Goal: Task Accomplishment & Management: Use online tool/utility

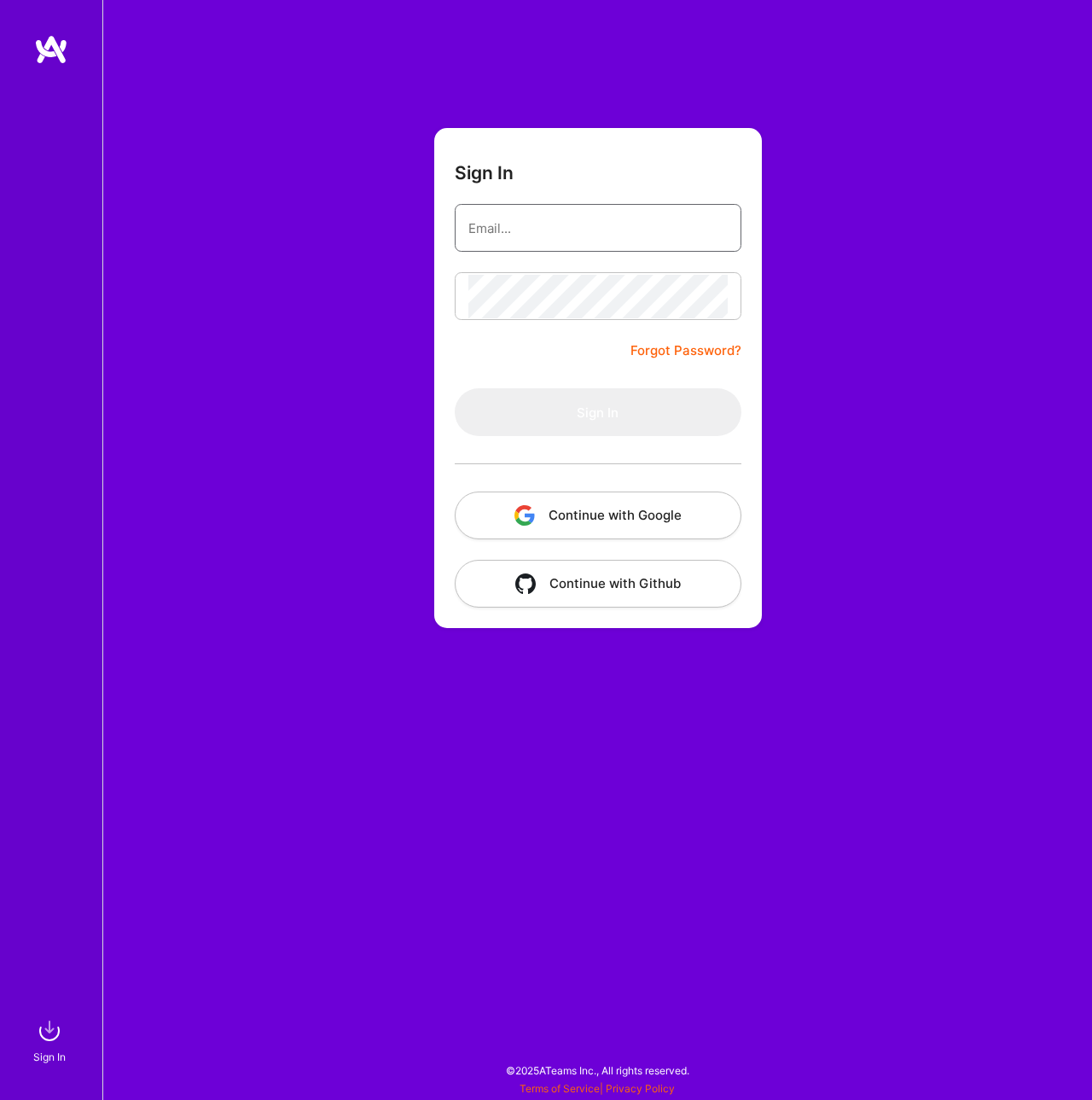
type input "[EMAIL_ADDRESS][DOMAIN_NAME]"
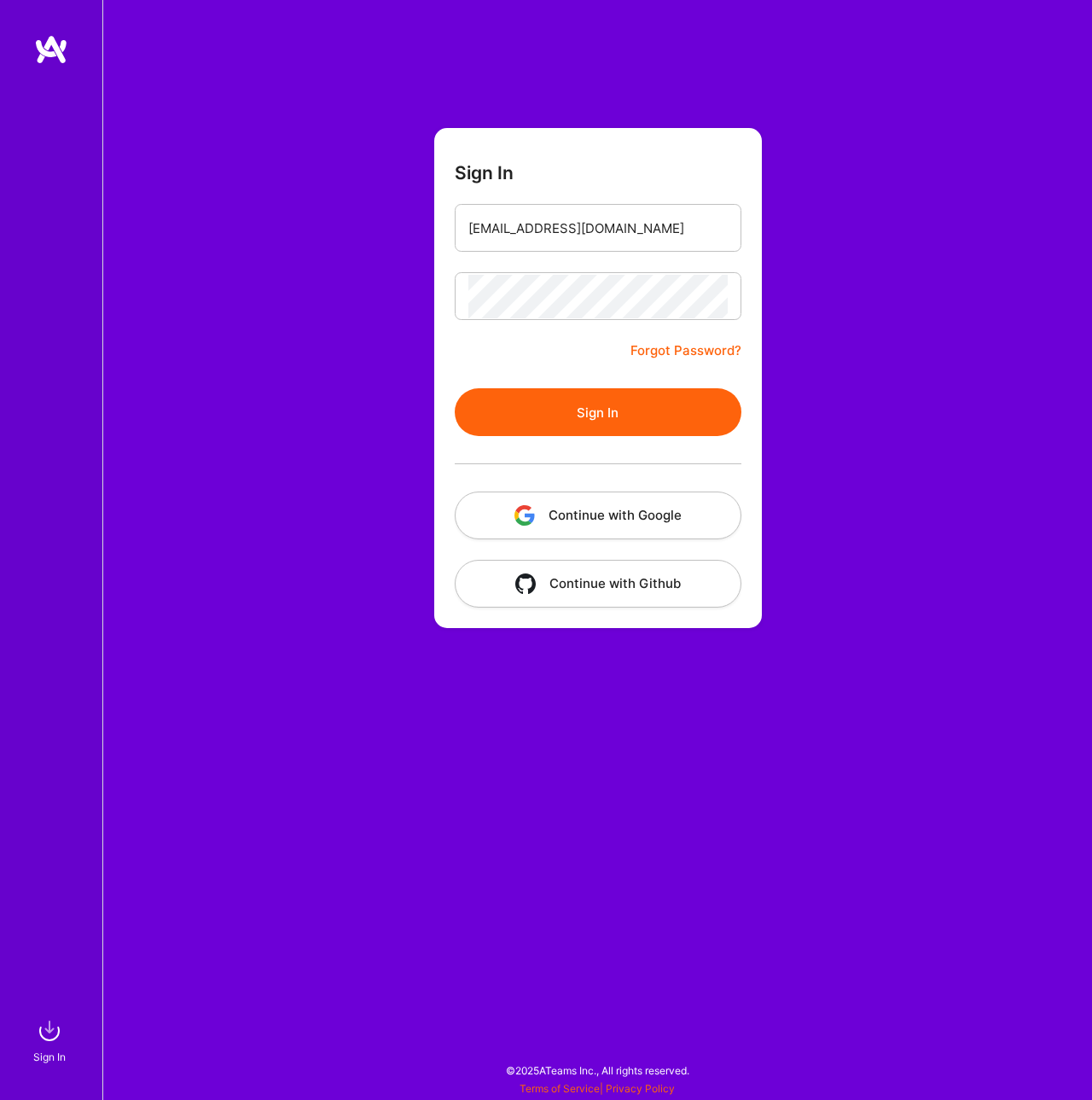
click at [547, 403] on button "Sign In" at bounding box center [598, 412] width 287 height 47
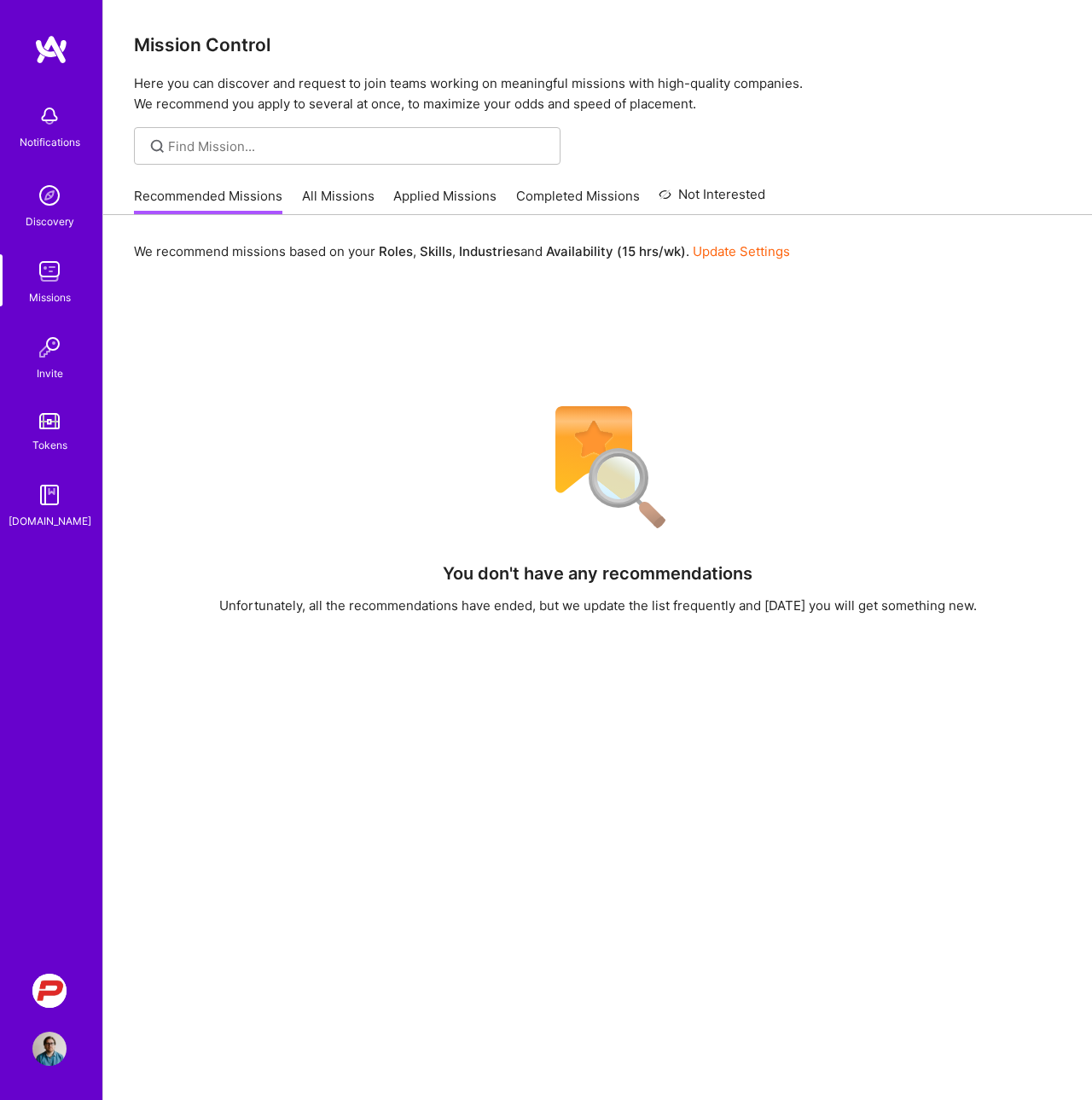
click at [52, 422] on img at bounding box center [49, 421] width 20 height 16
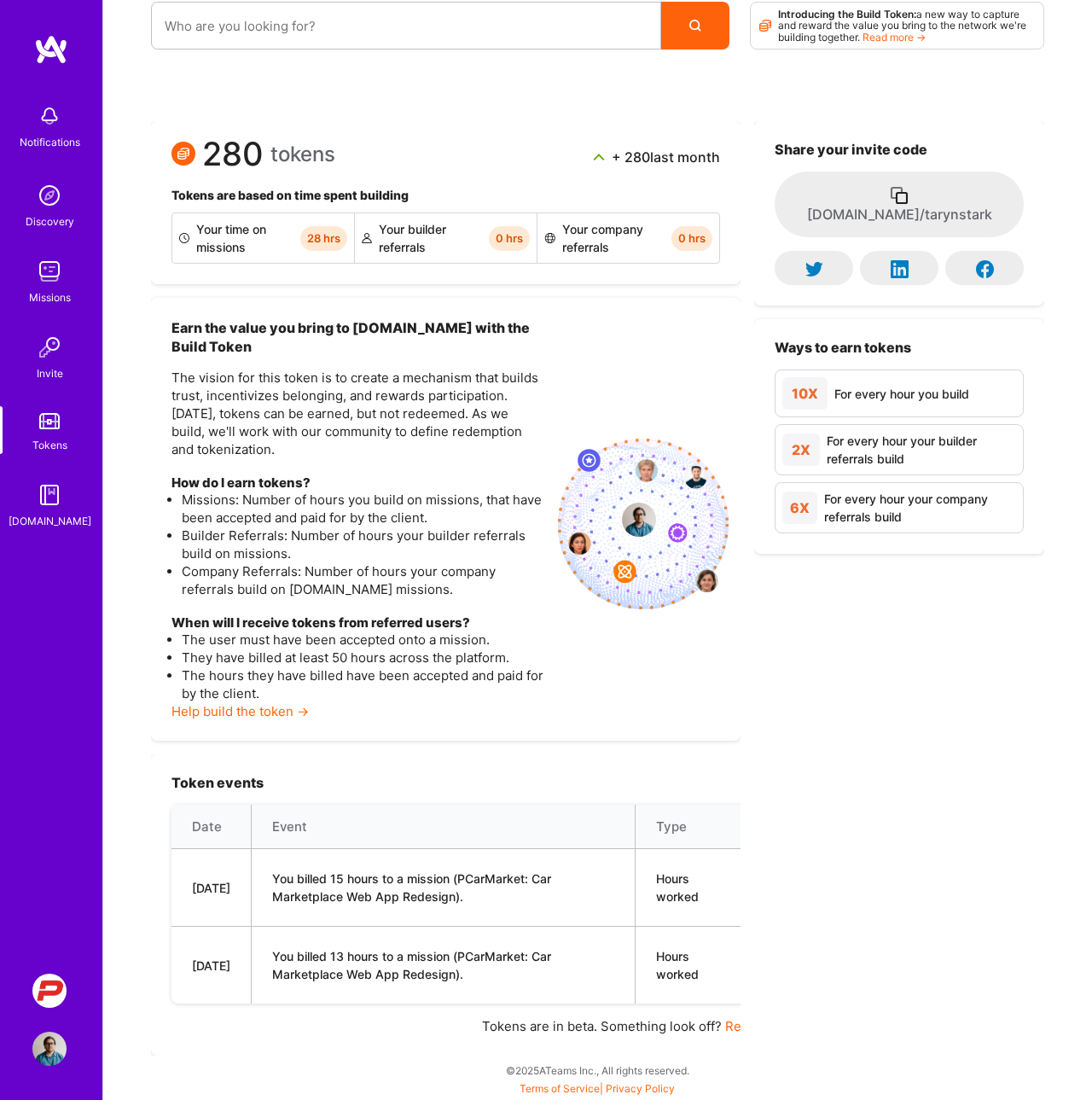
scroll to position [25, 0]
click at [55, 271] on img at bounding box center [49, 271] width 34 height 34
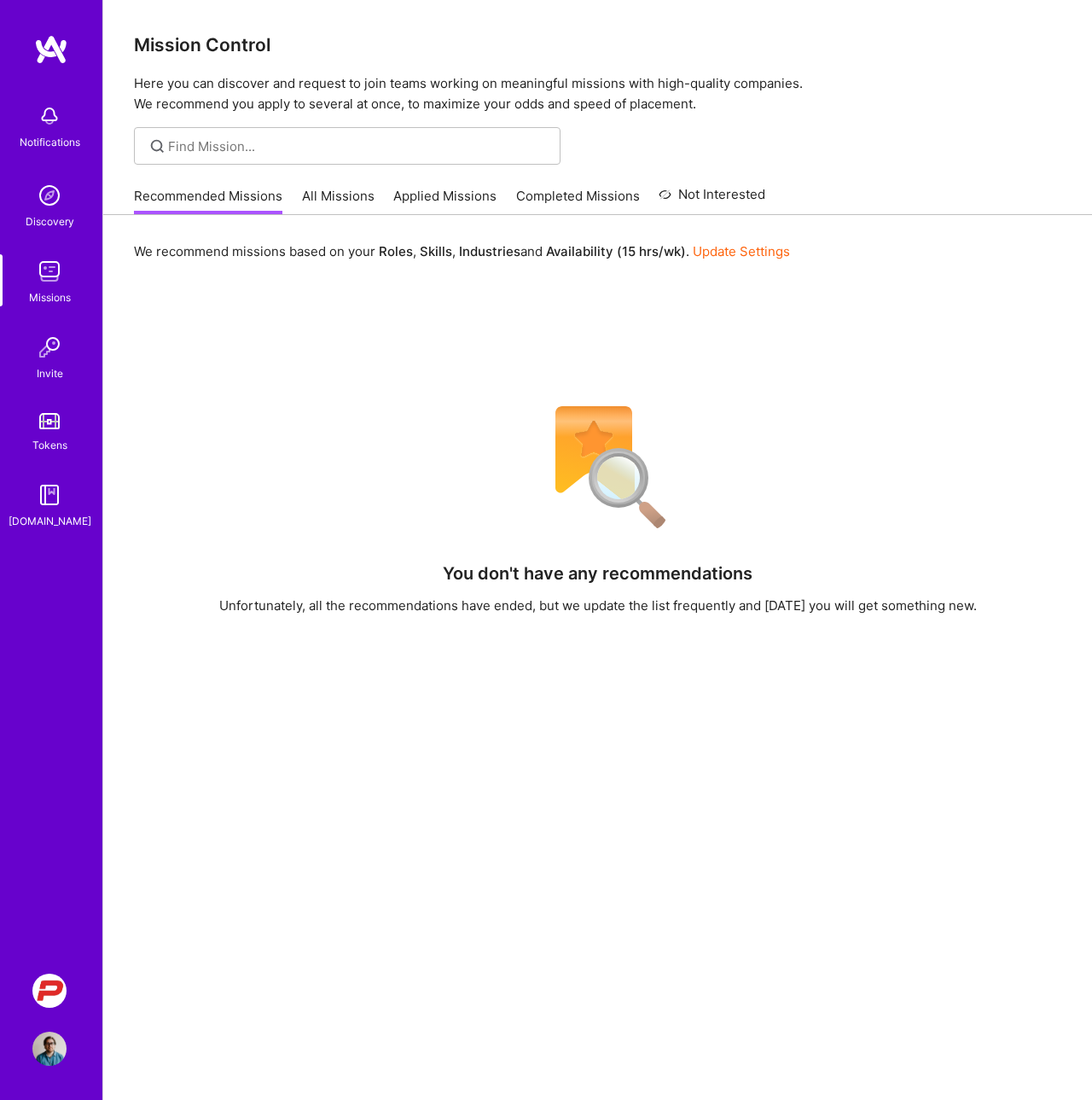
click at [344, 185] on div "Recommended Missions All Missions Applied Missions Completed Missions Not Inter…" at bounding box center [449, 196] width 631 height 37
click at [338, 190] on link "All Missions" at bounding box center [338, 200] width 72 height 28
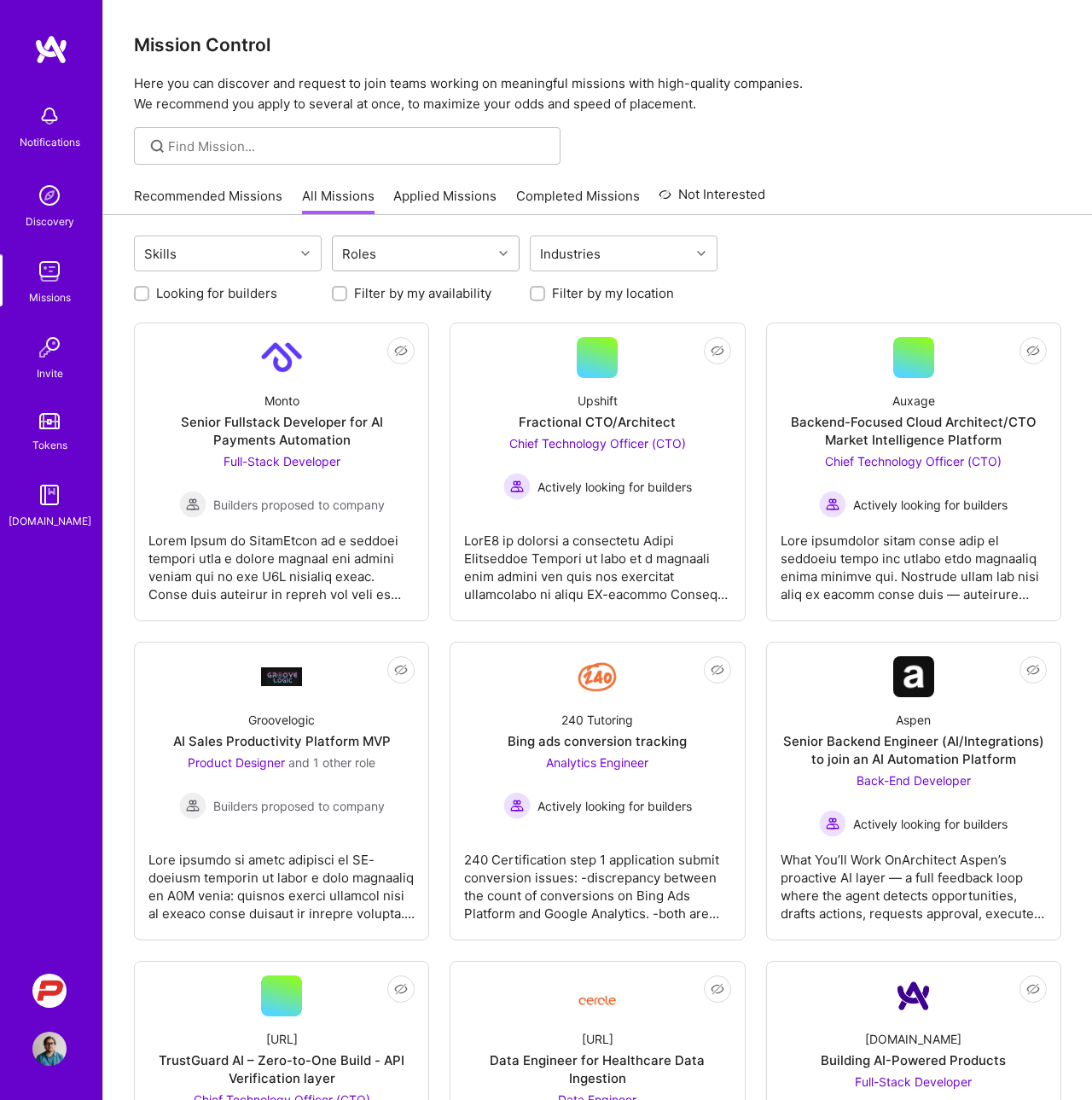
click at [358, 252] on div "Roles" at bounding box center [359, 254] width 43 height 25
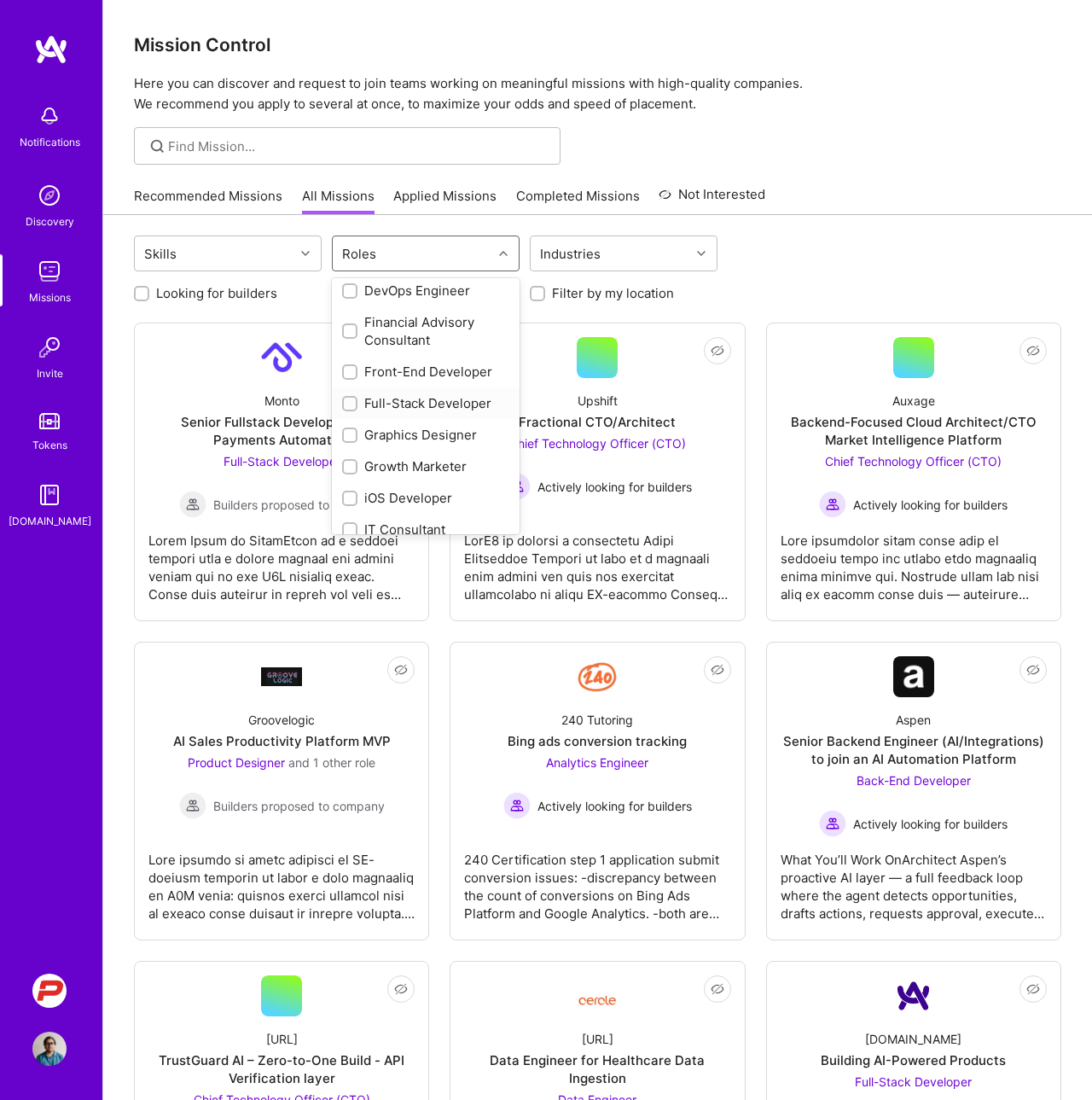
scroll to position [375, 0]
click at [387, 375] on div "Front-End Developer" at bounding box center [426, 368] width 167 height 18
checkbox input "true"
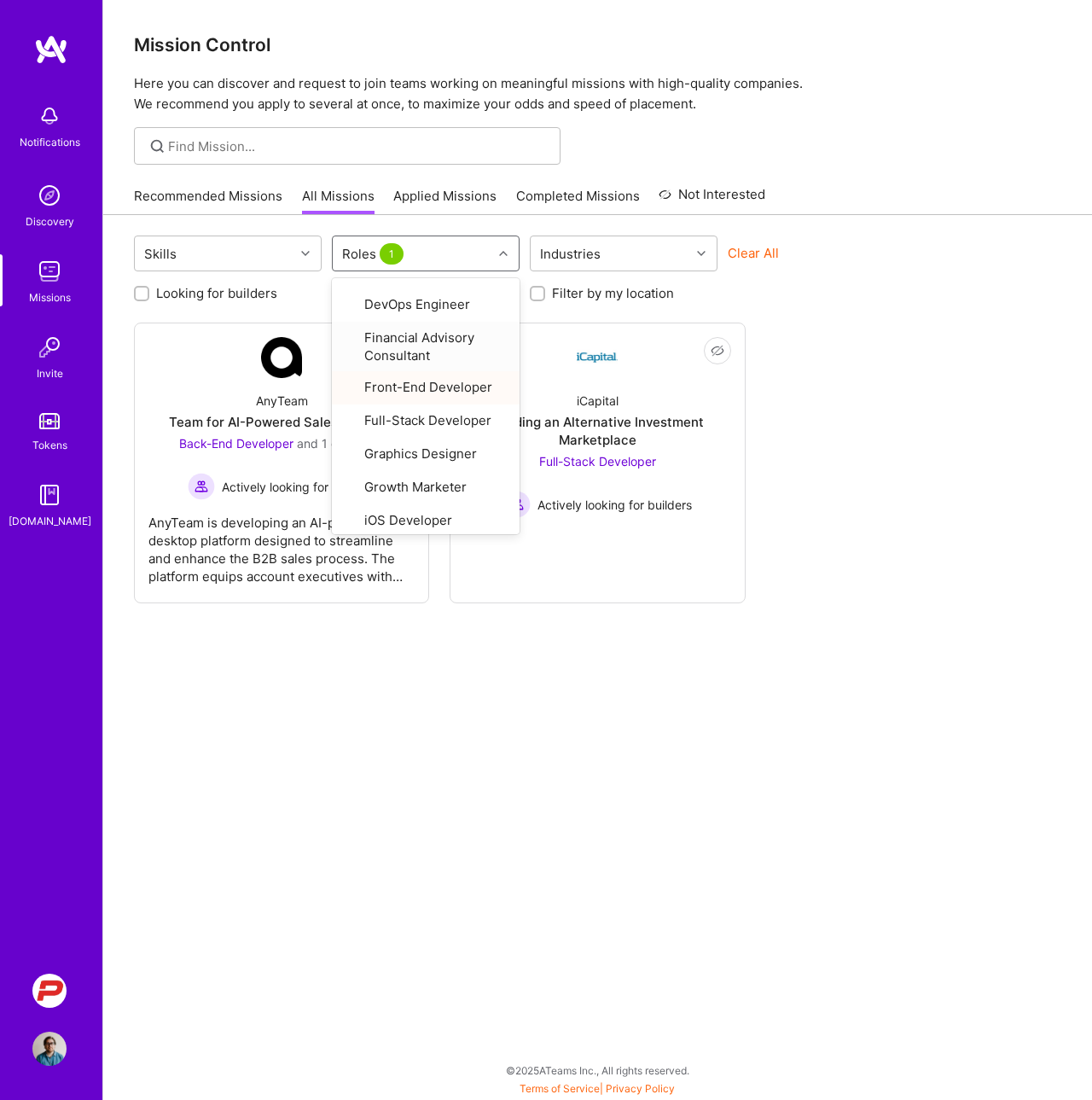
click at [467, 693] on div "Skills option Front-End Developer, selected. option Financial Advisory Consulta…" at bounding box center [597, 654] width 989 height 879
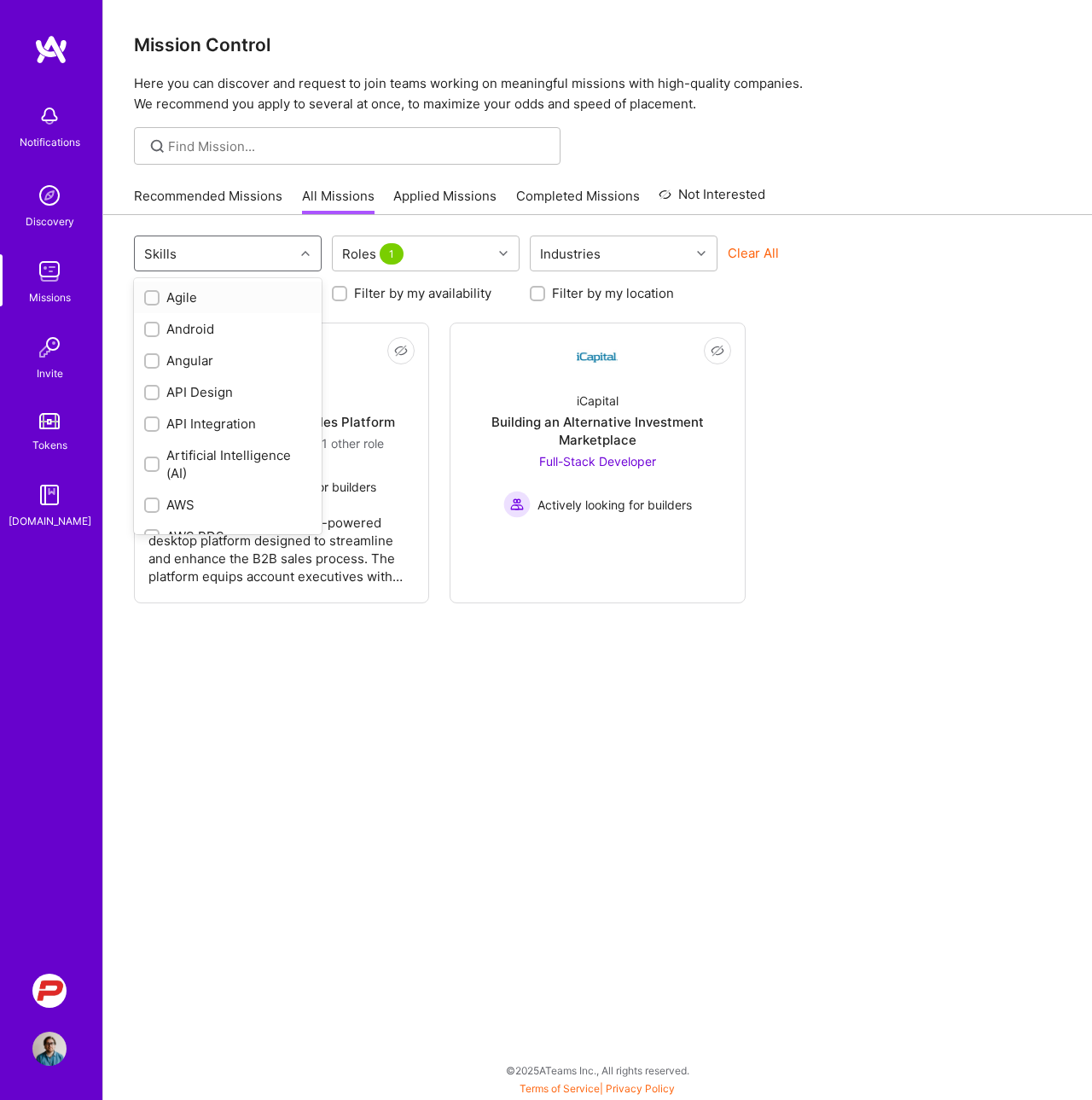
click at [263, 262] on div "Skills" at bounding box center [214, 253] width 159 height 34
click at [185, 317] on div "Figma" at bounding box center [228, 314] width 167 height 18
checkbox input "true"
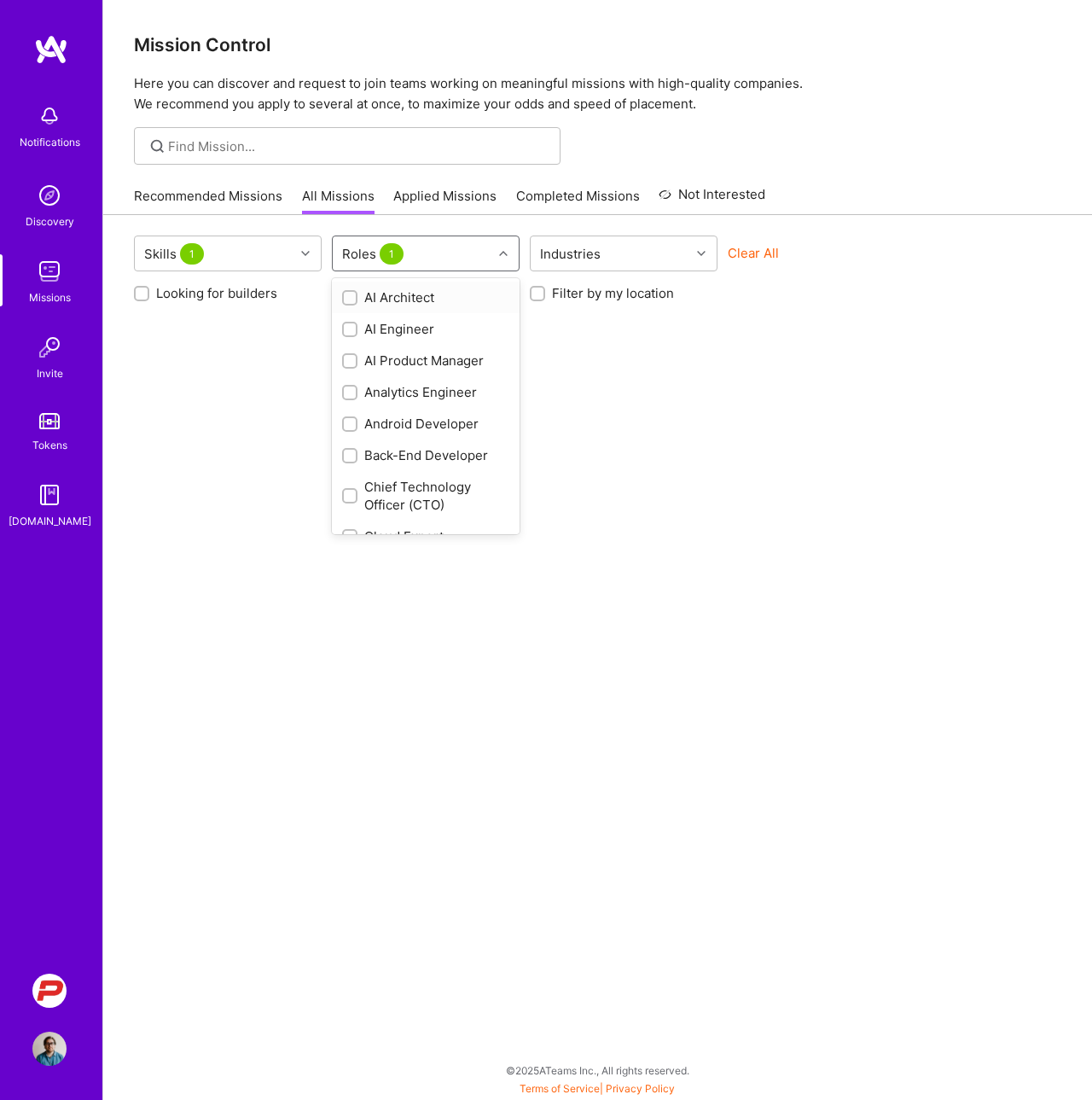
click at [380, 253] on span "1" at bounding box center [391, 254] width 24 height 21
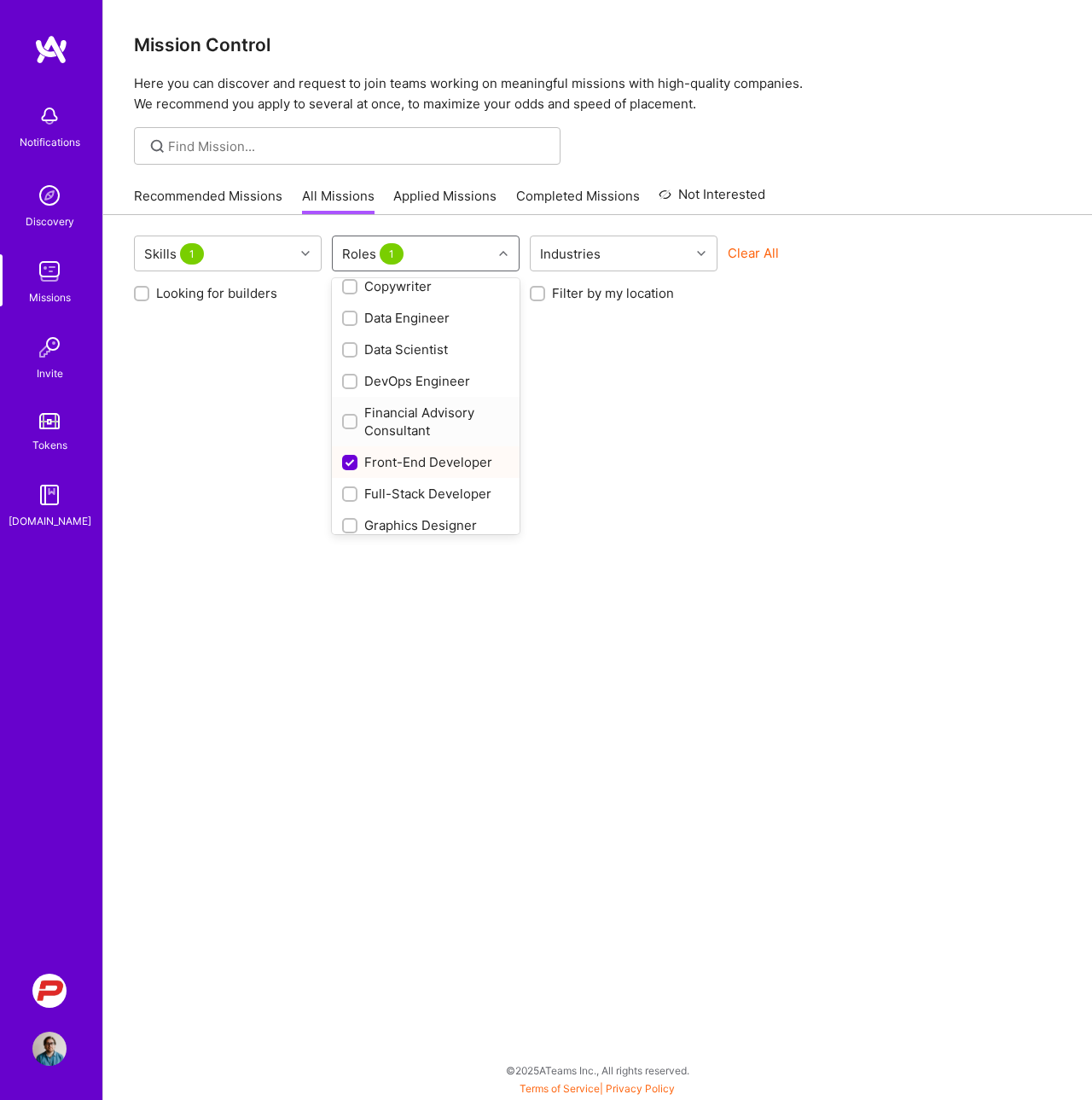
scroll to position [288, 0]
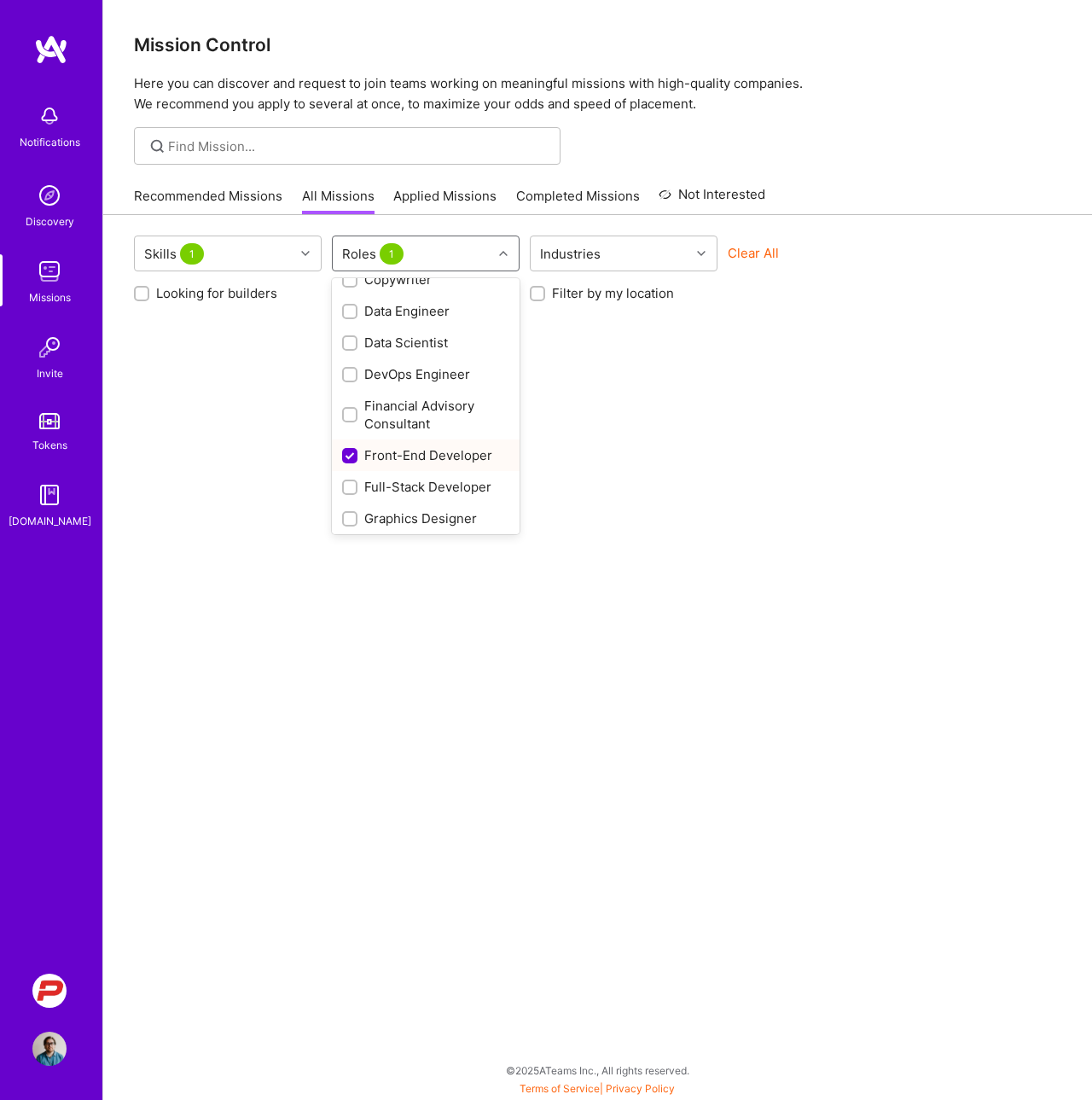
click at [395, 457] on div "Front-End Developer" at bounding box center [426, 455] width 167 height 18
checkbox input "false"
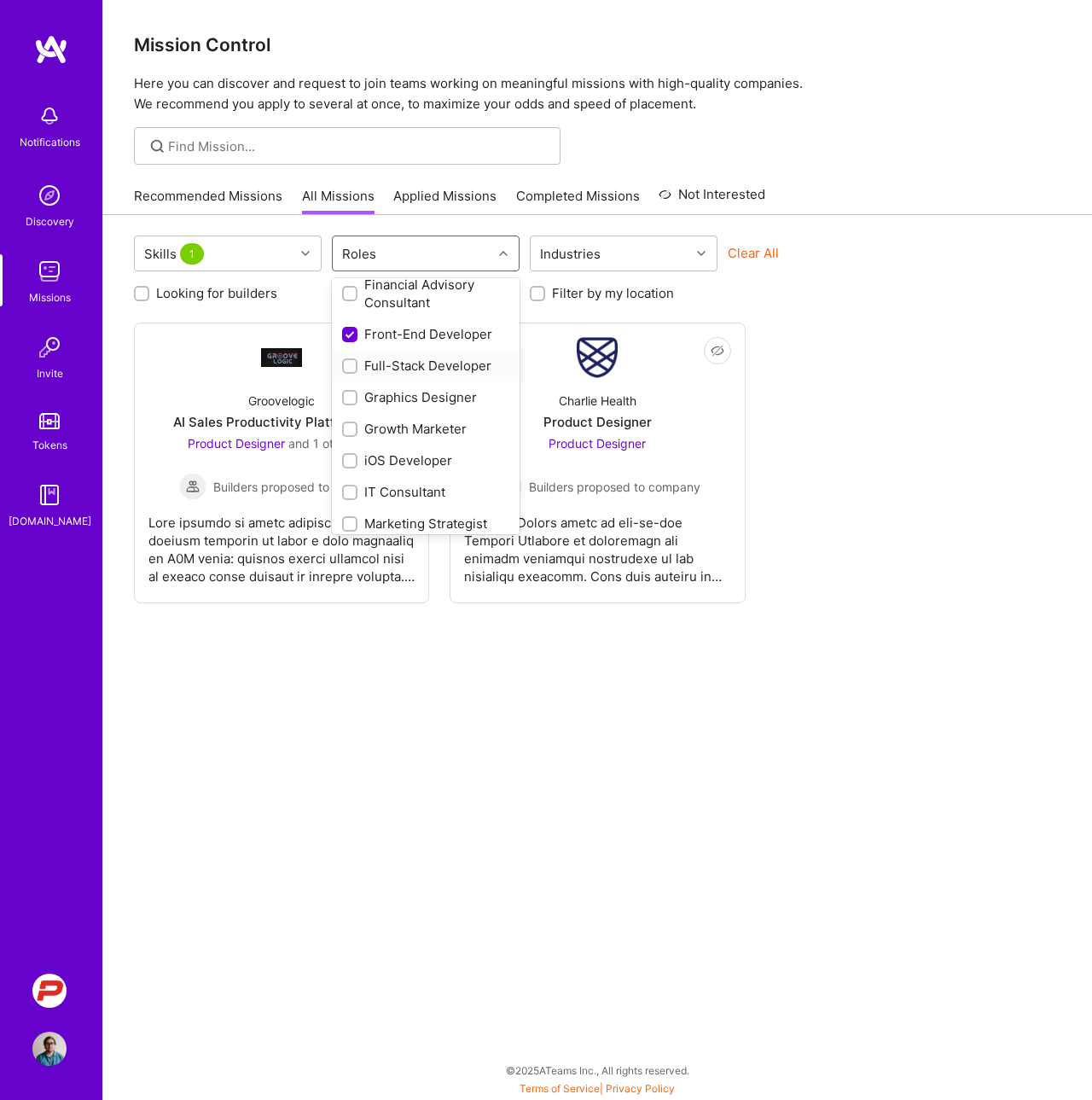
scroll to position [416, 0]
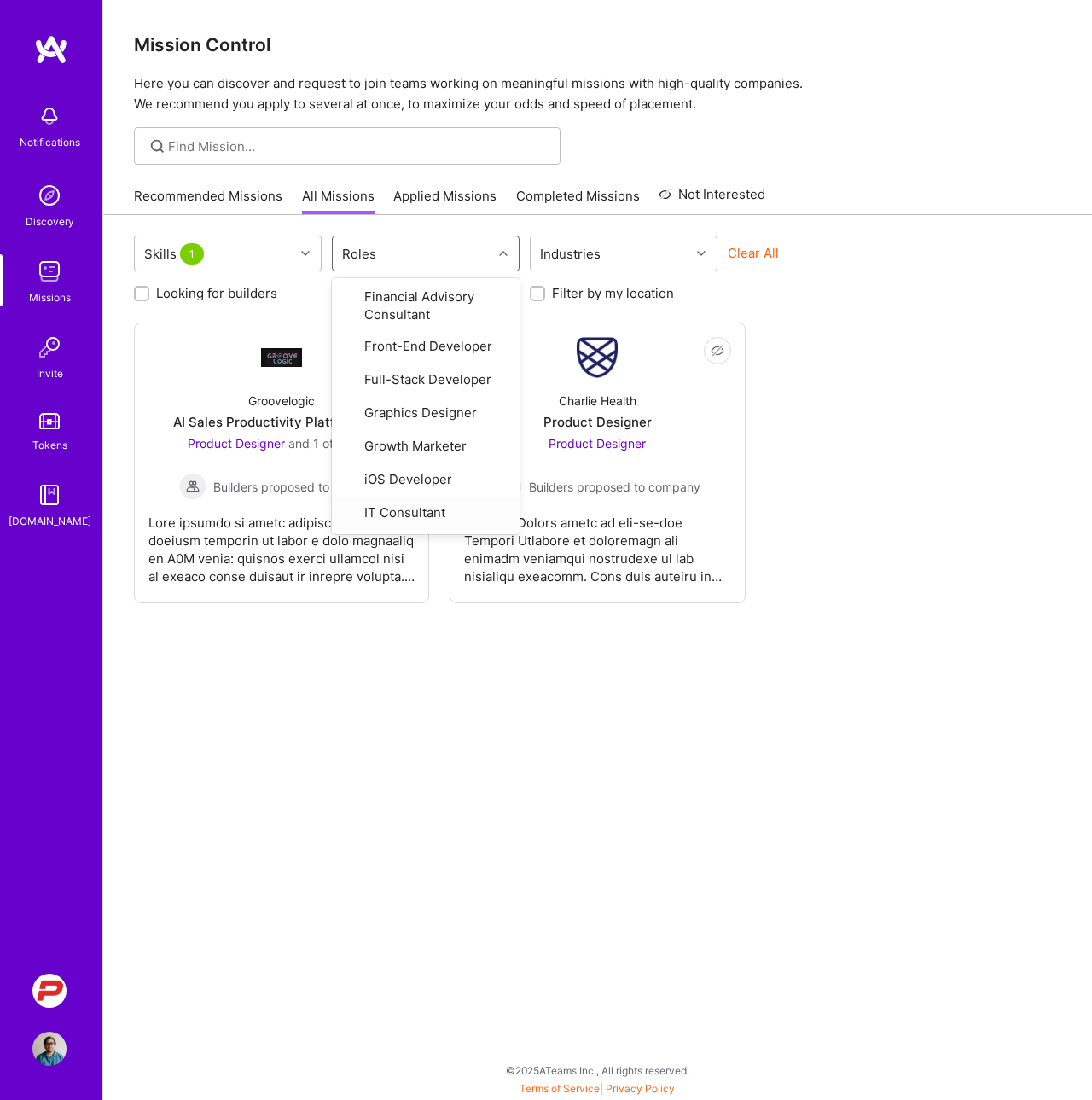
click at [392, 725] on div "Skills 1 option Front-End Developer, deselected. option IT Consultant focused, …" at bounding box center [597, 654] width 989 height 879
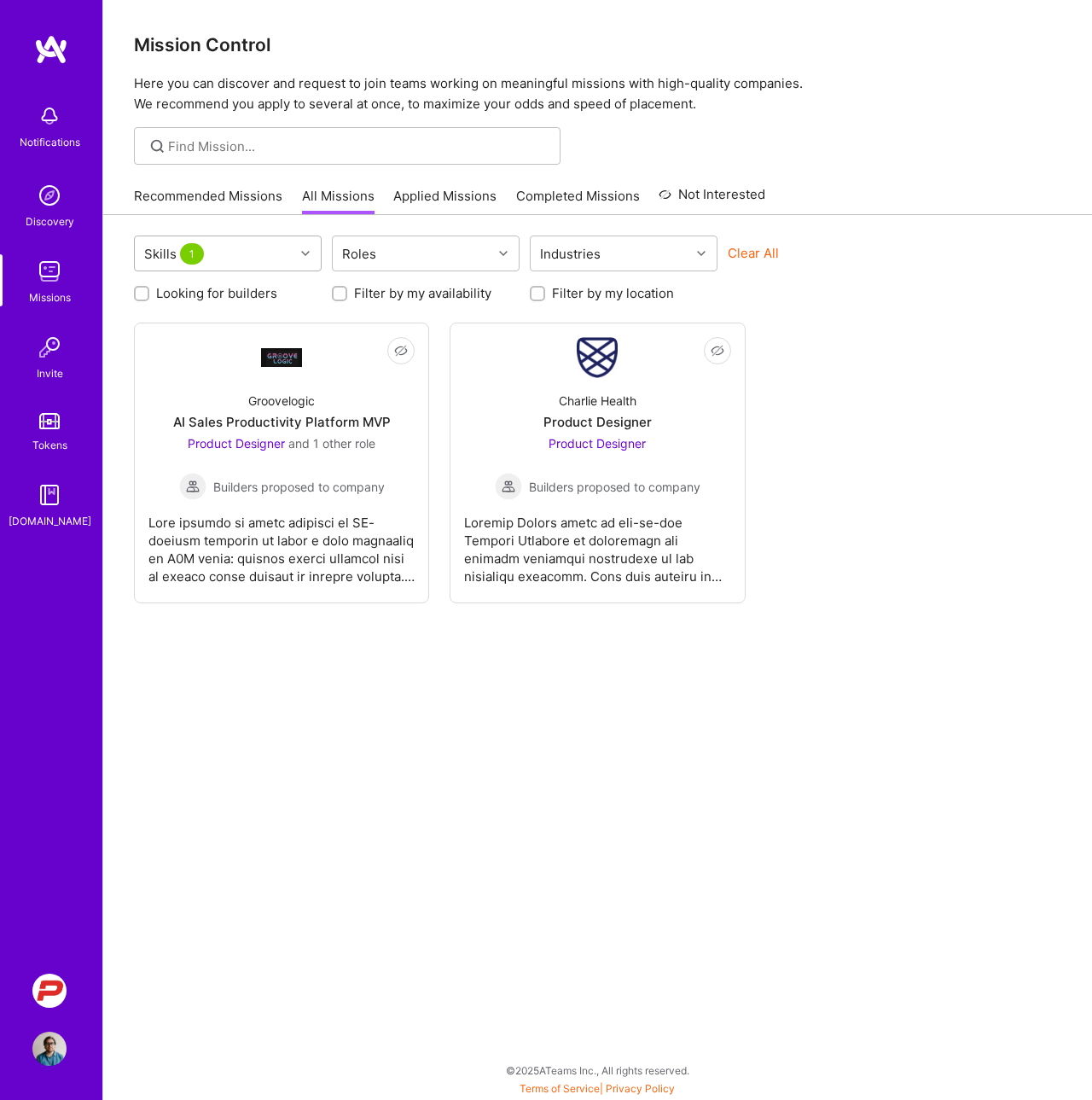
click at [217, 259] on div "Skills 1" at bounding box center [214, 253] width 159 height 34
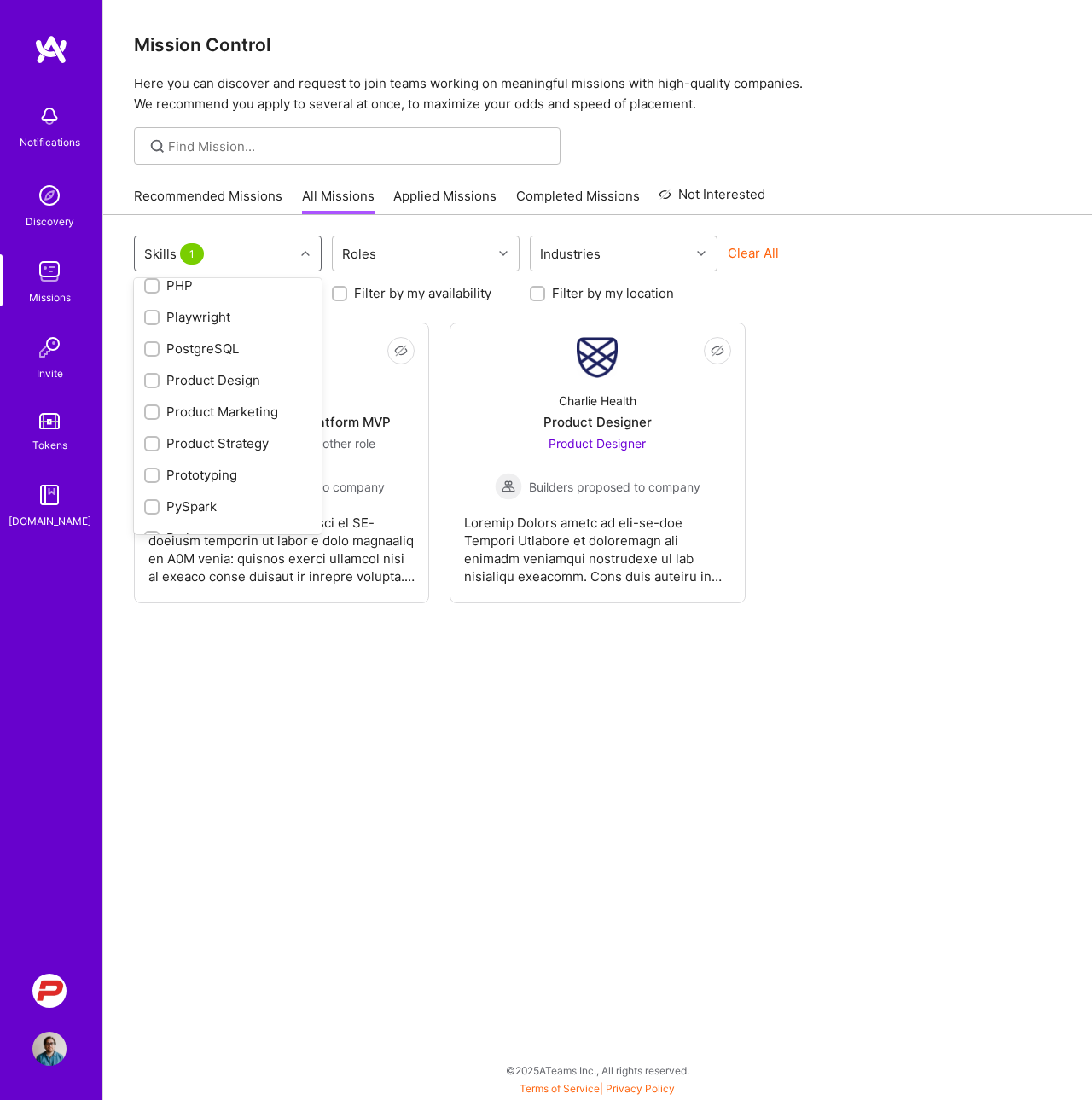
scroll to position [1482, 0]
click at [189, 372] on div "Product Design" at bounding box center [228, 379] width 167 height 18
checkbox input "true"
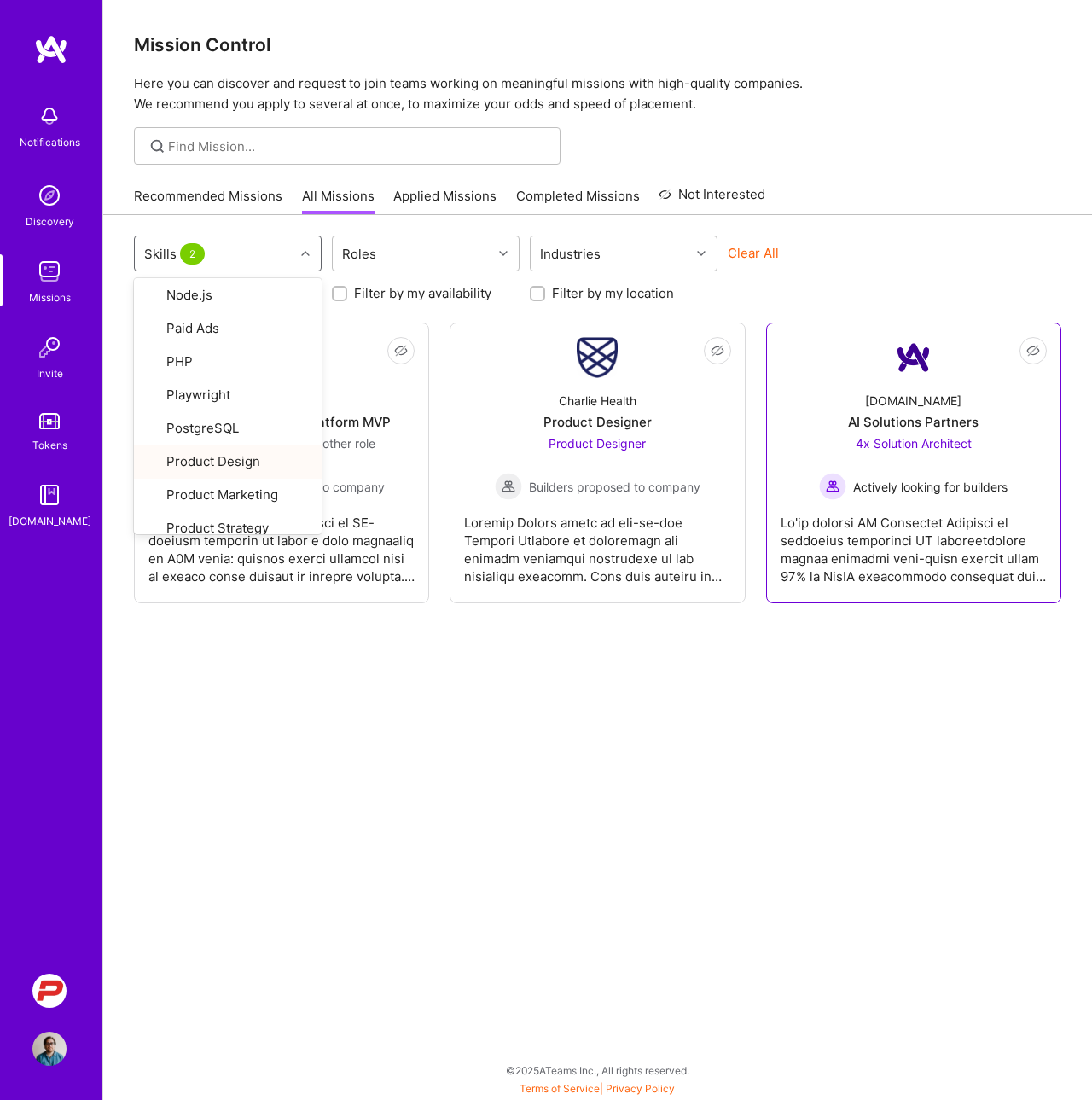
click at [957, 433] on div "[DOMAIN_NAME] AI Solutions Partners 4x Solution Architect Actively looking for …" at bounding box center [914, 439] width 266 height 122
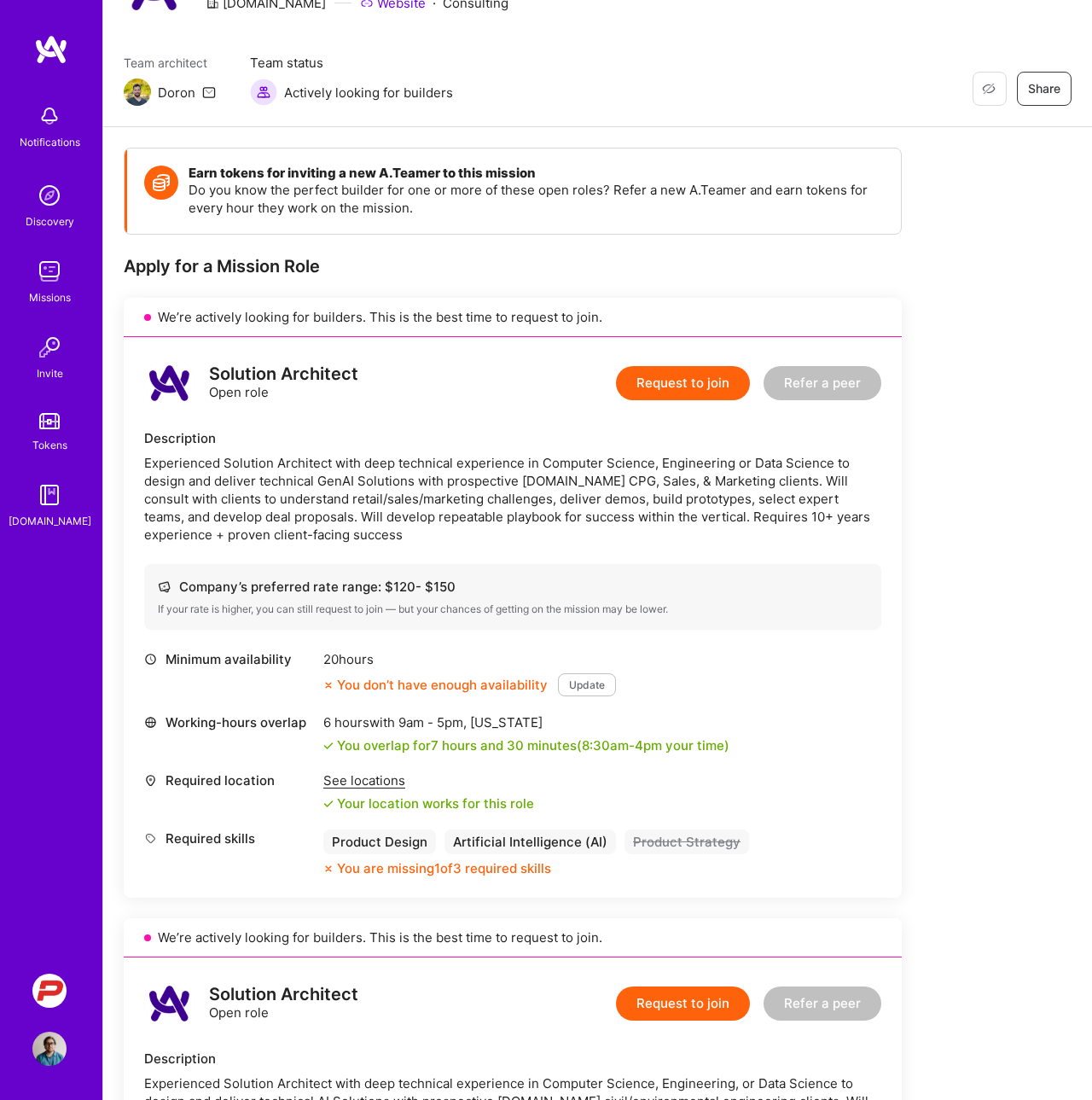
scroll to position [105, 0]
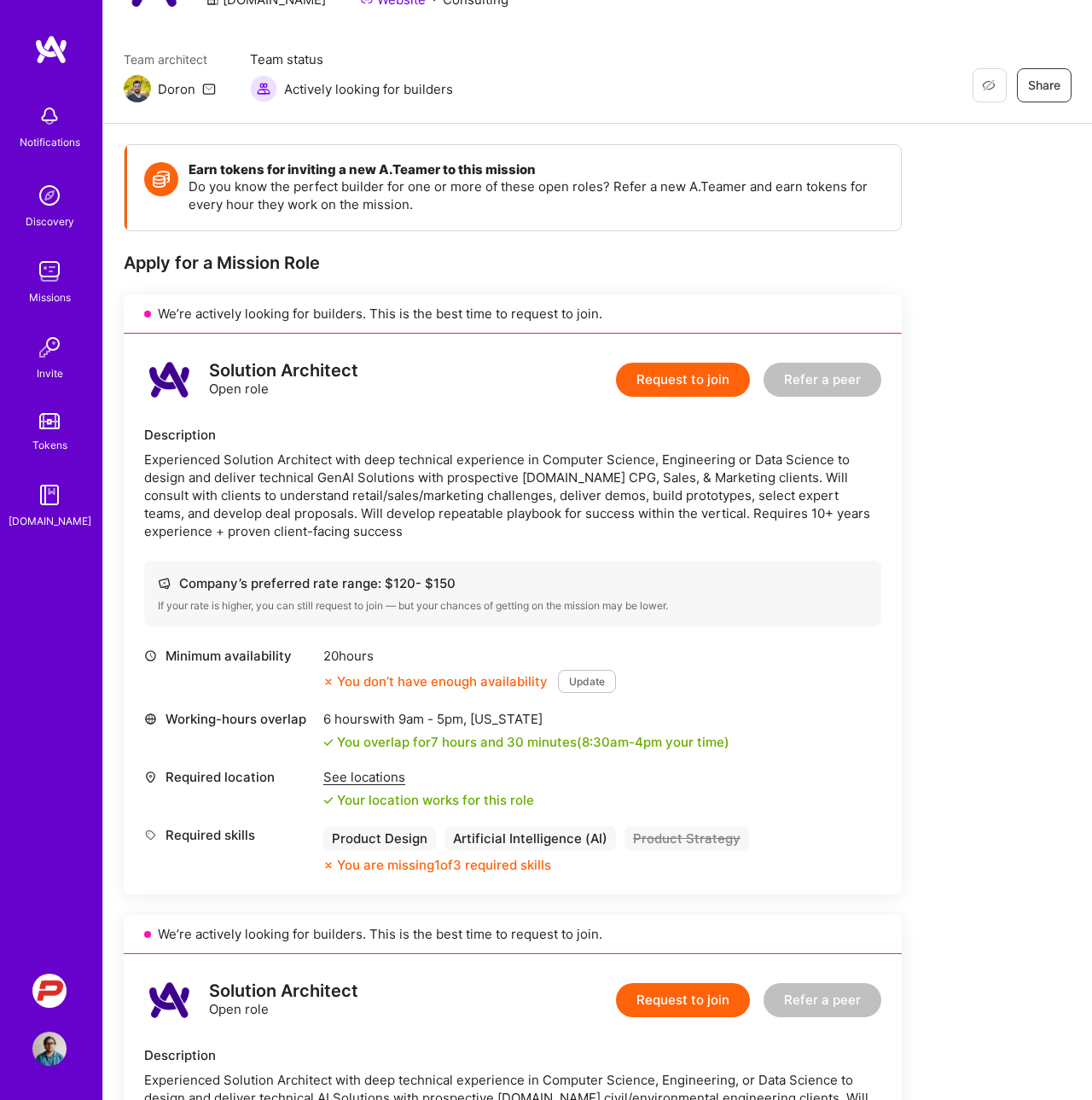
click at [586, 679] on button "Update" at bounding box center [587, 681] width 58 height 23
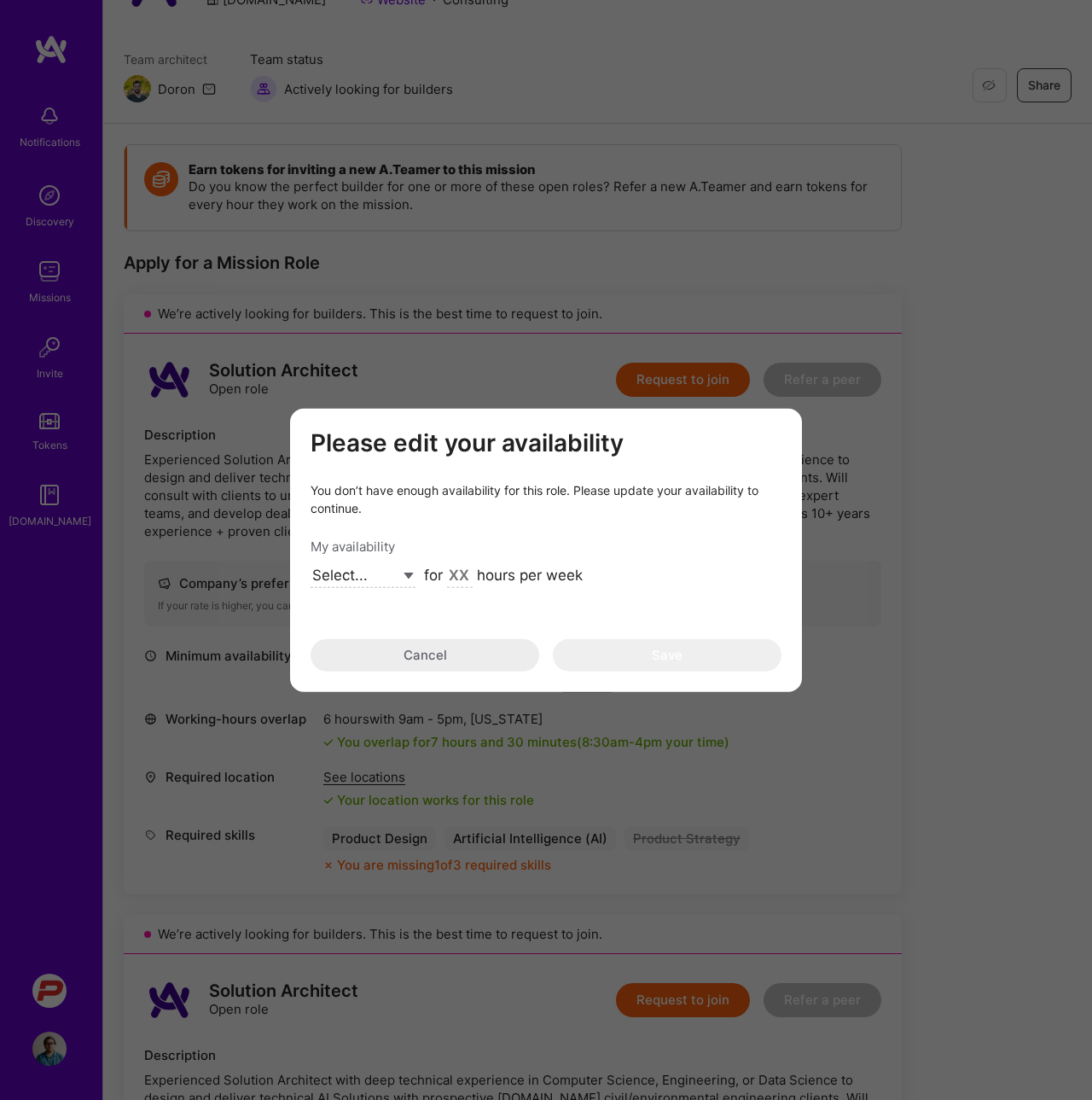
select select "Right Now"
click at [448, 577] on input "modal" at bounding box center [459, 576] width 25 height 22
type input "32"
click at [568, 524] on div "Please edit your availability You don’t have enough availability for this role.…" at bounding box center [546, 550] width 471 height 244
click at [408, 647] on button "Cancel" at bounding box center [425, 655] width 229 height 33
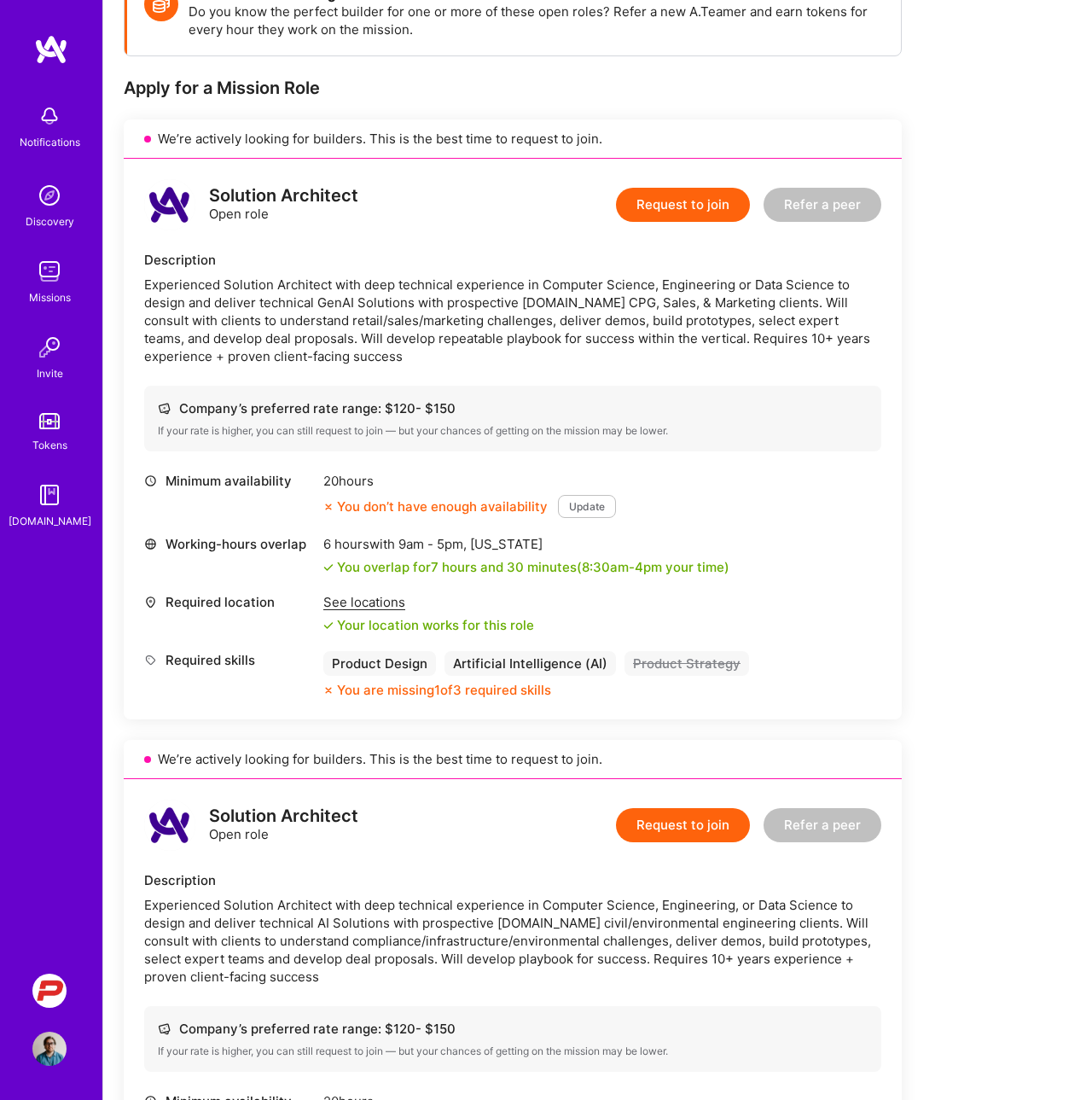
scroll to position [339, 0]
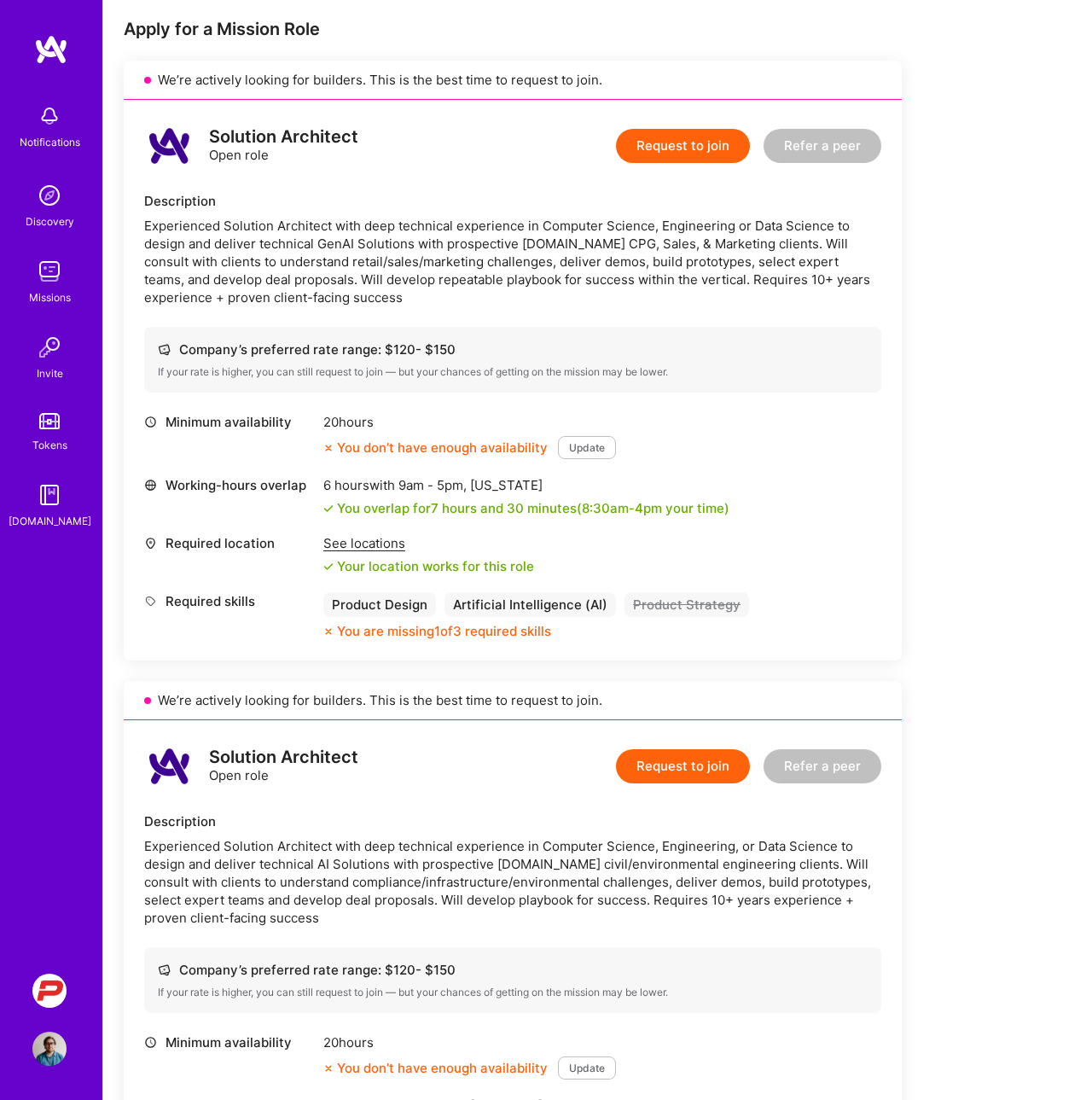
click at [45, 1044] on img at bounding box center [49, 1048] width 34 height 34
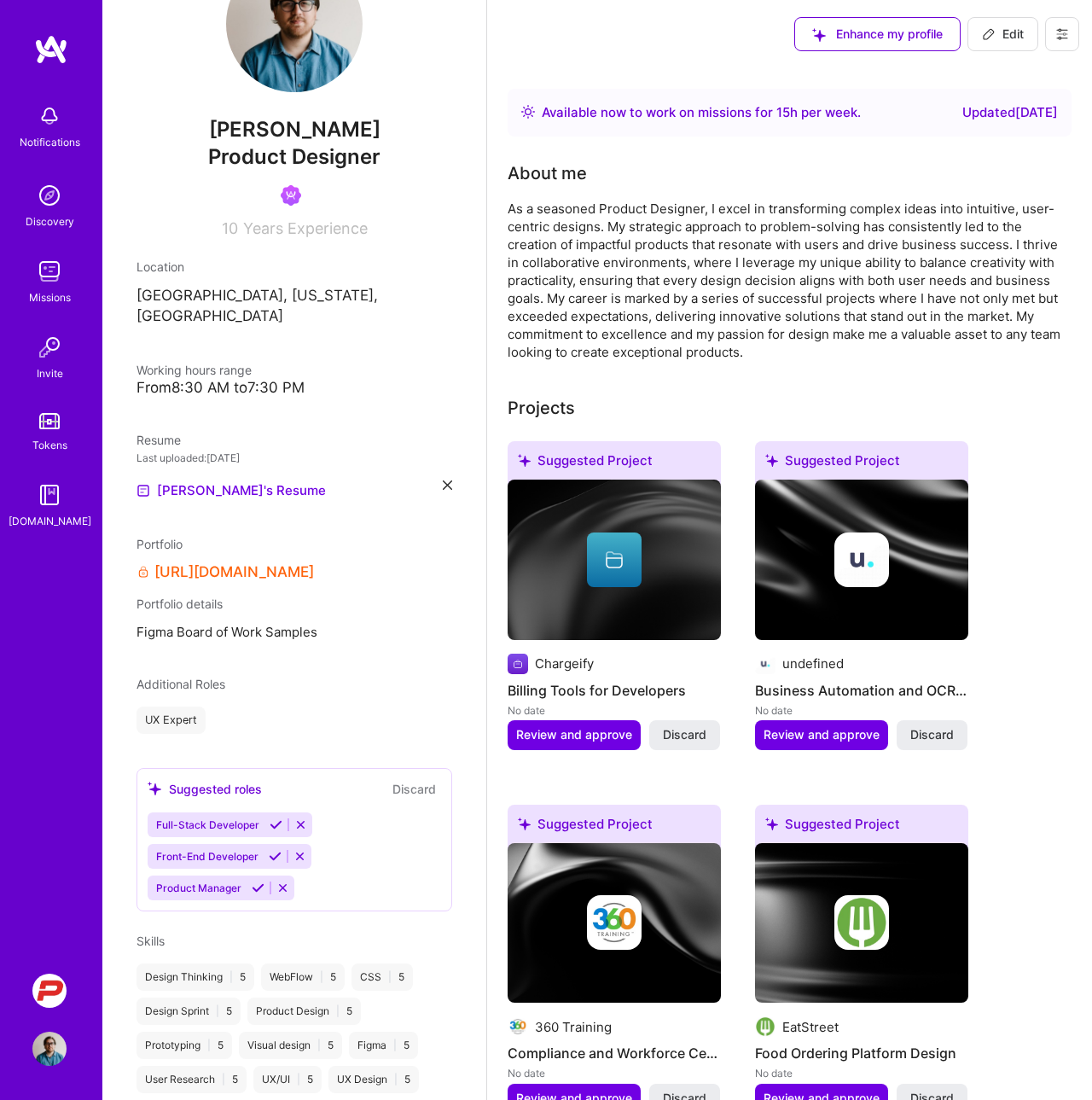
scroll to position [84, 0]
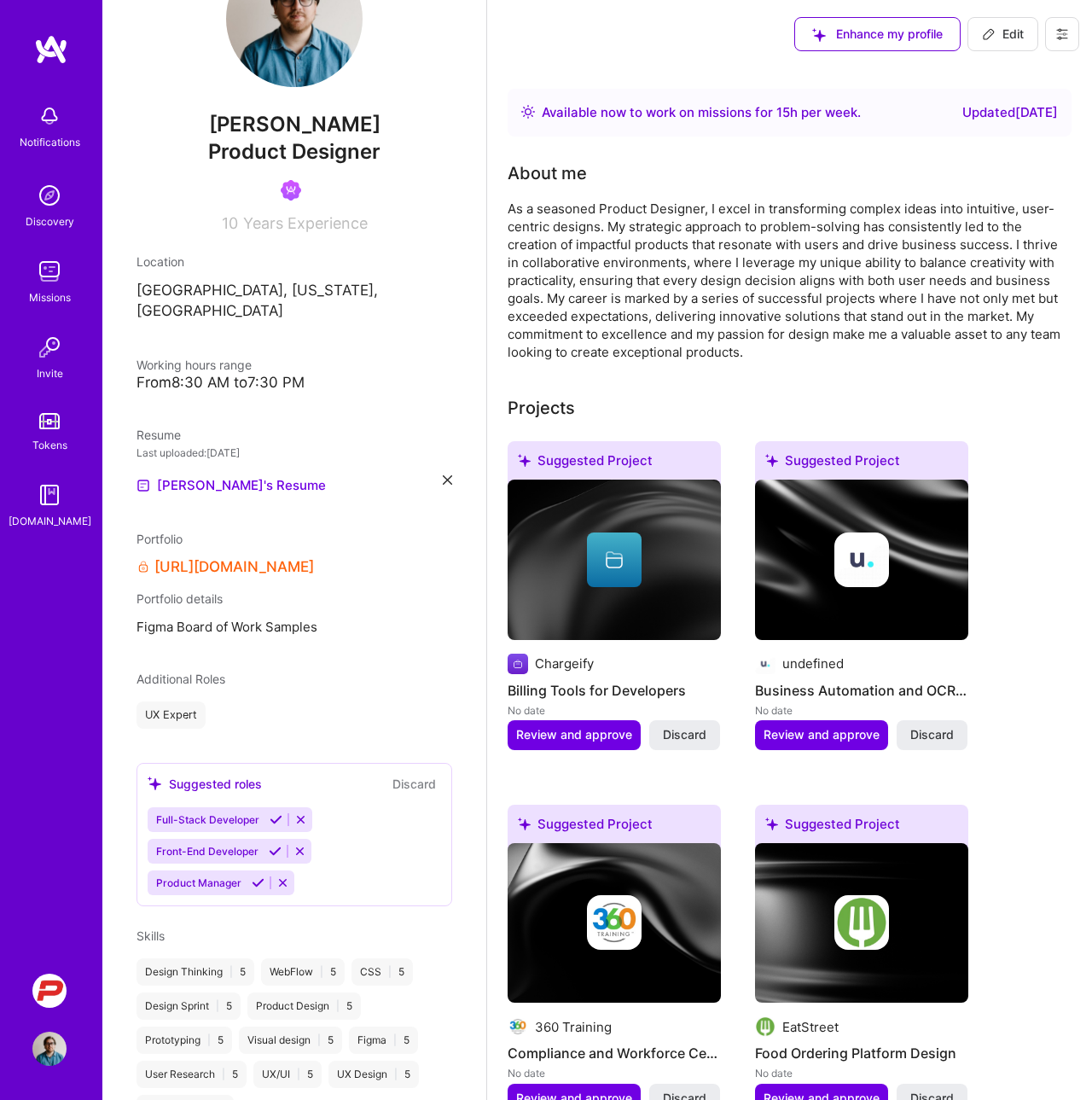
click at [260, 374] on div "From 8:30 AM to 7:30 PM" at bounding box center [294, 382] width 316 height 18
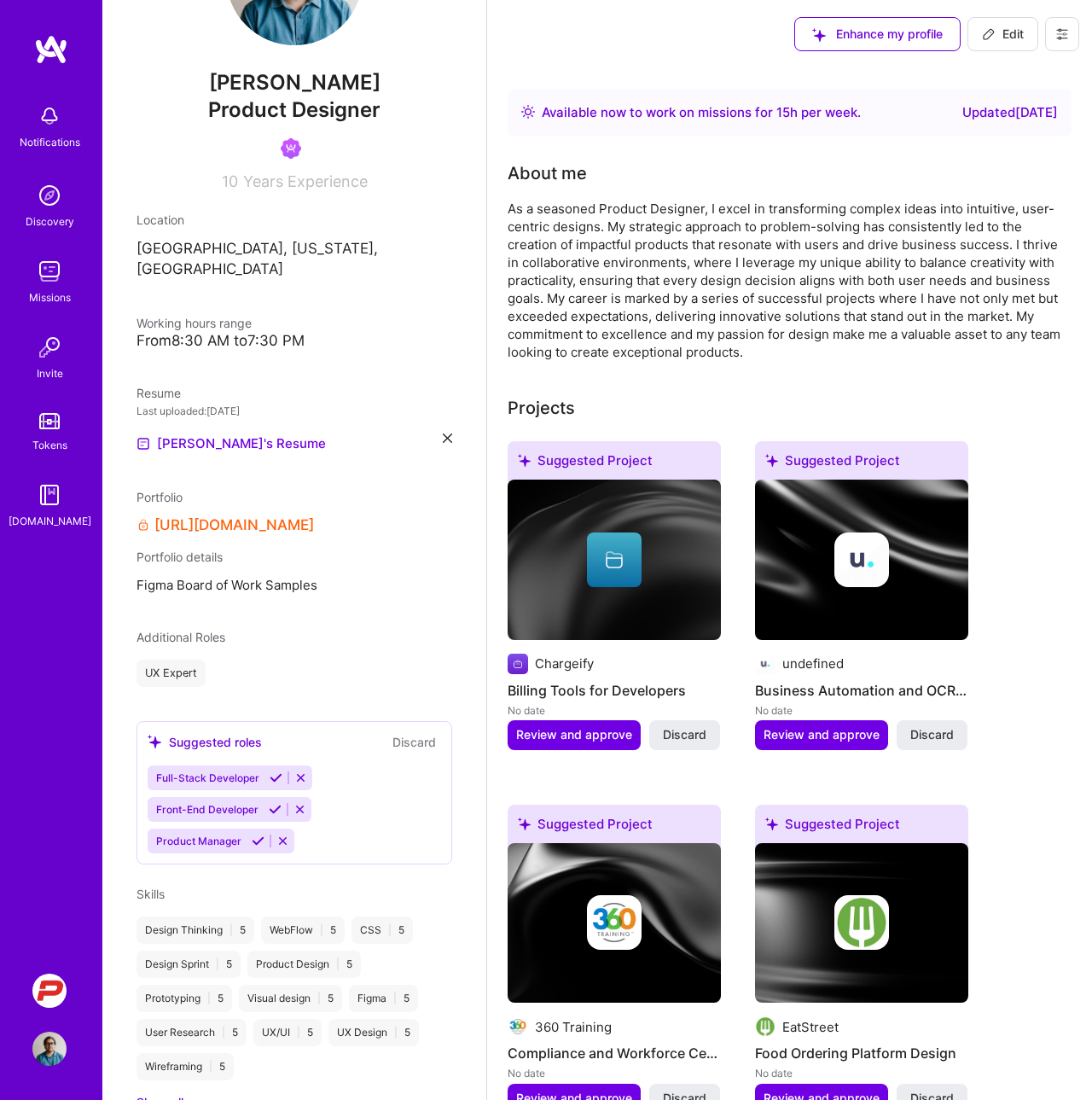
scroll to position [0, 0]
click at [1074, 36] on button at bounding box center [1062, 33] width 34 height 34
click at [1015, 65] on button "Settings" at bounding box center [1016, 72] width 128 height 43
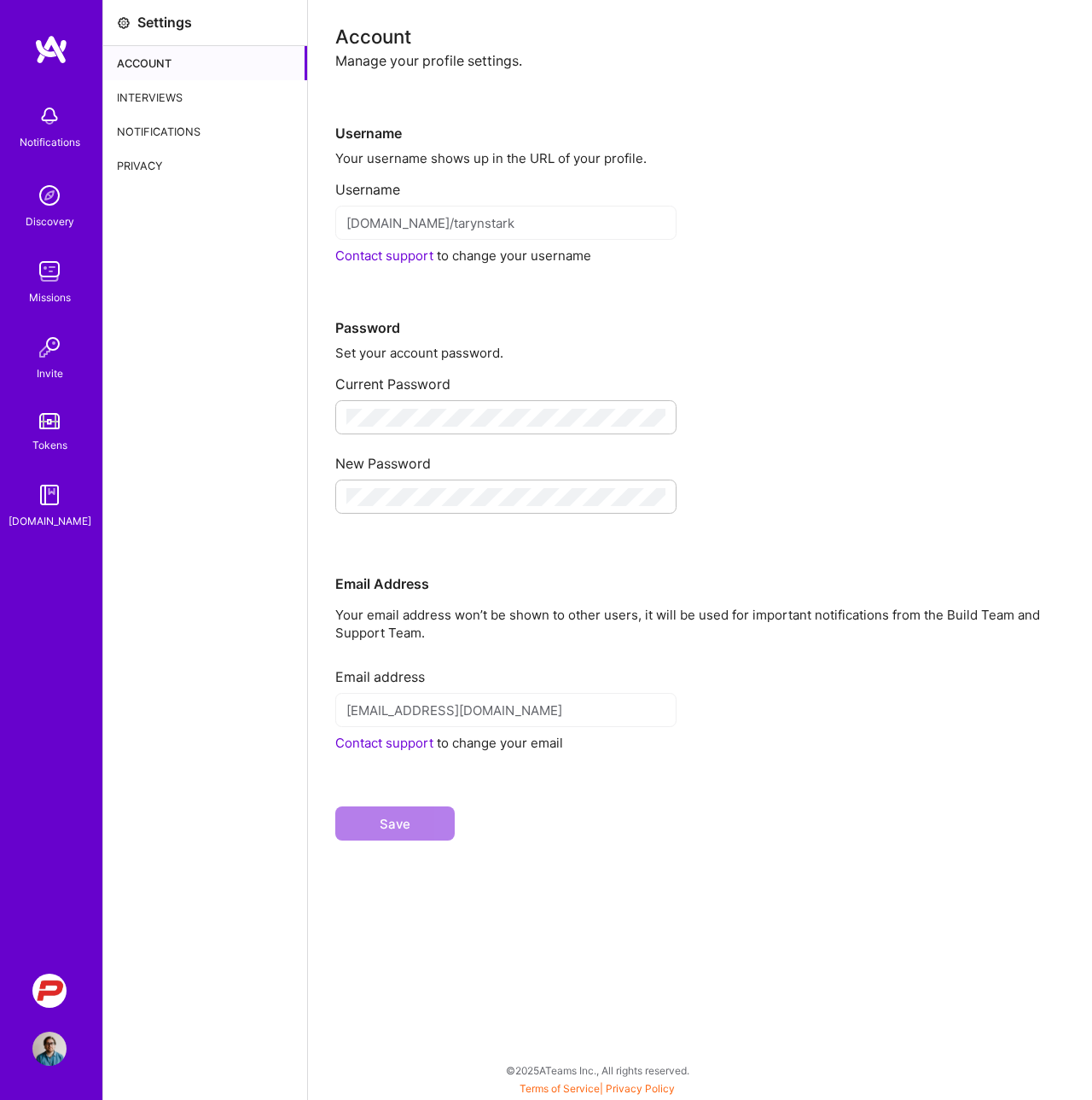
click at [176, 98] on div "Interviews" at bounding box center [205, 97] width 204 height 34
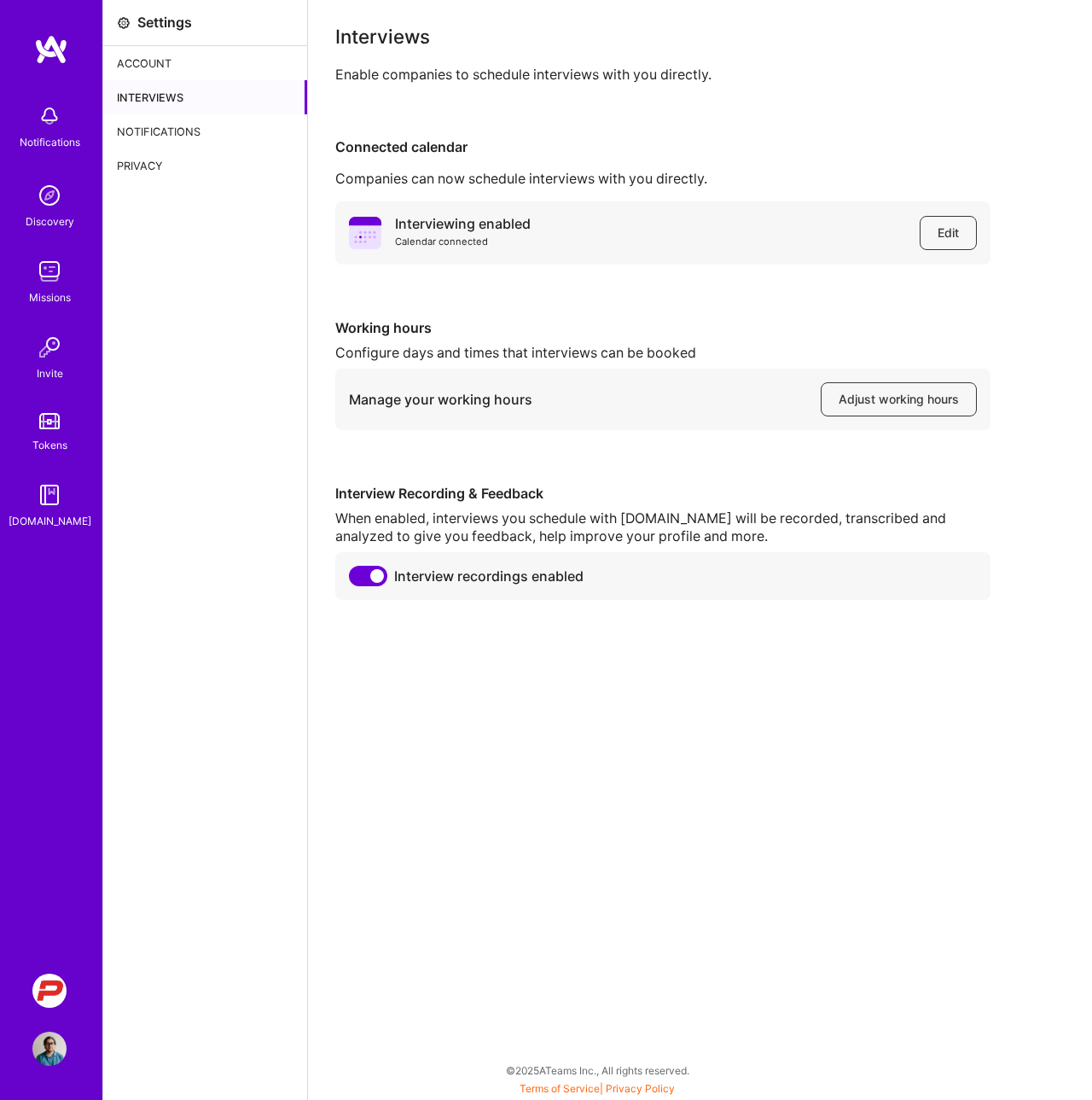
click at [164, 134] on div "Notifications" at bounding box center [205, 131] width 204 height 34
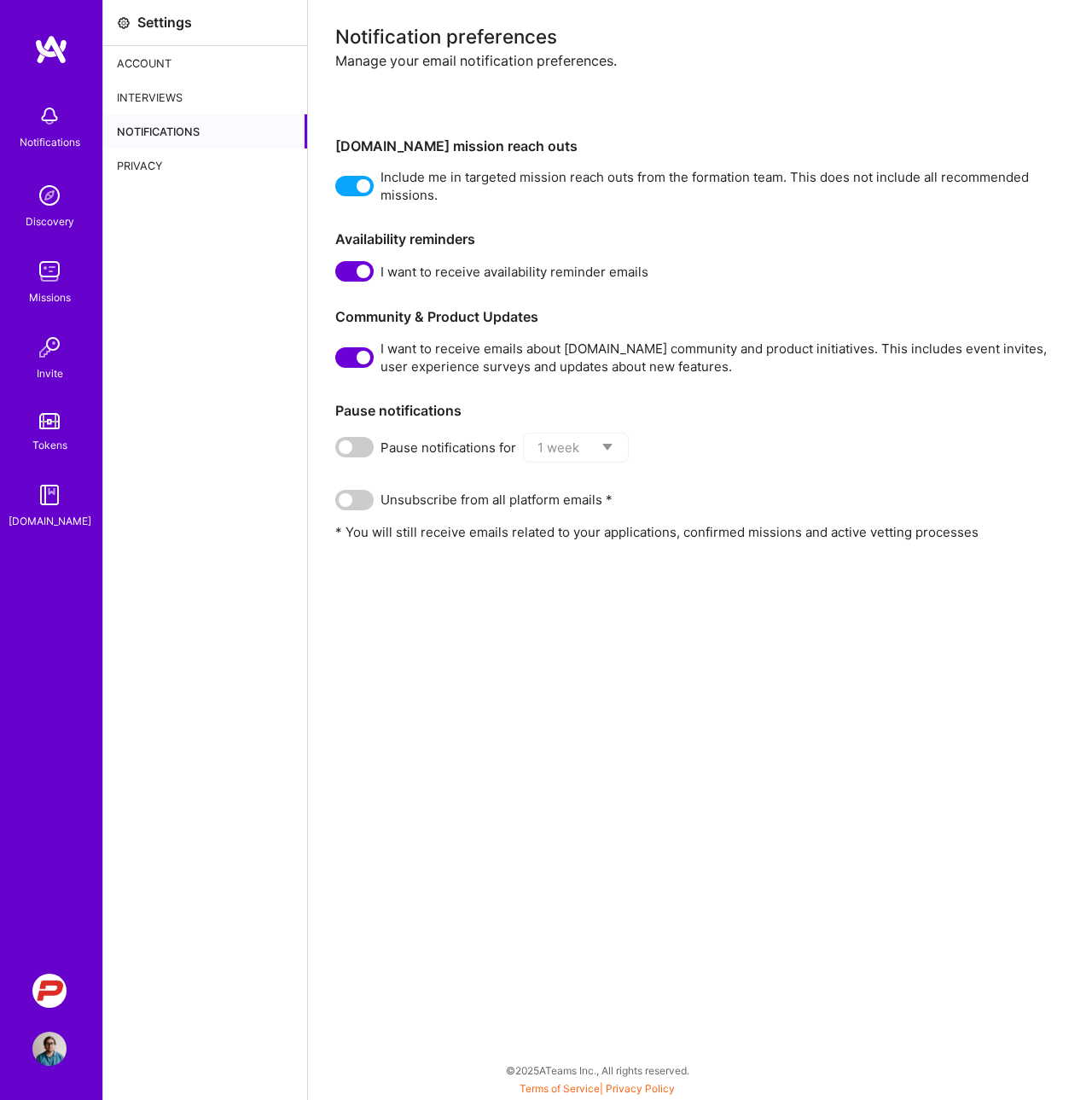
click at [160, 164] on div "Privacy" at bounding box center [205, 165] width 204 height 34
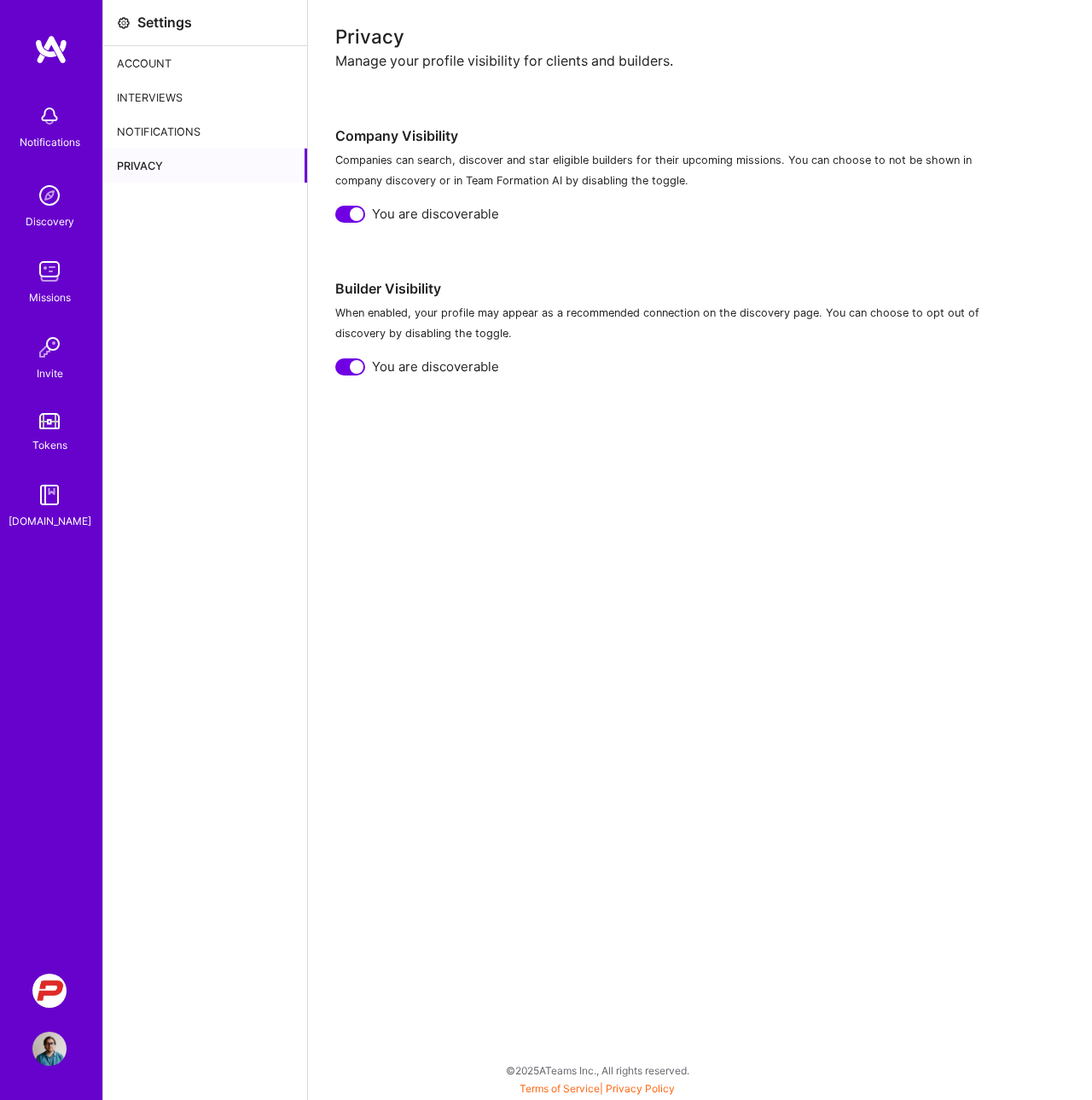
click at [160, 142] on div "Notifications" at bounding box center [205, 131] width 204 height 34
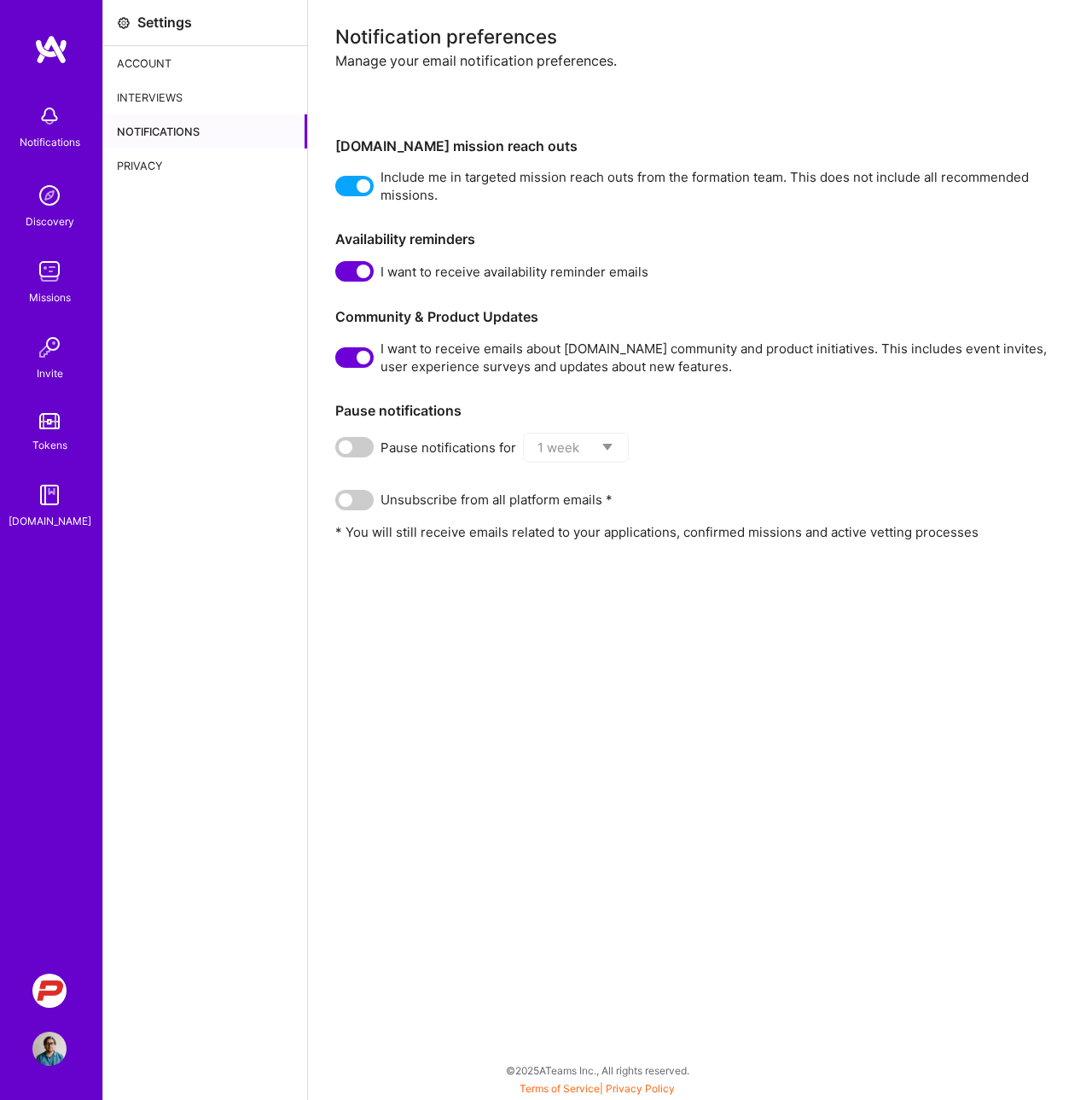
click at [150, 108] on div "Interviews" at bounding box center [205, 97] width 204 height 34
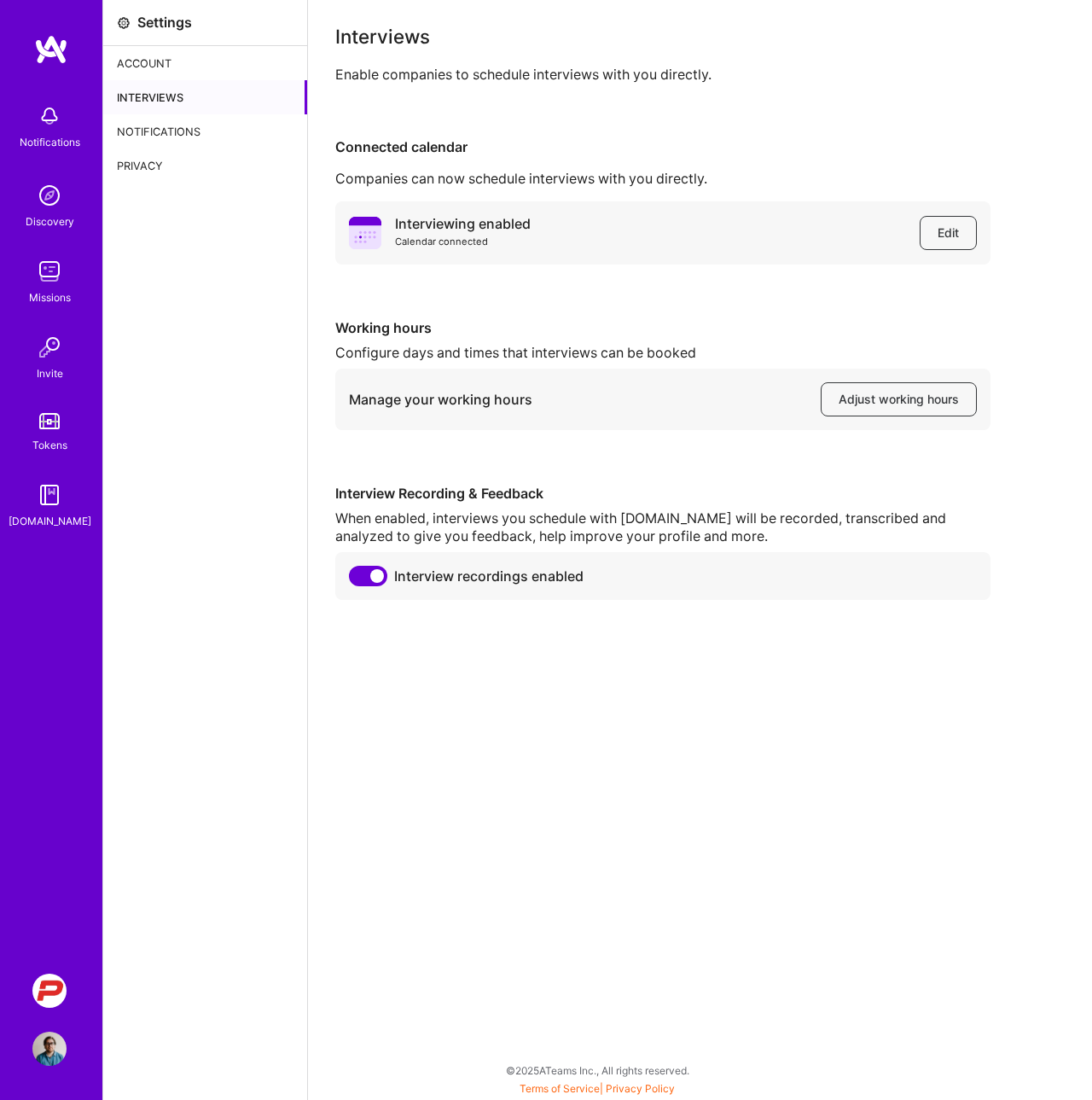
click at [140, 64] on div "Account" at bounding box center [205, 62] width 204 height 34
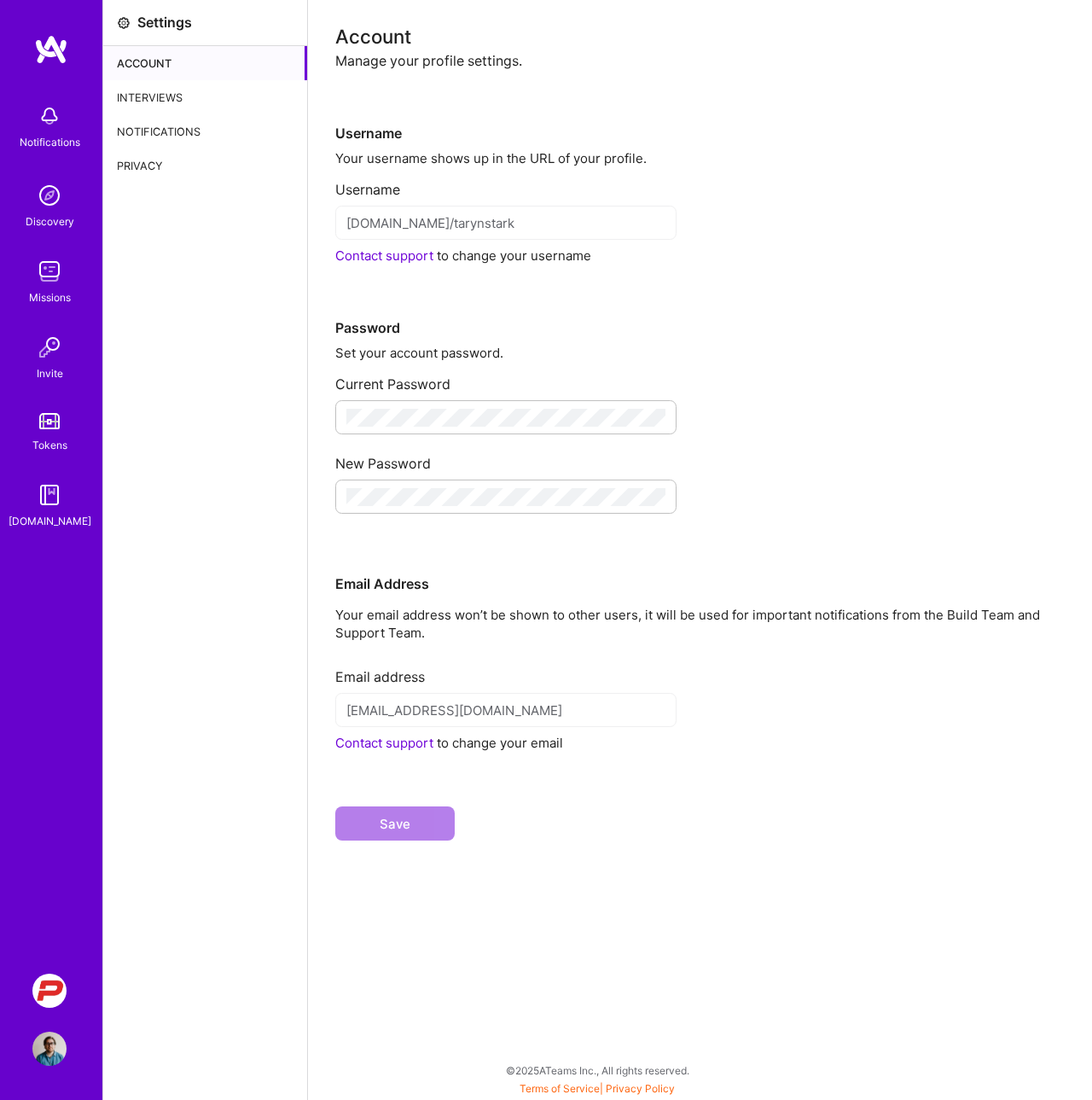
click at [61, 132] on img at bounding box center [49, 116] width 34 height 34
click at [55, 1046] on img at bounding box center [49, 1048] width 34 height 34
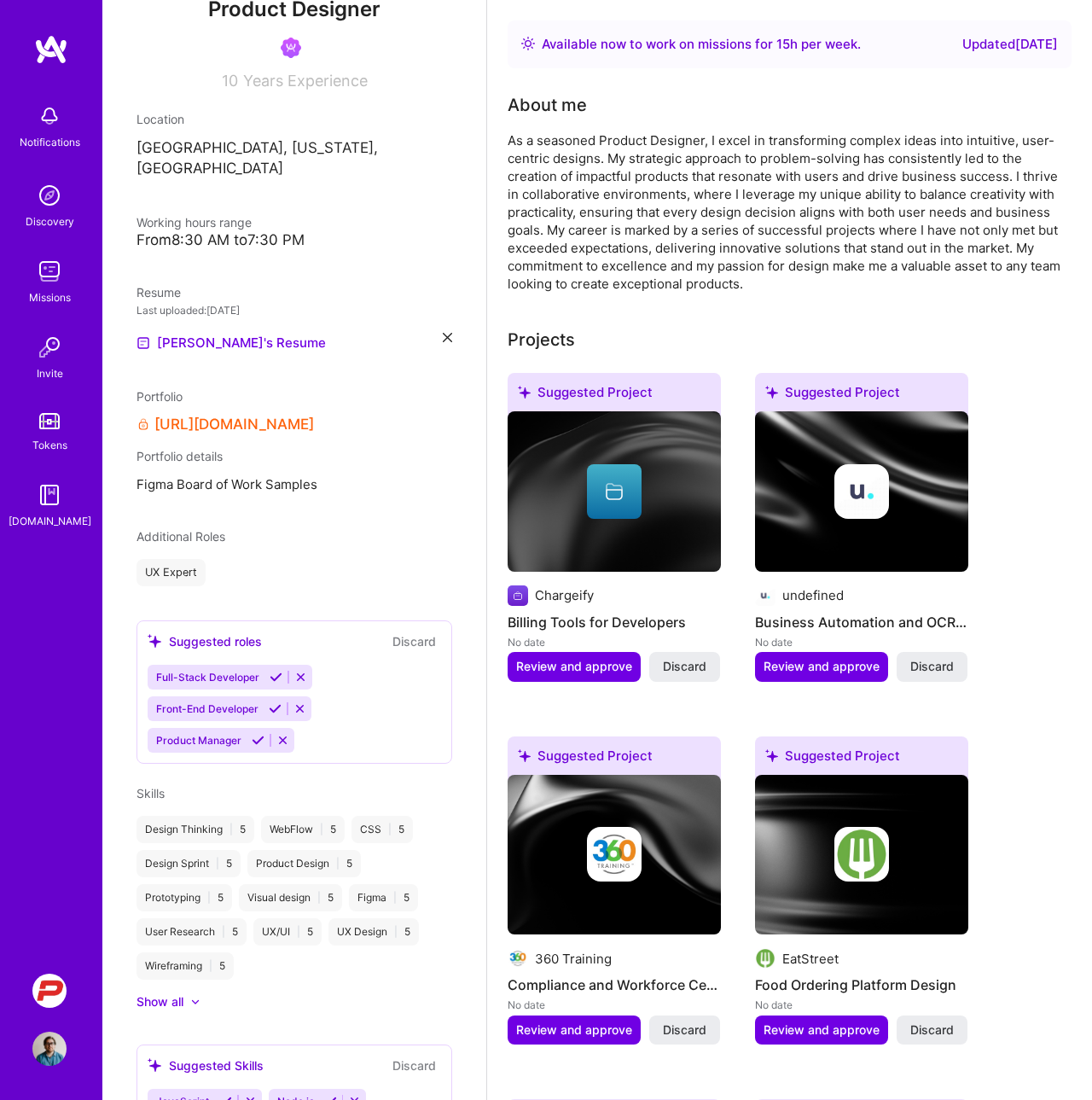
scroll to position [182, 0]
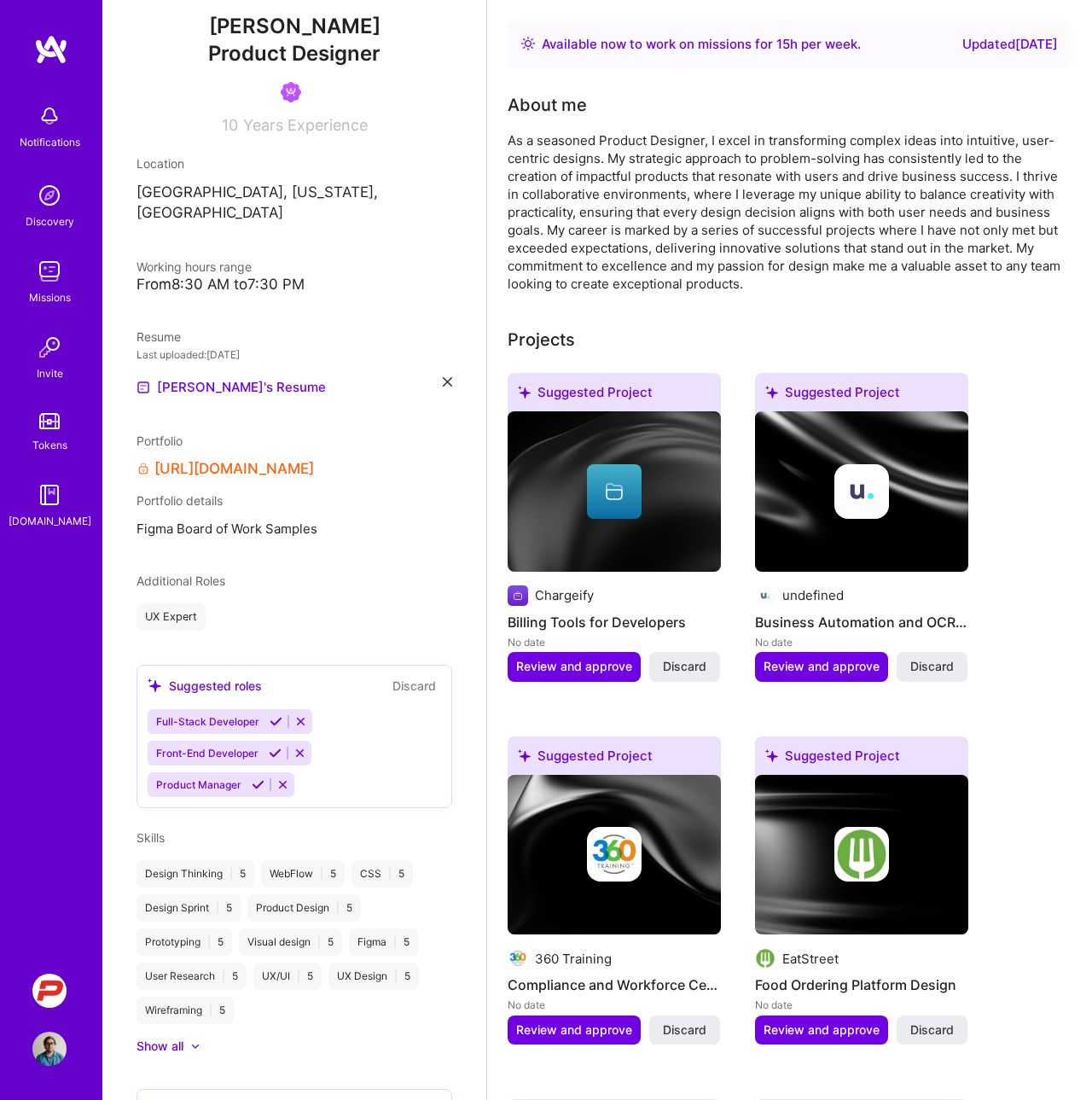
click at [144, 462] on icon at bounding box center [143, 469] width 14 height 14
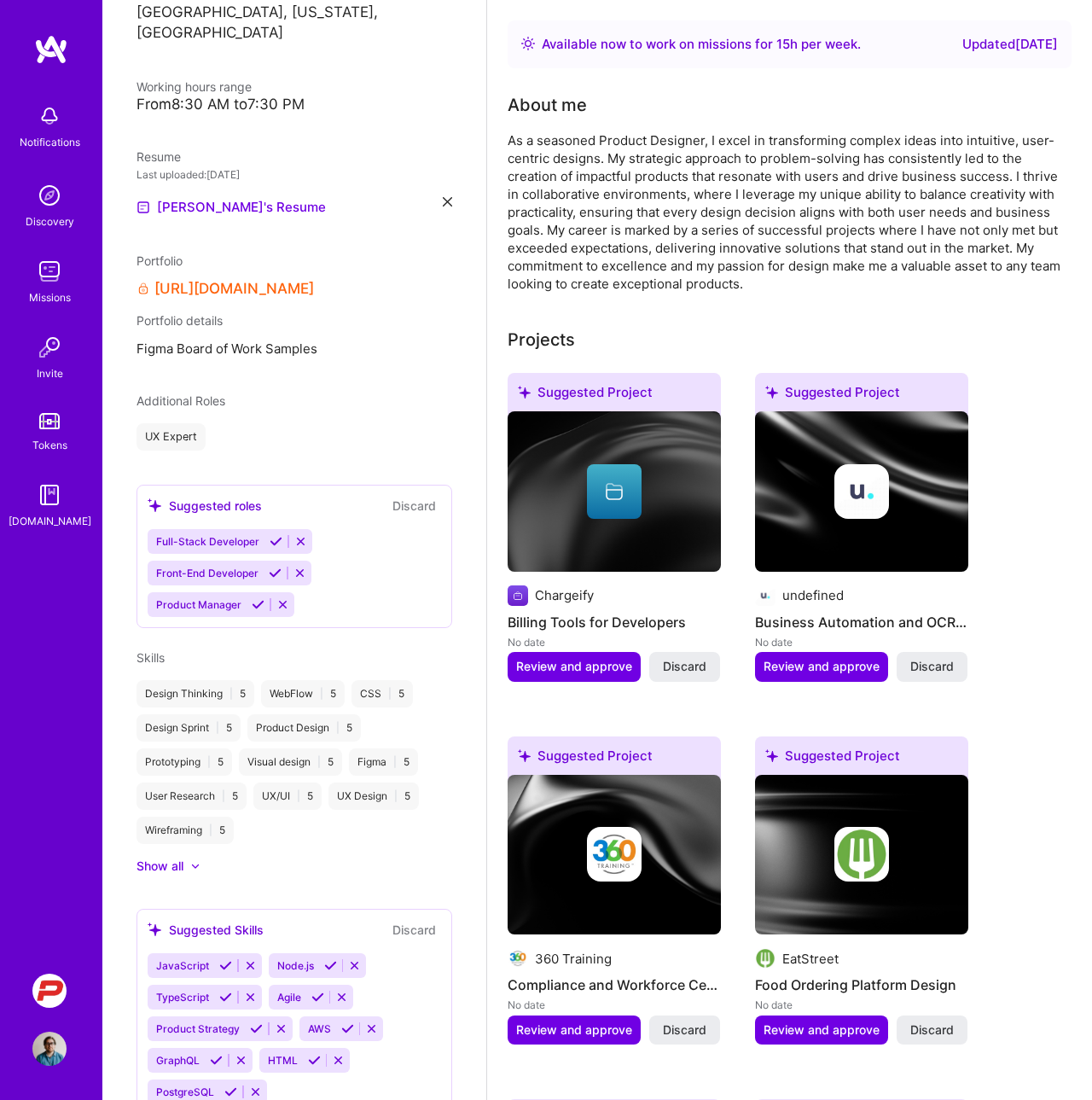
scroll to position [363, 0]
click at [275, 571] on icon at bounding box center [275, 571] width 13 height 13
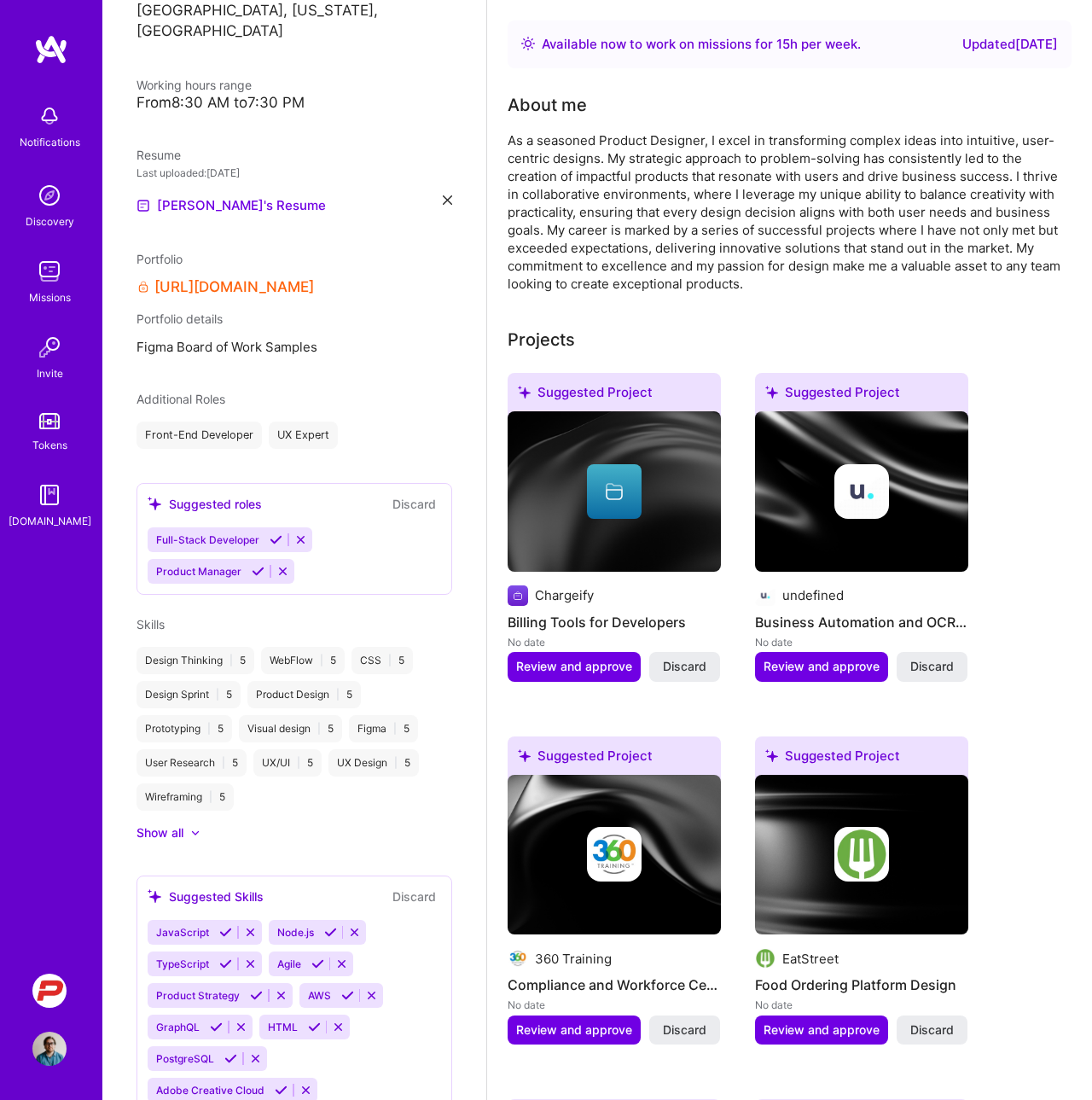
click at [344, 577] on div "Full-Stack Developer Product Manager" at bounding box center [295, 556] width 294 height 56
click at [375, 426] on div "Front-End Developer UX Expert" at bounding box center [294, 434] width 316 height 27
click at [258, 573] on icon at bounding box center [258, 571] width 13 height 13
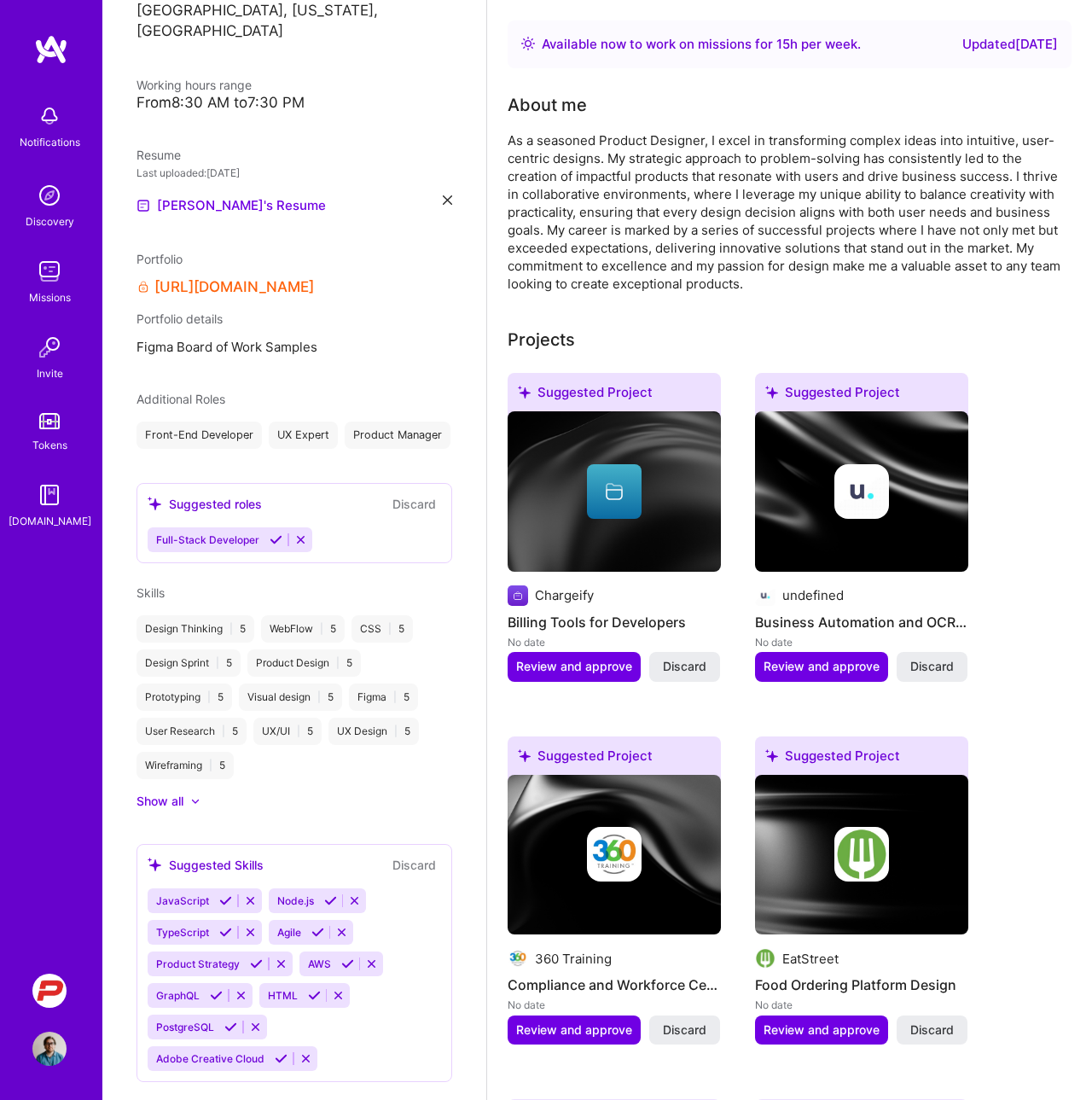
click at [300, 543] on icon at bounding box center [301, 539] width 13 height 13
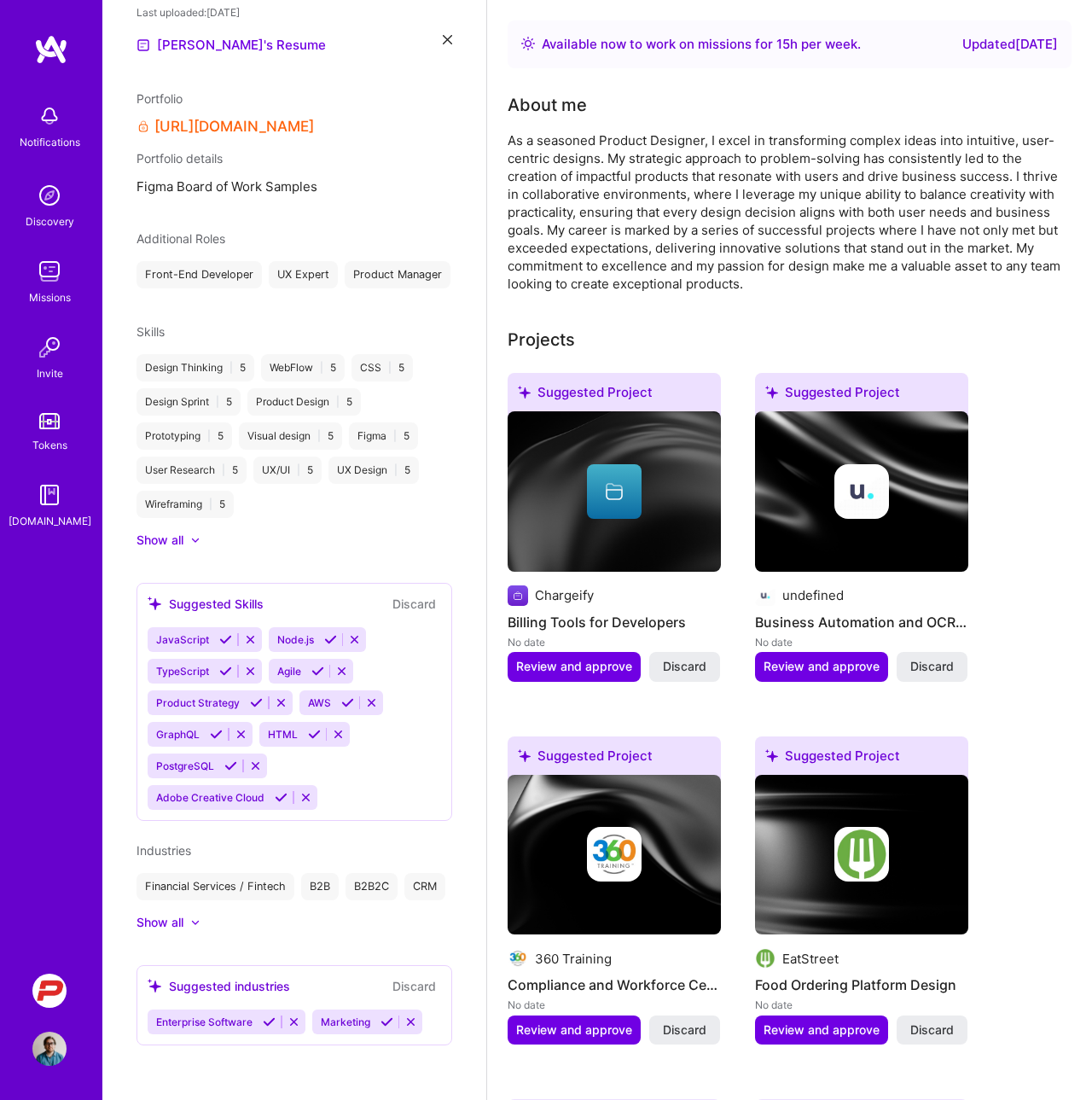
scroll to position [526, 0]
click at [326, 640] on icon at bounding box center [331, 639] width 13 height 13
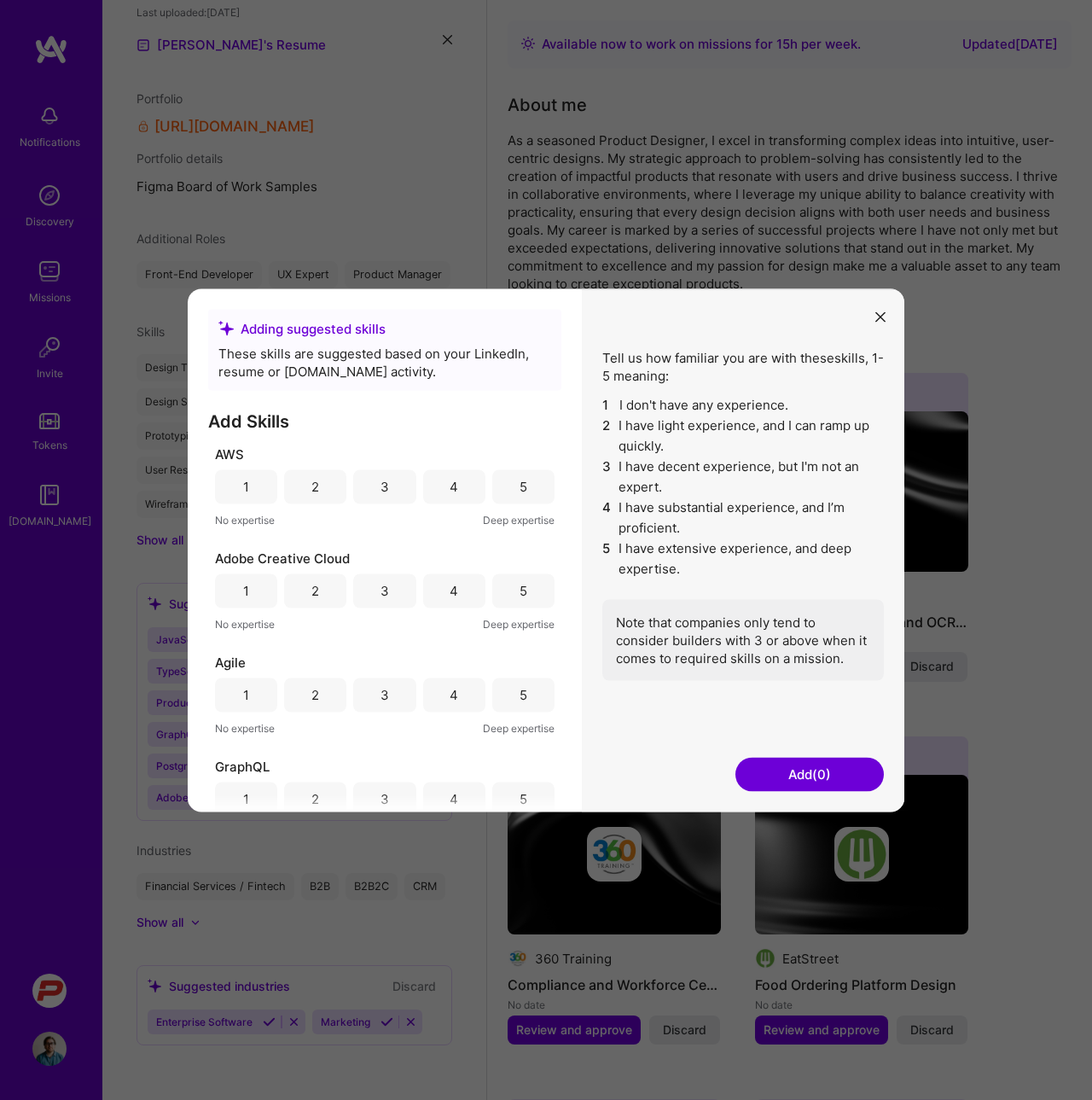
click at [876, 313] on icon "modal" at bounding box center [880, 317] width 11 height 11
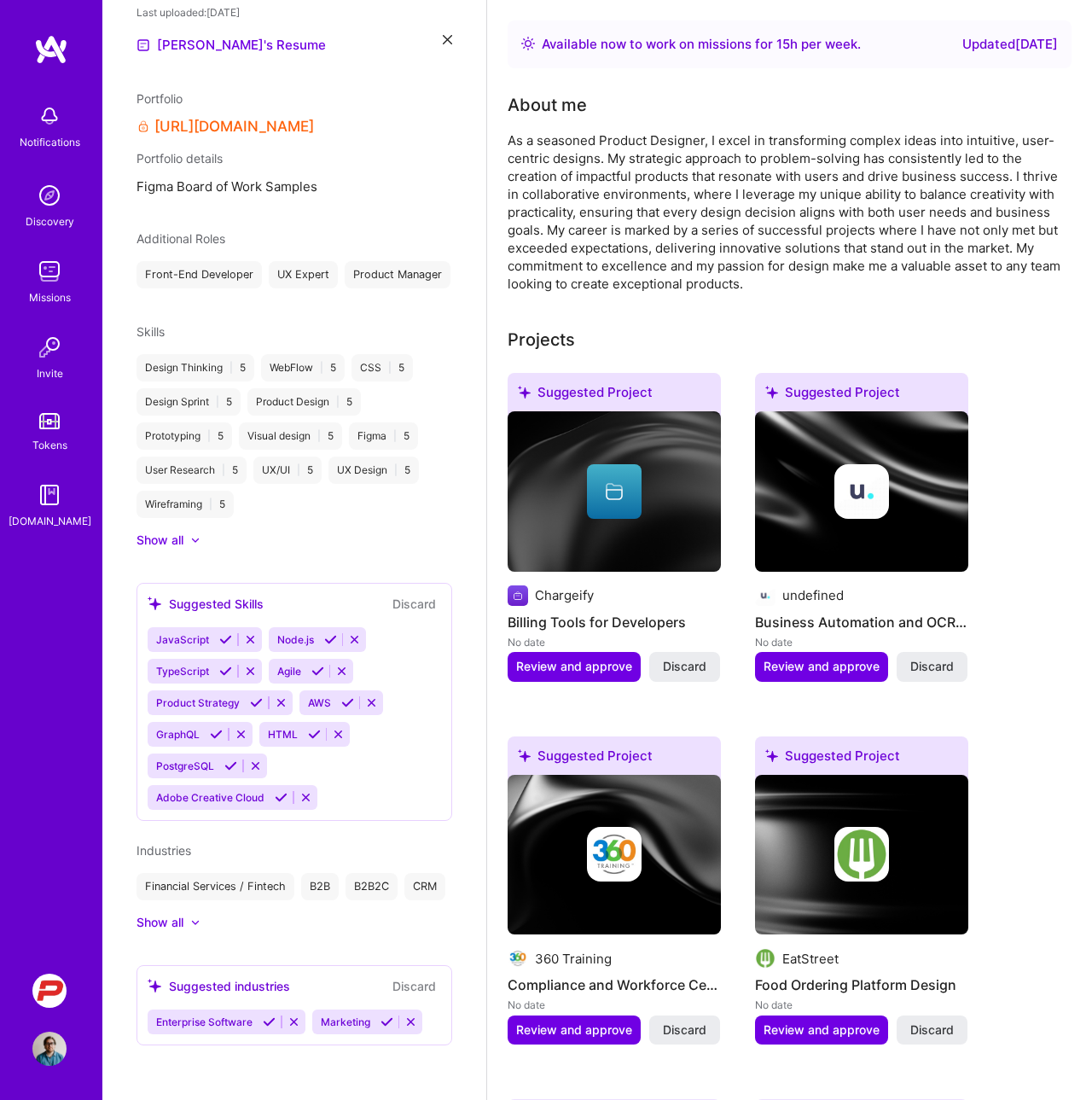
click at [279, 798] on icon at bounding box center [280, 797] width 13 height 13
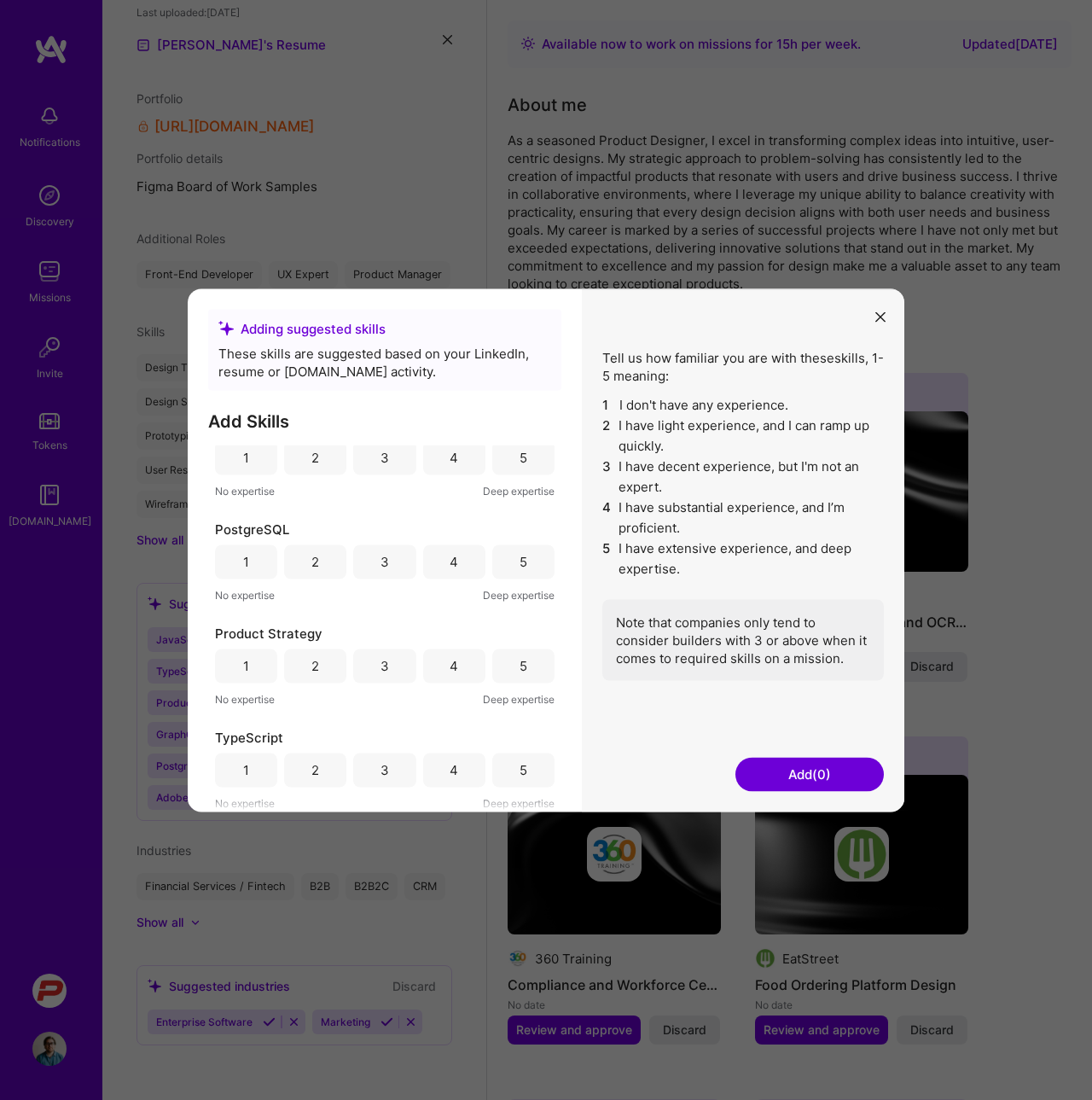
scroll to position [653, 0]
click at [383, 767] on div "3" at bounding box center [385, 769] width 9 height 18
click at [501, 666] on div "5" at bounding box center [523, 665] width 62 height 34
click at [321, 559] on div "2" at bounding box center [315, 561] width 62 height 34
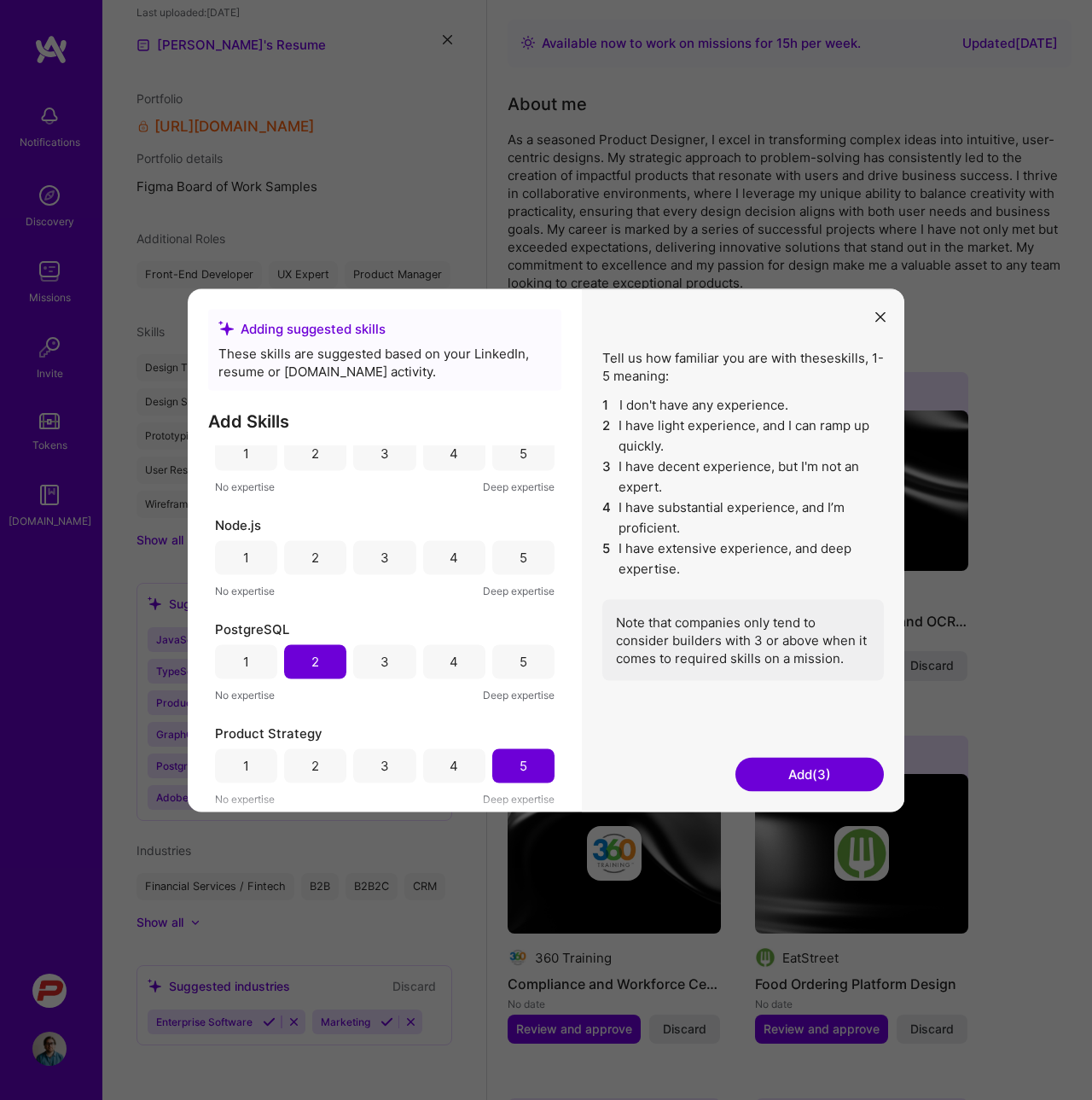
scroll to position [550, 0]
click at [386, 565] on div "3" at bounding box center [384, 561] width 62 height 34
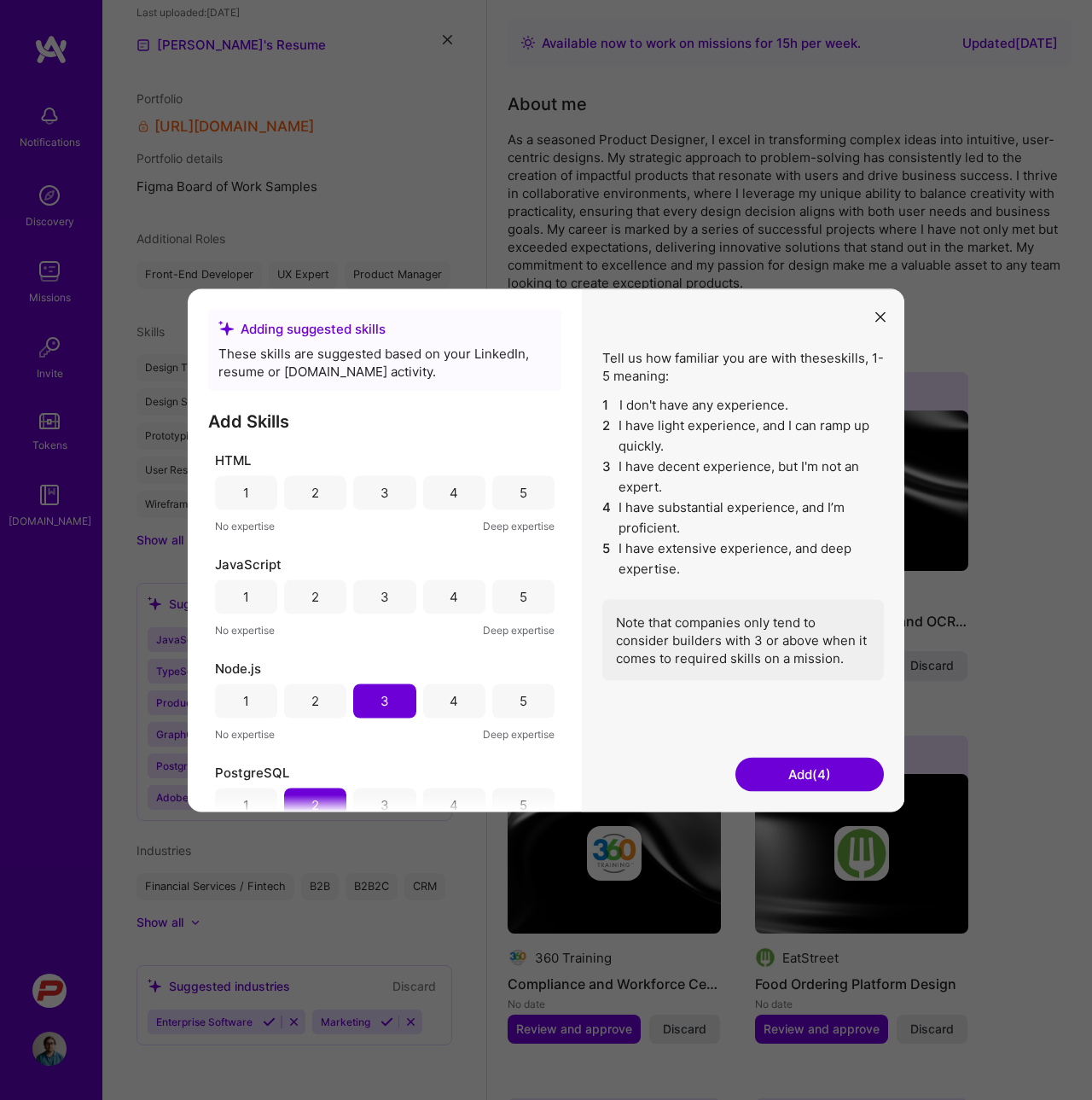
scroll to position [399, 0]
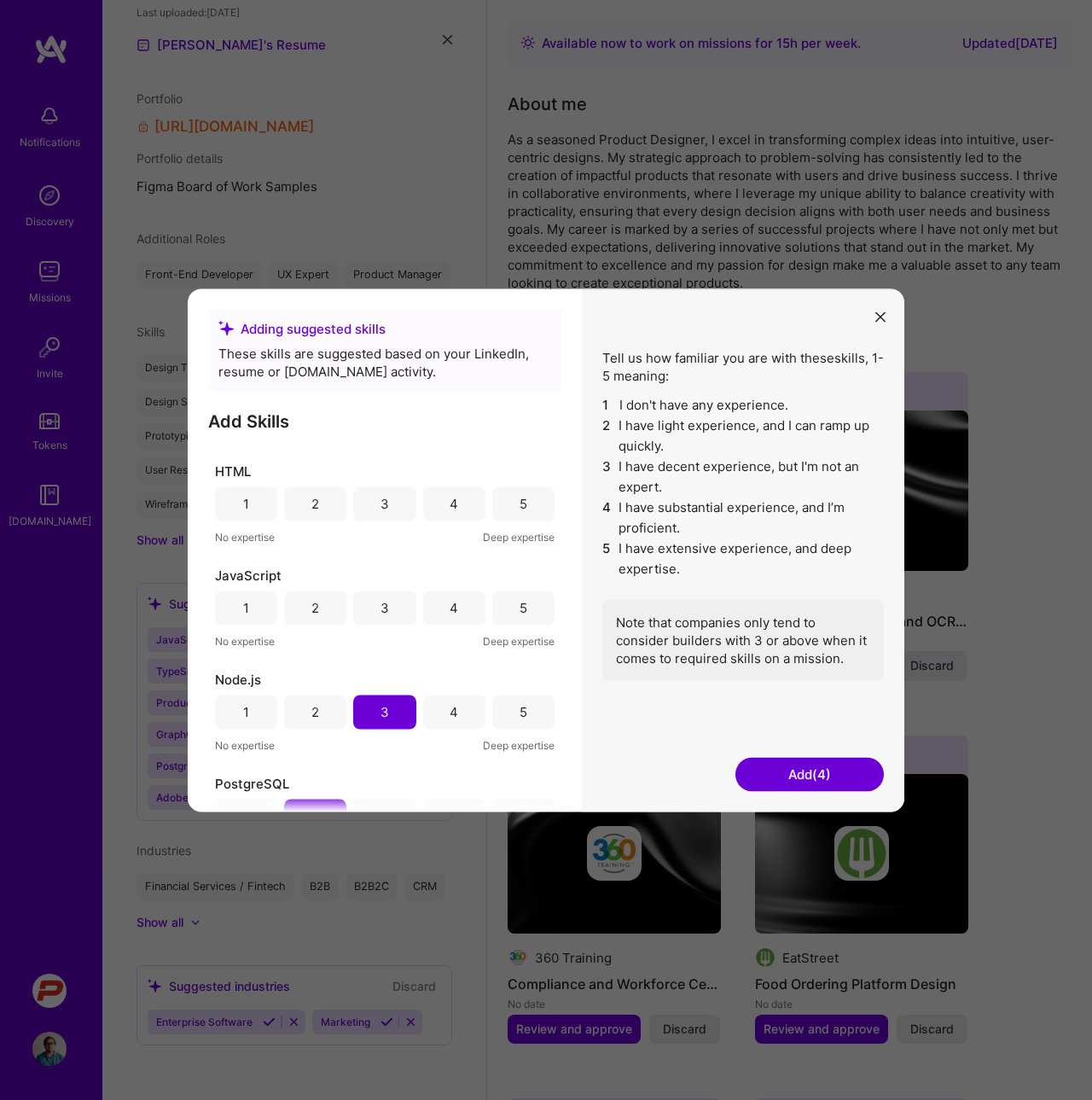
click at [395, 615] on div "3" at bounding box center [384, 607] width 62 height 34
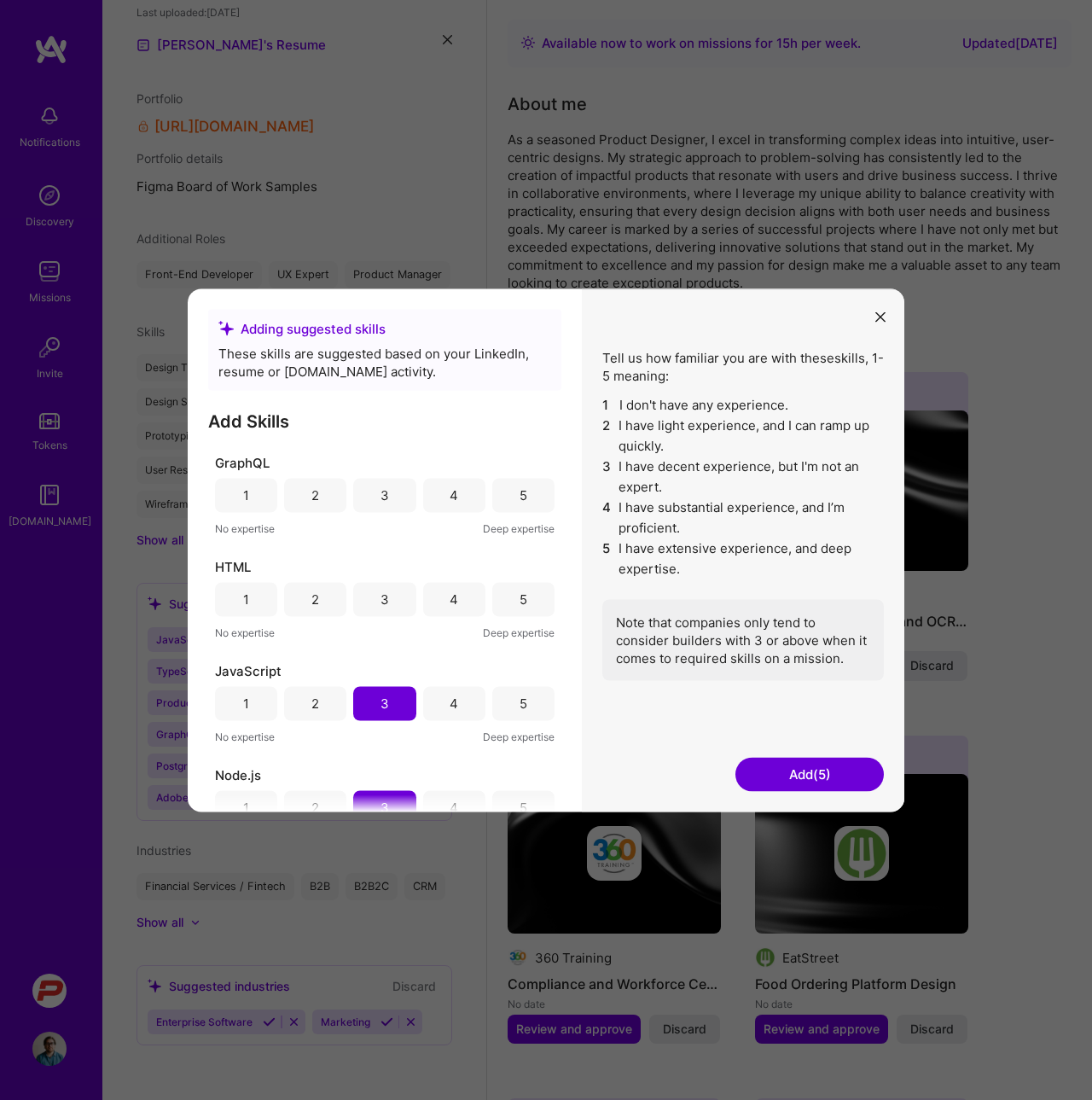
click at [449, 710] on div "4" at bounding box center [454, 703] width 9 height 18
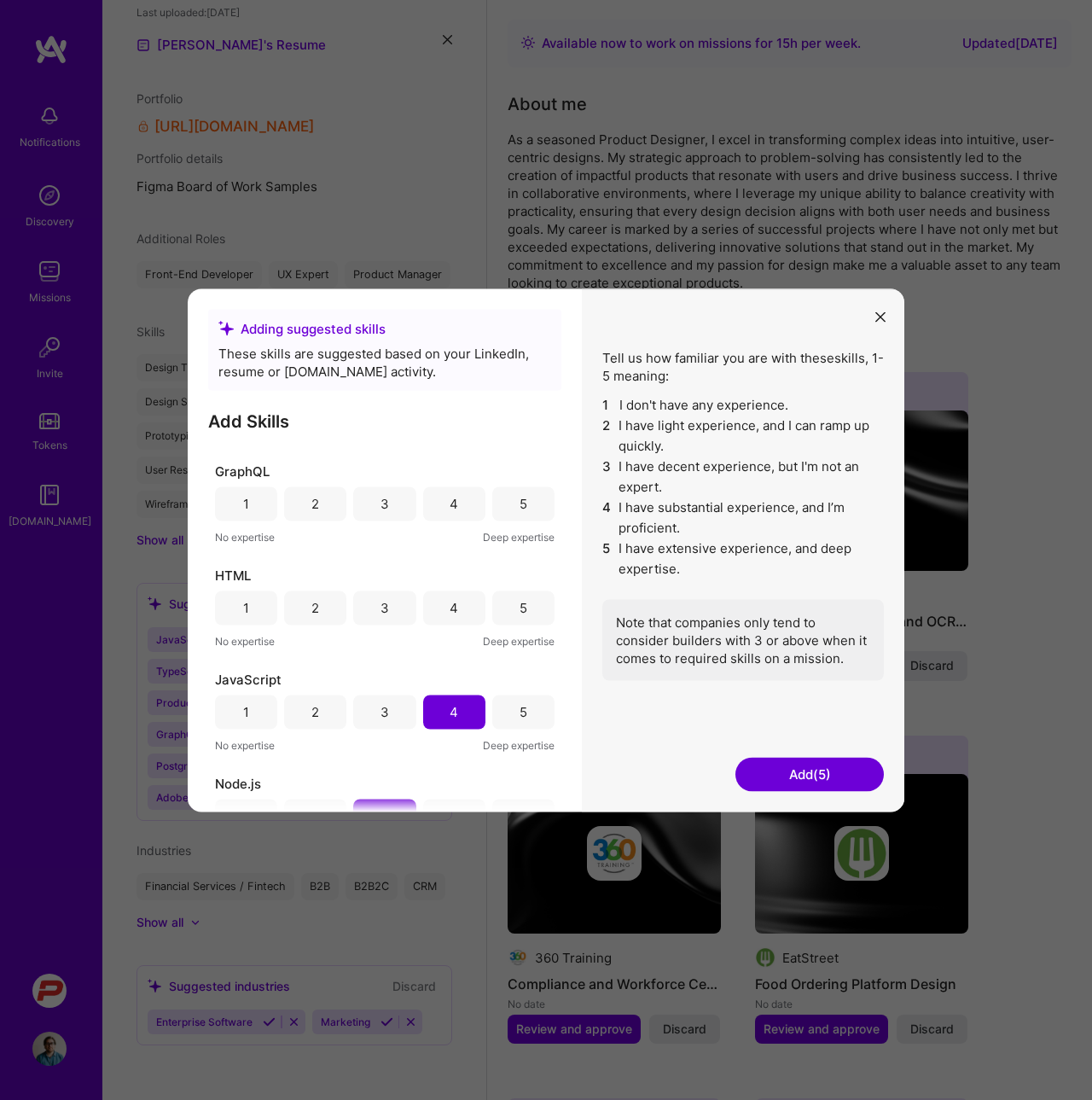
click at [520, 604] on div "5" at bounding box center [523, 608] width 8 height 18
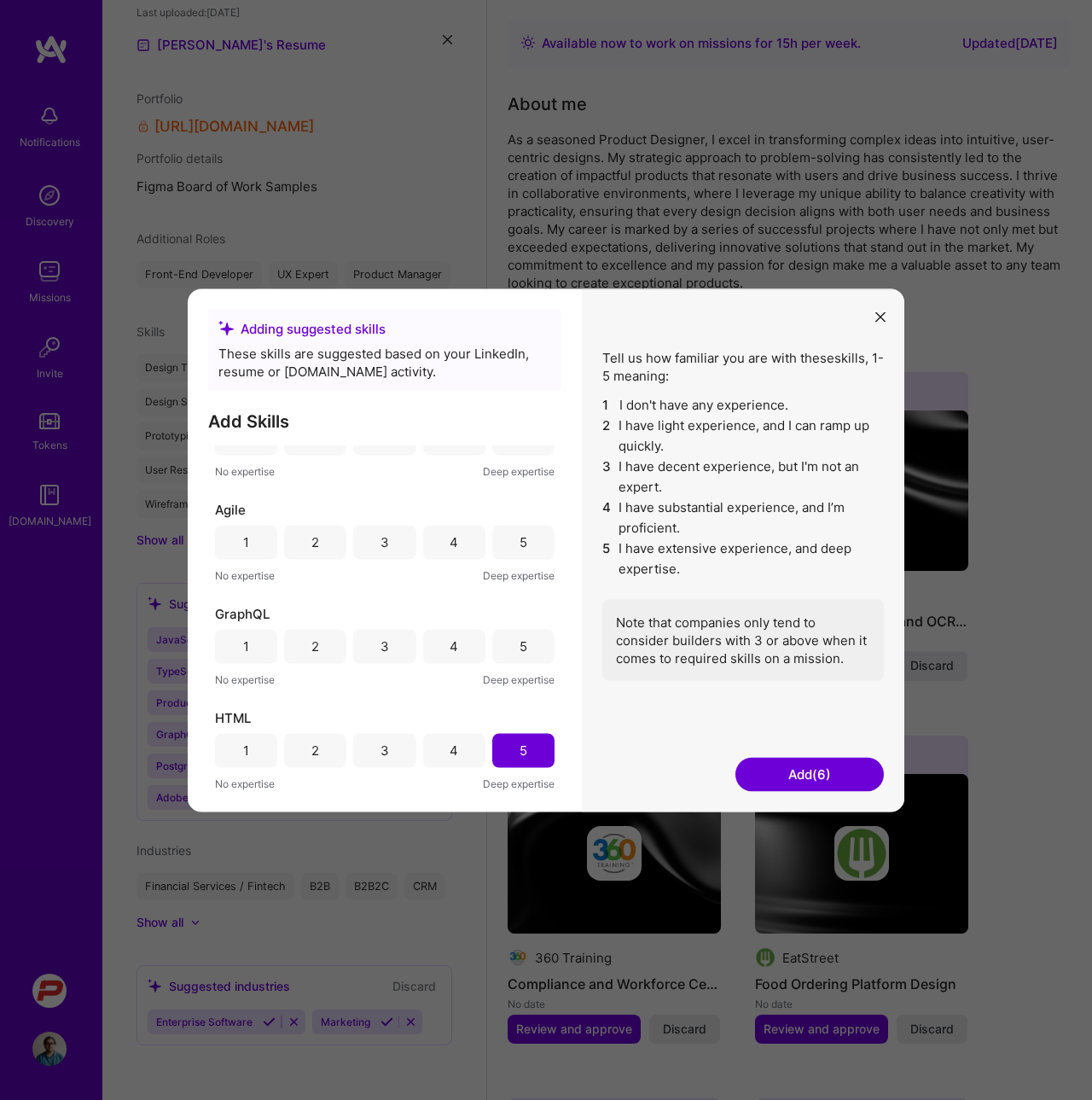
scroll to position [152, 0]
click at [324, 647] on div "2" at bounding box center [315, 646] width 62 height 34
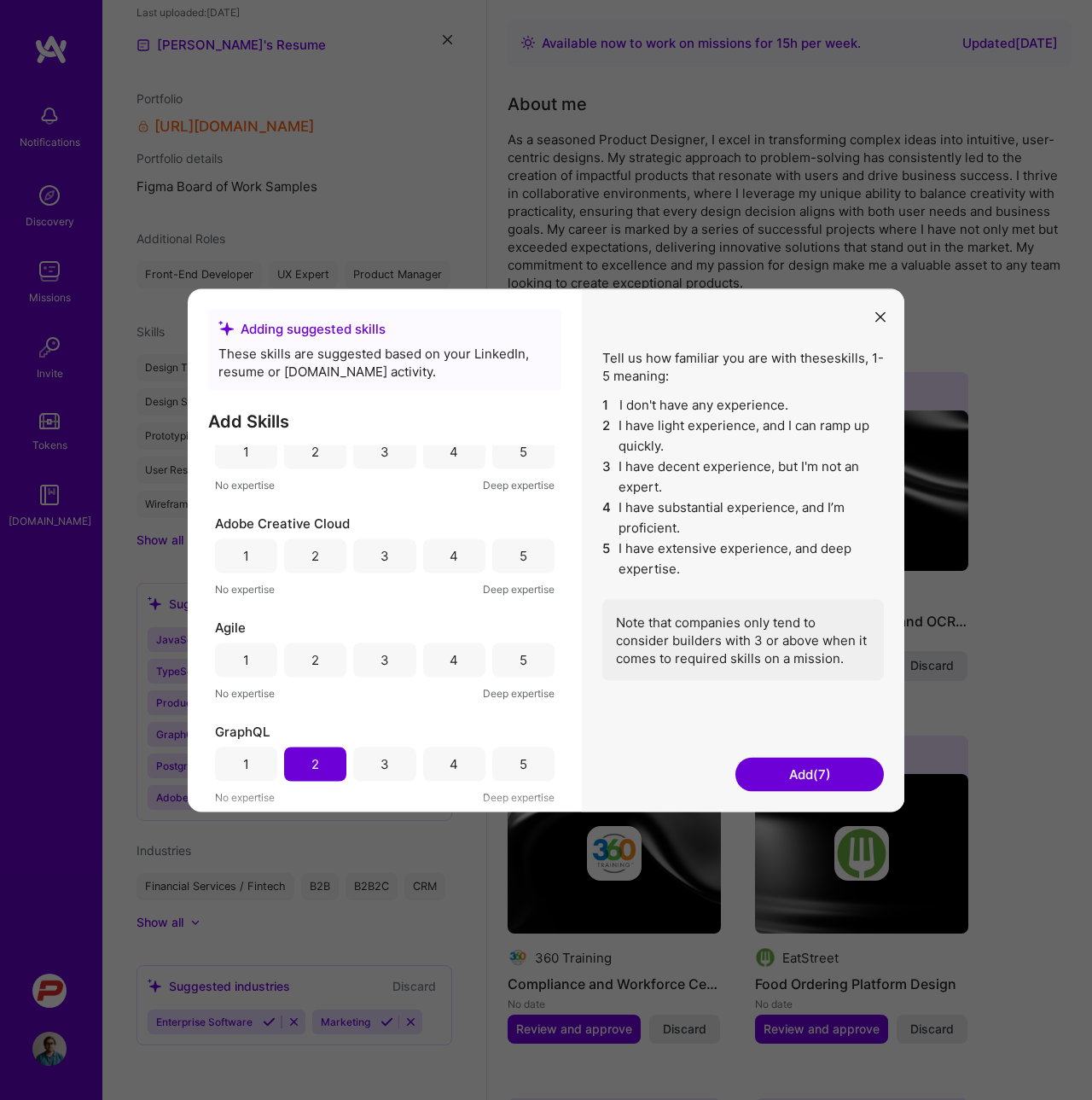
click at [312, 667] on div "2" at bounding box center [315, 659] width 8 height 18
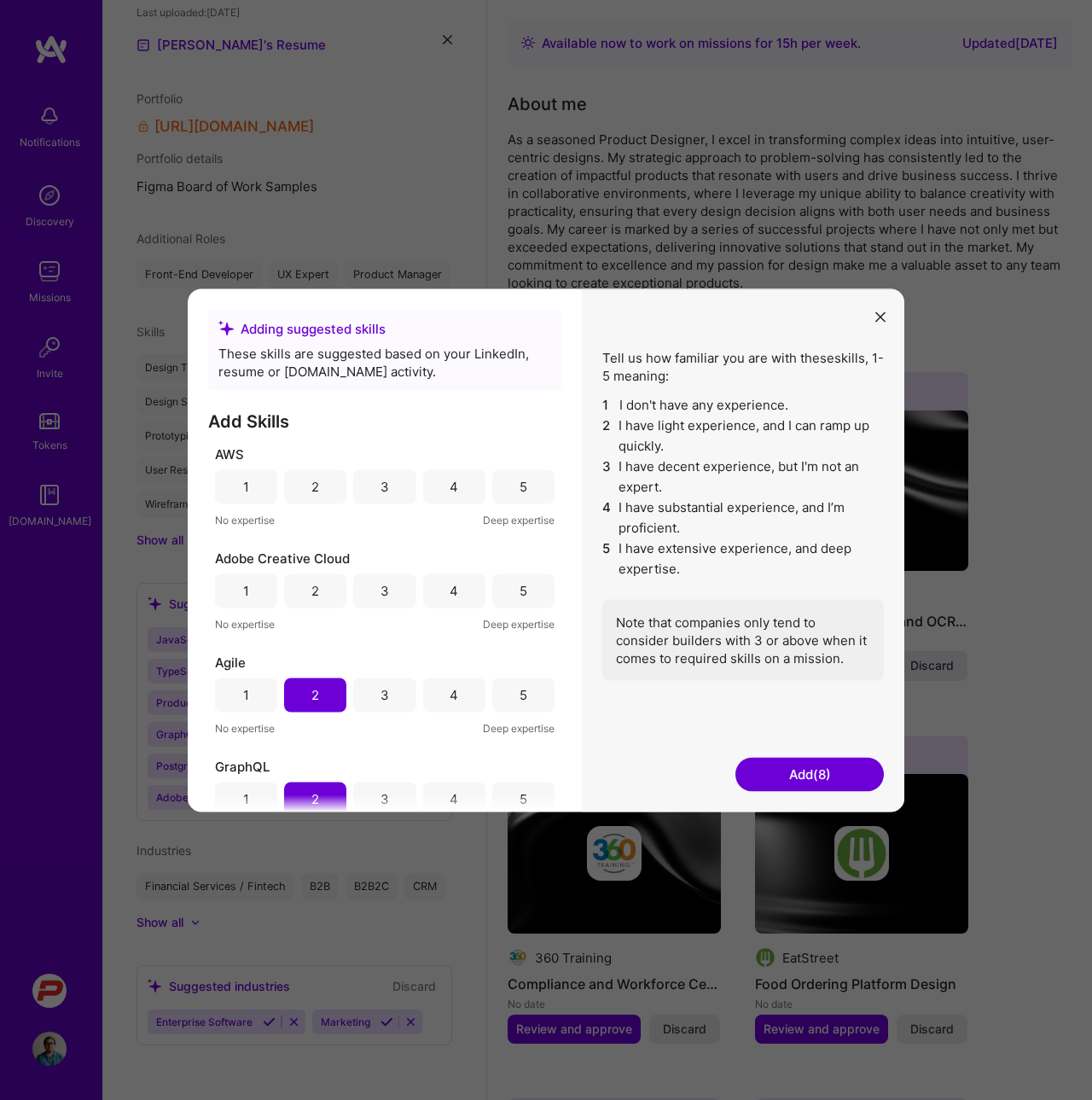
scroll to position [0, 0]
click at [353, 682] on div "3" at bounding box center [384, 694] width 62 height 34
click at [520, 585] on div "5" at bounding box center [523, 591] width 8 height 18
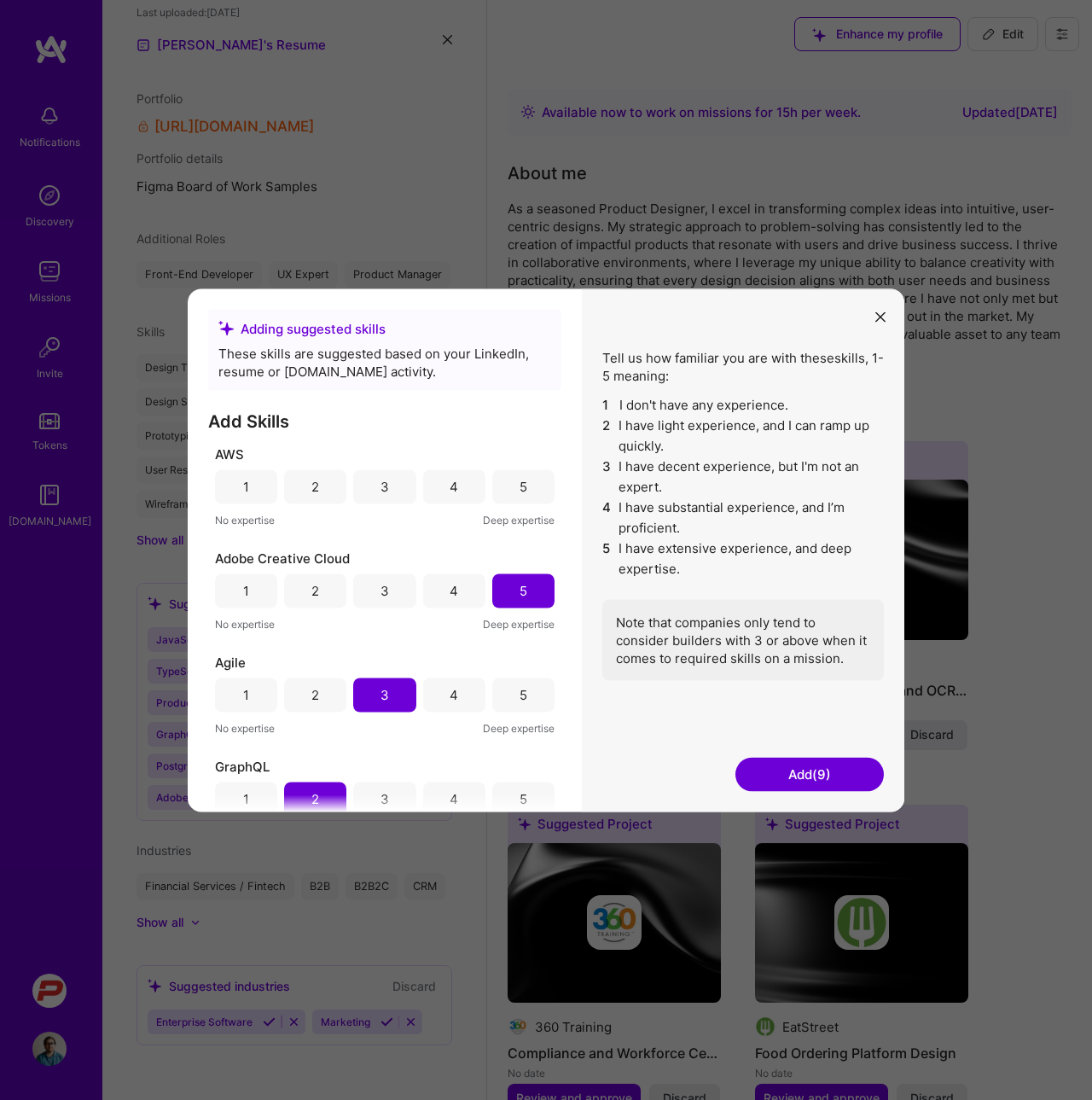
click at [229, 484] on div "1" at bounding box center [245, 486] width 62 height 34
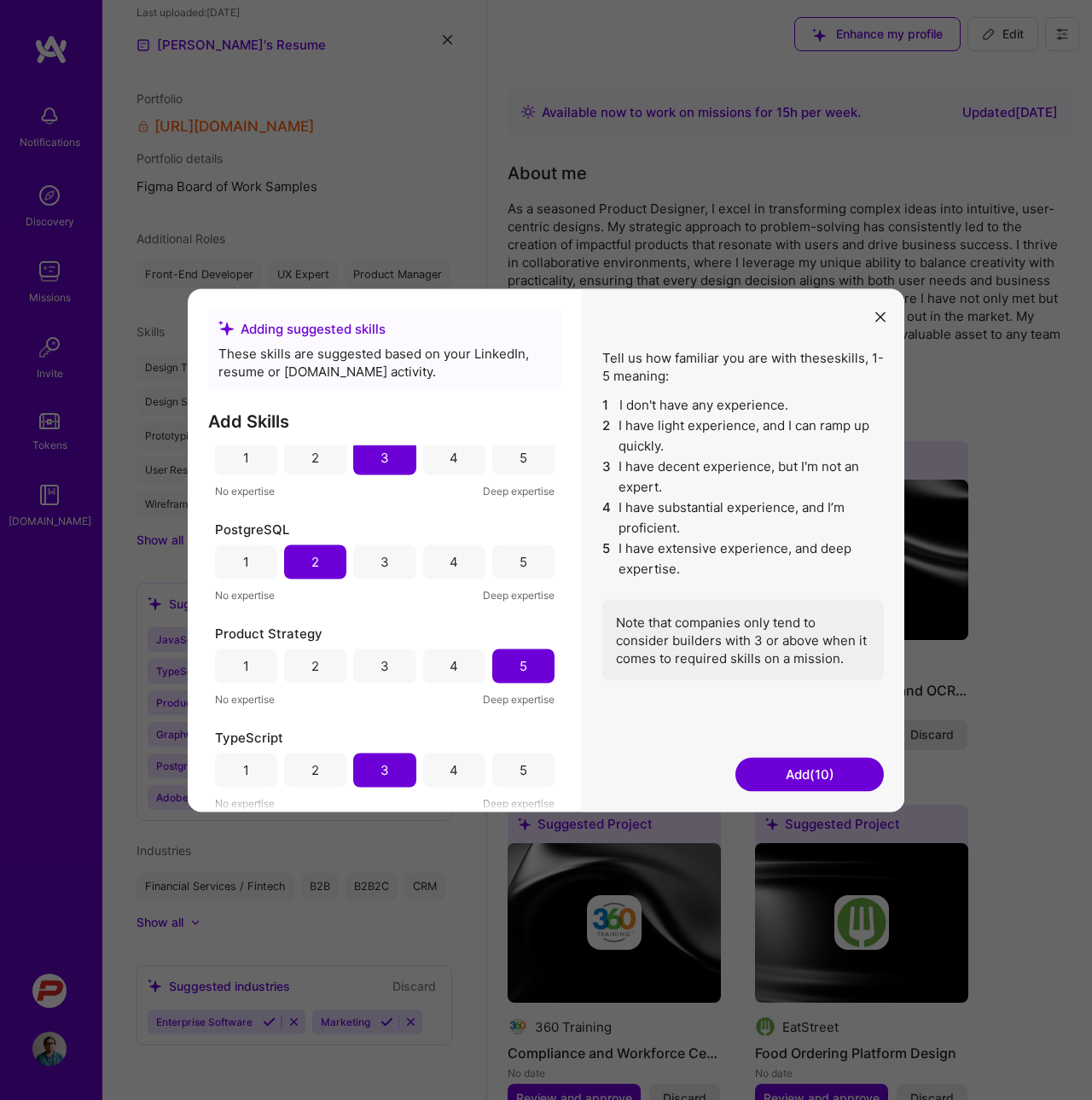
scroll to position [653, 0]
click at [775, 756] on div "Tell us how familiar you are with these skills , 1-5 meaning: 1 I don't have an…" at bounding box center [743, 550] width 323 height 523
click at [780, 769] on button "Add (10)" at bounding box center [809, 774] width 149 height 34
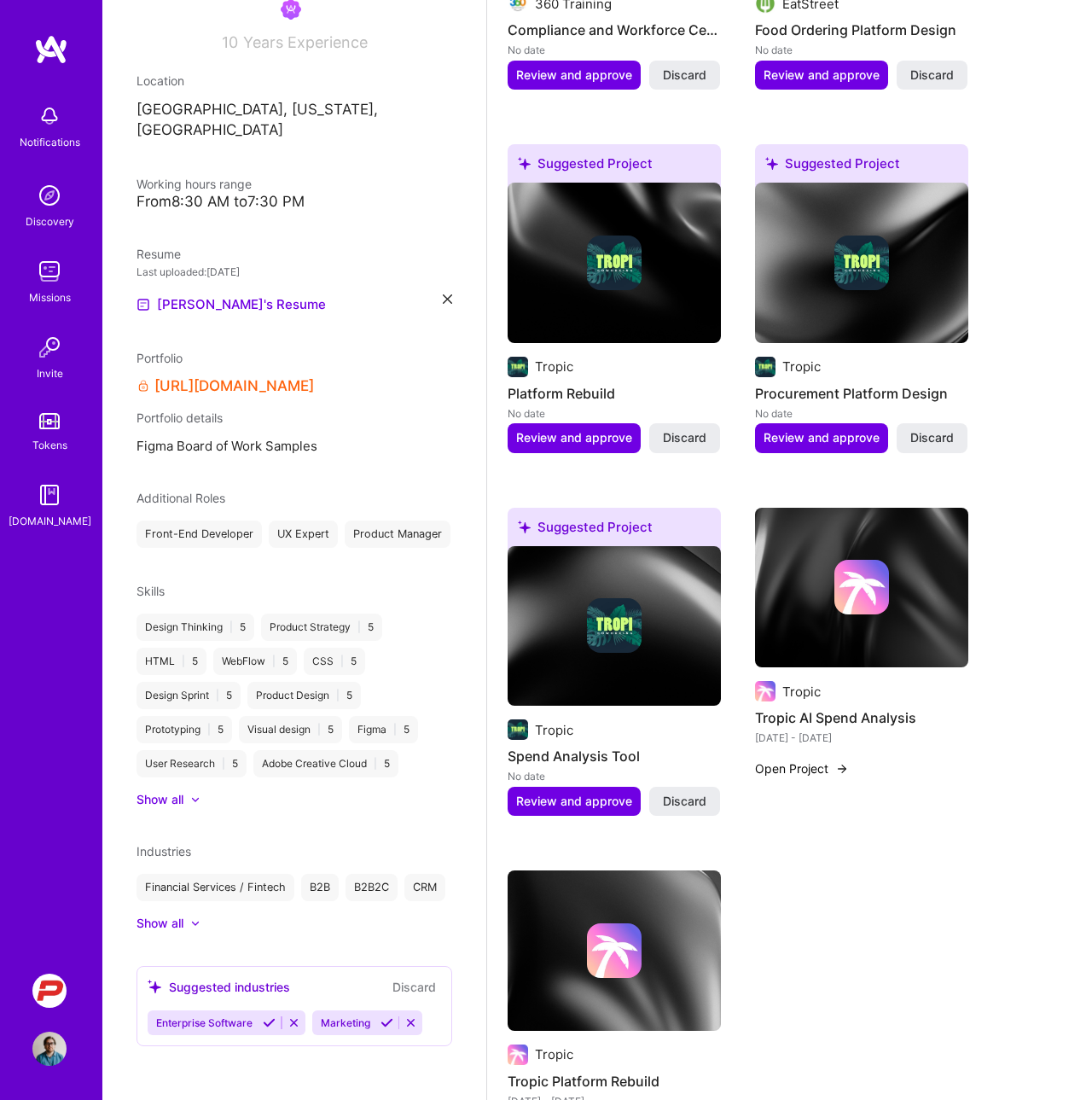
scroll to position [1157, 0]
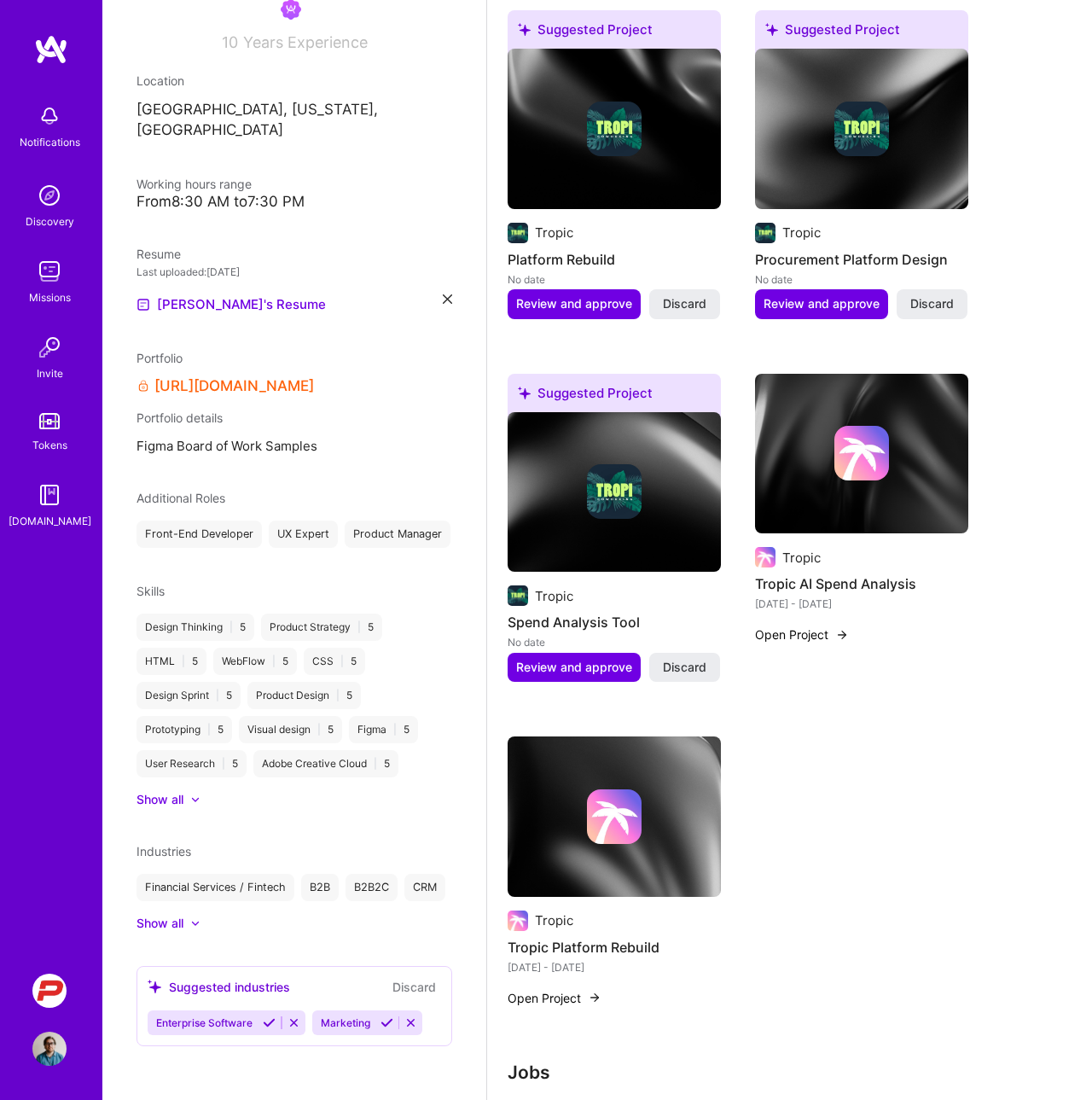
click at [268, 1025] on icon at bounding box center [269, 1023] width 13 height 13
click at [226, 1025] on icon at bounding box center [222, 1023] width 13 height 13
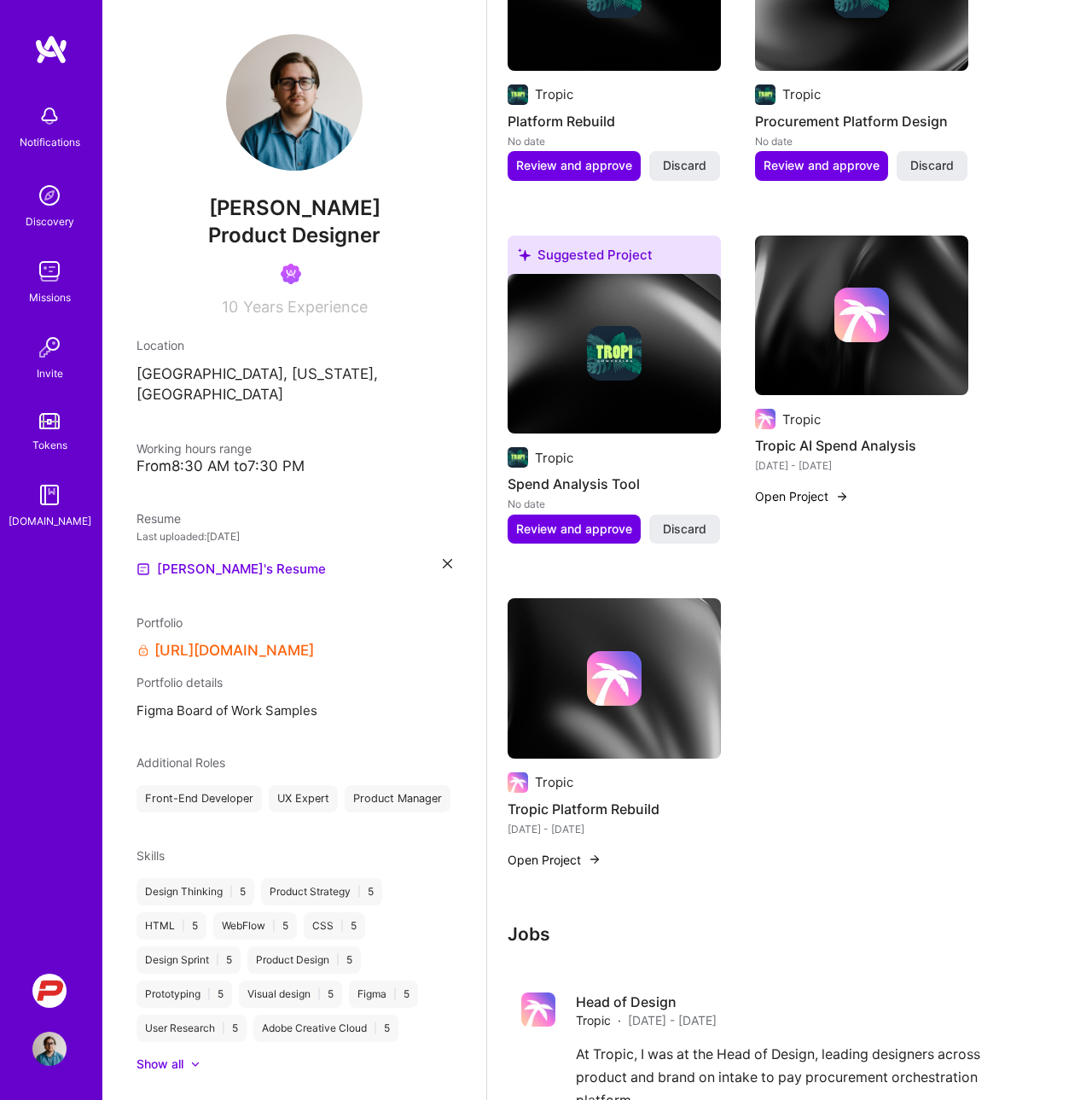
scroll to position [1290, 0]
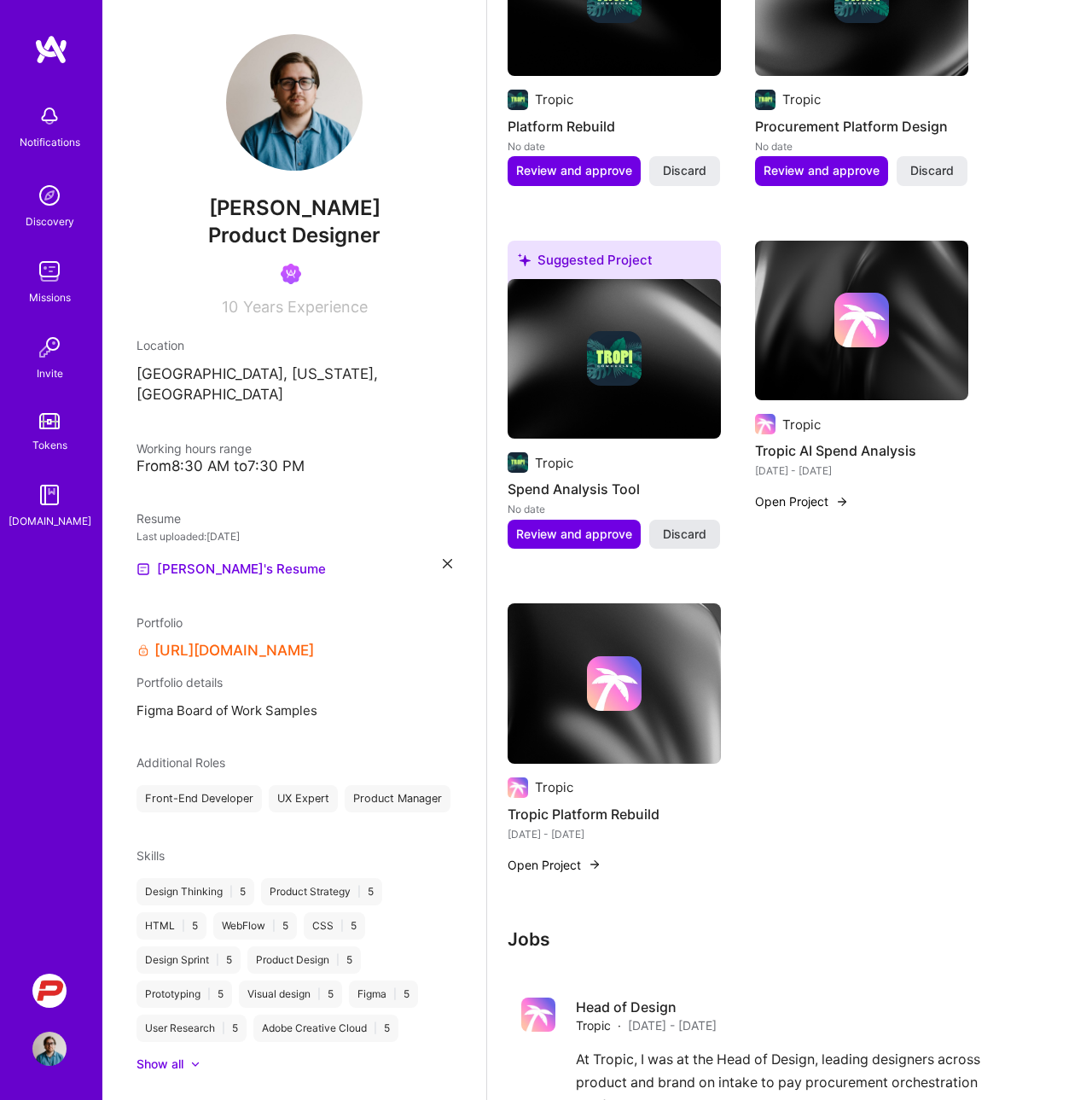
click at [688, 534] on span "Discard" at bounding box center [684, 534] width 43 height 17
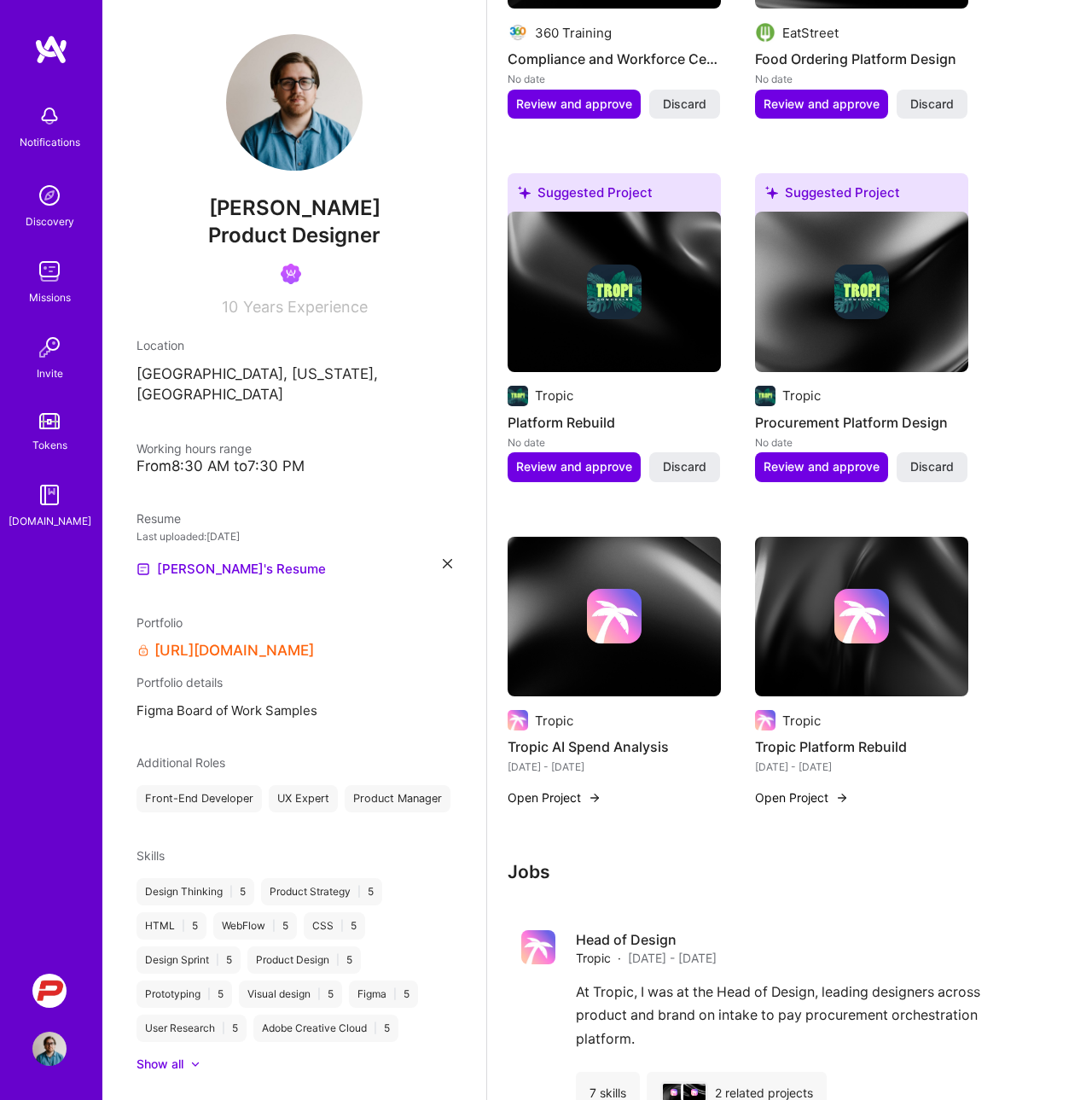
scroll to position [931, 0]
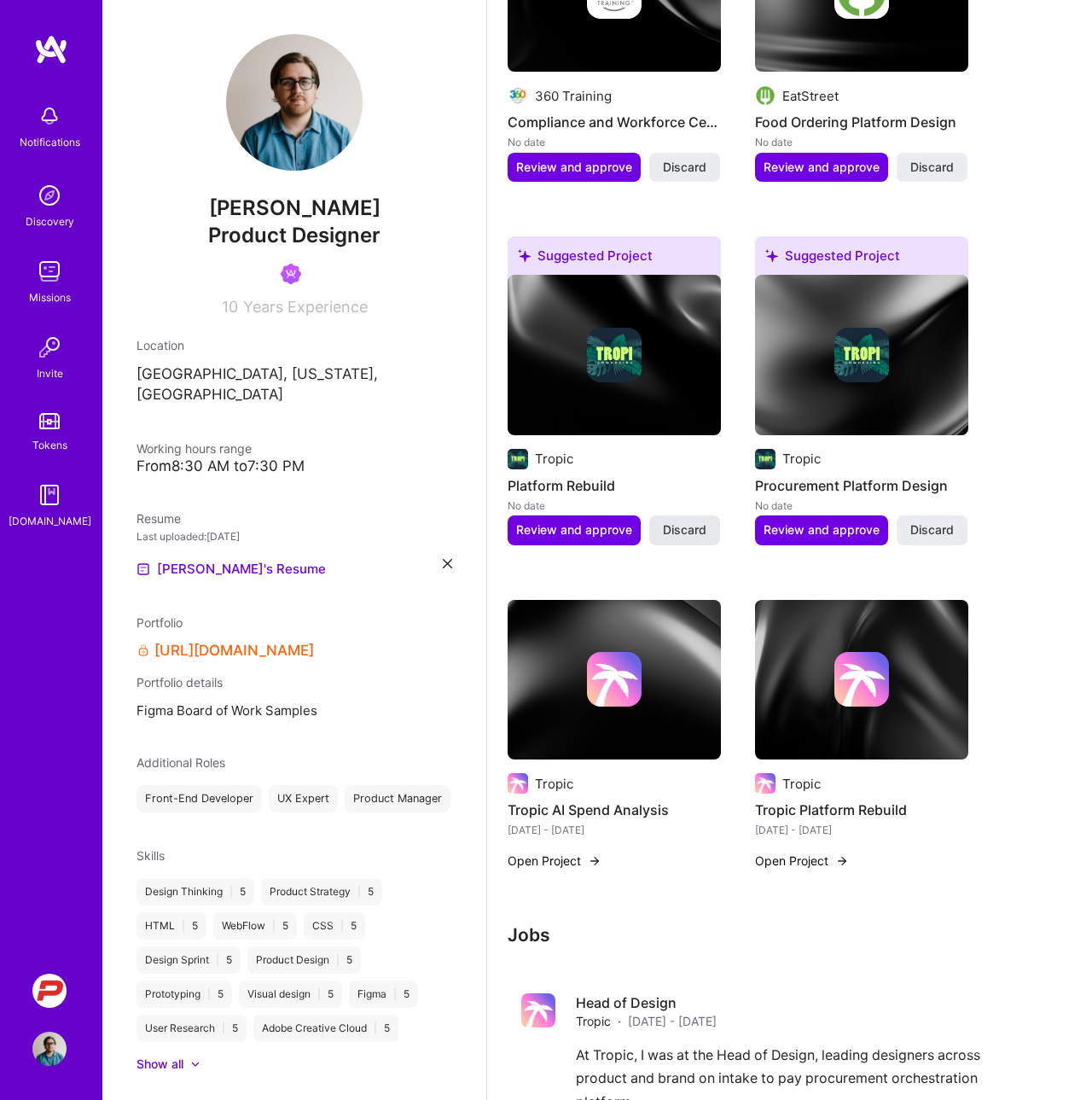
click at [687, 533] on span "Discard" at bounding box center [684, 529] width 43 height 17
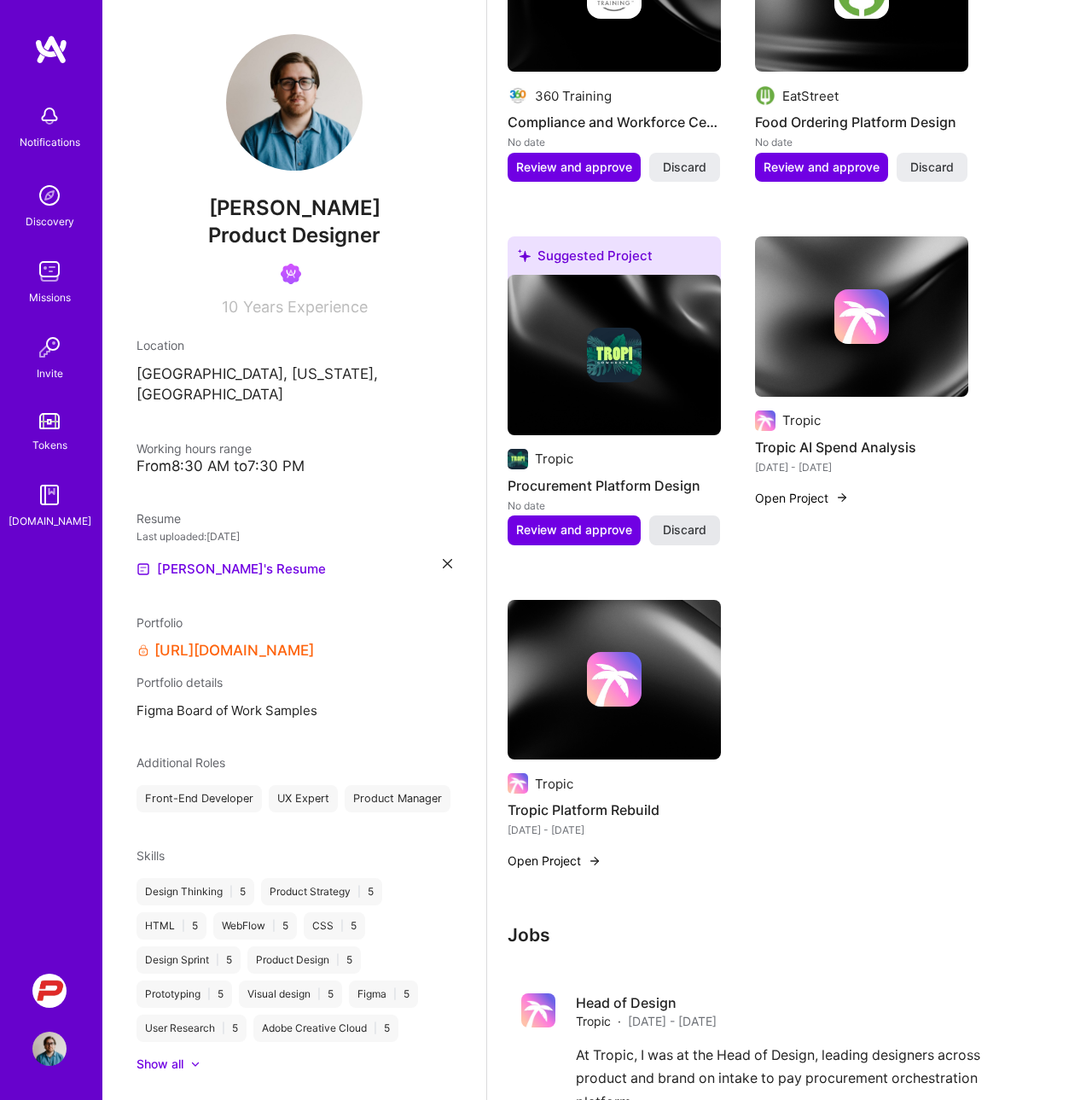
click at [688, 526] on span "Discard" at bounding box center [684, 529] width 43 height 17
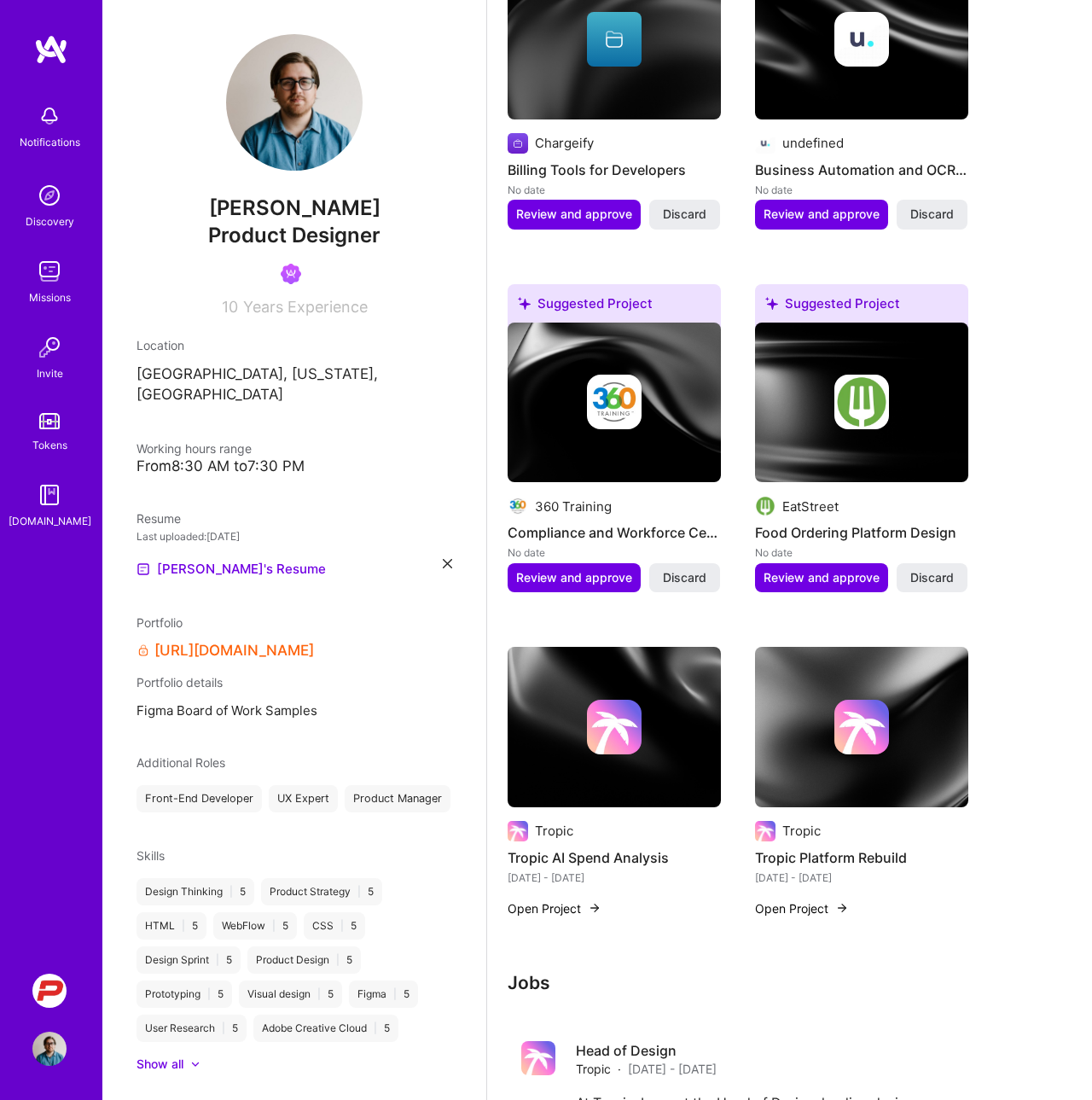
scroll to position [507, 0]
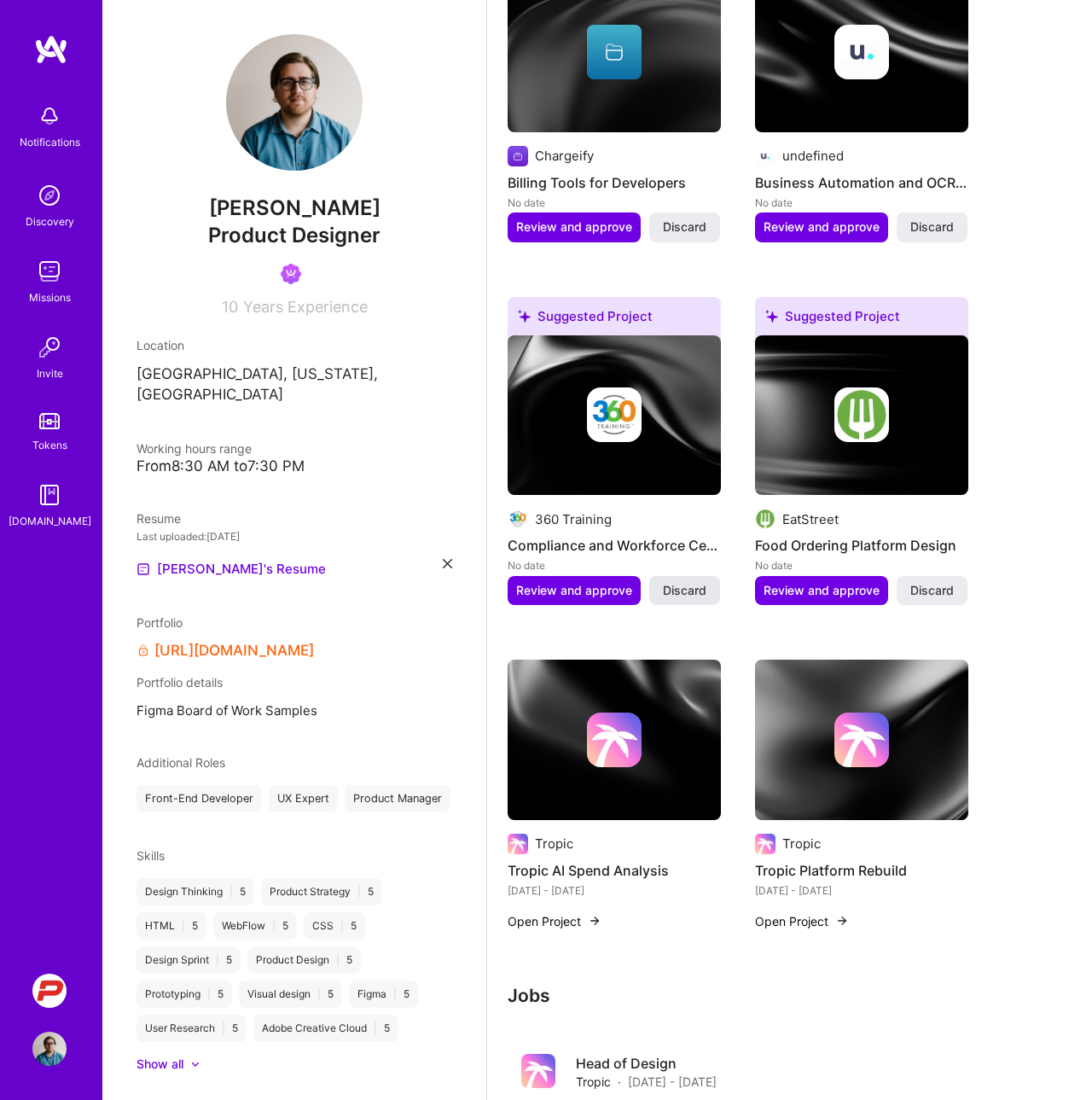
click at [686, 584] on span "Discard" at bounding box center [684, 590] width 43 height 17
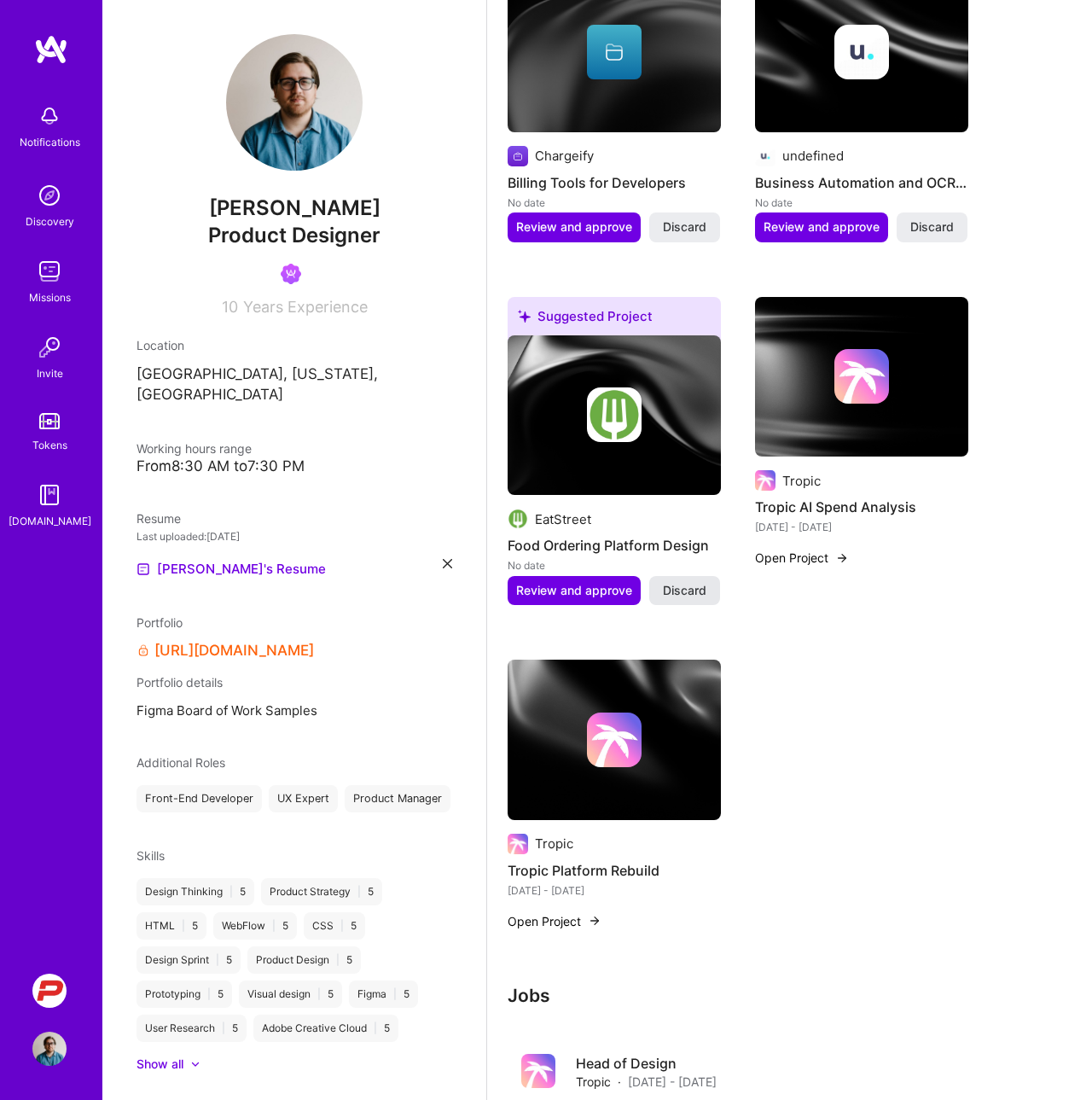
click at [682, 583] on span "Discard" at bounding box center [684, 590] width 43 height 17
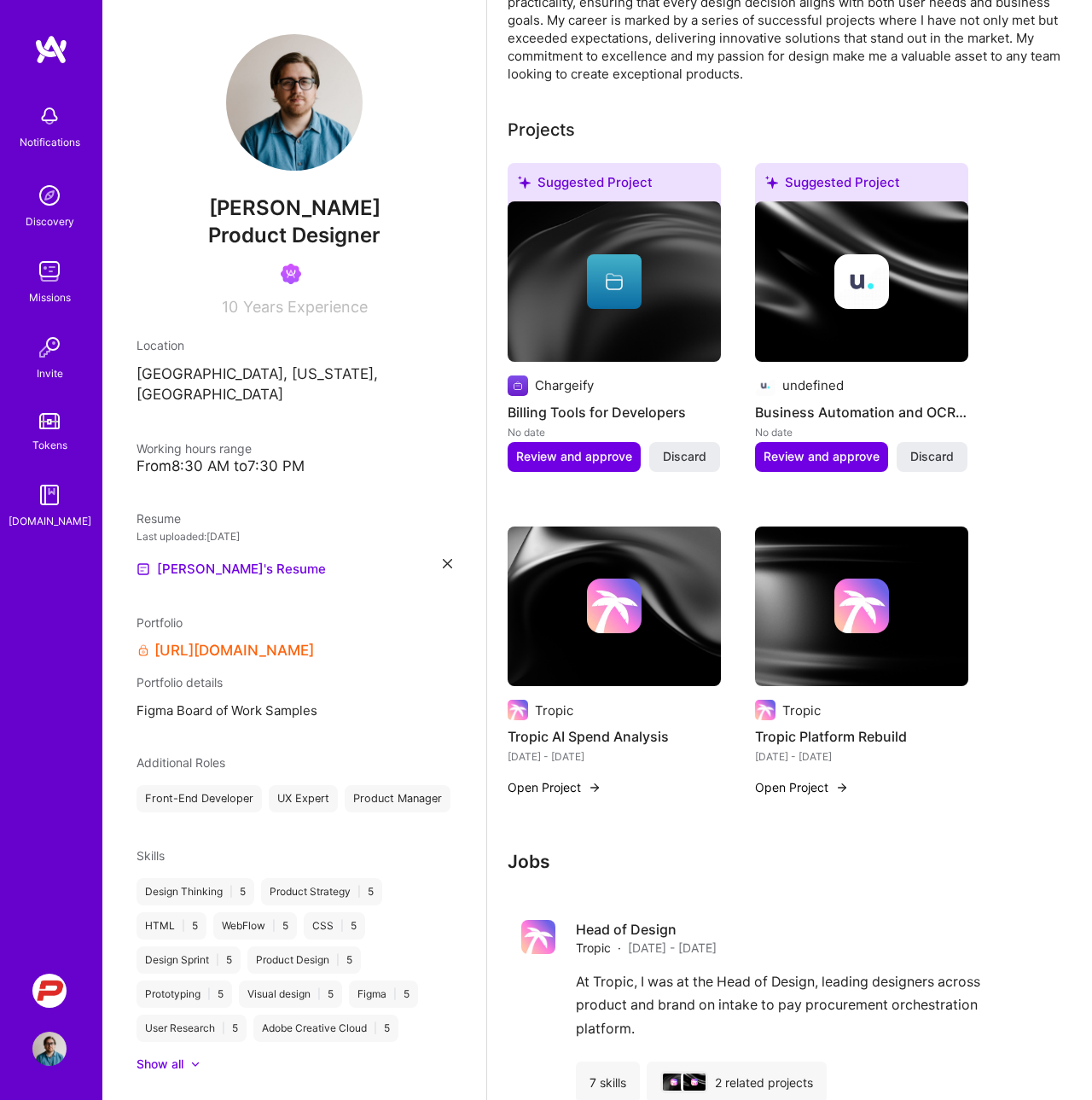
scroll to position [277, 0]
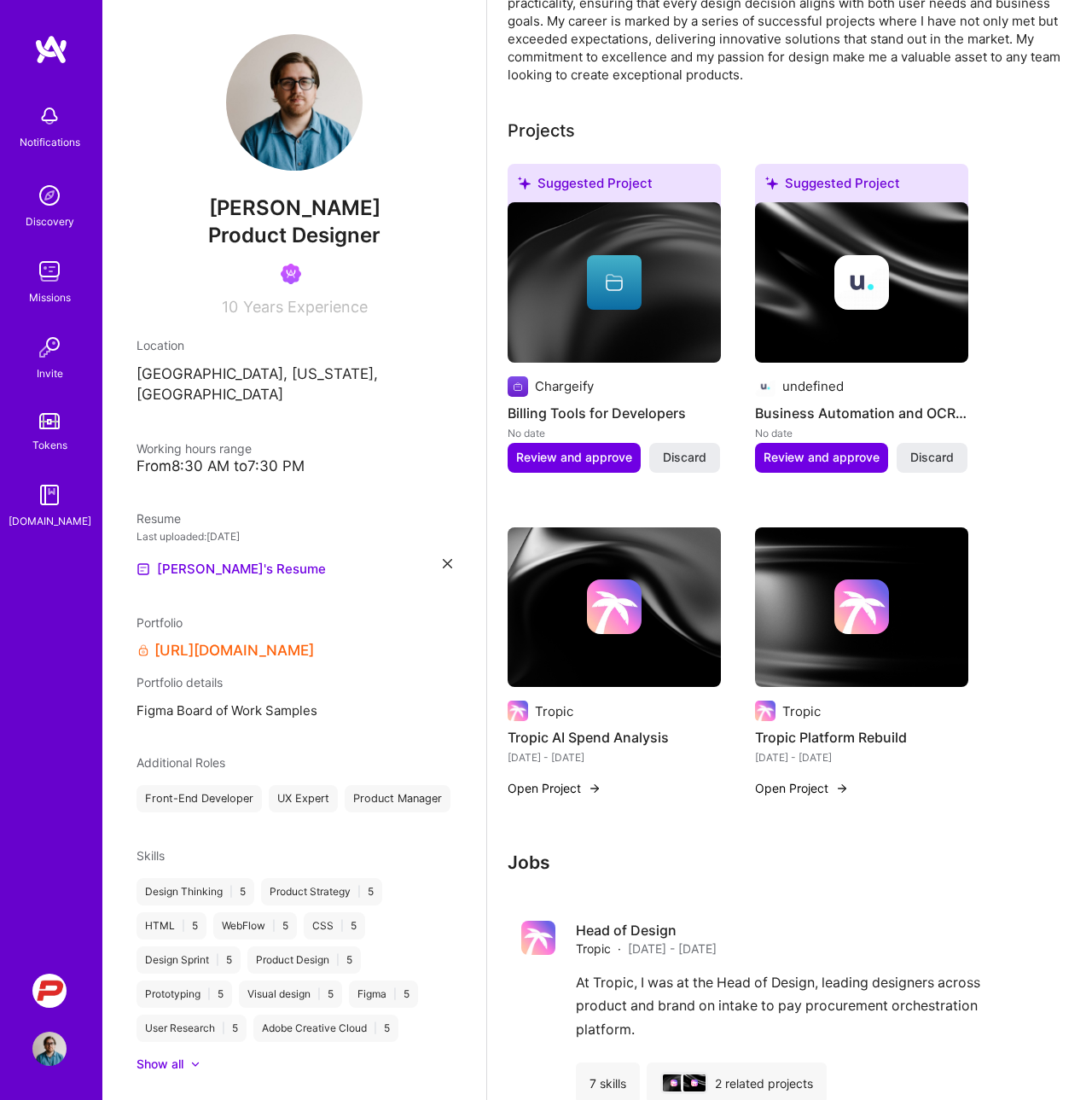
click at [581, 591] on div at bounding box center [614, 607] width 214 height 55
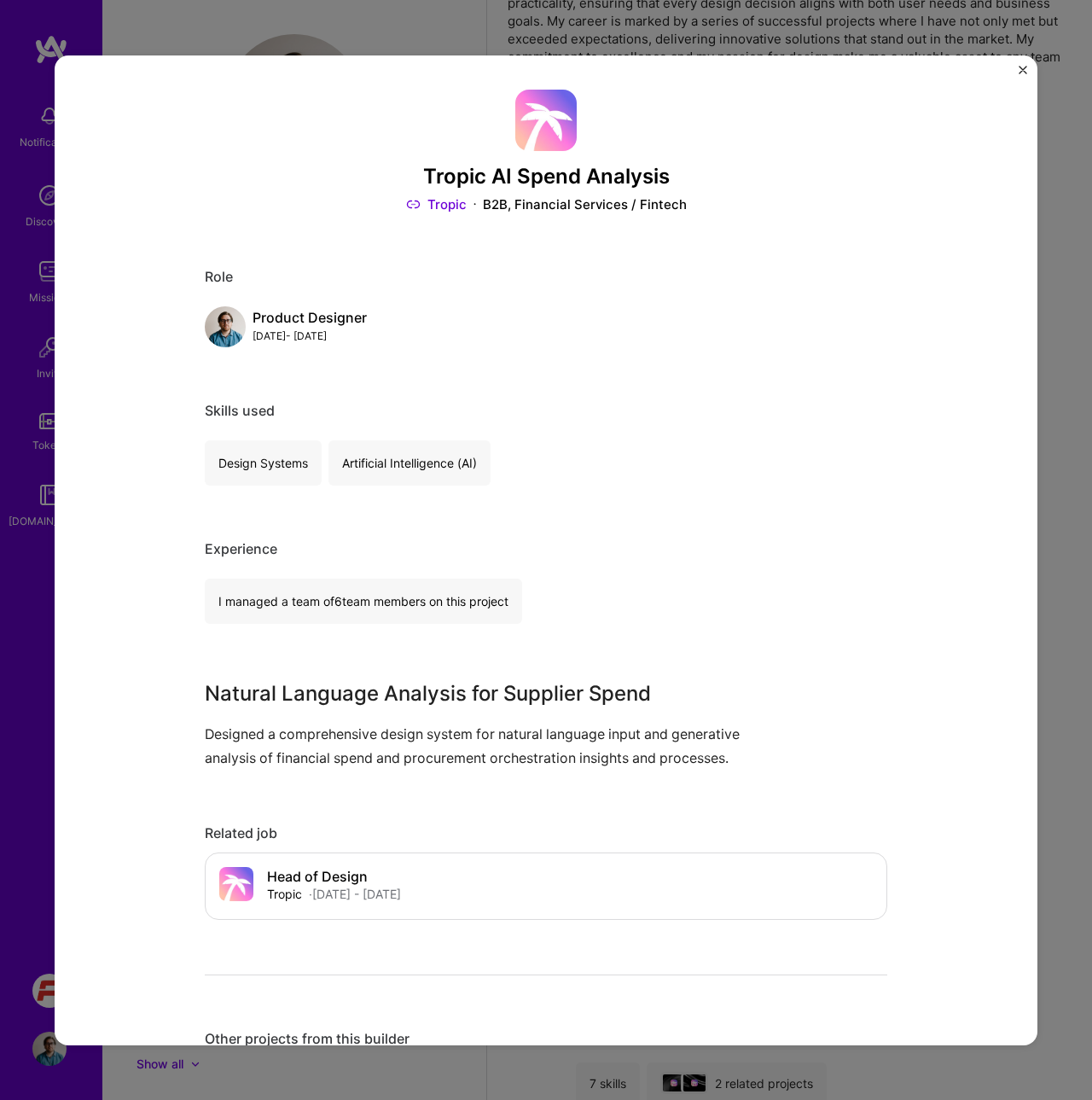
click at [517, 39] on div "Tropic AI Spend Analysis Tropic B2B, Financial Services / Fintech Role Product …" at bounding box center [546, 550] width 1092 height 1100
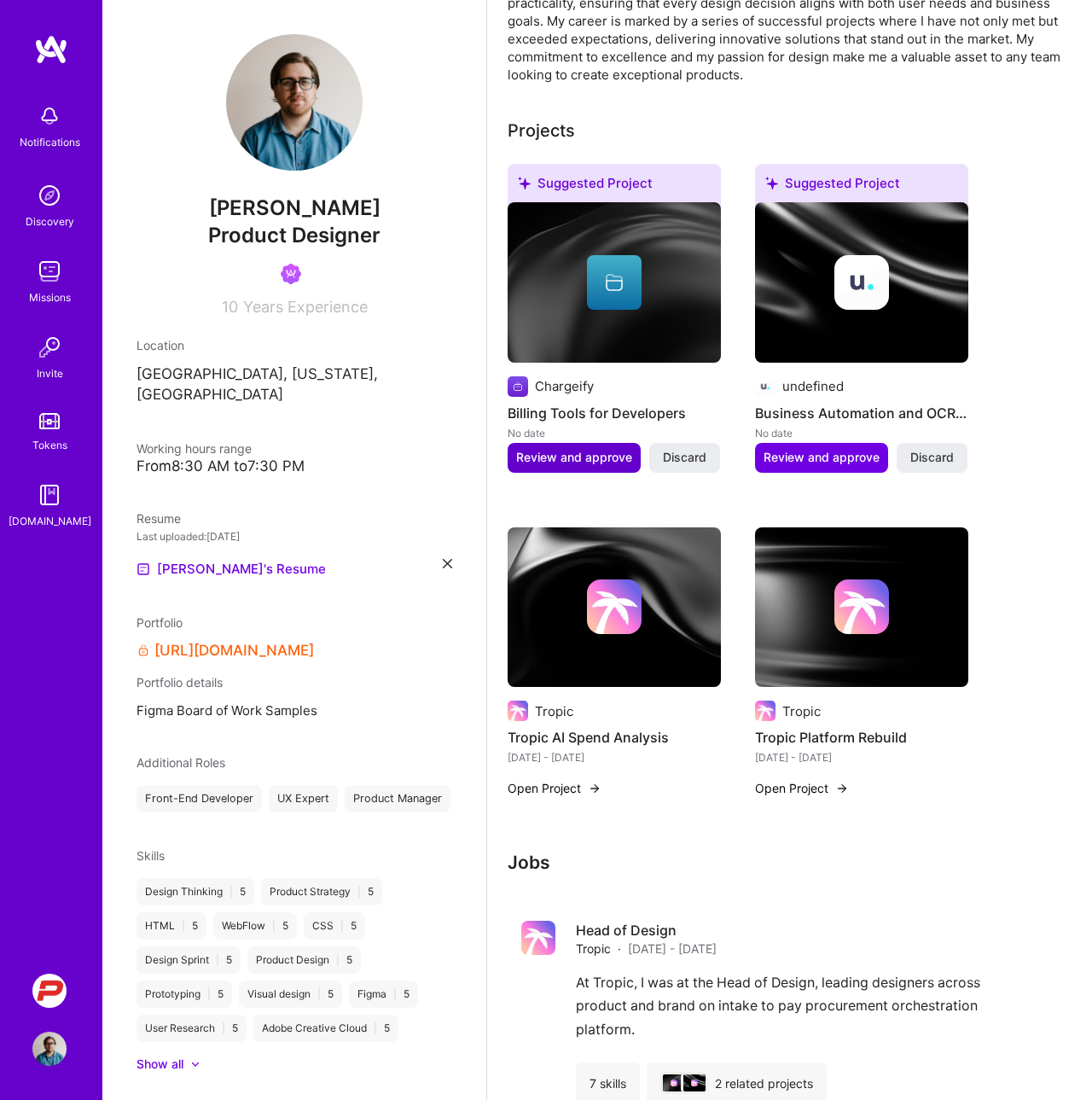
click at [551, 449] on span "Review and approve" at bounding box center [574, 456] width 116 height 17
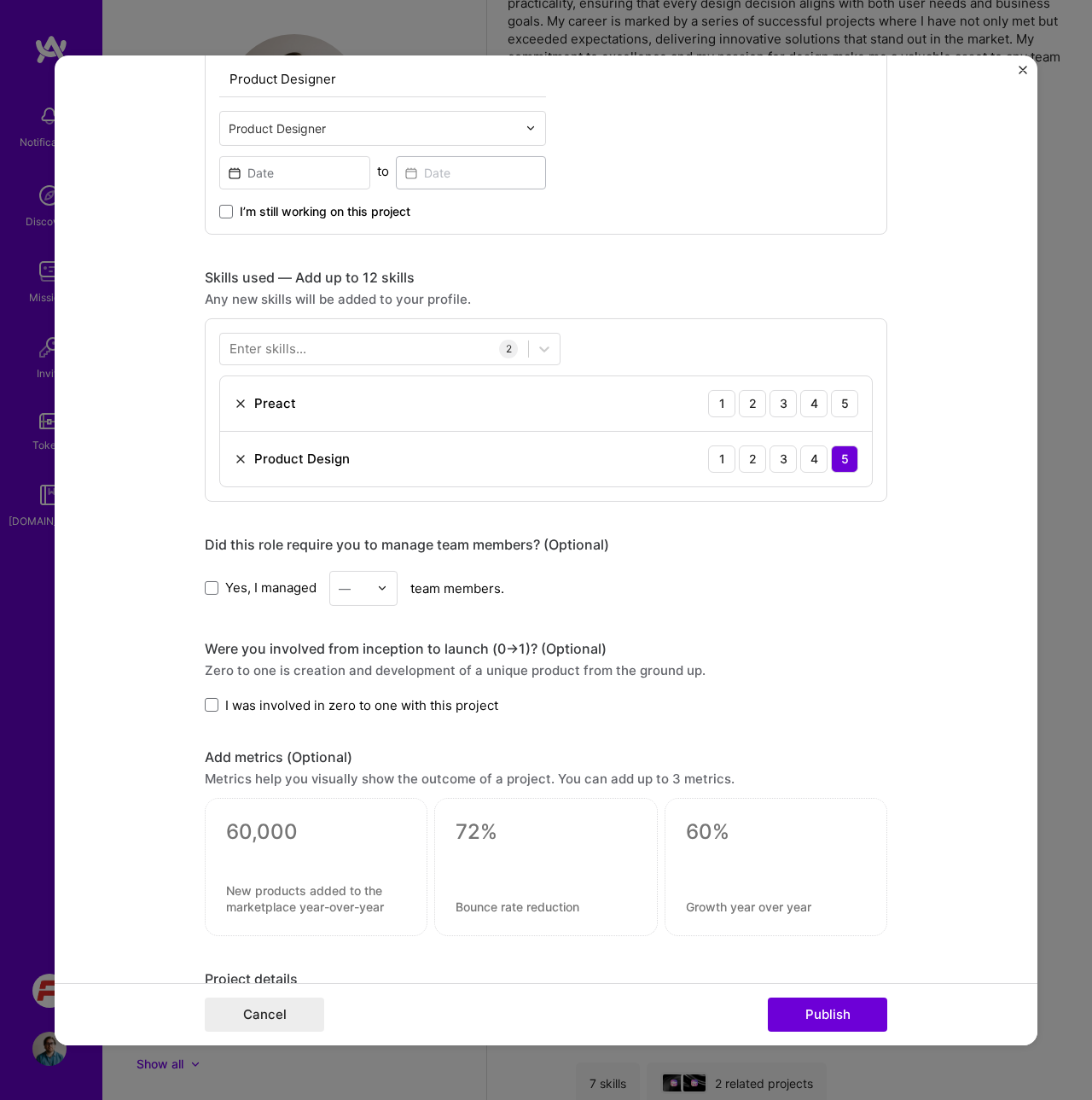
scroll to position [606, 0]
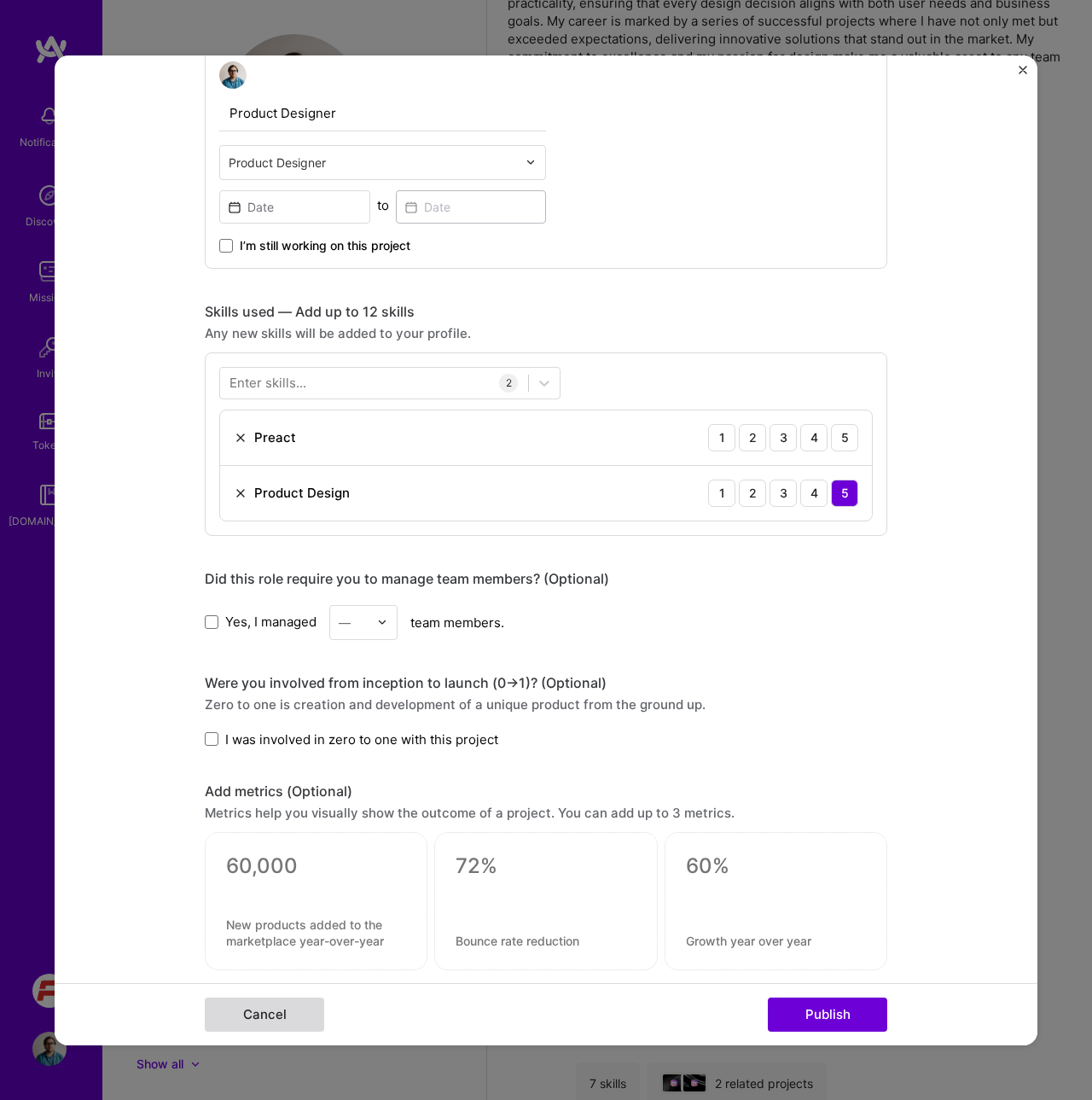
click at [252, 1008] on button "Cancel" at bounding box center [265, 1014] width 120 height 34
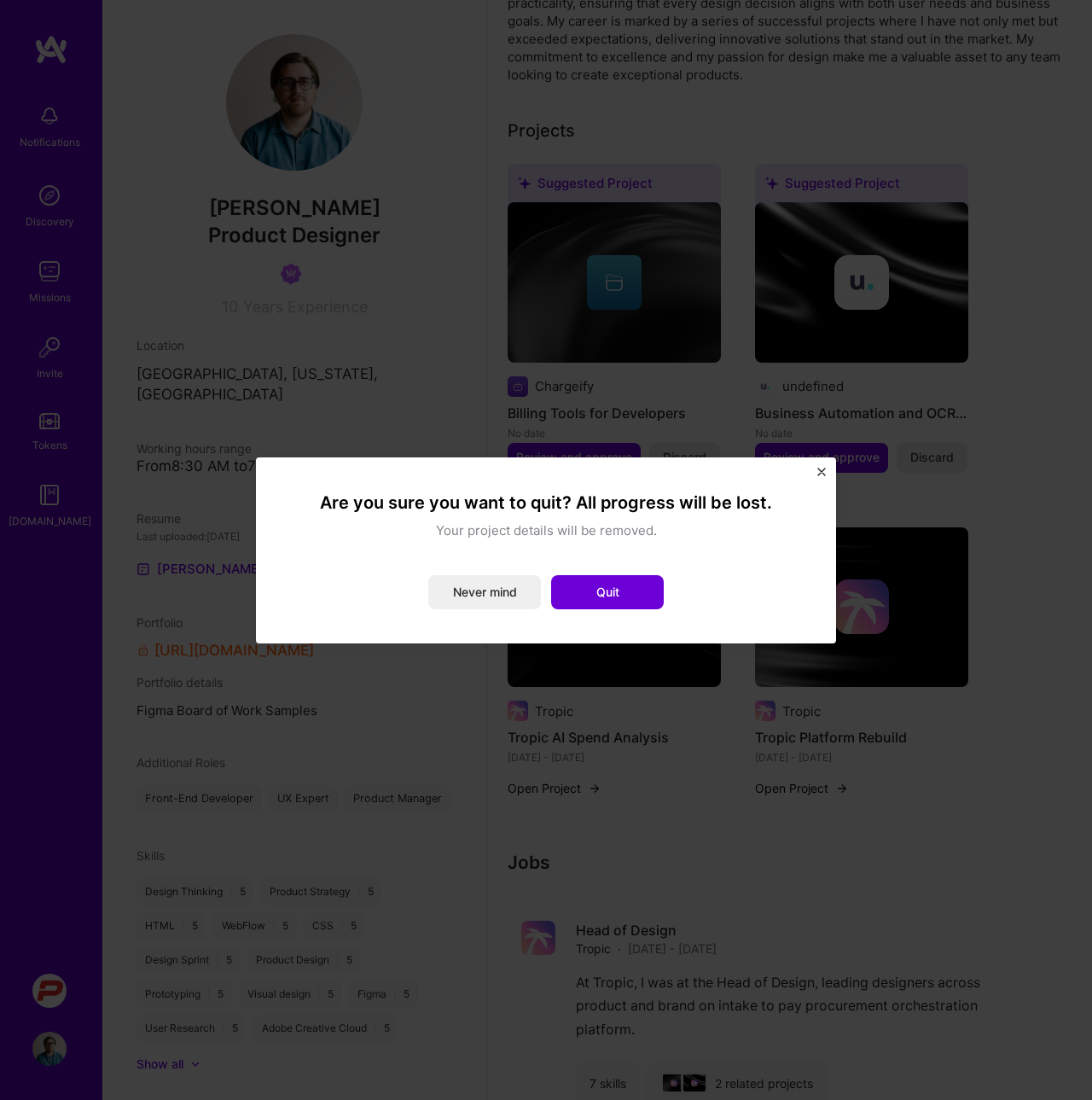
click at [821, 470] on img "Close" at bounding box center [821, 472] width 9 height 9
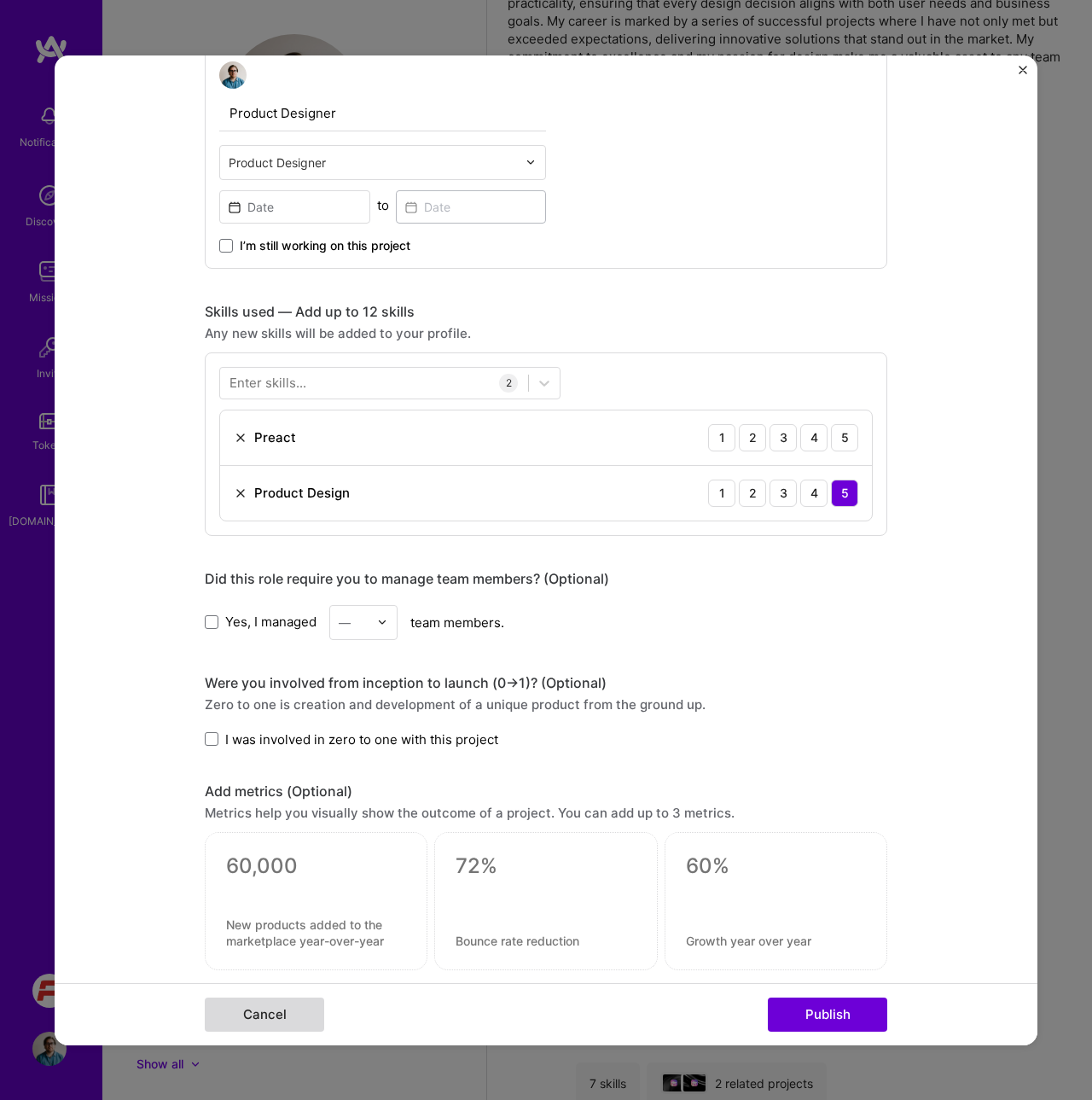
click at [280, 999] on button "Cancel" at bounding box center [265, 1014] width 120 height 34
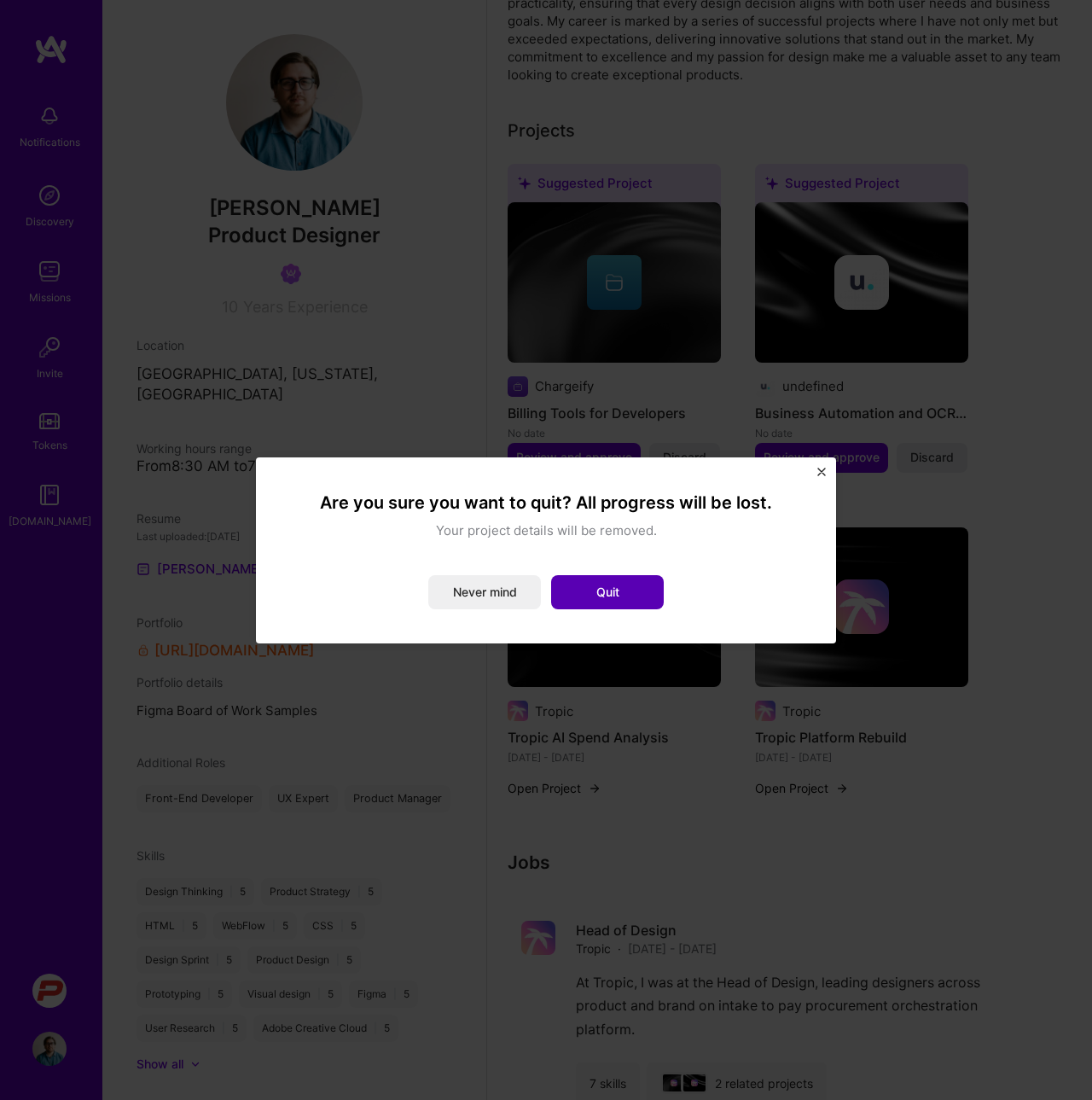
click at [617, 579] on button "Quit" at bounding box center [608, 592] width 113 height 34
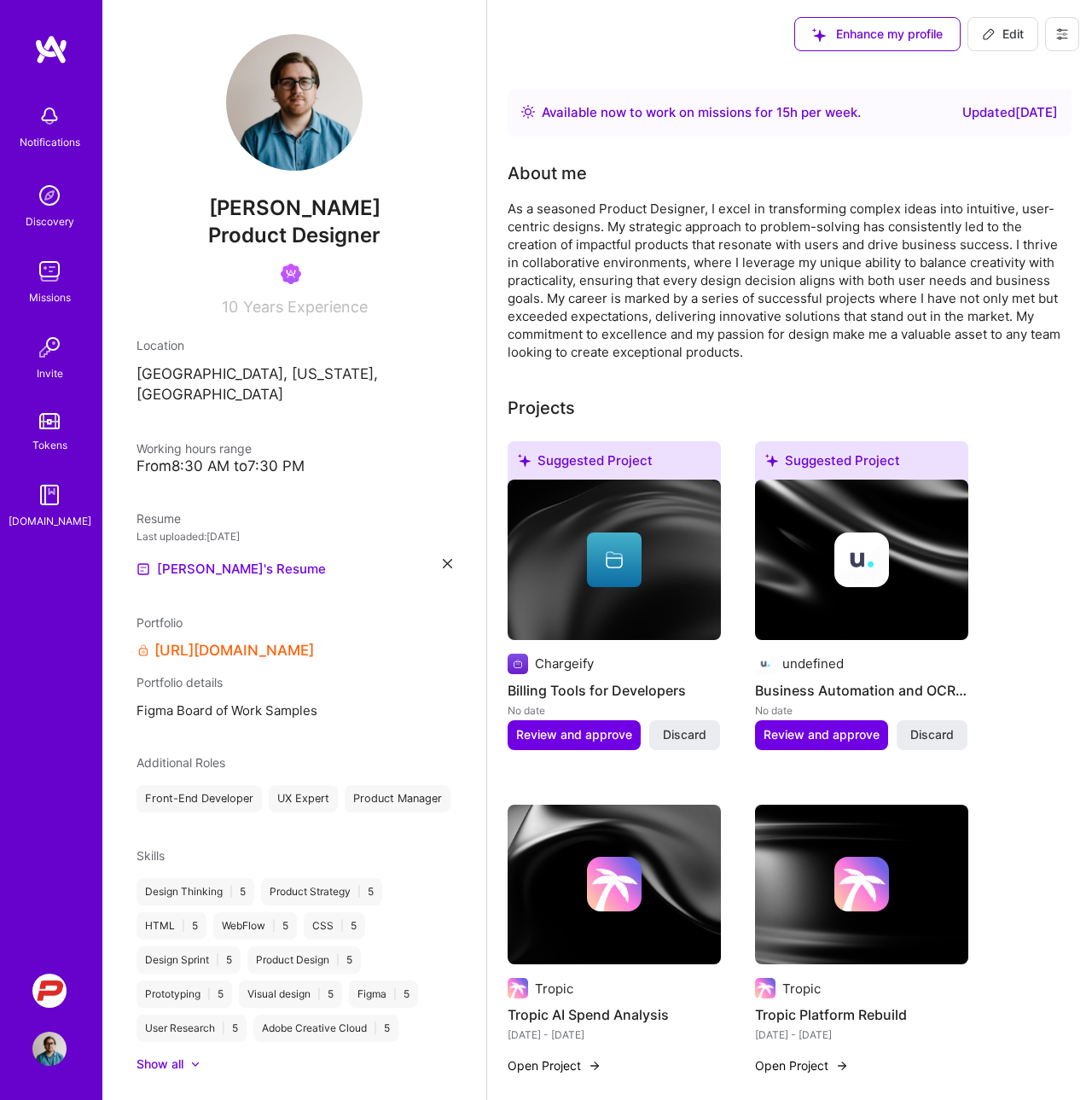
scroll to position [0, 0]
click at [996, 33] on span "Edit" at bounding box center [1003, 33] width 42 height 17
select select "US"
select select "Right Now"
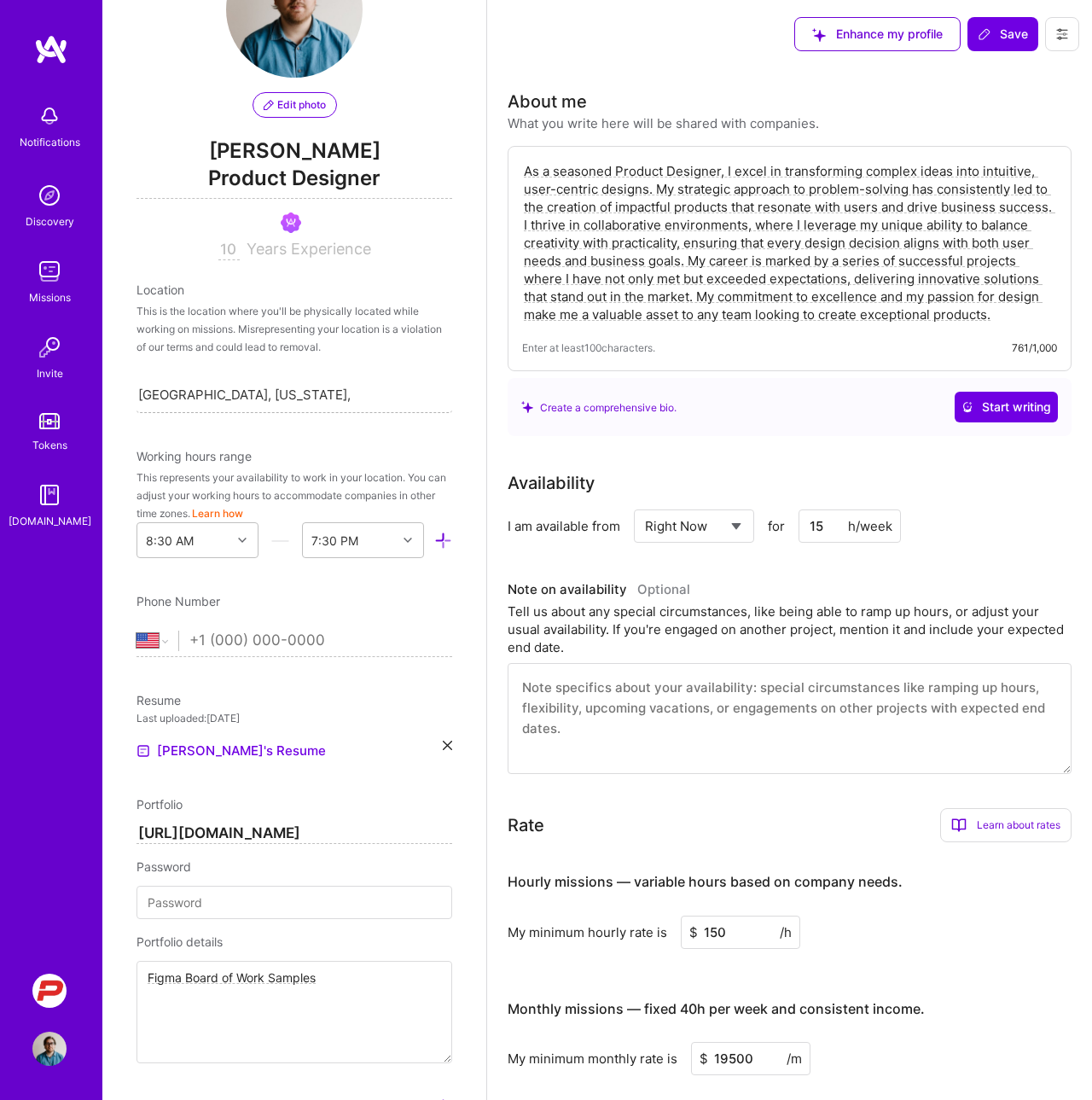
scroll to position [124, 0]
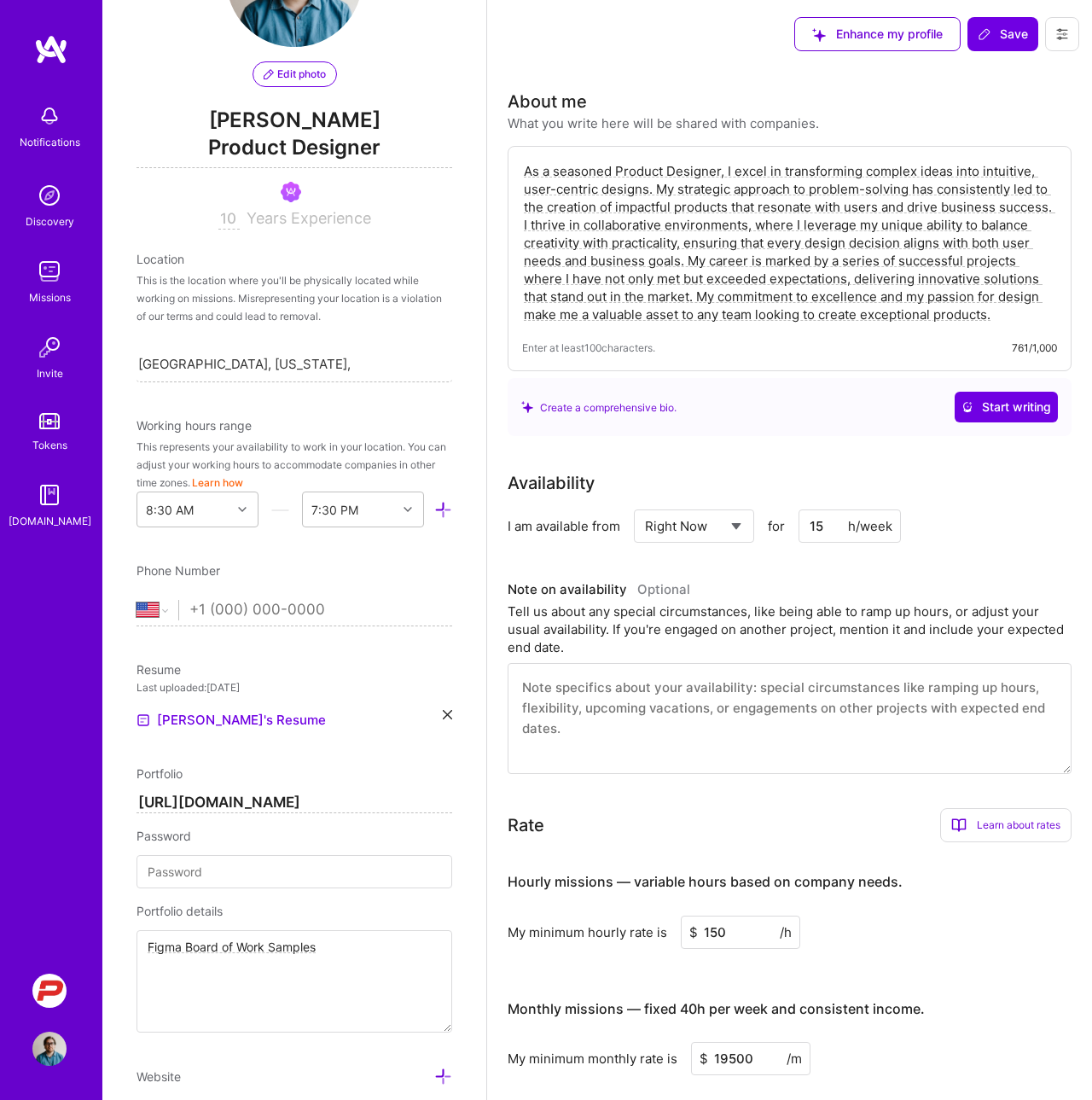
click at [240, 606] on input "tel" at bounding box center [320, 610] width 263 height 49
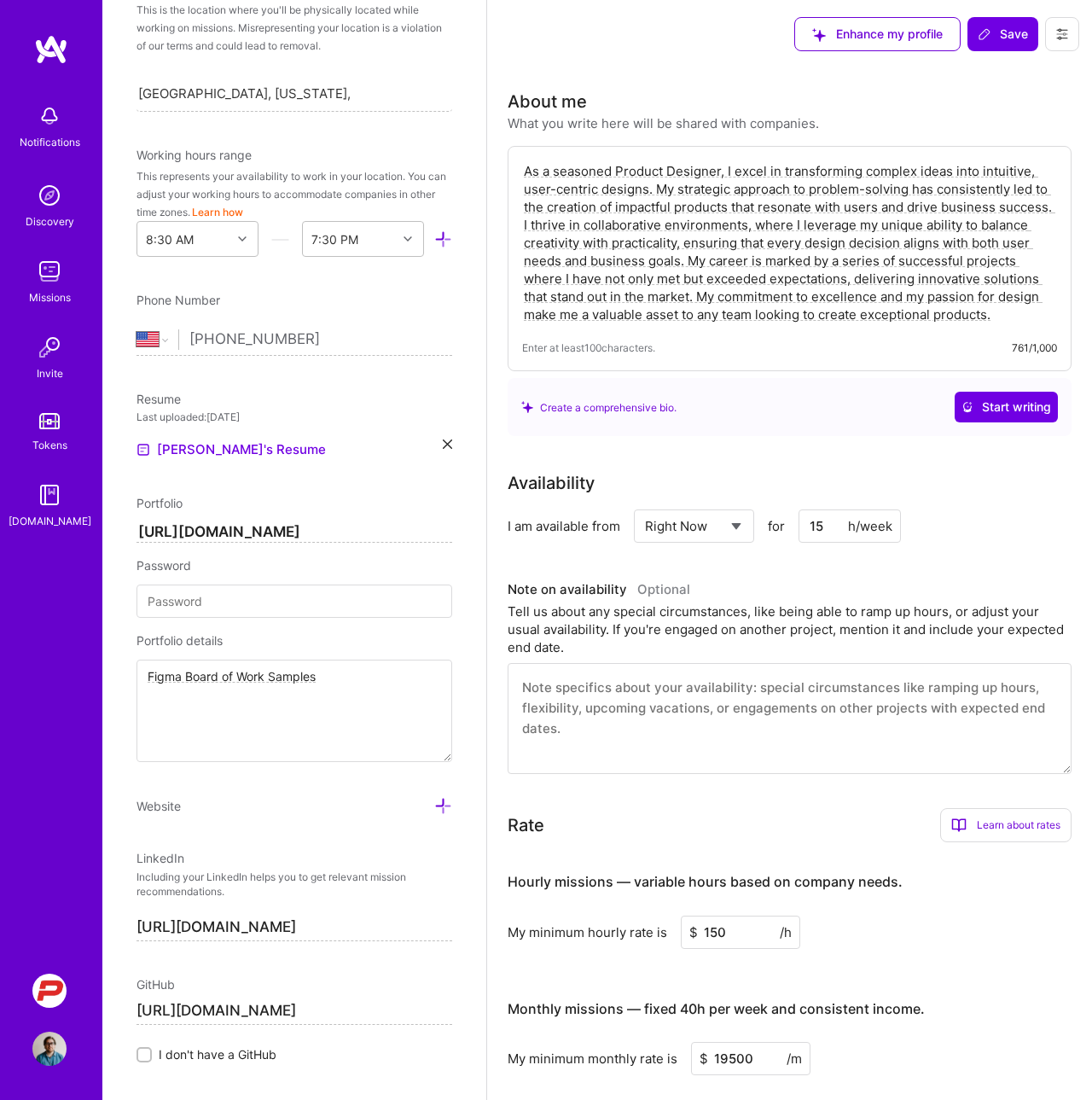
scroll to position [421, 0]
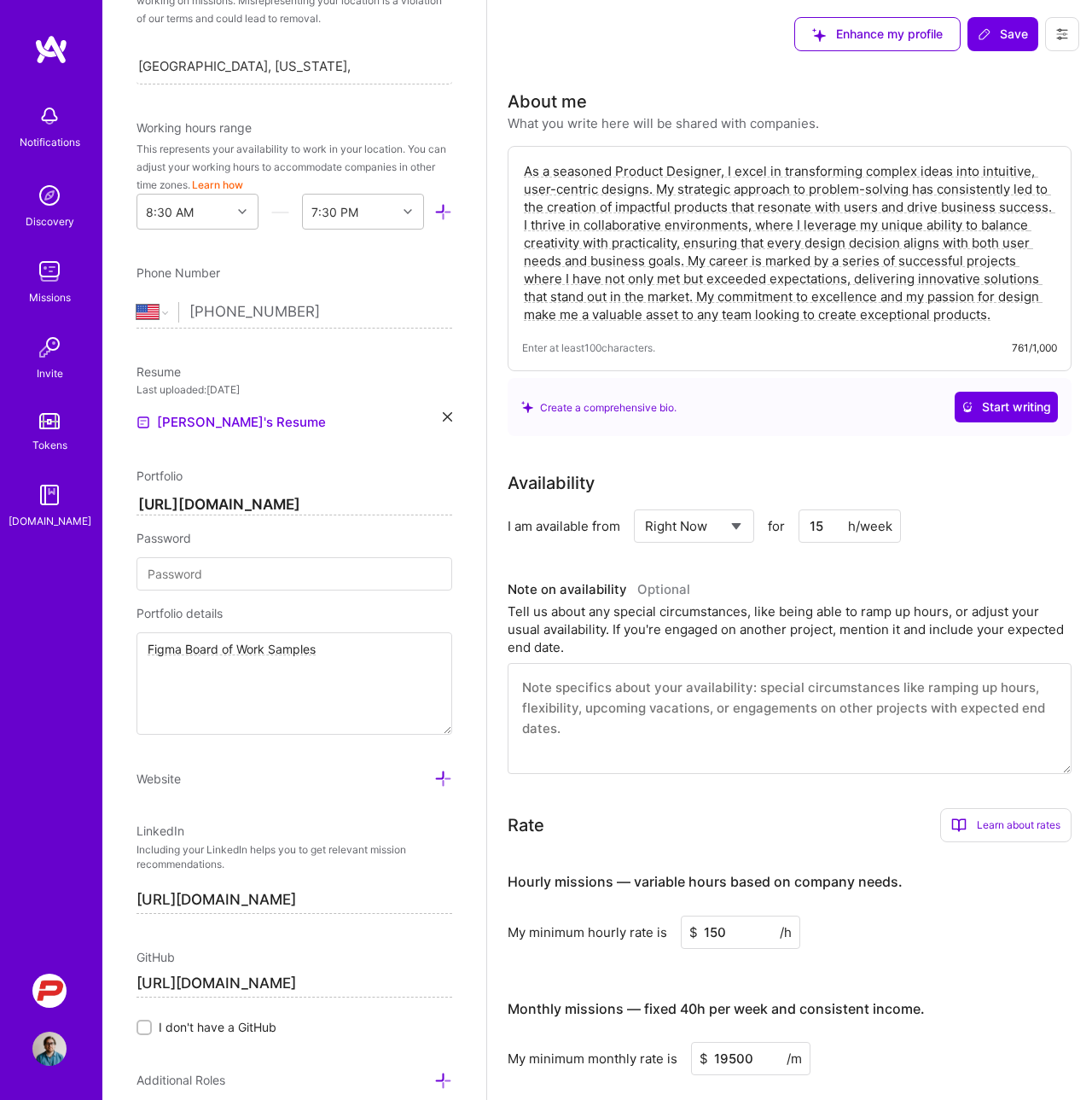
type input "[PHONE_NUMBER]"
click at [248, 507] on input "[URL][DOMAIN_NAME]" at bounding box center [294, 505] width 316 height 20
type input "[URL][DOMAIN_NAME]"
click at [258, 626] on div "Portfolio details Figma Board of Work Samples" at bounding box center [294, 669] width 316 height 130
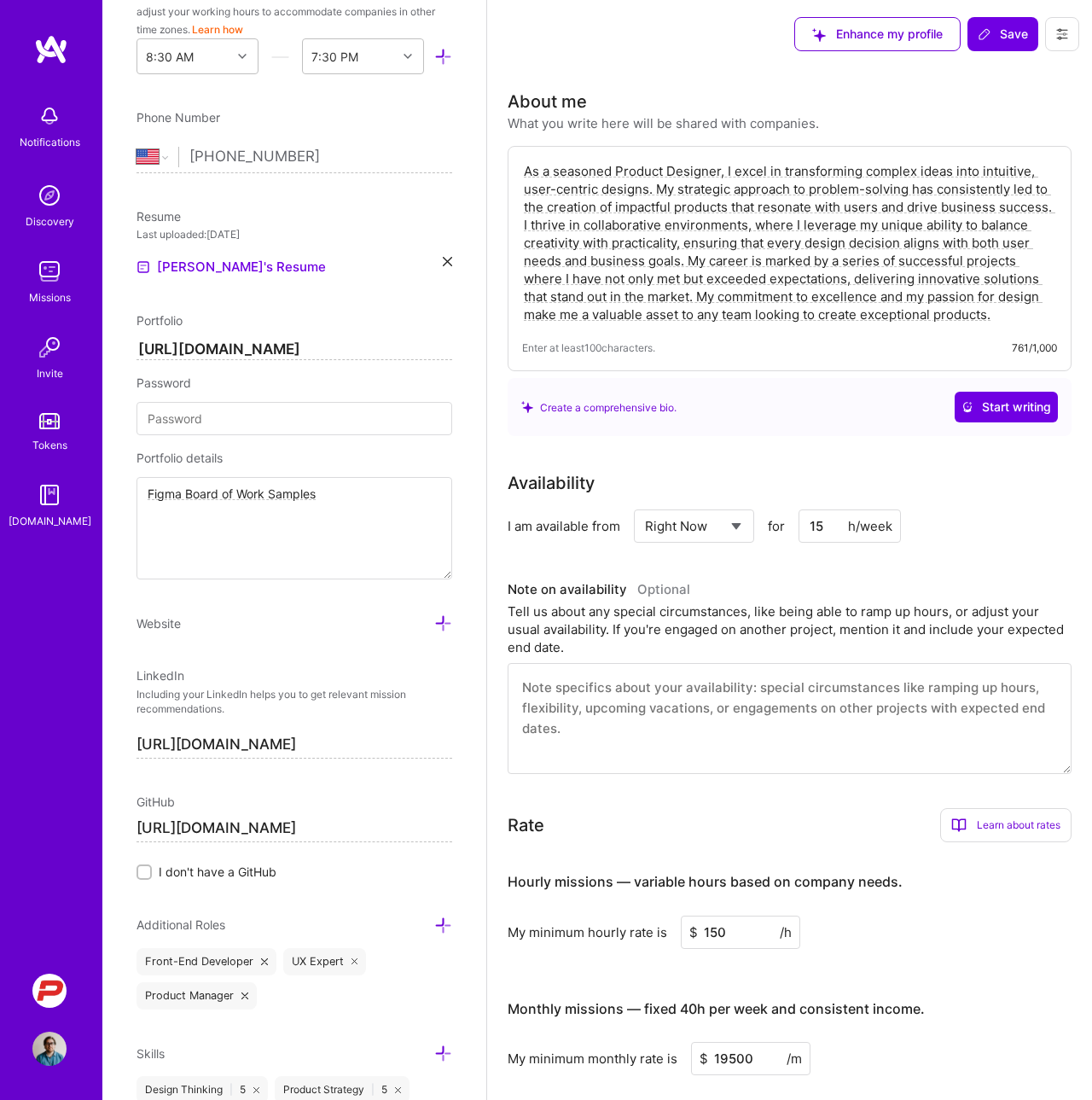
scroll to position [538, 0]
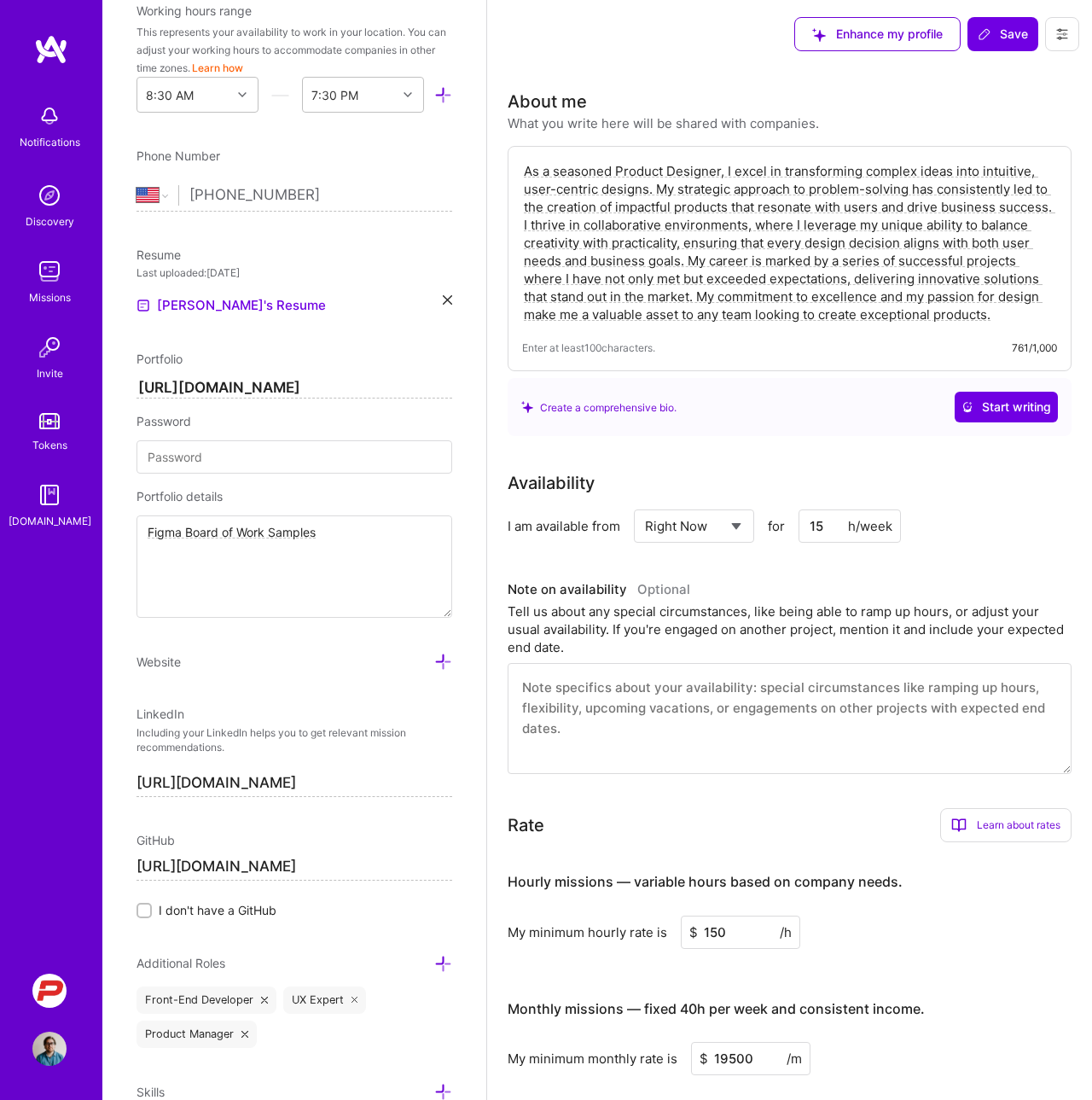
click at [361, 539] on textarea "Figma Board of Work Samples" at bounding box center [294, 566] width 316 height 102
click at [122, 488] on div "Edit photo [PERSON_NAME] Product Designer 10 Years Experience Location This is …" at bounding box center [294, 550] width 384 height 1100
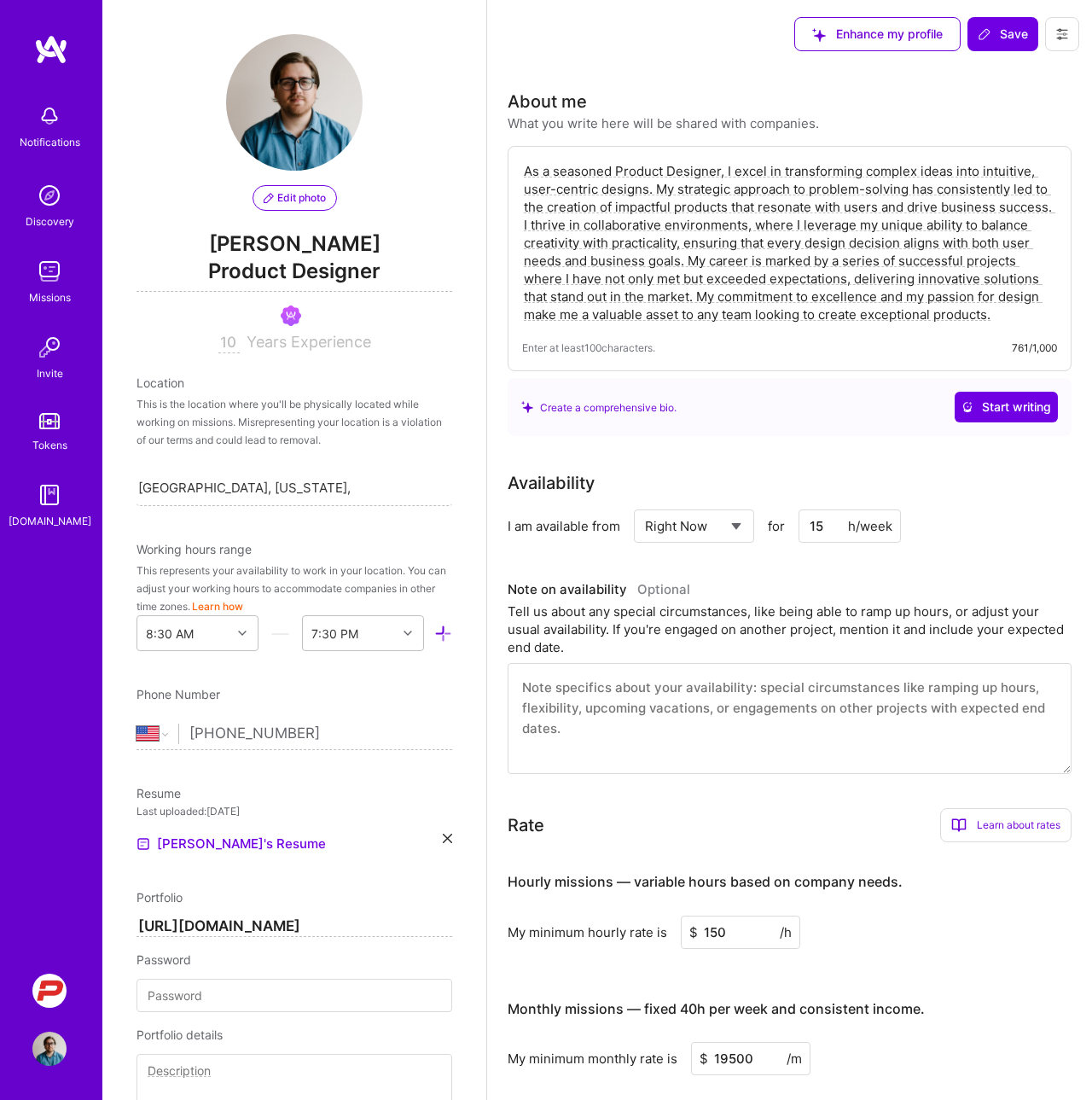
scroll to position [0, 0]
click at [1008, 40] on span "Save" at bounding box center [1002, 33] width 50 height 17
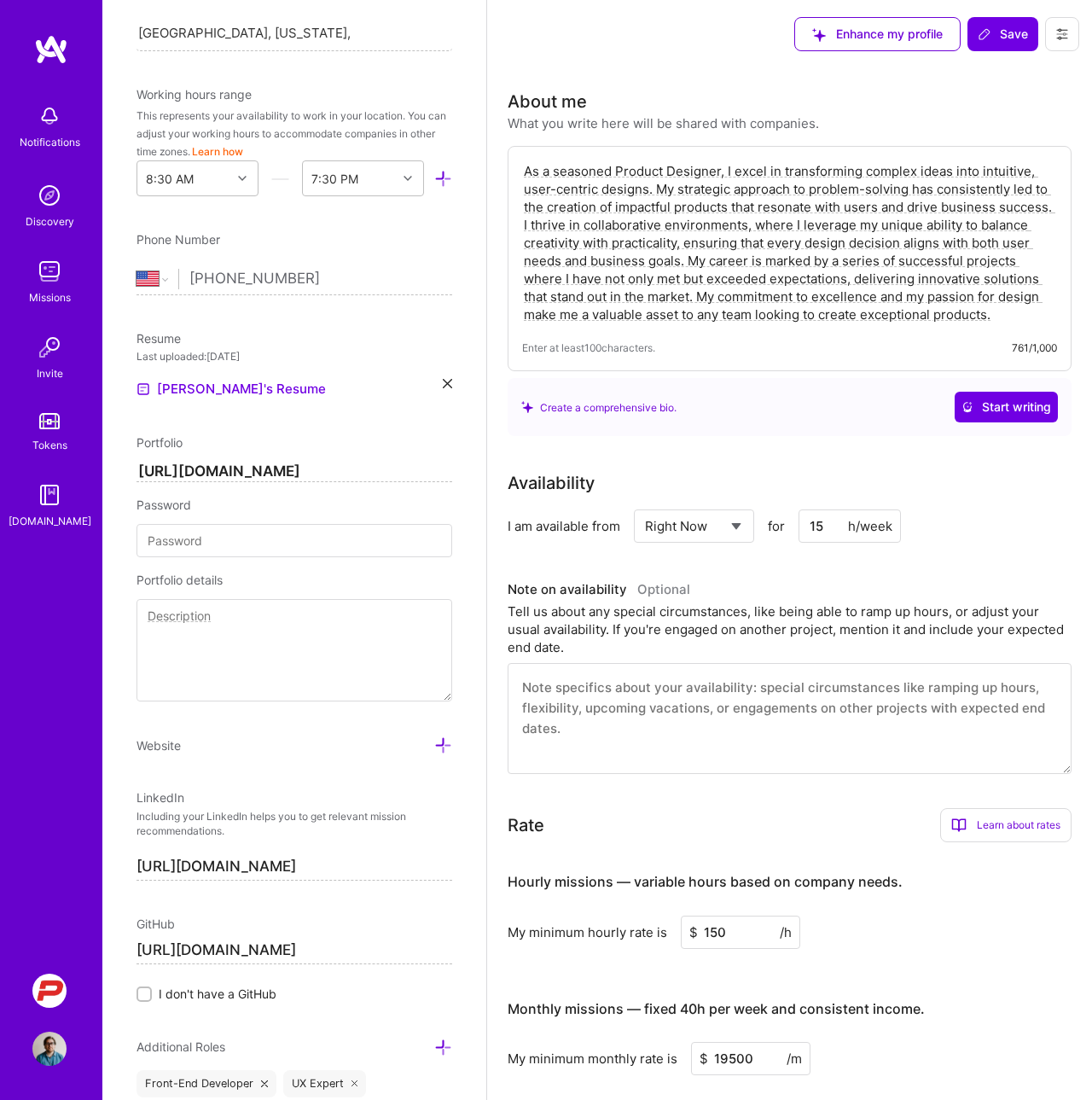
scroll to position [466, 0]
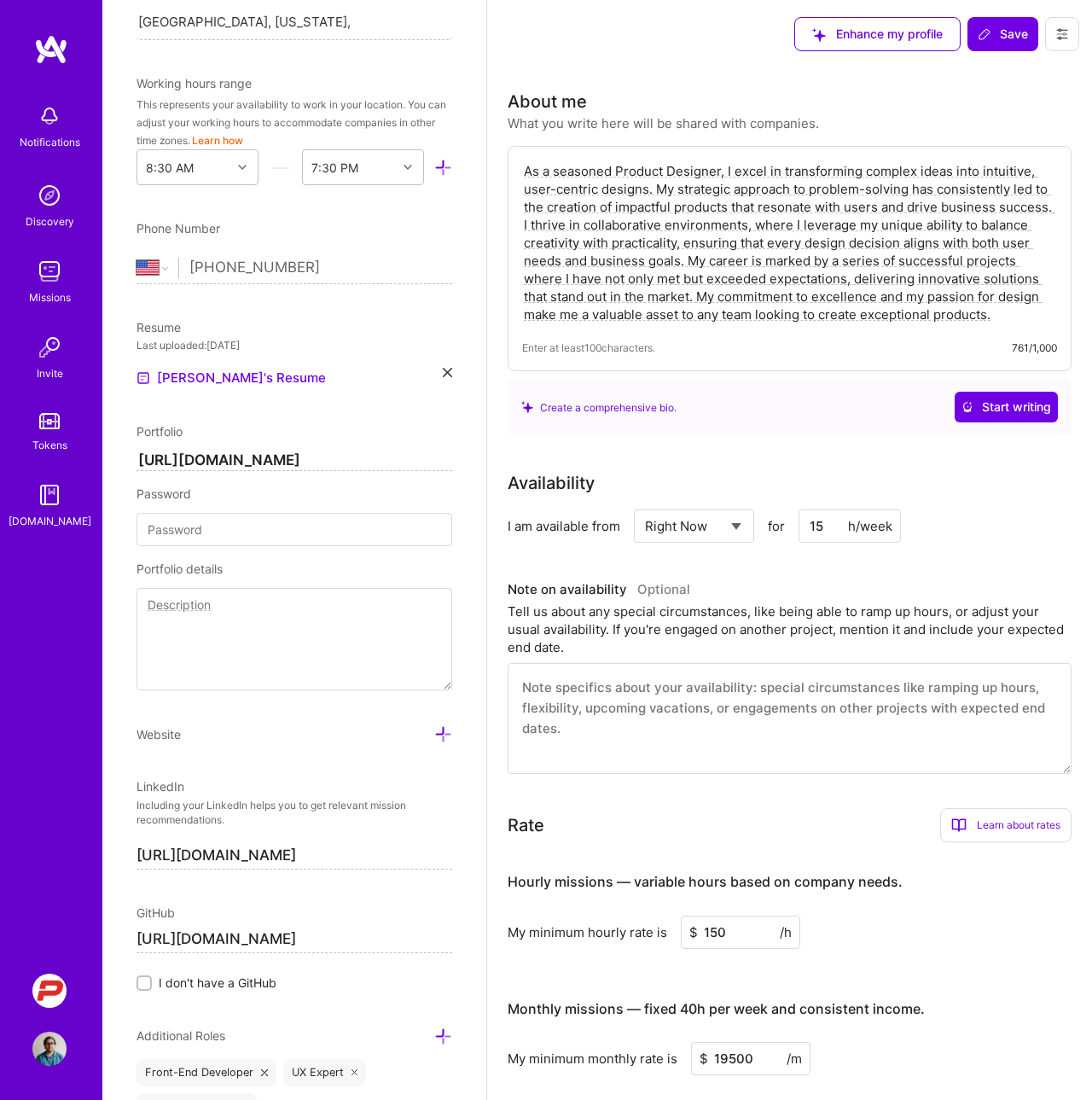
click at [256, 621] on textarea at bounding box center [294, 638] width 316 height 102
type textarea "Personal portfolio"
click at [986, 32] on icon at bounding box center [985, 34] width 14 height 14
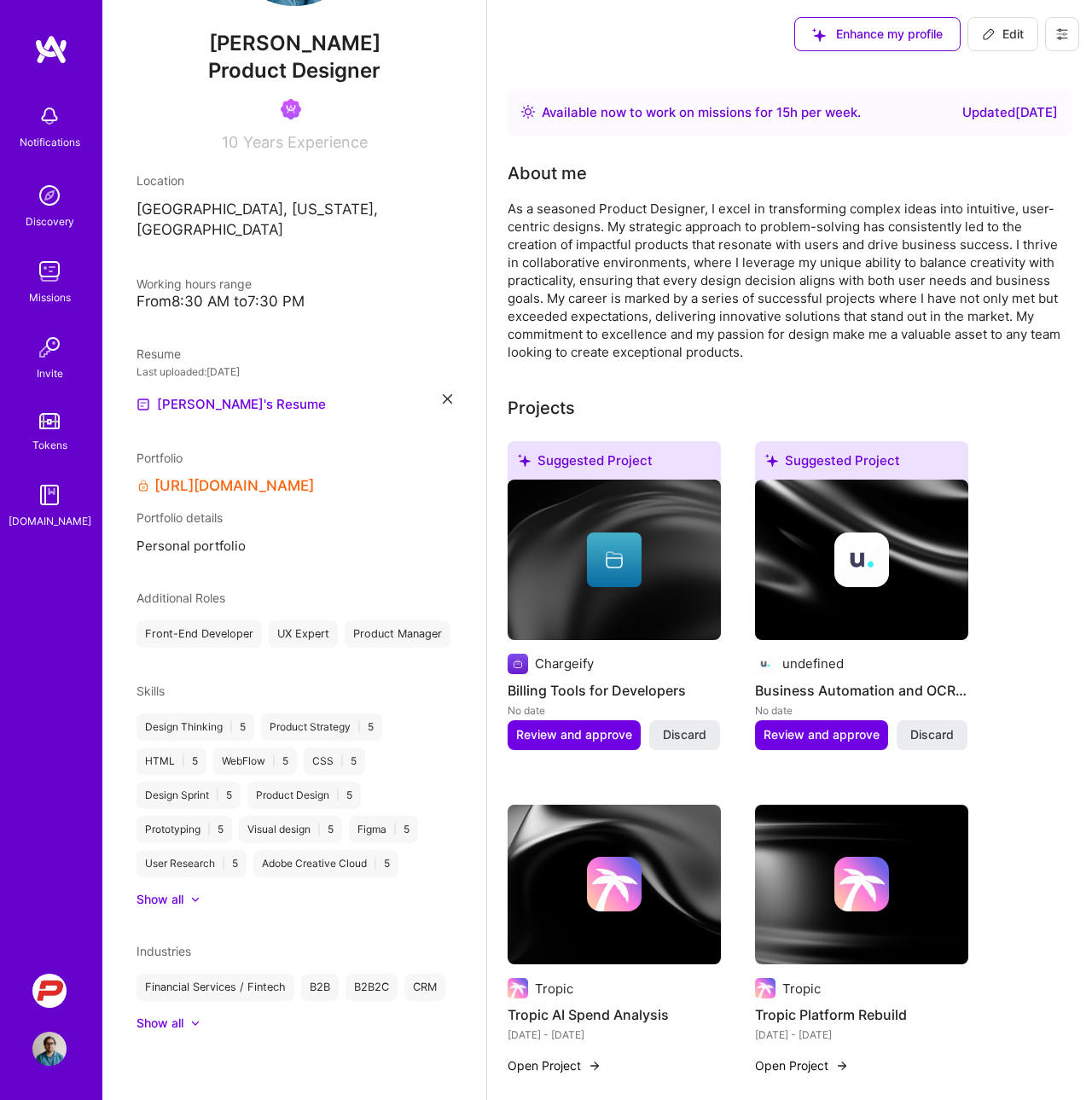
scroll to position [143, 0]
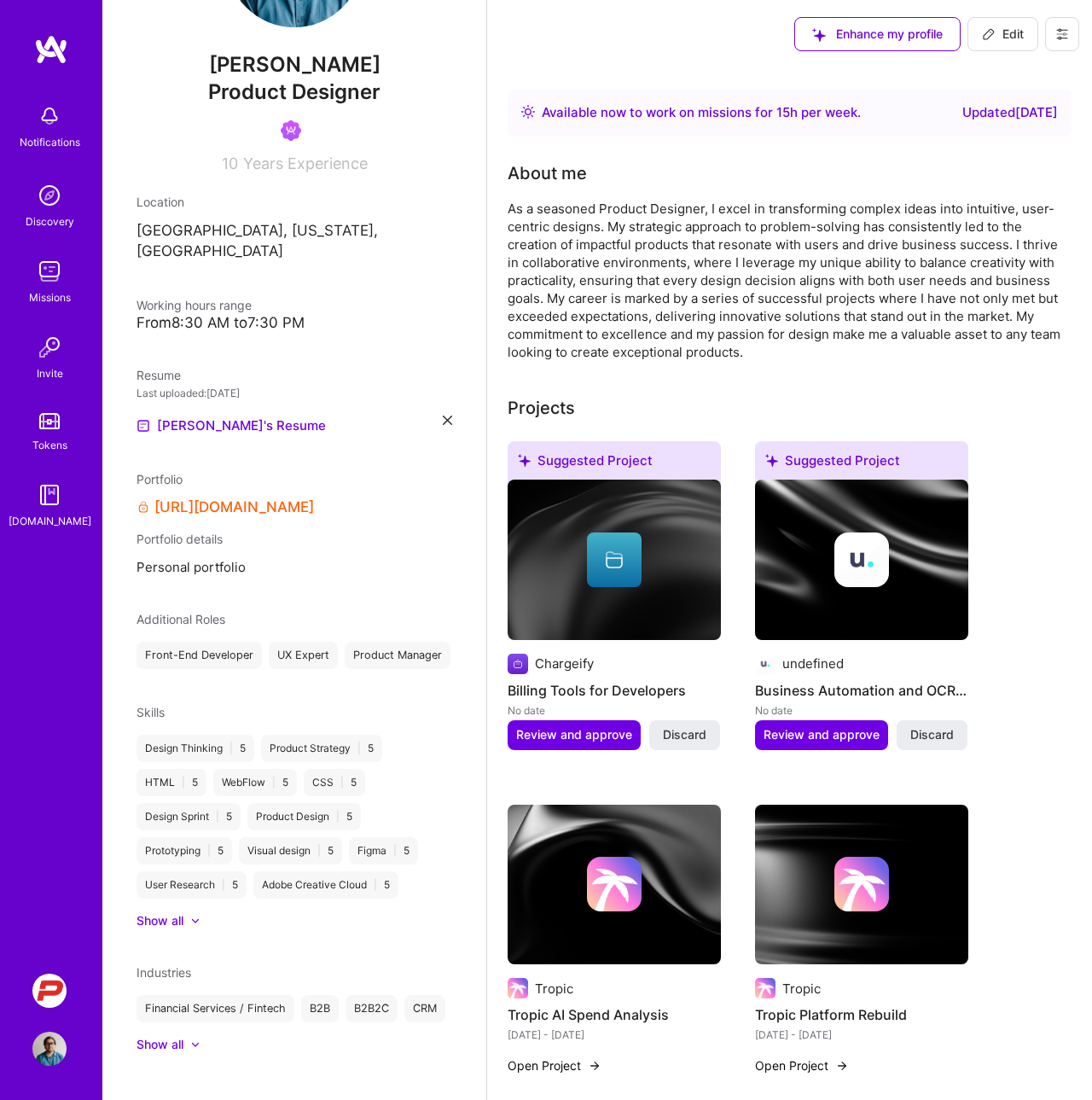
click at [986, 118] on div "Updated [DATE]" at bounding box center [1009, 112] width 96 height 20
click at [1069, 34] on button at bounding box center [1062, 33] width 34 height 34
click at [1006, 36] on span "Edit" at bounding box center [1003, 33] width 42 height 17
select select "US"
select select "Right Now"
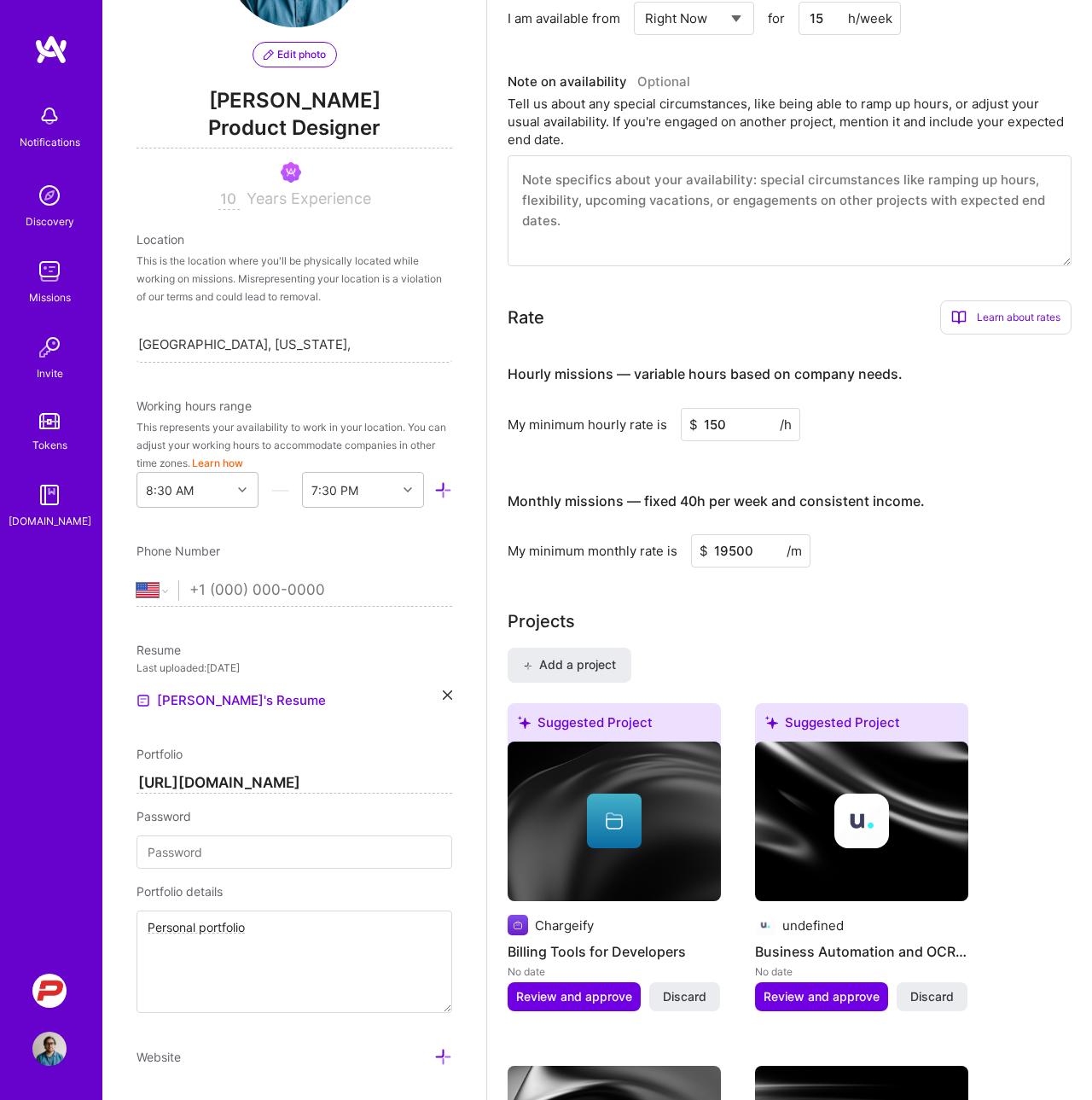
scroll to position [506, 0]
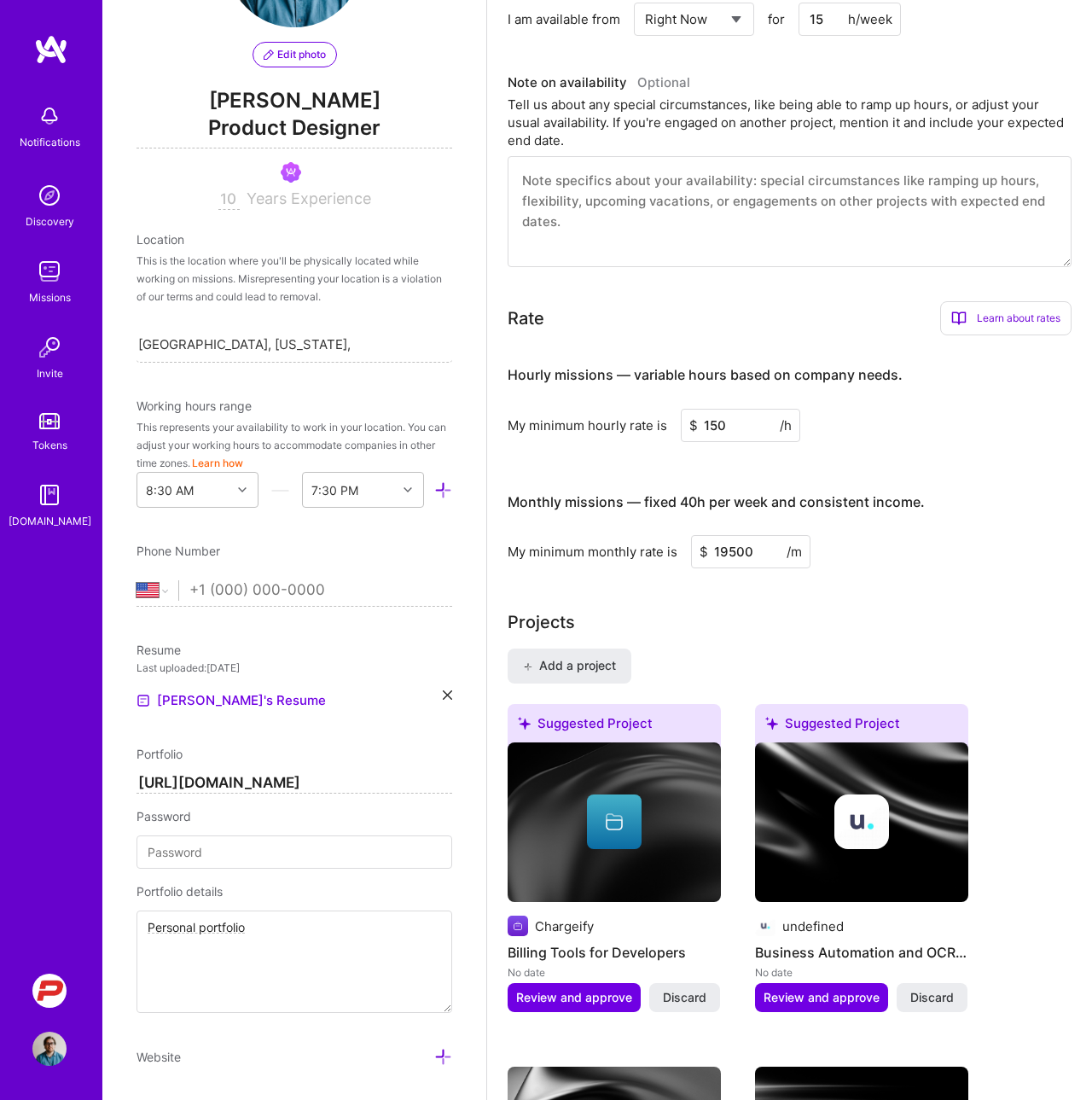
click at [746, 550] on input "19500" at bounding box center [751, 551] width 120 height 33
click at [836, 539] on div "My minimum monthly rate is $ 19500 /m" at bounding box center [789, 551] width 564 height 33
click at [641, 499] on h4 "Monthly missions — fixed 40h per week and consistent income." at bounding box center [716, 502] width 417 height 16
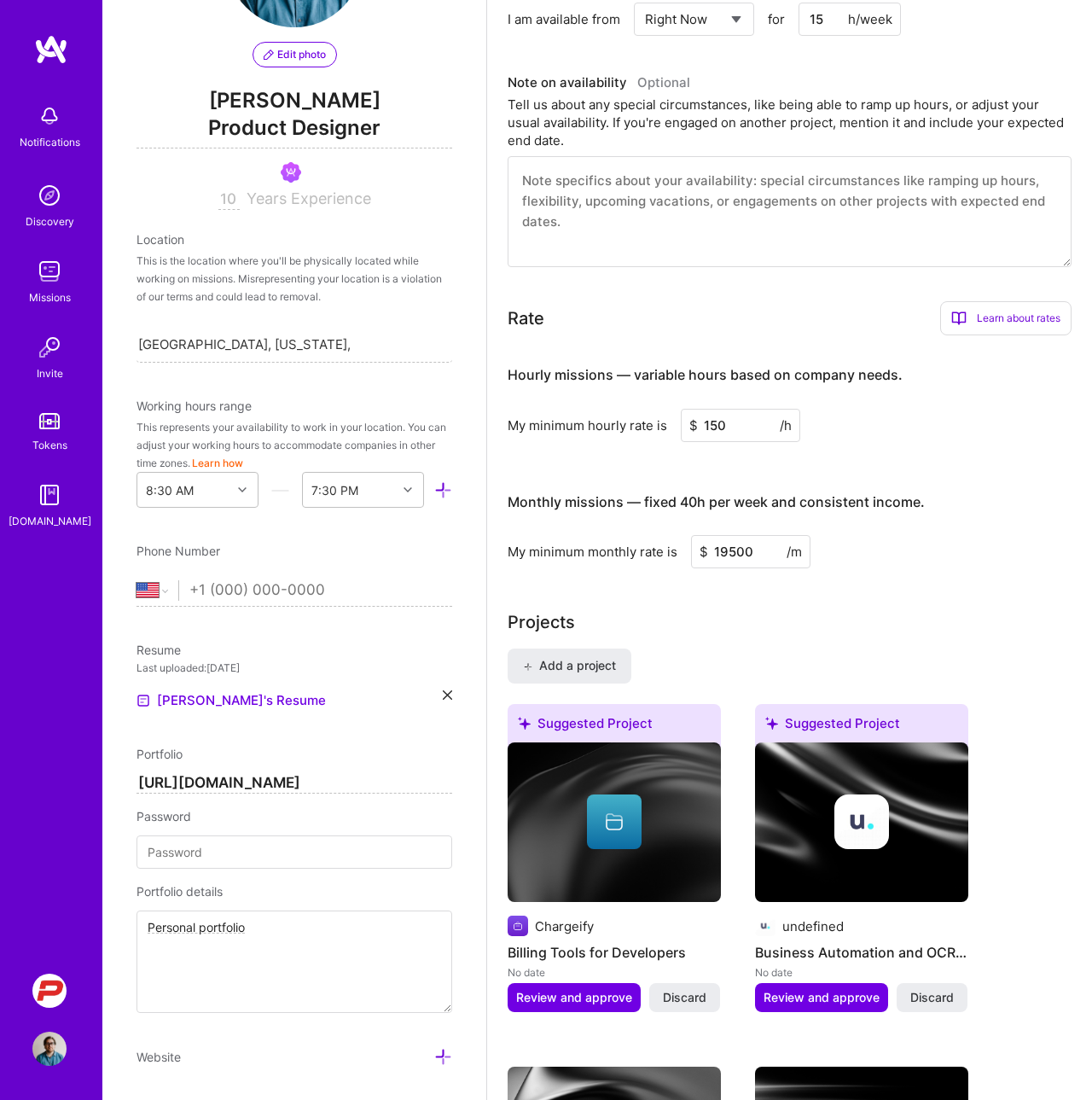
click at [714, 432] on input "150" at bounding box center [740, 426] width 120 height 33
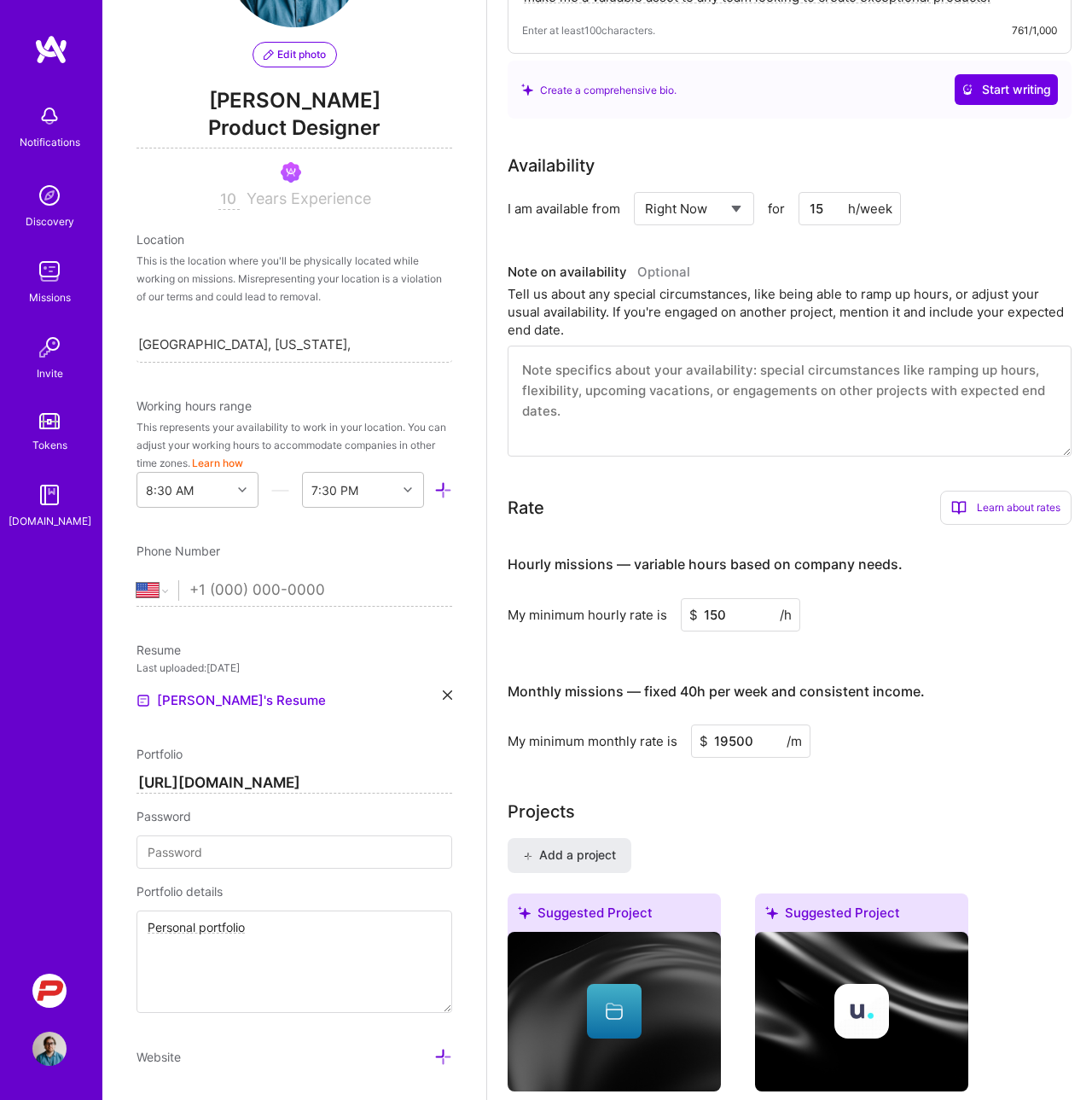
scroll to position [317, 0]
click at [821, 208] on input "15" at bounding box center [849, 208] width 102 height 33
click at [826, 212] on input "15" at bounding box center [849, 208] width 102 height 33
type input "30"
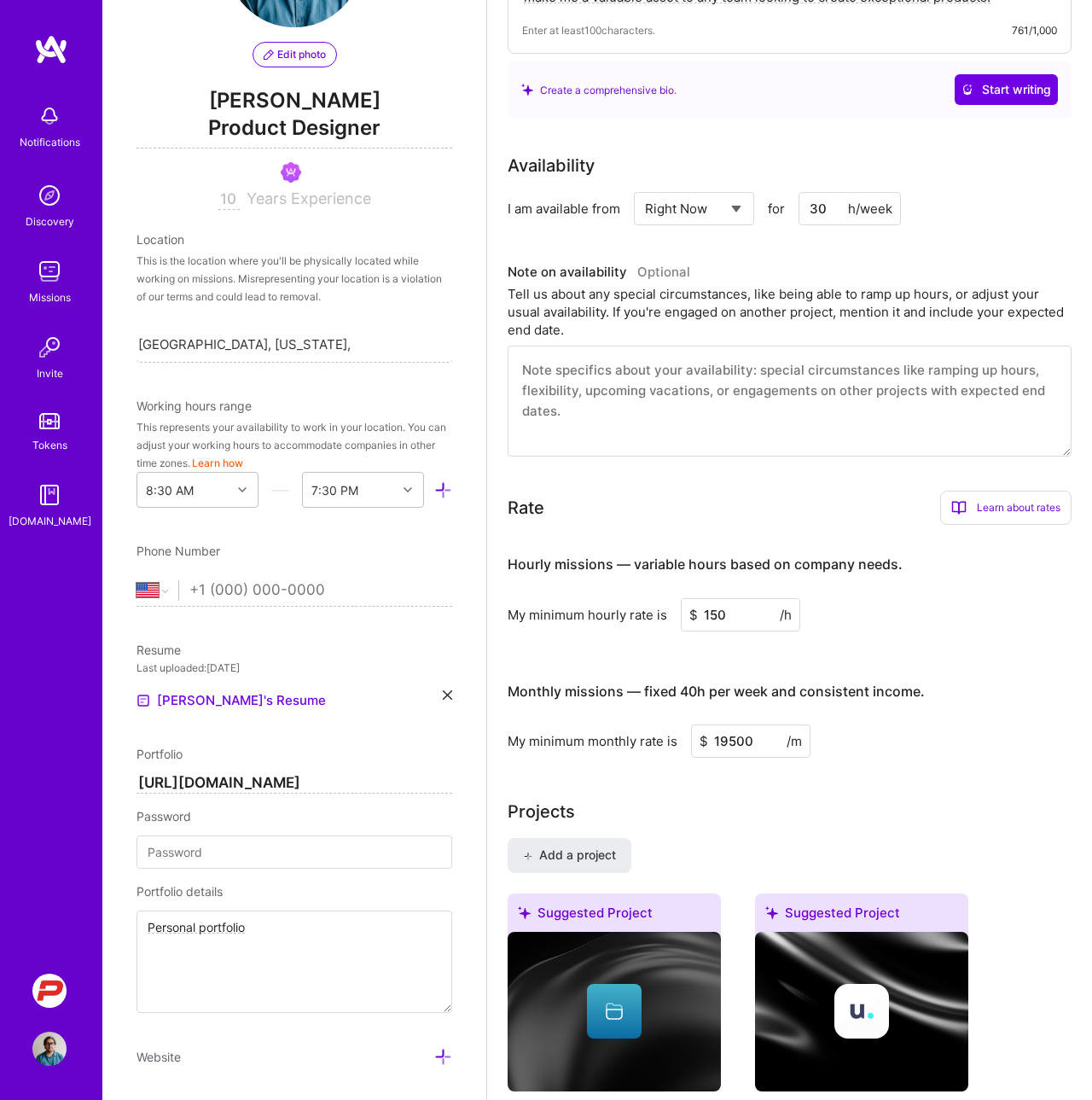
click at [882, 155] on div "Availability" at bounding box center [789, 165] width 564 height 25
click at [582, 317] on div "Tell us about any special circumstances, like being able to ramp up hours, or a…" at bounding box center [789, 311] width 564 height 54
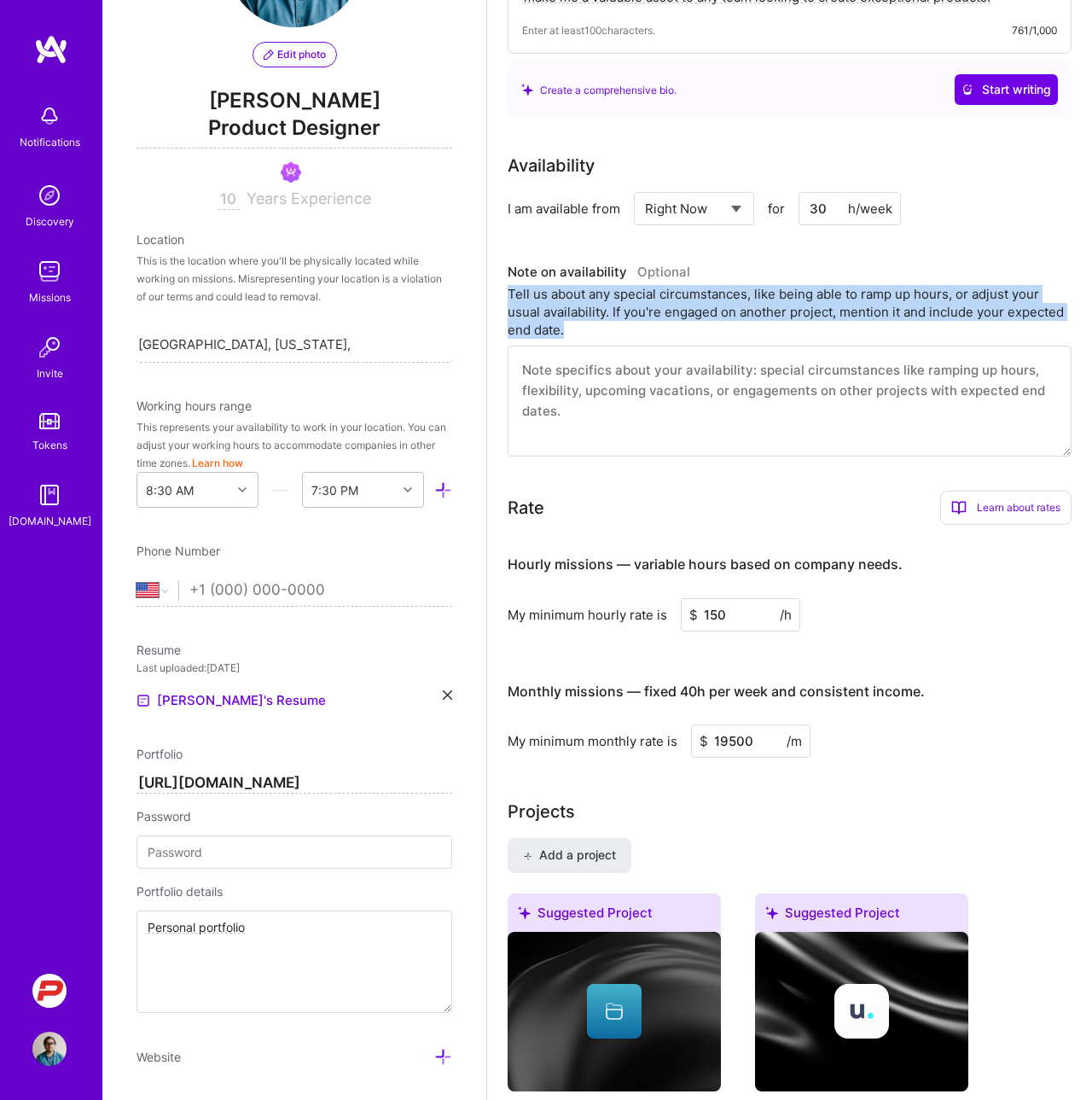
click at [582, 317] on div "Tell us about any special circumstances, like being able to ramp up hours, or a…" at bounding box center [789, 311] width 564 height 54
click at [588, 326] on div "Tell us about any special circumstances, like being able to ramp up hours, or a…" at bounding box center [789, 311] width 564 height 54
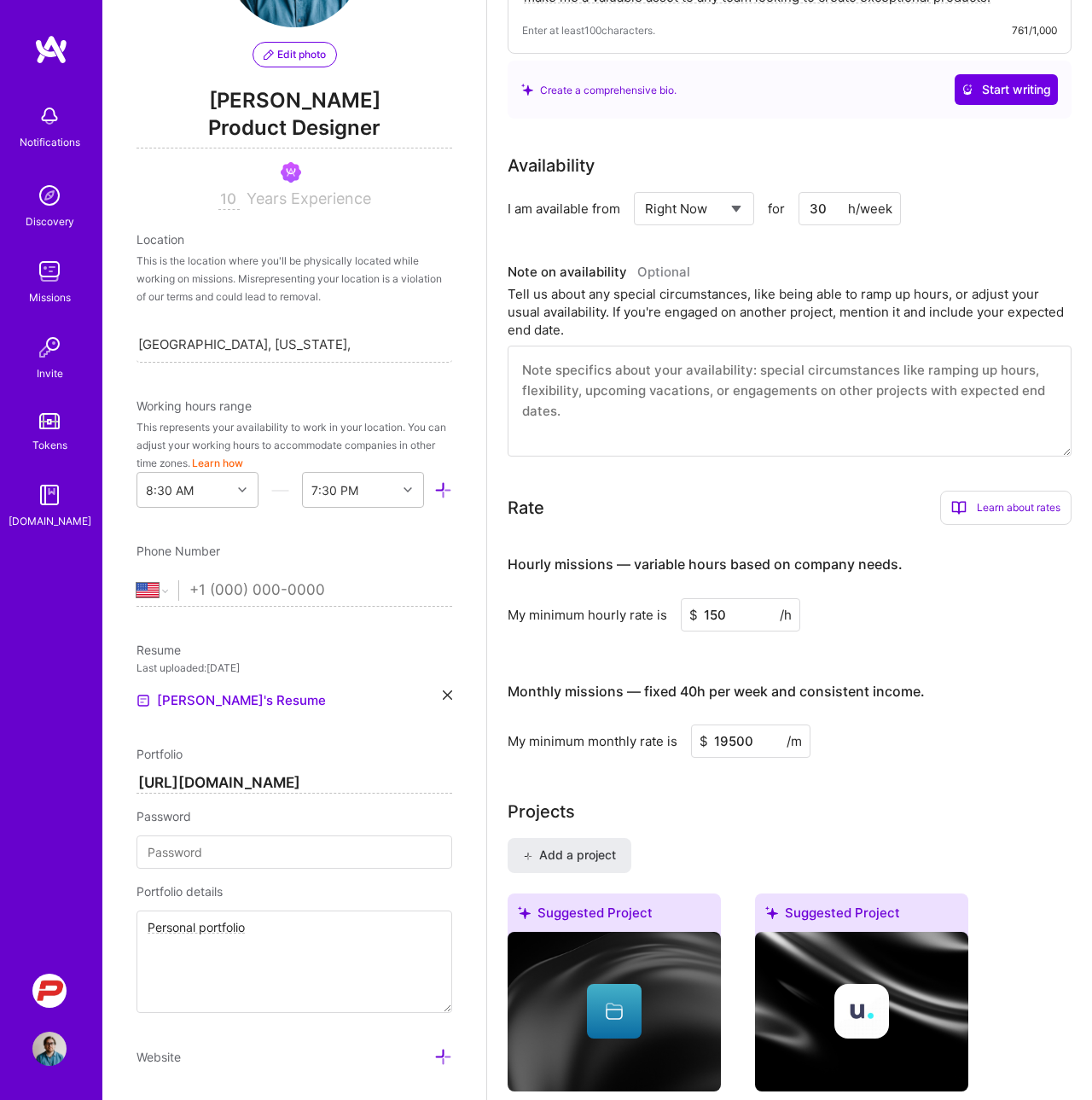
click at [588, 326] on div "Tell us about any special circumstances, like being able to ramp up hours, or a…" at bounding box center [789, 311] width 564 height 54
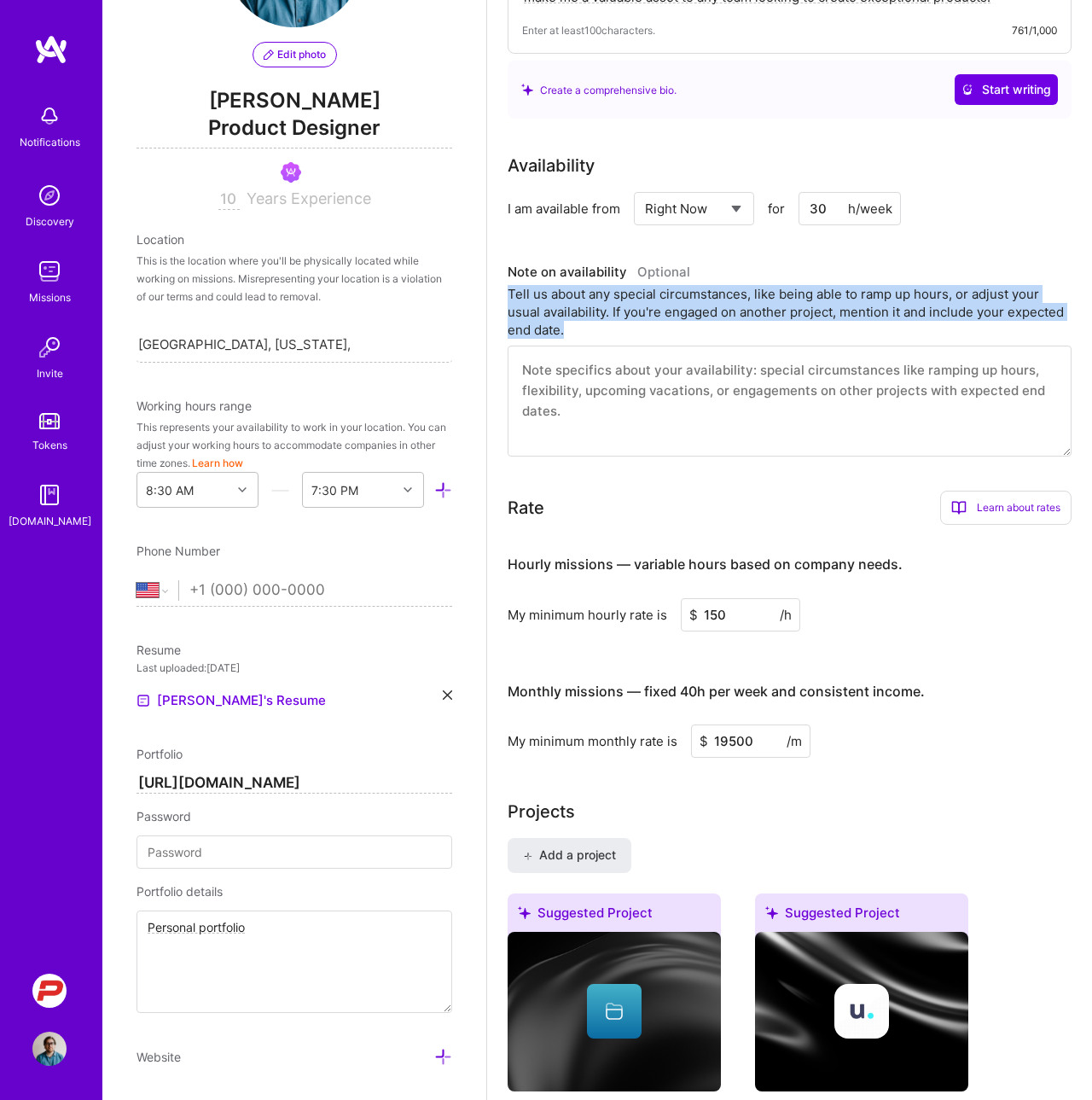
click at [588, 326] on div "Tell us about any special circumstances, like being able to ramp up hours, or a…" at bounding box center [789, 311] width 564 height 54
click at [593, 331] on div "Tell us about any special circumstances, like being able to ramp up hours, or a…" at bounding box center [789, 311] width 564 height 54
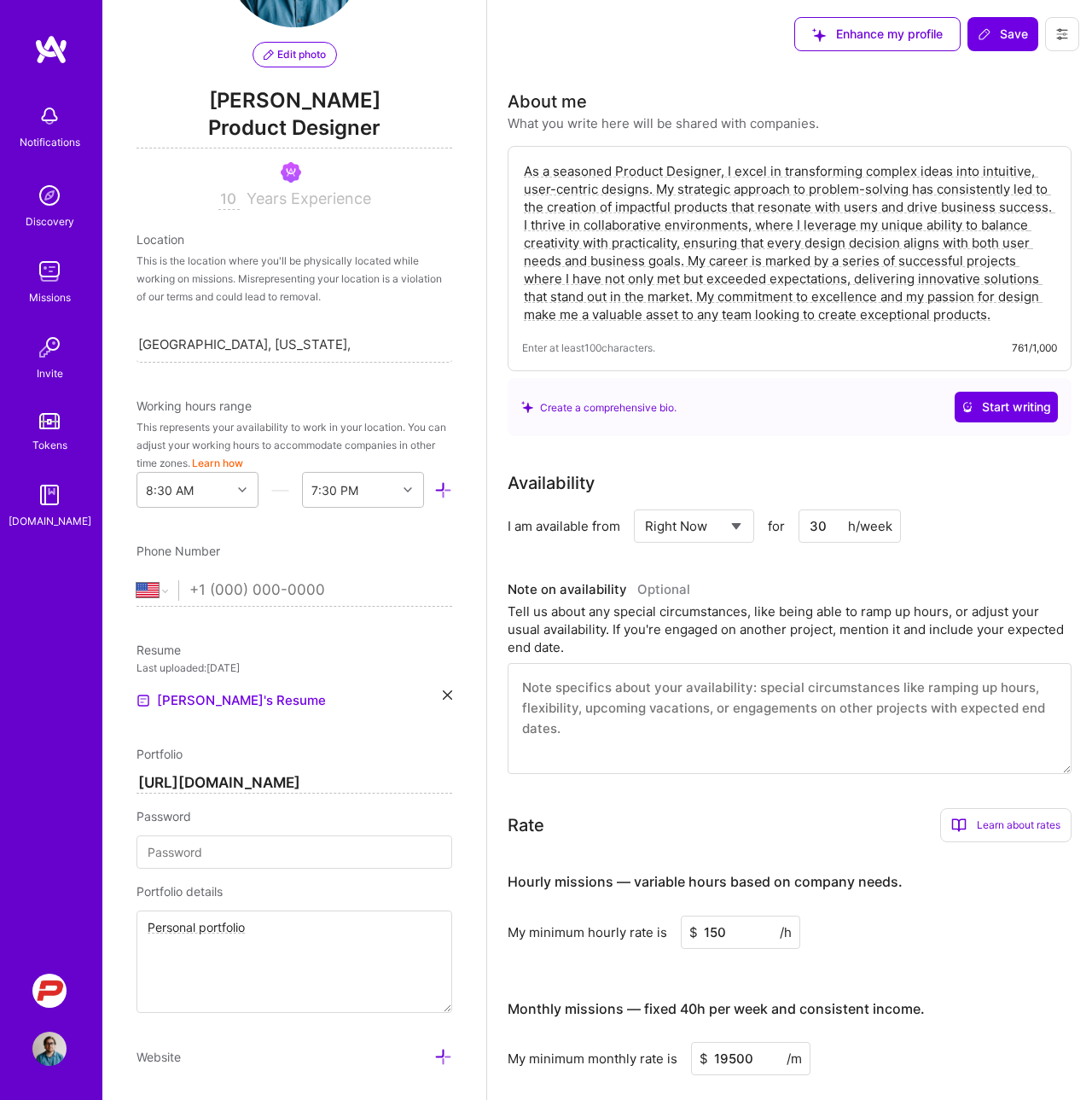
scroll to position [0, 0]
click at [987, 47] on button "Save" at bounding box center [1002, 33] width 71 height 34
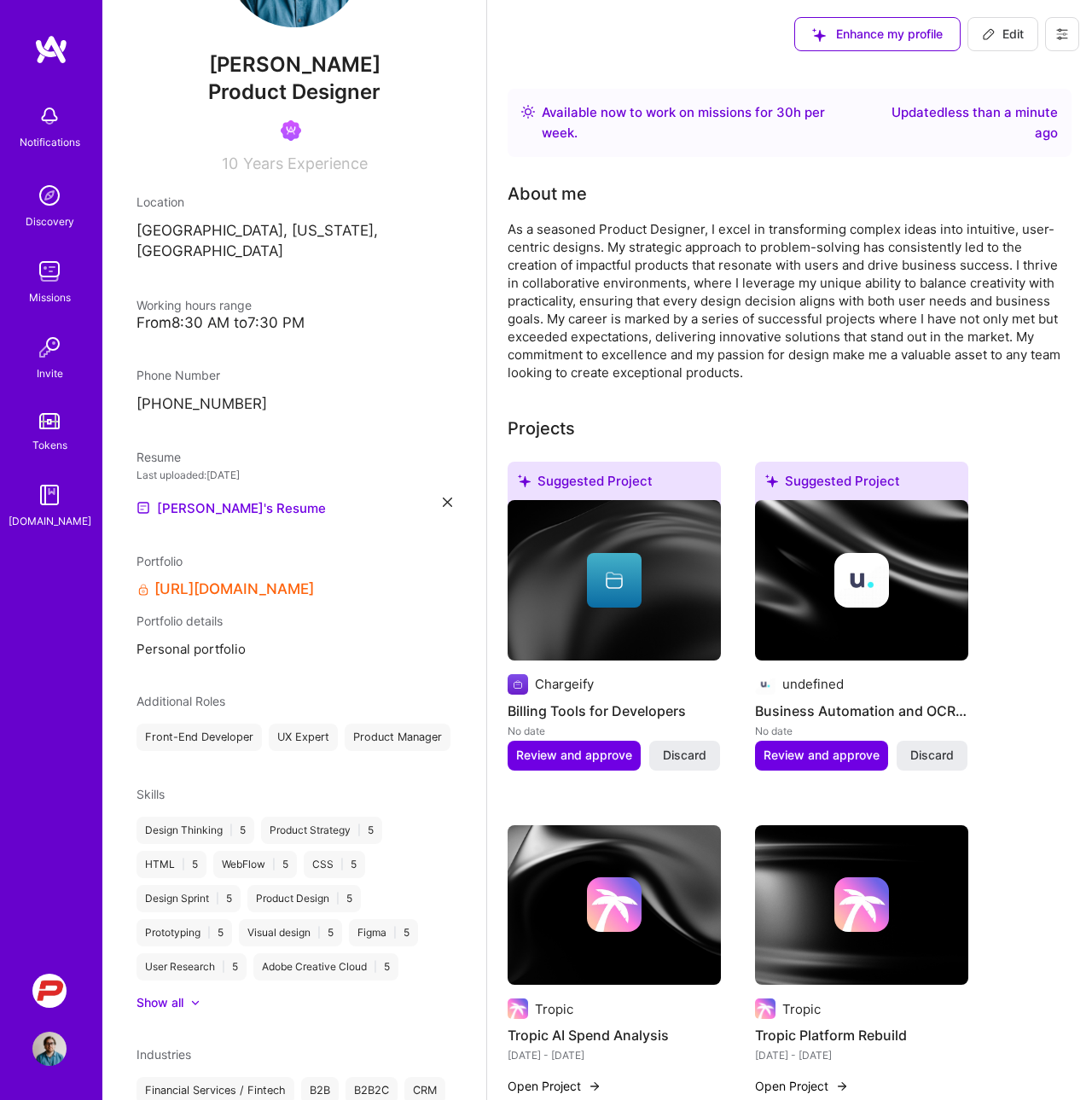
click at [667, 343] on div "As a seasoned Product Designer, I excel in transforming complex ideas into intu…" at bounding box center [789, 300] width 564 height 161
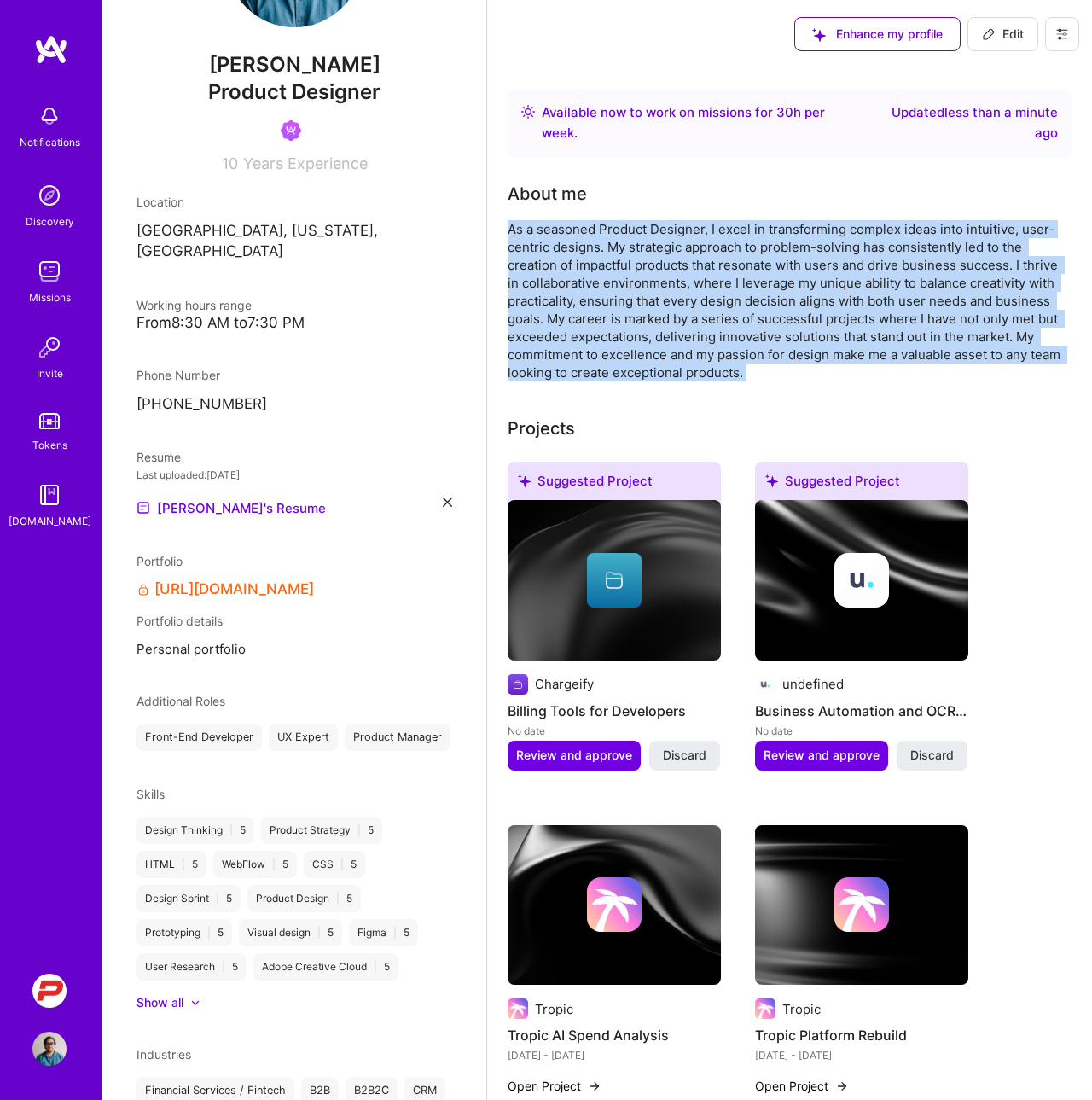
click at [667, 343] on div "As a seasoned Product Designer, I excel in transforming complex ideas into intu…" at bounding box center [789, 300] width 564 height 161
click at [44, 979] on img at bounding box center [49, 990] width 34 height 34
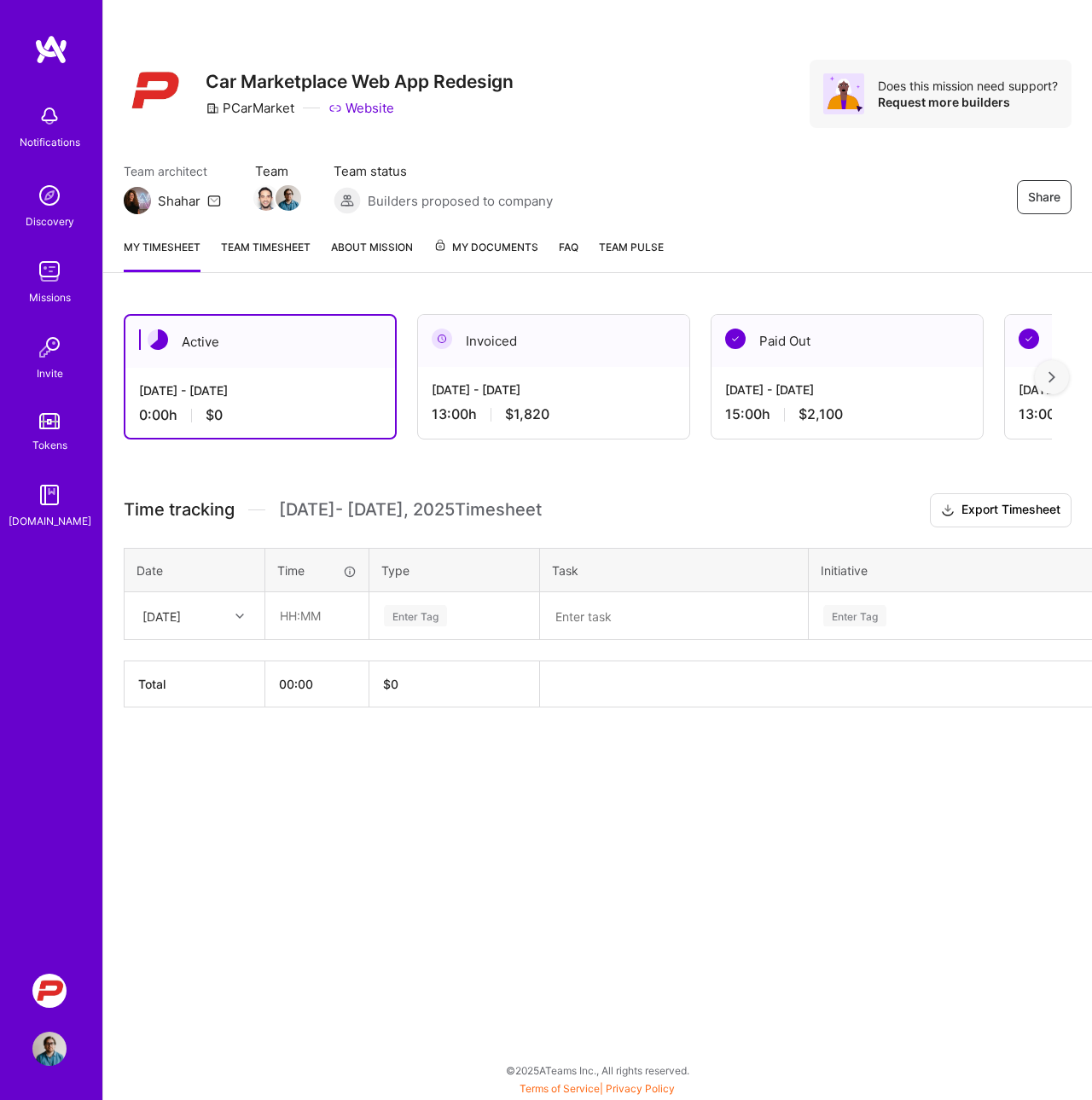
click at [176, 615] on div "[DATE]" at bounding box center [162, 616] width 39 height 18
click at [179, 813] on div "[DATE]" at bounding box center [194, 813] width 138 height 32
click at [297, 616] on input "text" at bounding box center [317, 615] width 101 height 45
type input "03:30"
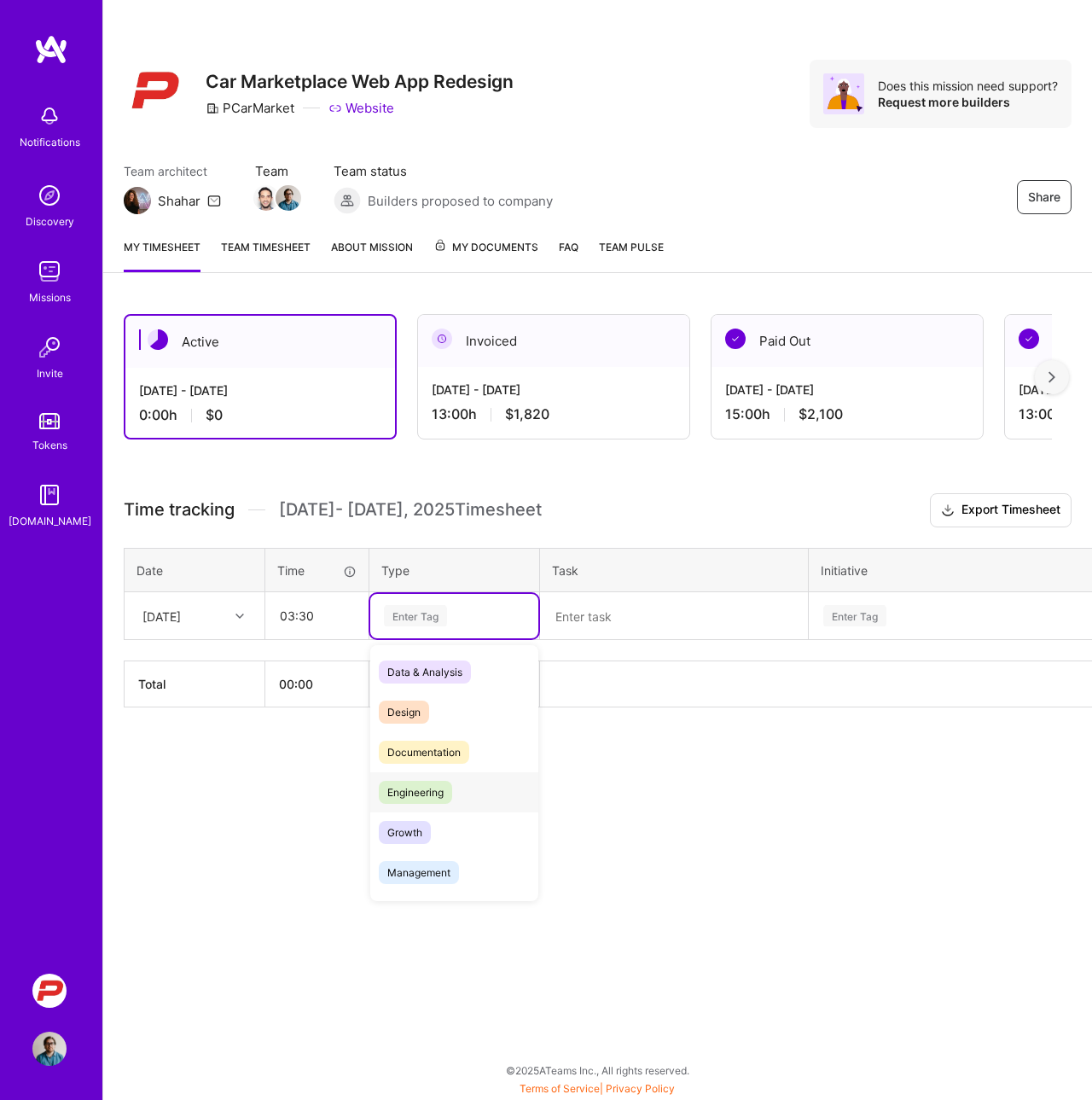
click at [411, 790] on span "Engineering" at bounding box center [415, 792] width 73 height 23
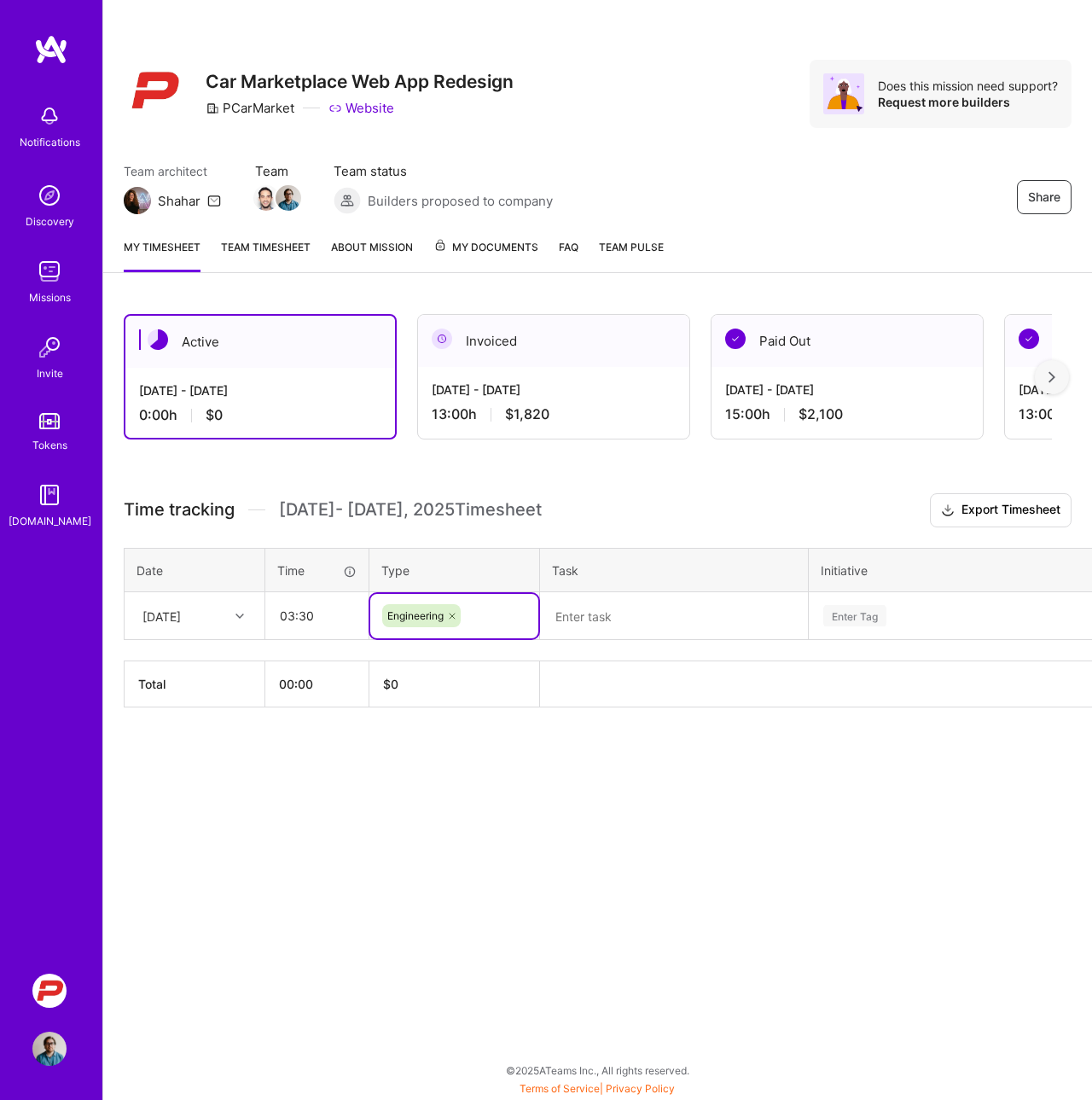
click at [603, 610] on textarea at bounding box center [673, 616] width 265 height 44
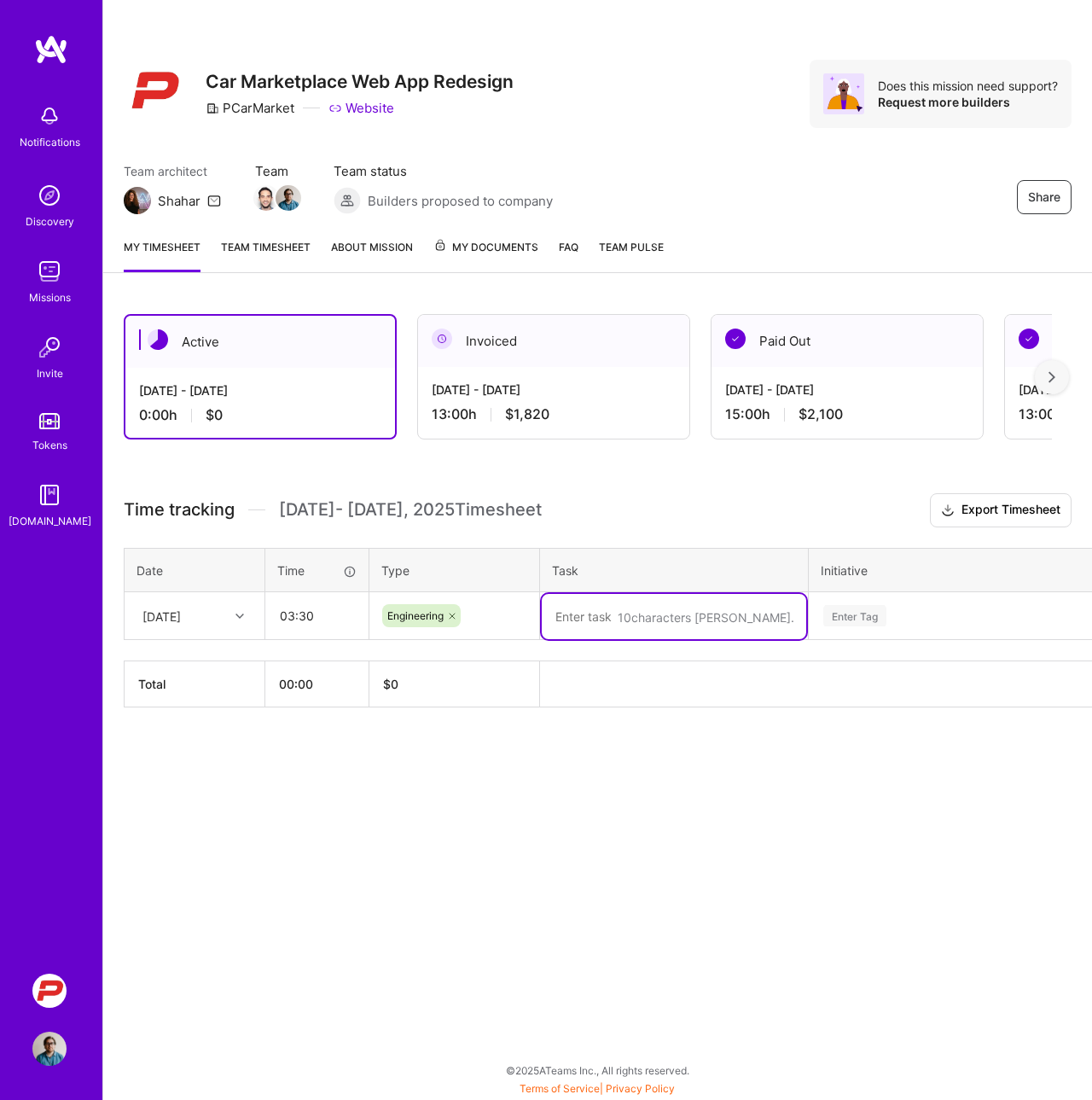
click at [582, 620] on textarea at bounding box center [673, 616] width 265 height 45
paste textarea "Initial UI polish, article layouts, hero carousel updates, "Recently Sold" sect…"
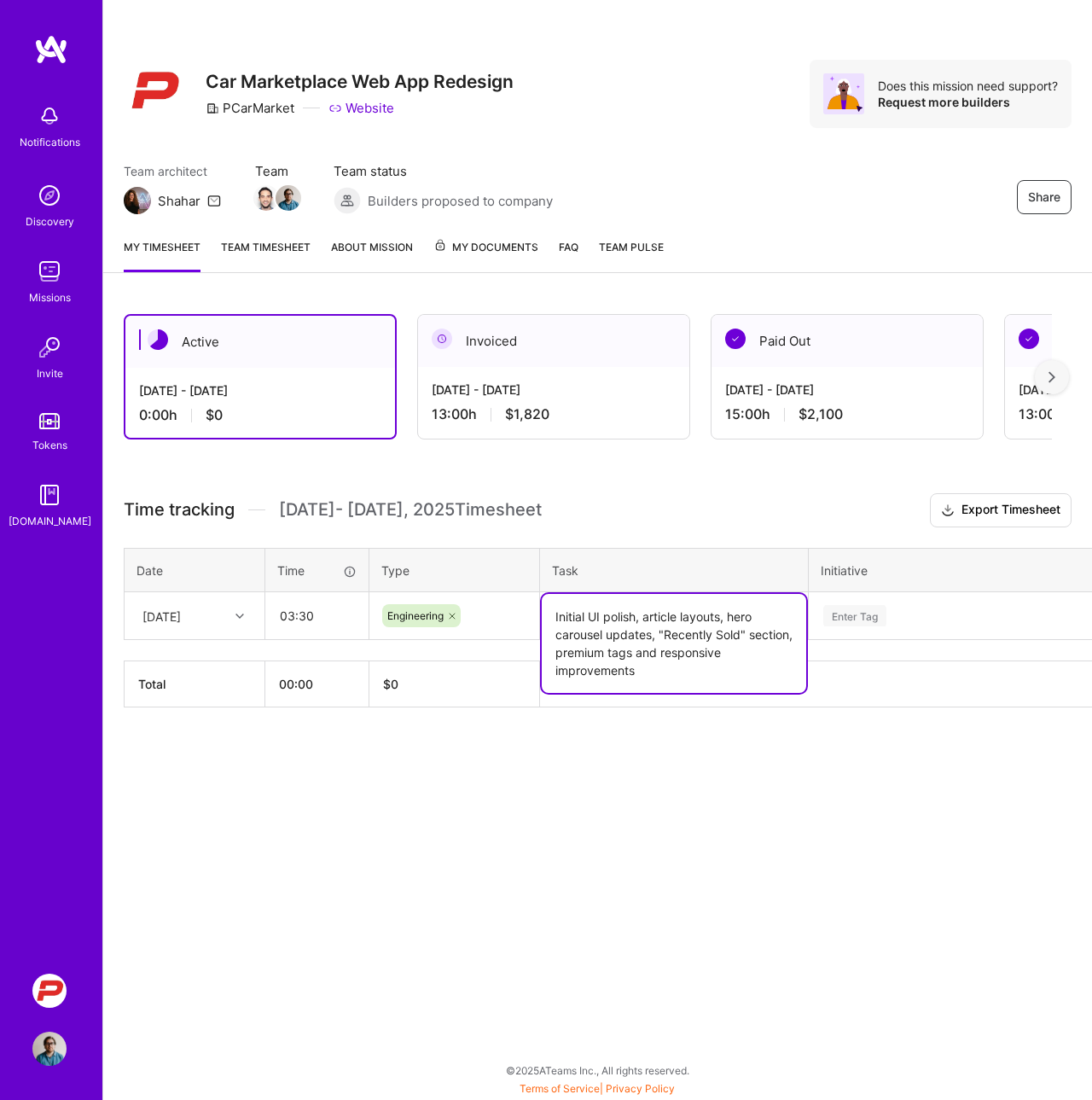
type textarea "Initial UI polish, article layouts, hero carousel updates, "Recently Sold" sect…"
click at [851, 610] on div "Enter Tag" at bounding box center [855, 616] width 63 height 26
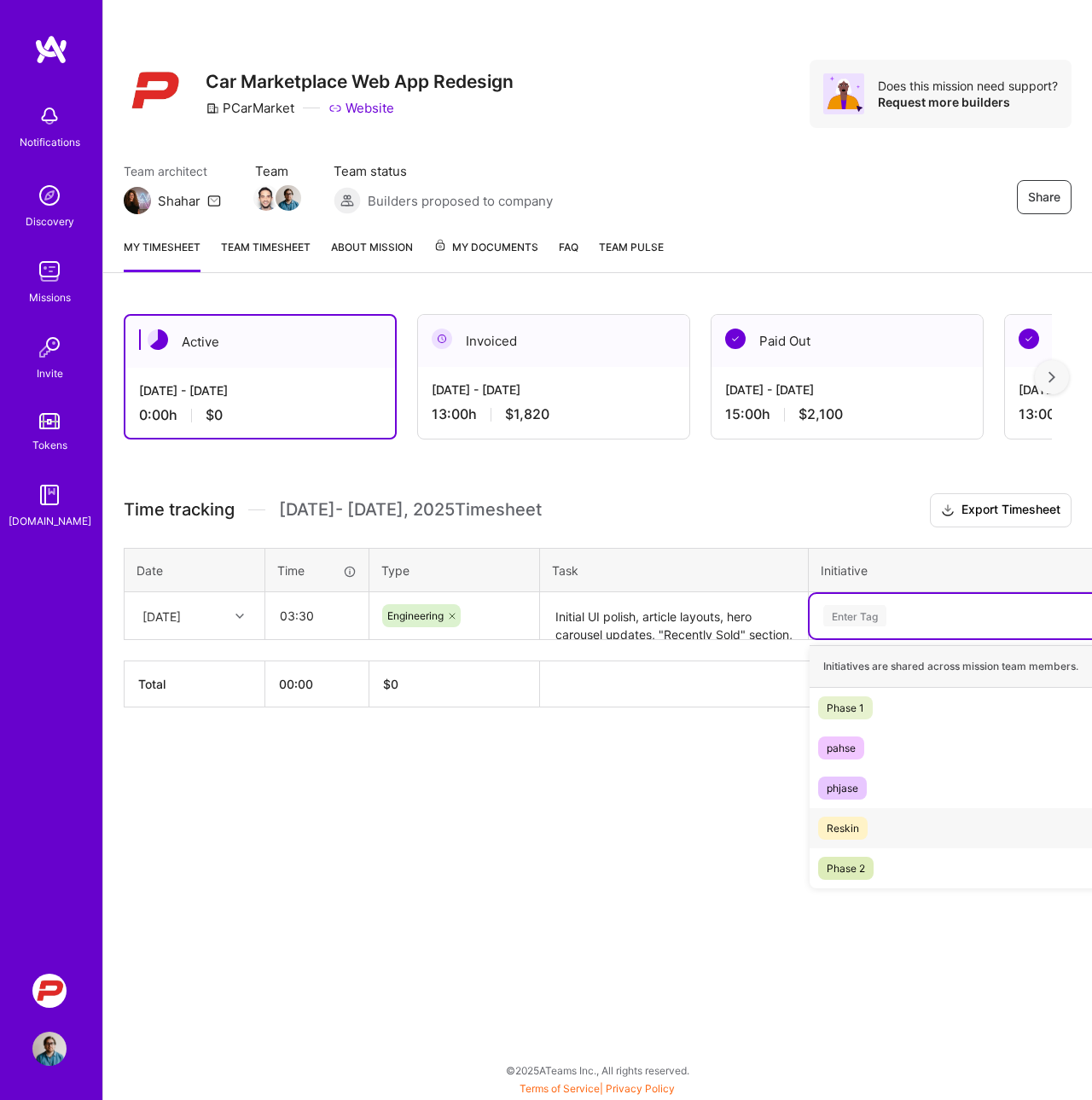
click at [847, 820] on div "Reskin" at bounding box center [842, 827] width 33 height 18
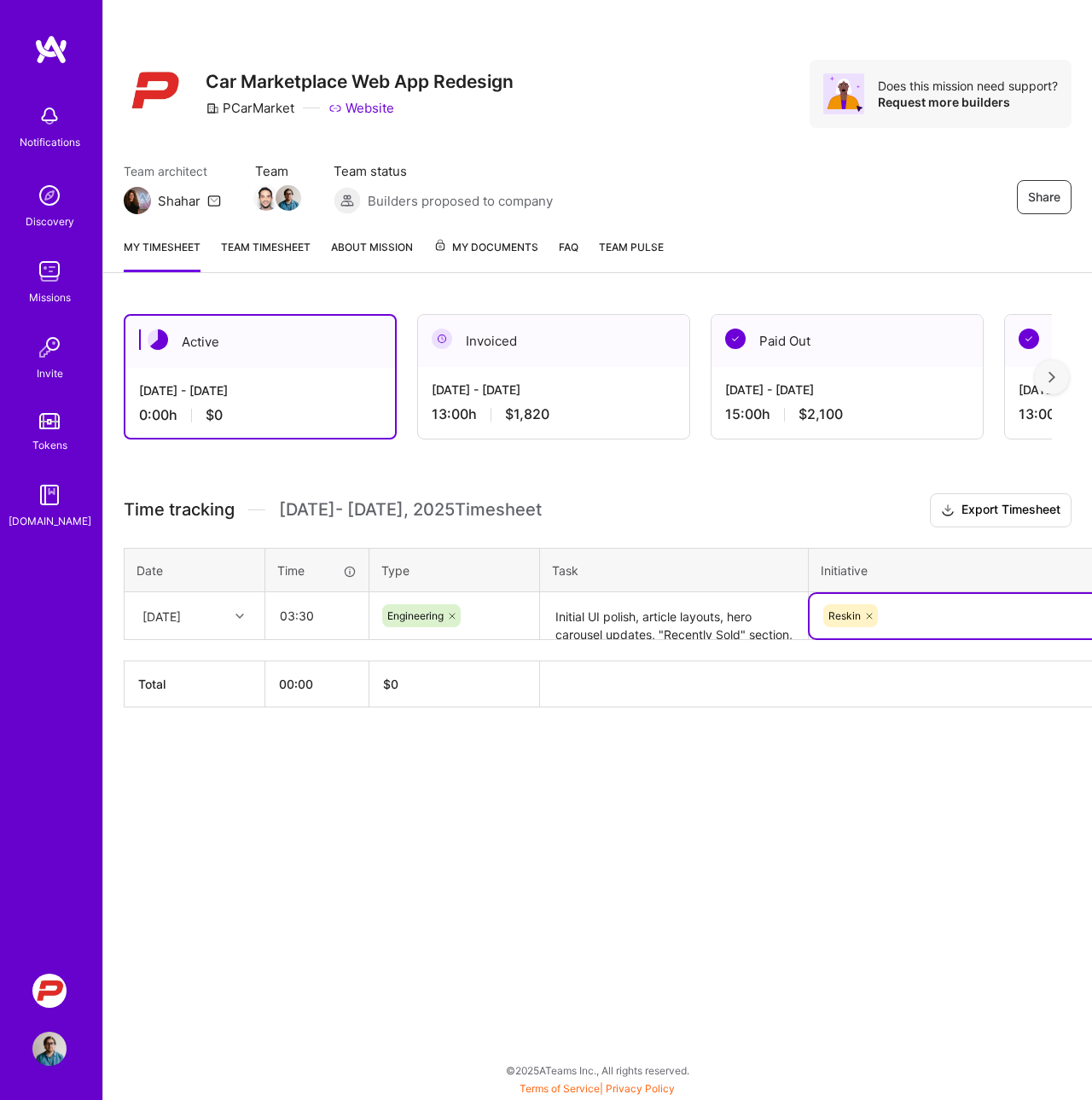
click at [747, 797] on div "Share Car Marketplace Web App Redesign PCarMarket Website Does this mission nee…" at bounding box center [596, 550] width 989 height 1100
click at [280, 788] on div "Active [DATE] - [DATE] 0:00 h $0 Invoiced [DATE] - [DATE] 13:00 h $1,820 Paid O…" at bounding box center [597, 543] width 989 height 498
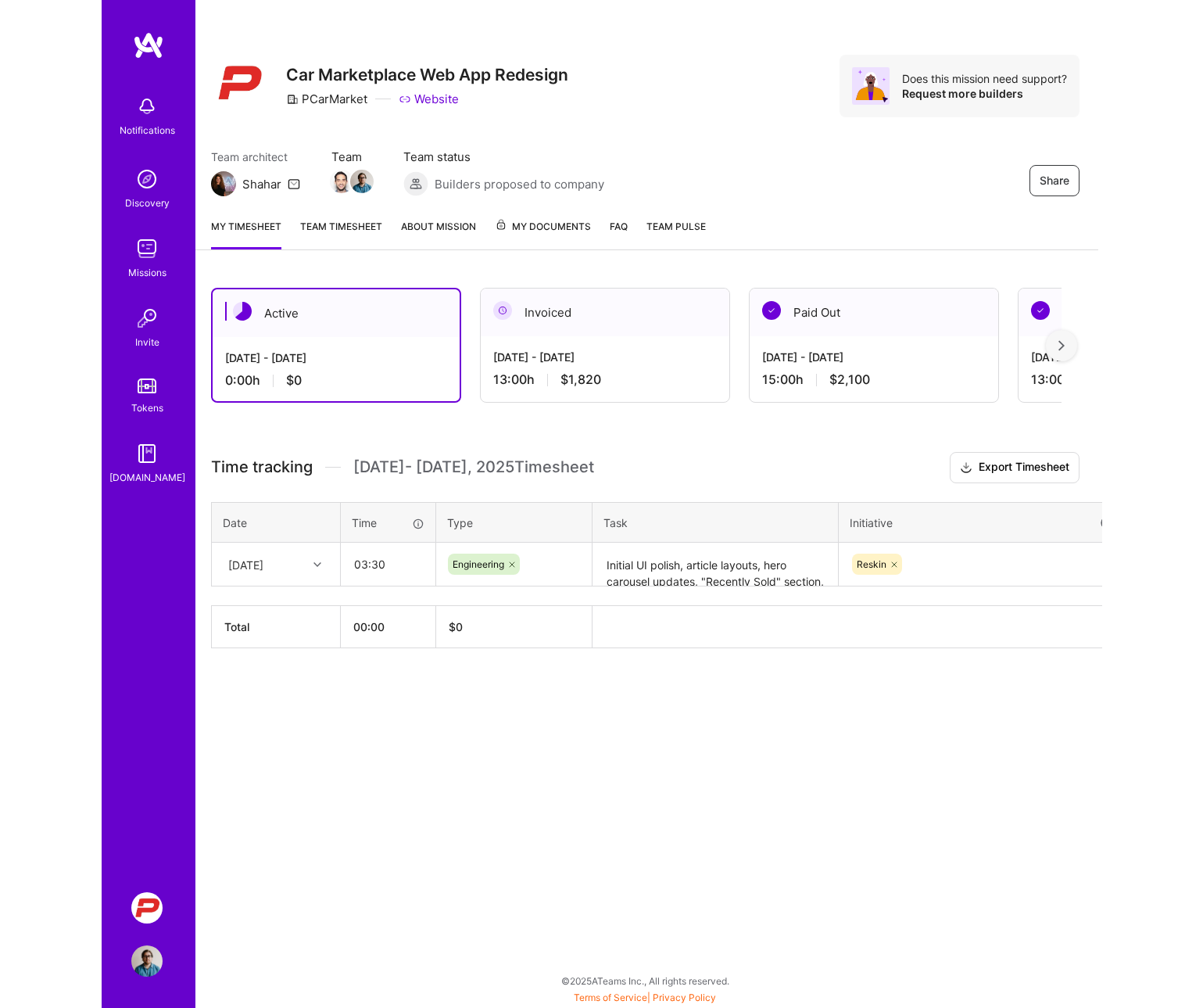
scroll to position [0, 0]
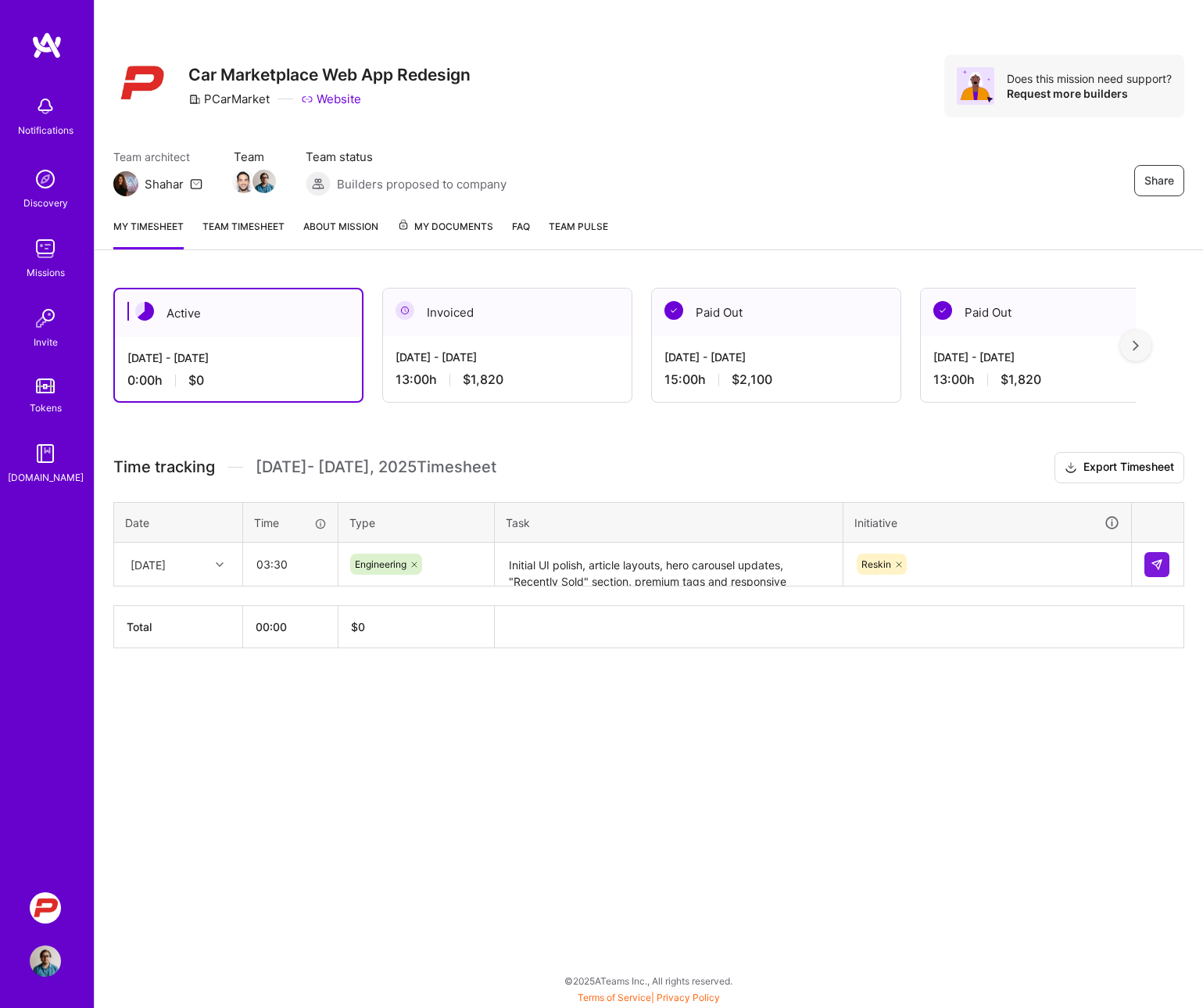
click at [503, 698] on div "Active [DATE] - [DATE] 0:00 h $0 Invoiced [DATE] - [DATE] 13:00 h $1,820 Paid O…" at bounding box center [649, 497] width 1109 height 456
click at [1000, 566] on img at bounding box center [1157, 565] width 13 height 13
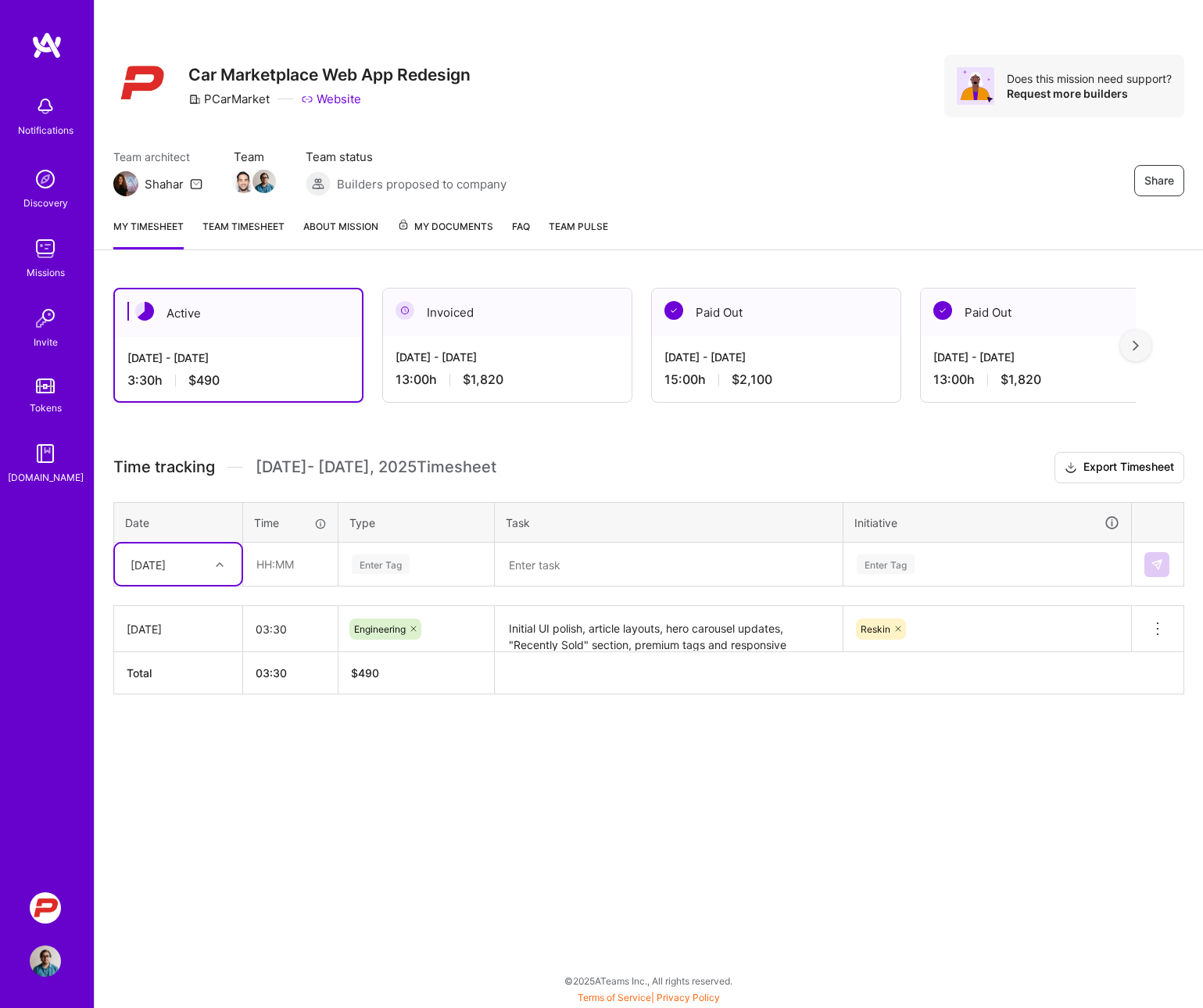
click at [166, 563] on div "[DATE]" at bounding box center [148, 564] width 35 height 16
click at [167, 814] on div "[DATE]" at bounding box center [178, 811] width 127 height 29
click at [278, 575] on input "text" at bounding box center [290, 563] width 93 height 41
type input "02:30"
click at [376, 564] on div "Enter Tag" at bounding box center [381, 564] width 58 height 24
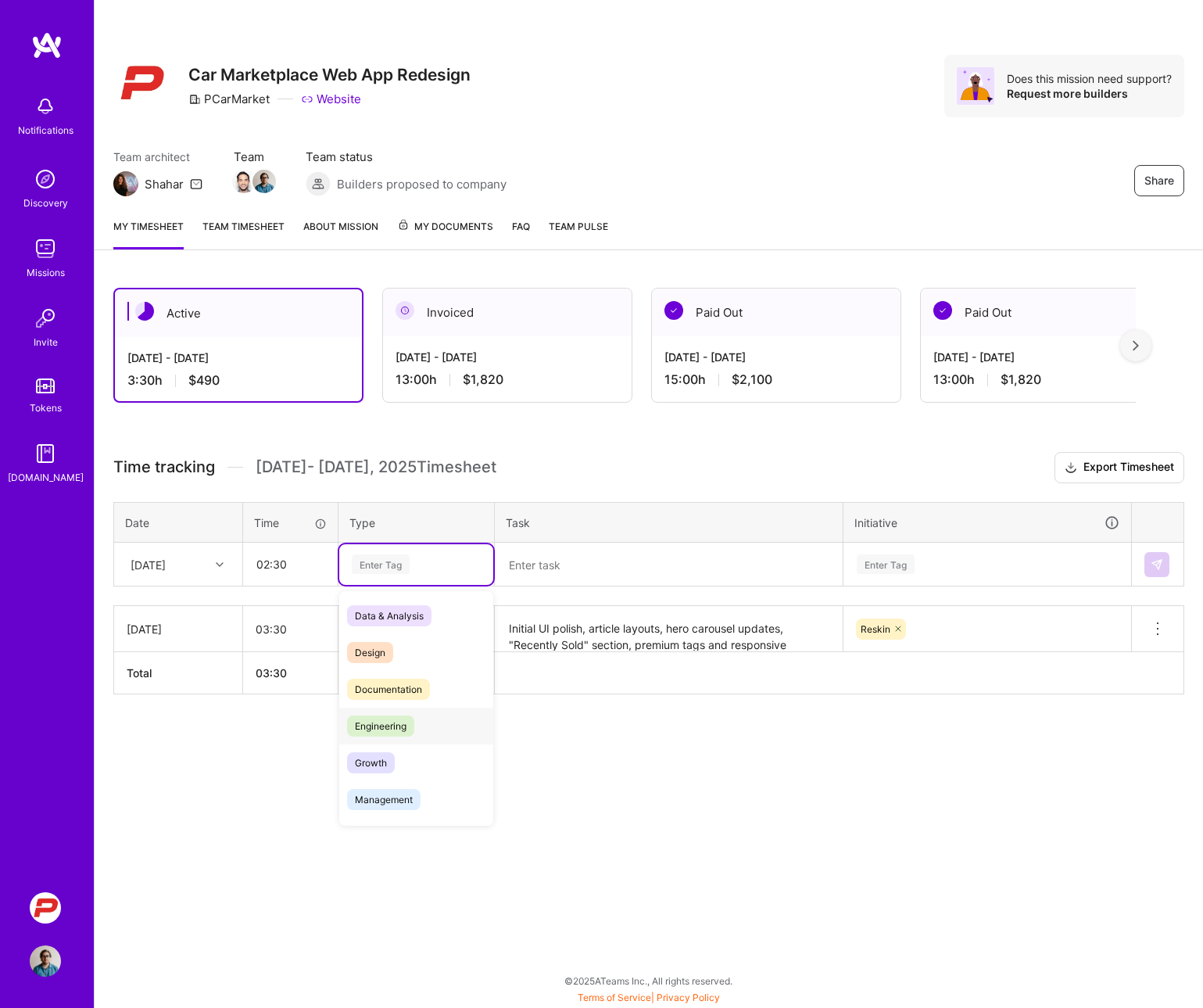
click at [375, 723] on span "Engineering" at bounding box center [380, 726] width 67 height 21
click at [531, 560] on textarea at bounding box center [669, 564] width 345 height 41
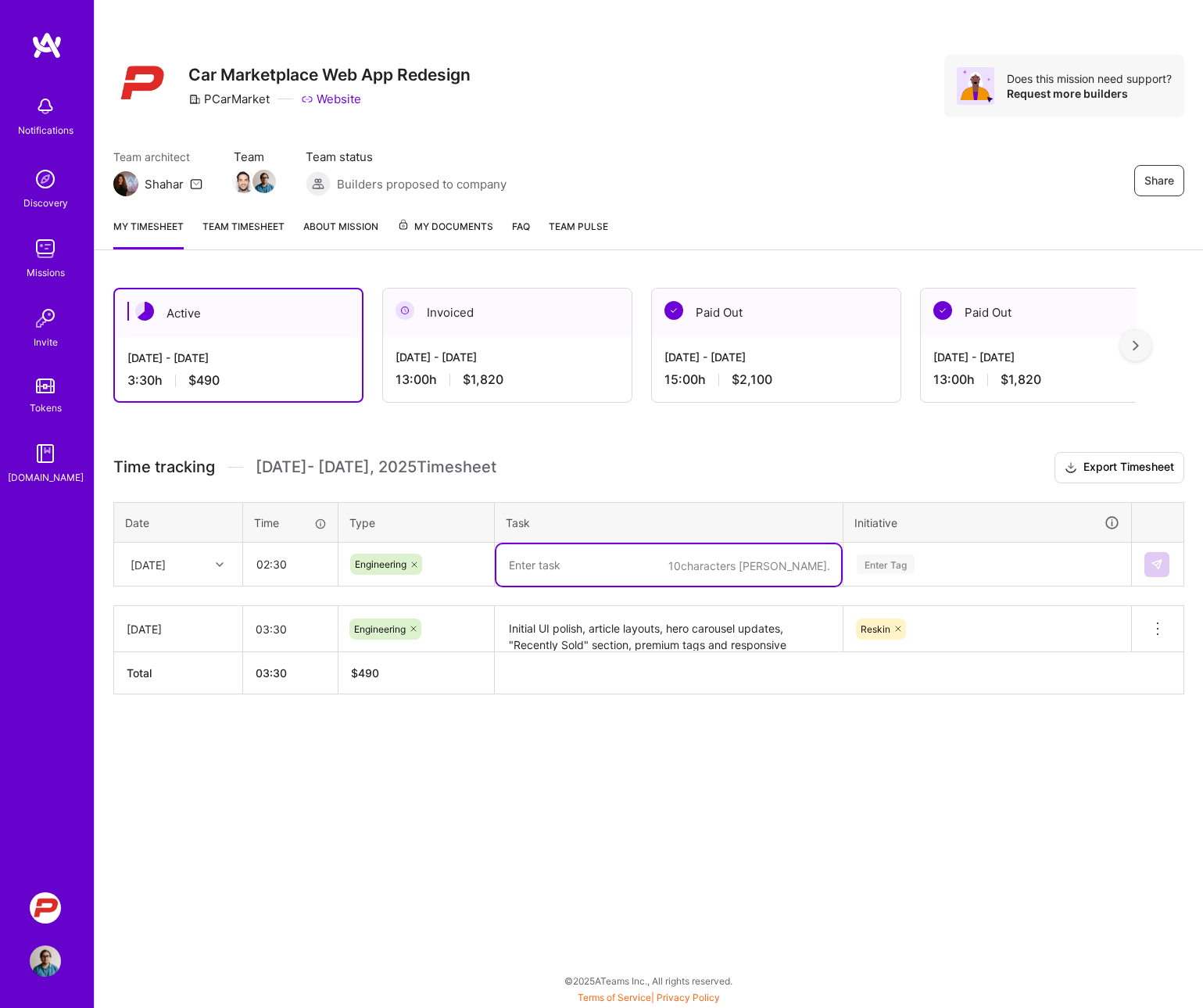
paste textarea "Updated static pages structure, implemented enhanced auction filters UI"
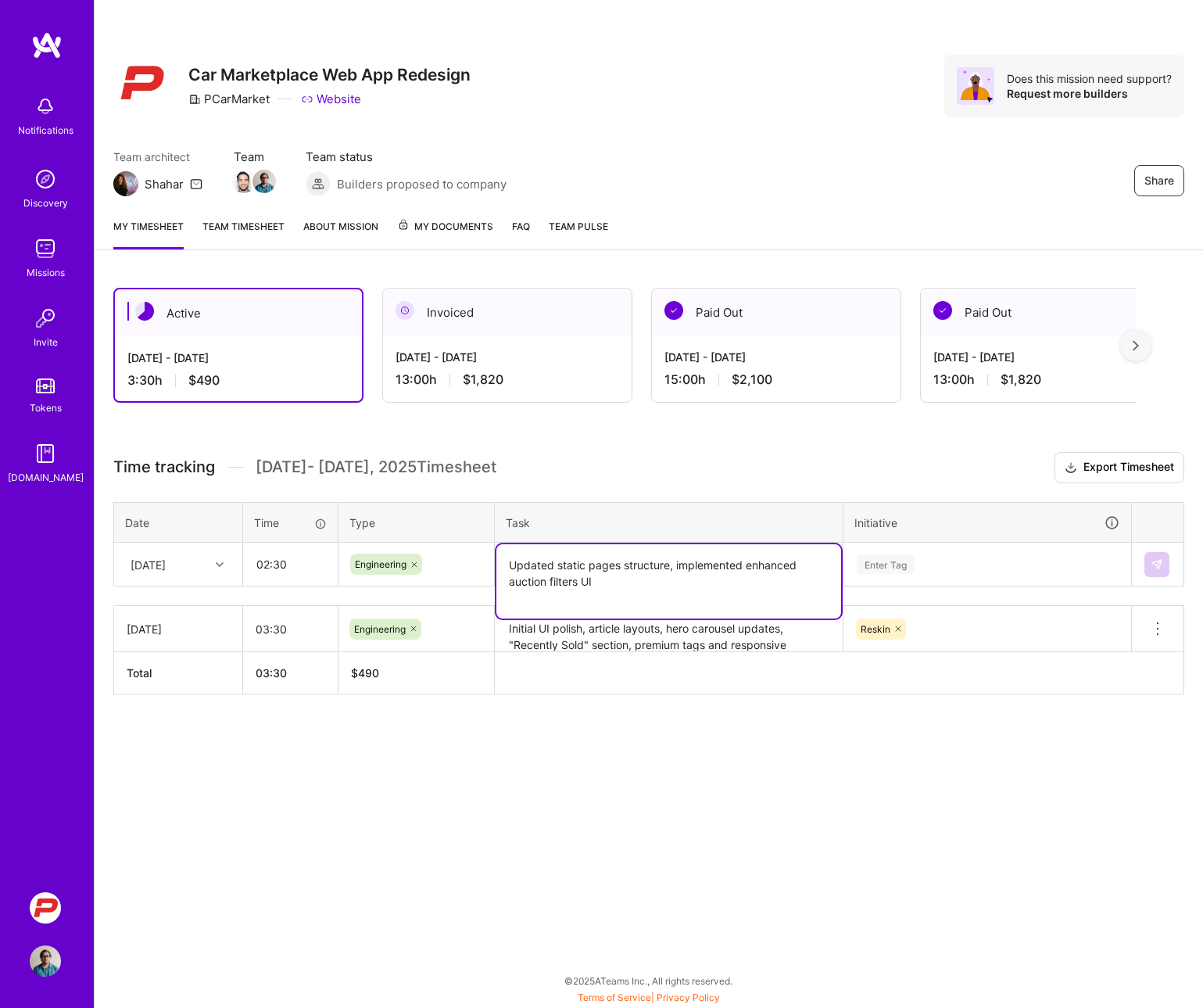
type textarea "Updated static pages structure, implemented enhanced auction filters UI"
click at [872, 564] on div "Enter Tag" at bounding box center [886, 564] width 58 height 24
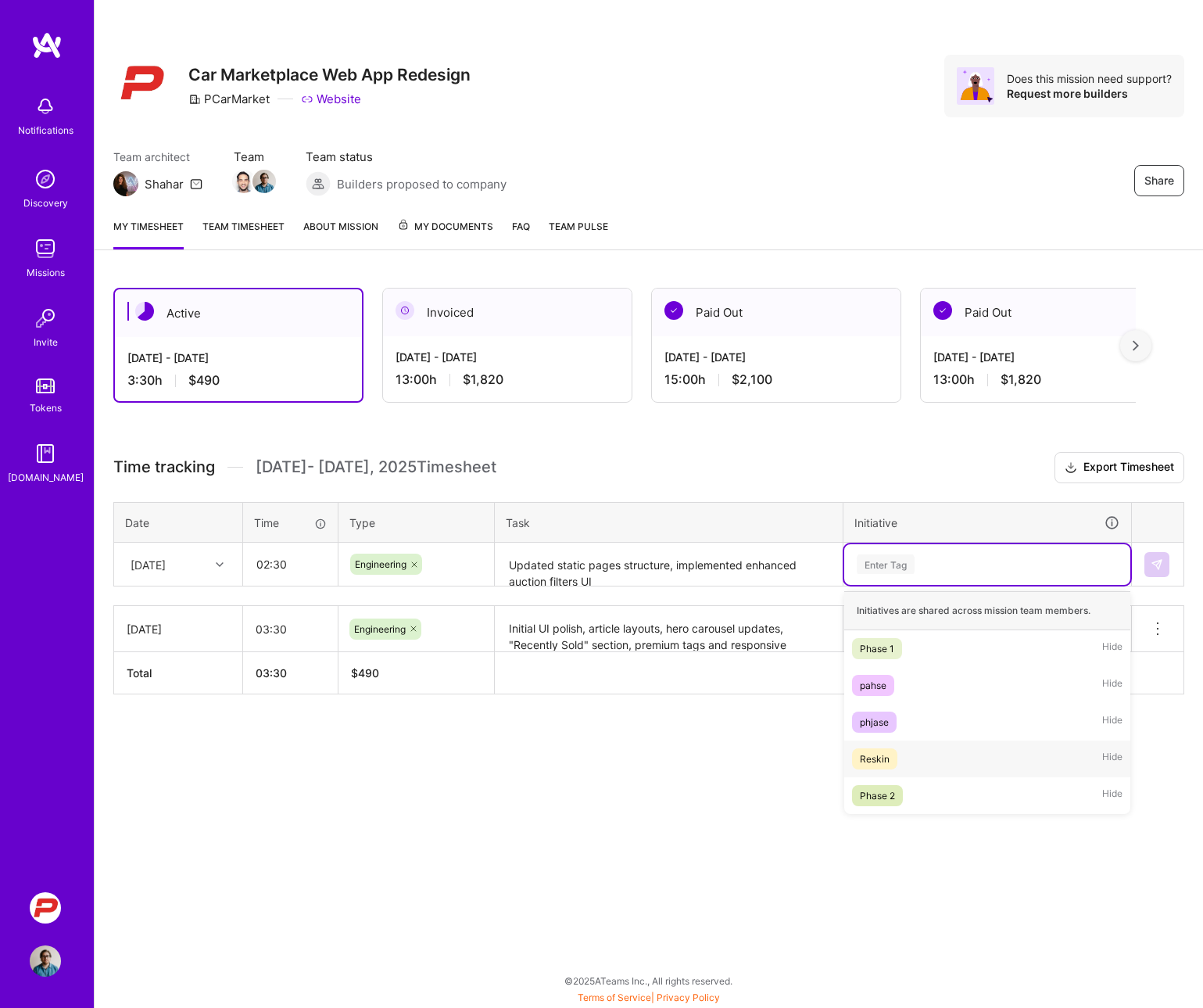
click at [874, 766] on div "Reskin" at bounding box center [874, 758] width 30 height 16
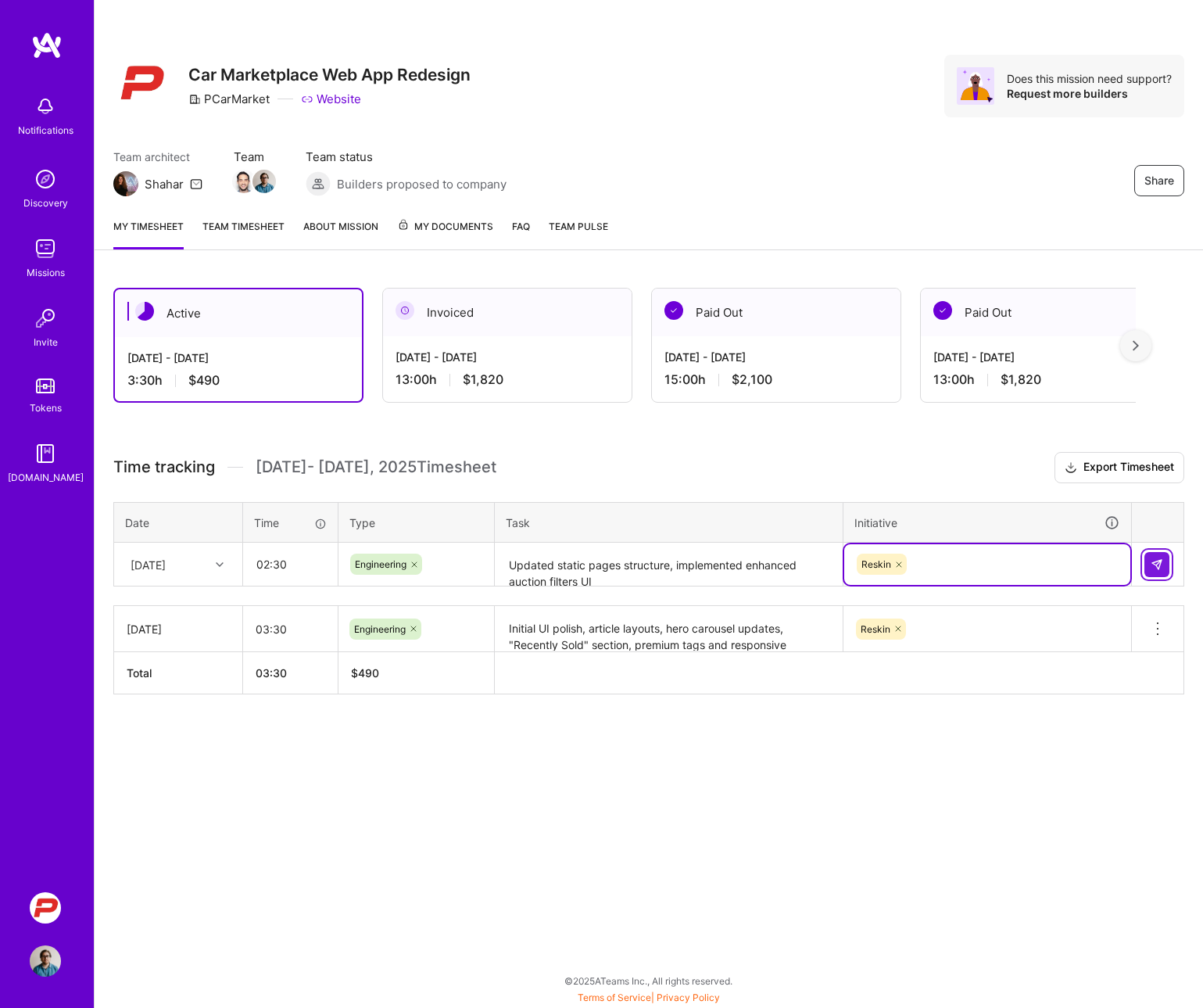
click at [1000, 574] on button at bounding box center [1156, 564] width 25 height 25
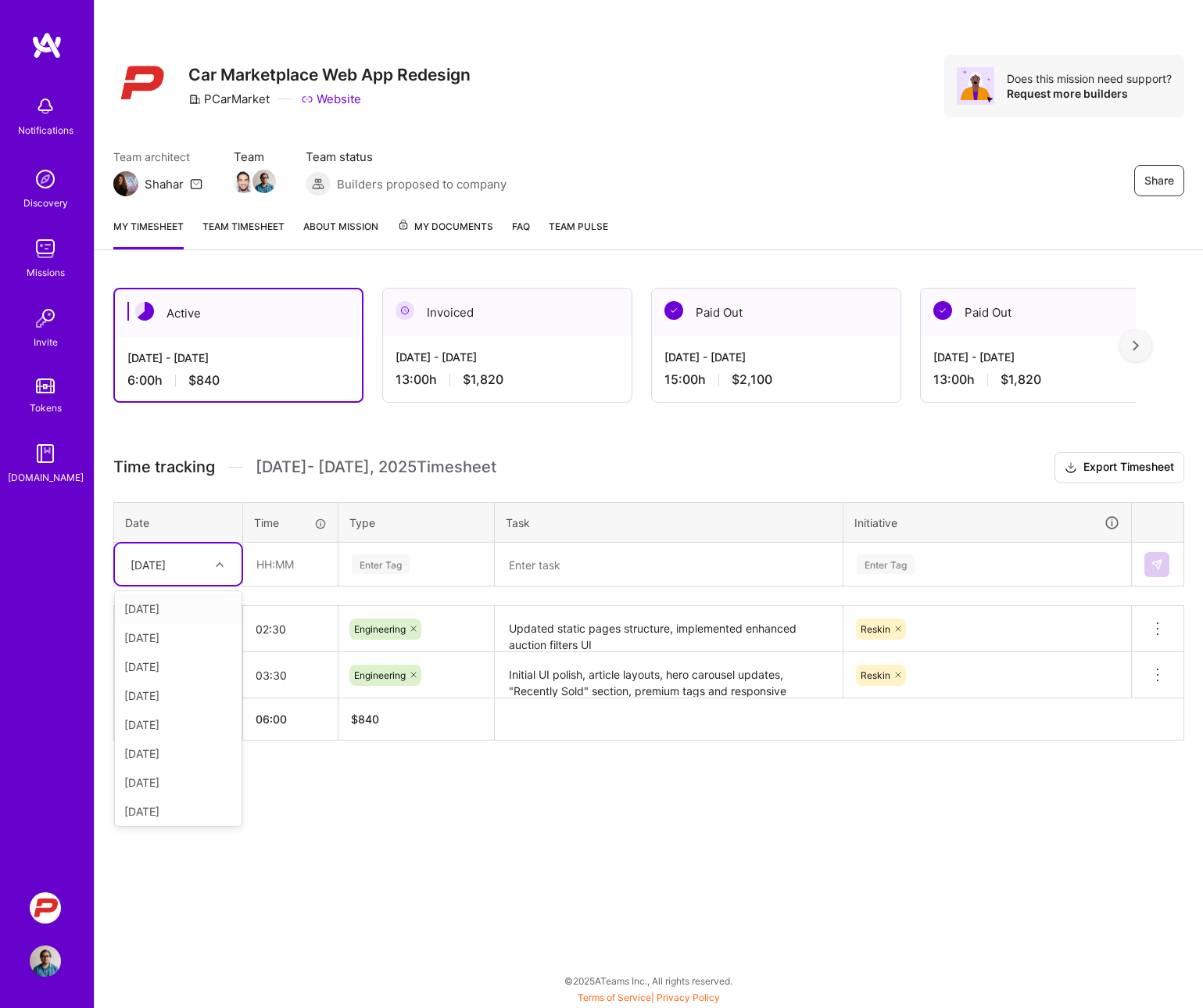
click at [166, 562] on div "[DATE]" at bounding box center [148, 564] width 35 height 16
click at [161, 694] on div "[DATE]" at bounding box center [178, 692] width 127 height 29
click at [166, 568] on div "[DATE]" at bounding box center [148, 564] width 35 height 16
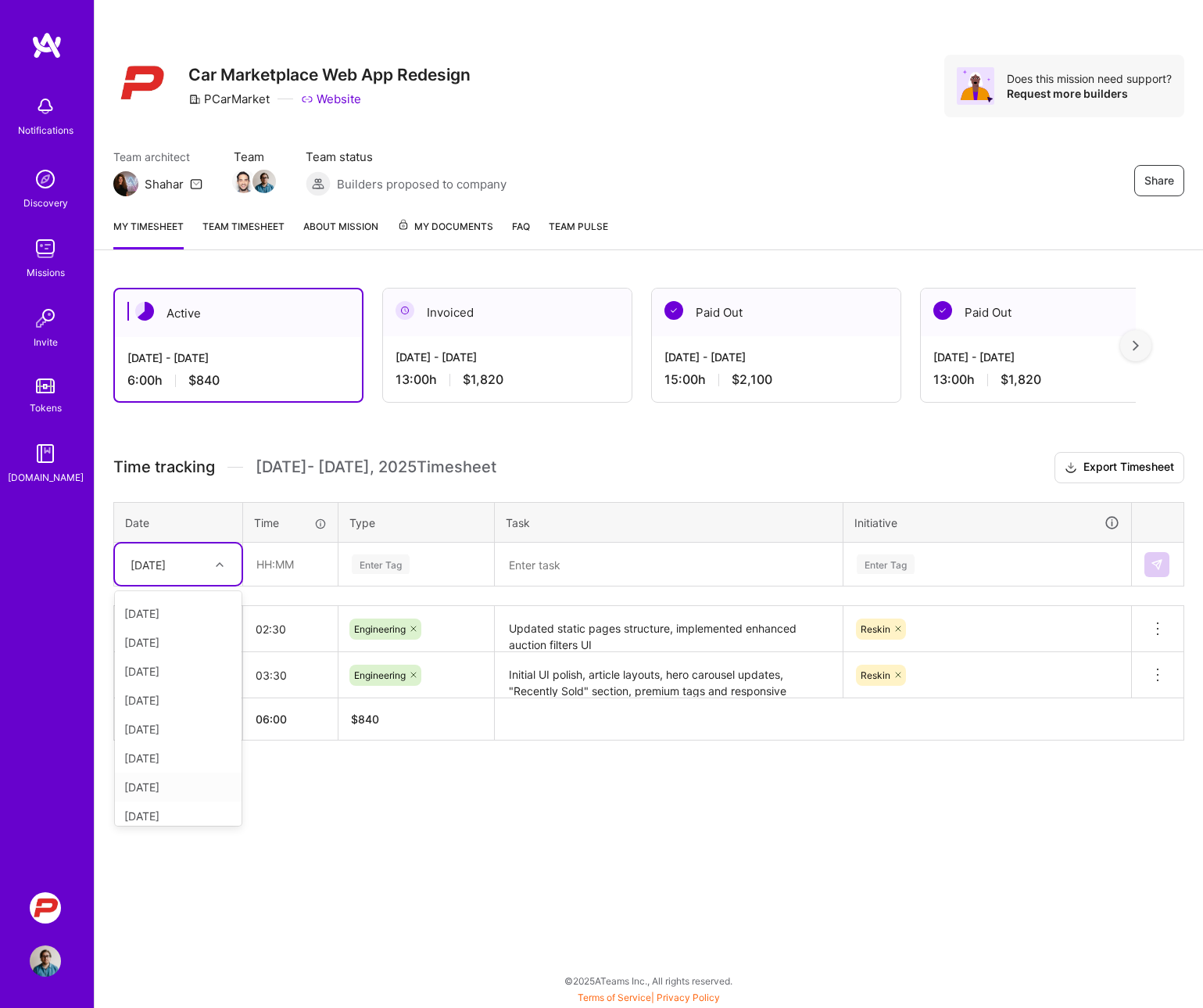
click at [177, 784] on div "[DATE]" at bounding box center [178, 787] width 127 height 29
click at [304, 572] on input "text" at bounding box center [290, 563] width 93 height 41
type input "02:00"
click at [371, 568] on div "Enter Tag" at bounding box center [381, 564] width 58 height 24
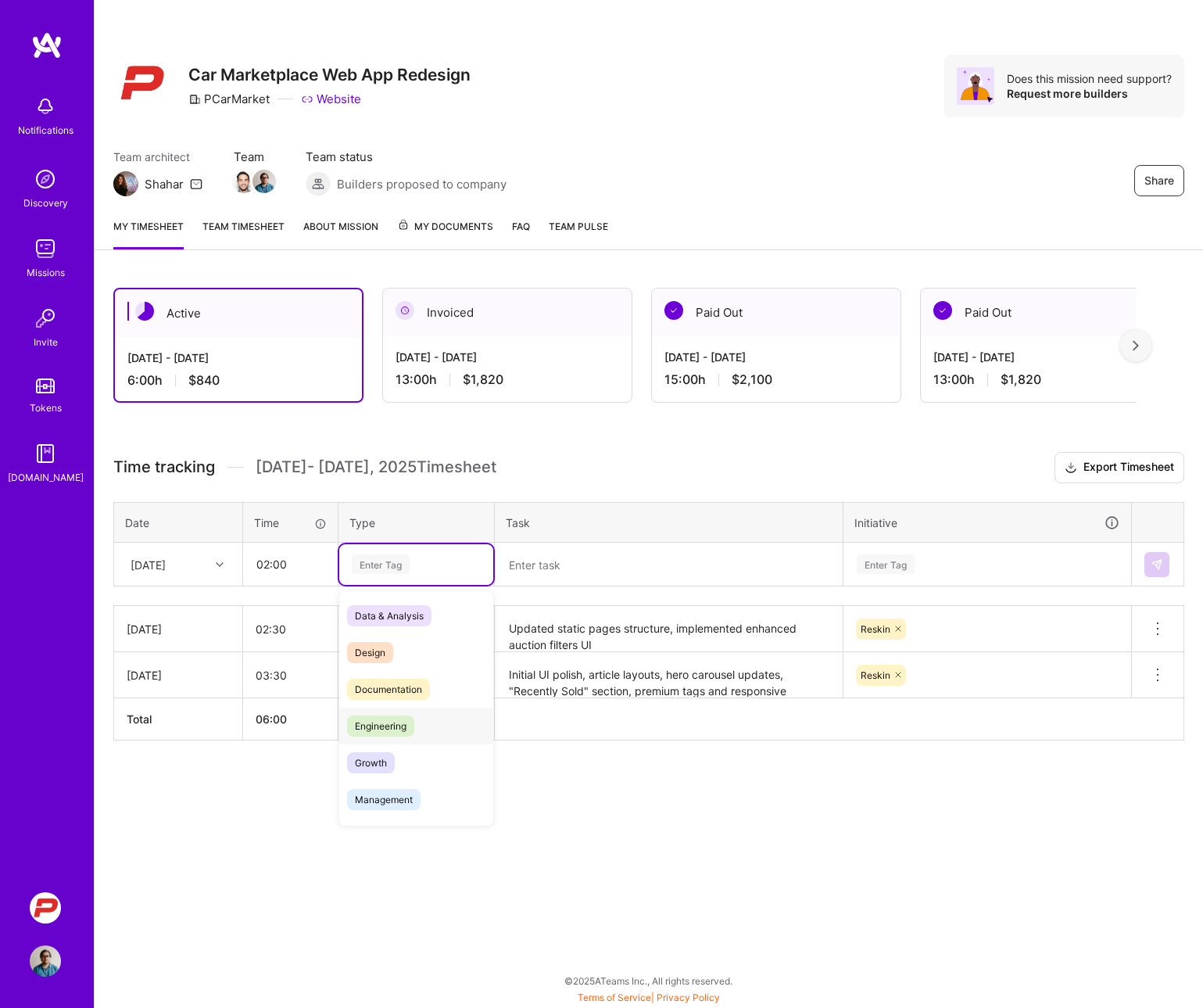
click at [377, 724] on span "Engineering" at bounding box center [380, 726] width 67 height 21
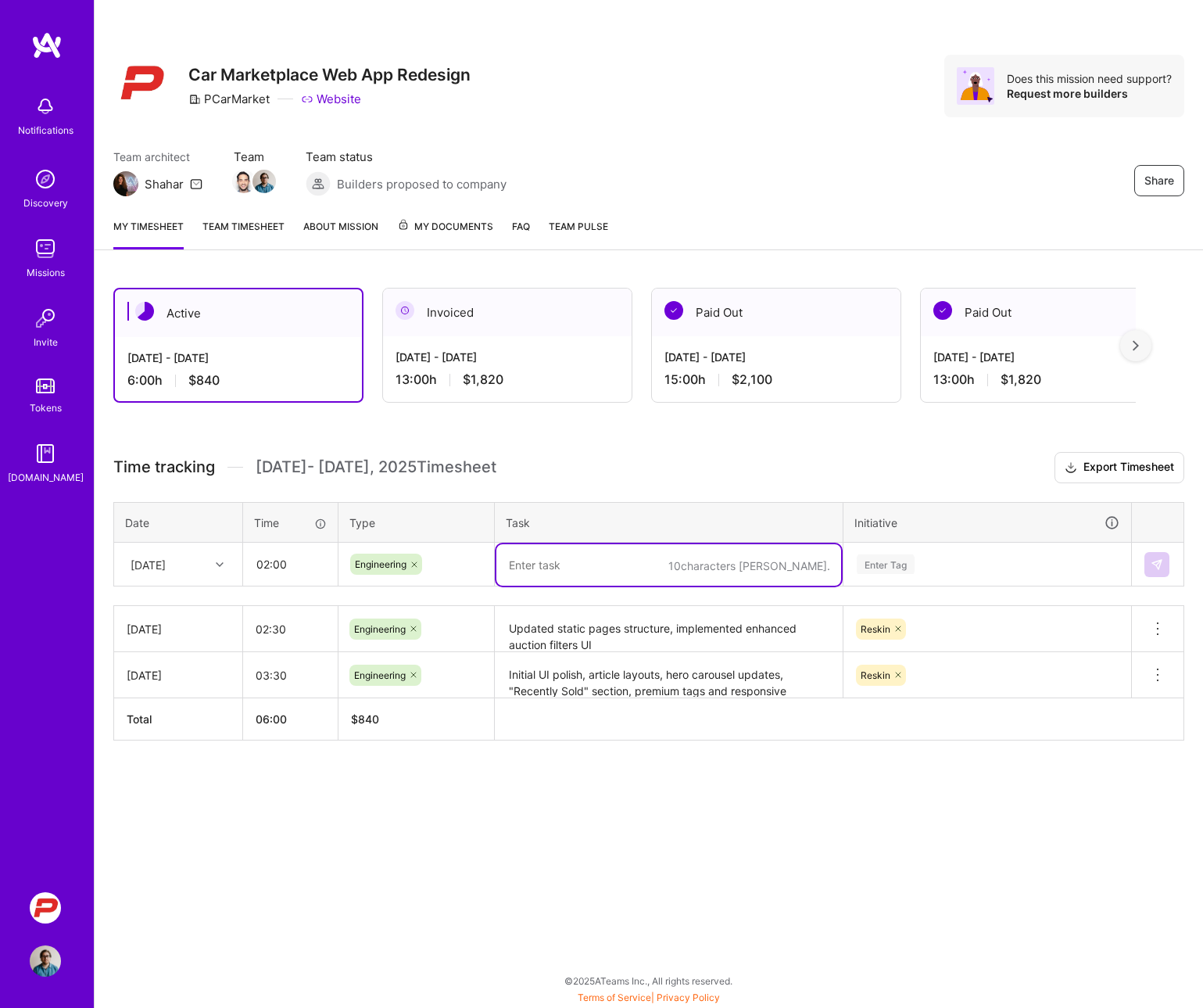
click at [546, 570] on textarea at bounding box center [669, 564] width 345 height 41
paste textarea "Feature Development"
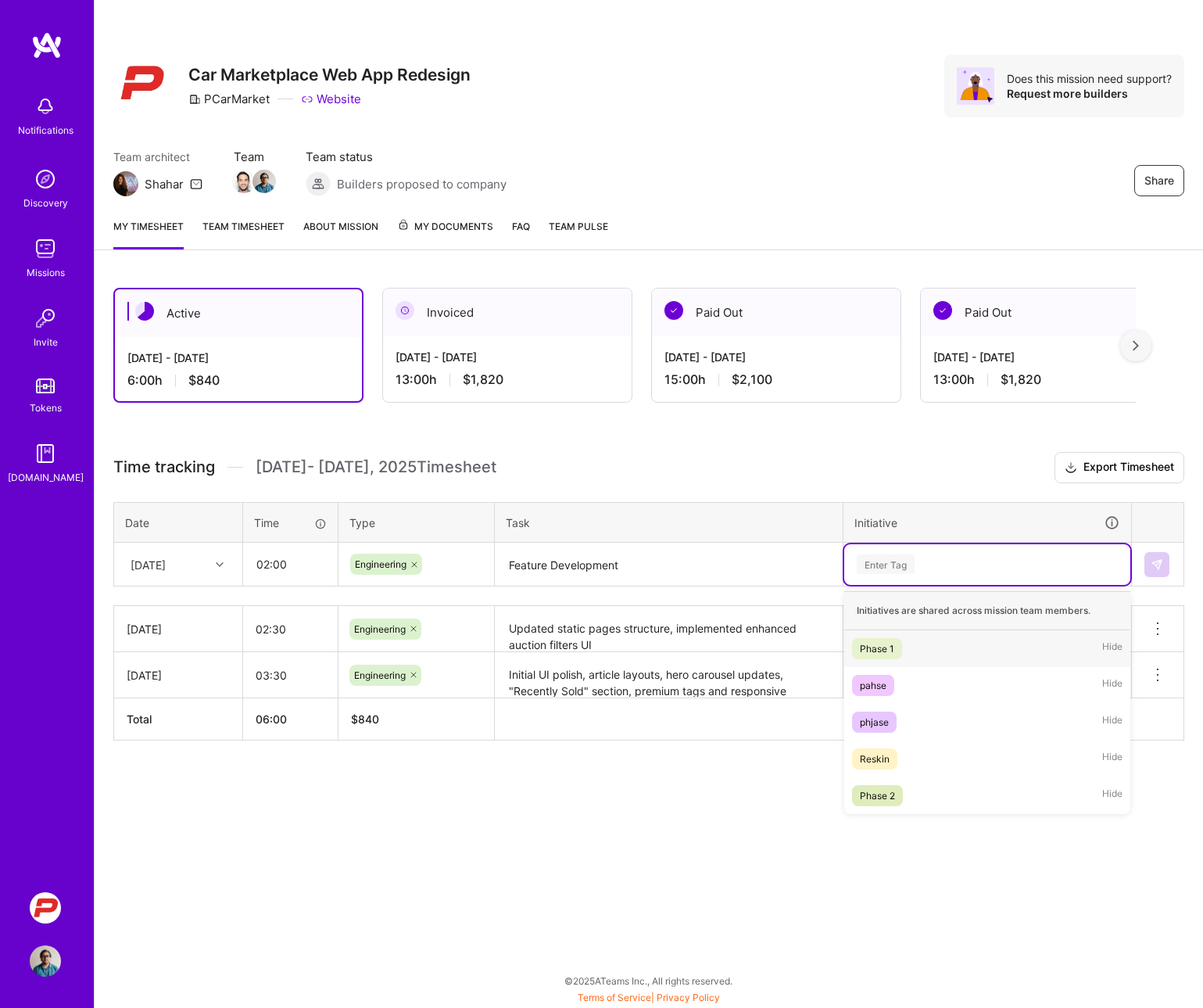
click at [893, 565] on div "Enter Tag" at bounding box center [886, 564] width 58 height 24
click at [872, 753] on div "Reskin" at bounding box center [874, 758] width 30 height 16
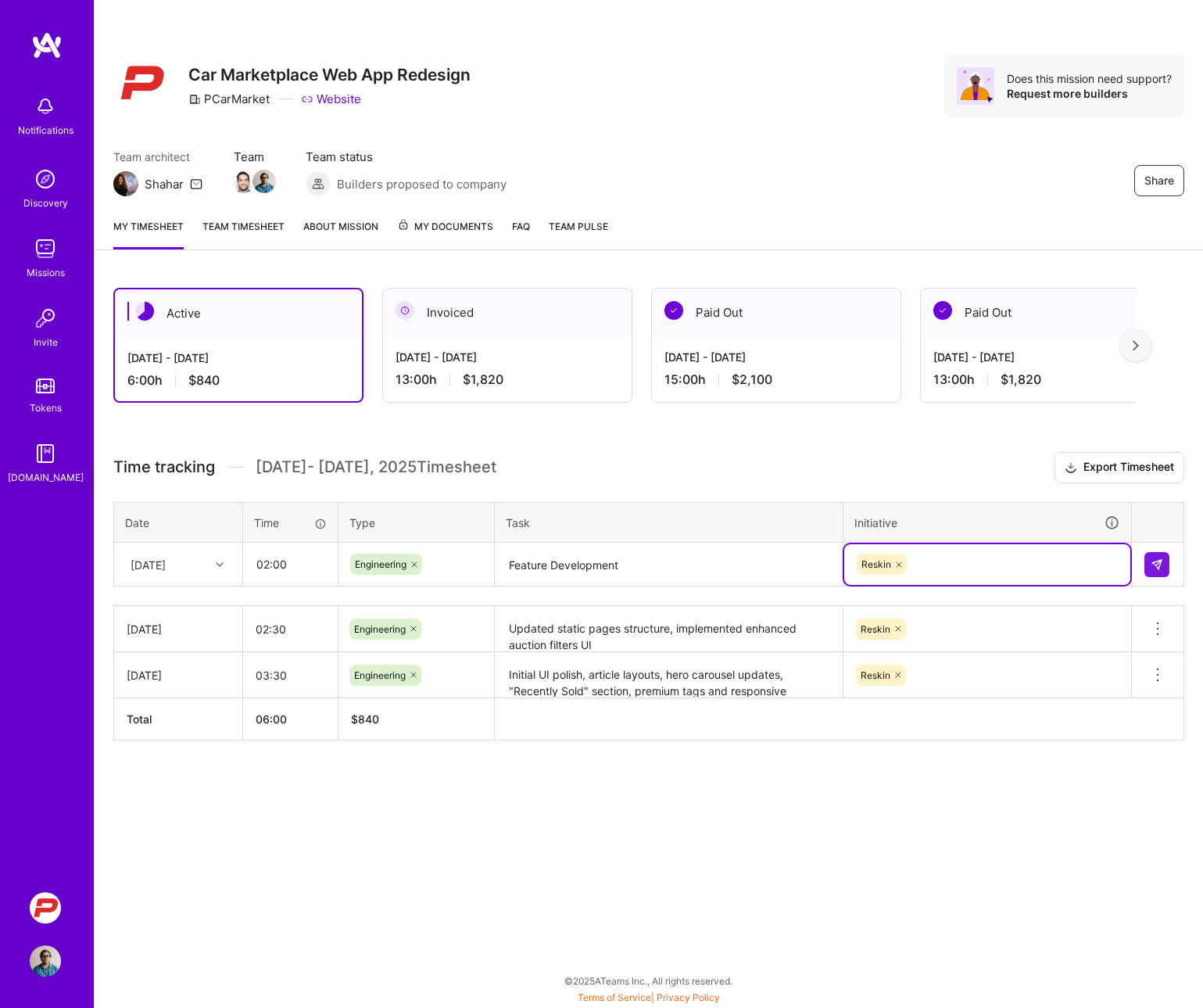
click at [774, 823] on div "Share Car Marketplace Web App Redesign PCarMarket Website Does this mission nee…" at bounding box center [648, 504] width 1110 height 1008
click at [575, 569] on textarea "Feature Development" at bounding box center [669, 564] width 345 height 41
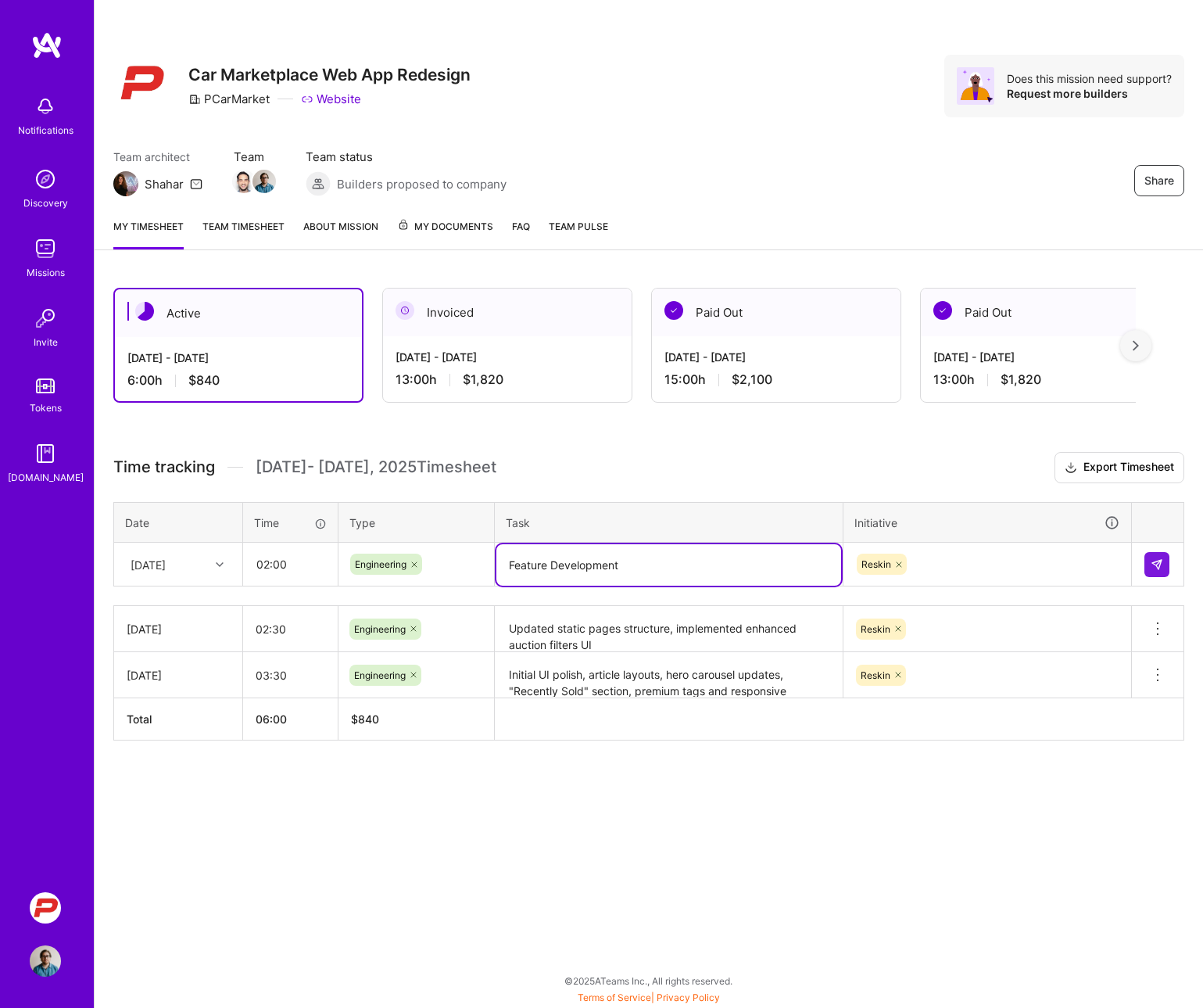
click at [575, 569] on textarea "Feature Development" at bounding box center [669, 564] width 345 height 41
paste textarea "Navigation dropdown, homepage buttons, article styling improvements"
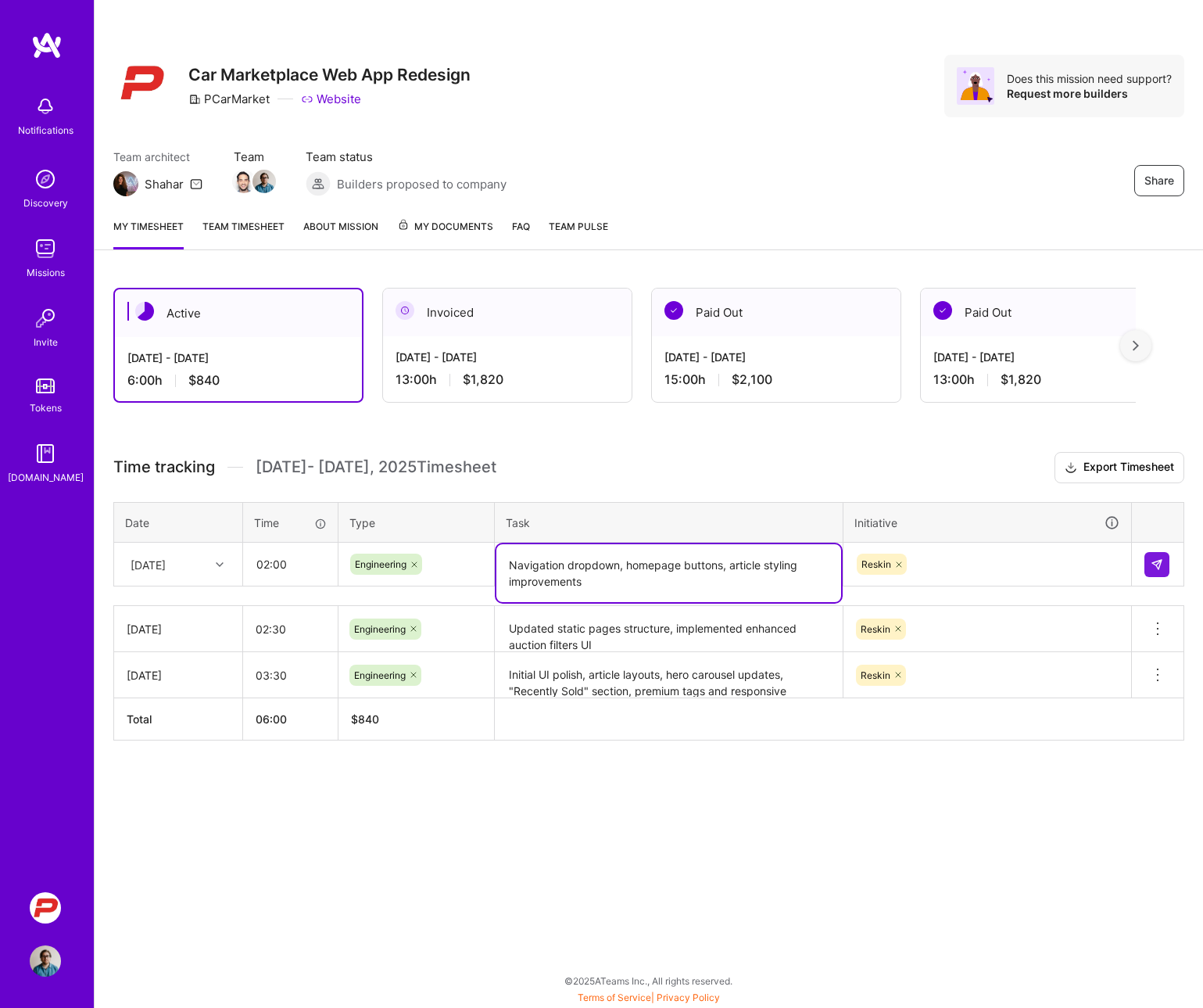
type textarea "Navigation dropdown, homepage buttons, article styling improvements"
click at [556, 841] on div "Share Car Marketplace Web App Redesign PCarMarket Website Does this mission nee…" at bounding box center [648, 504] width 1110 height 1008
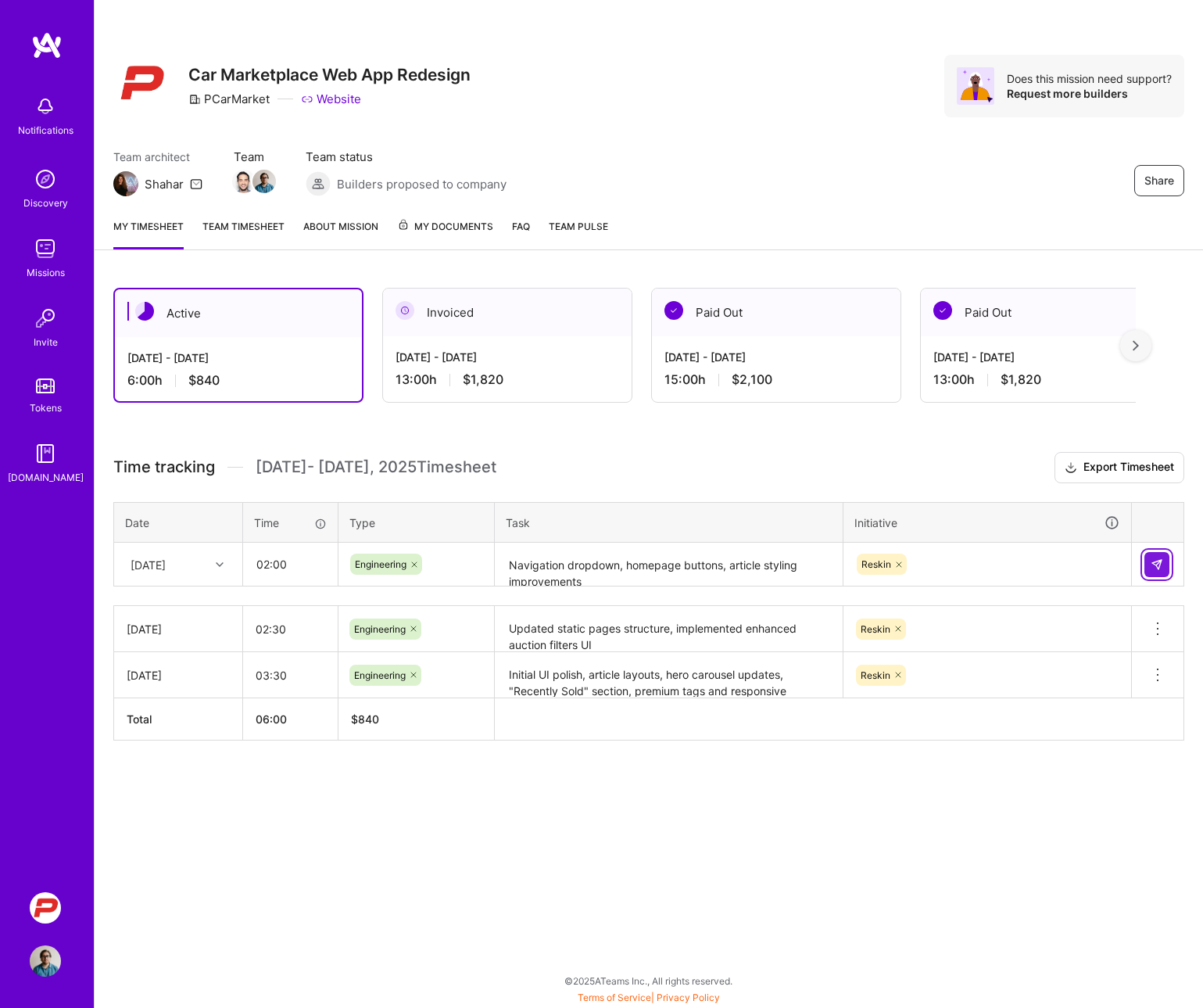
click at [1000, 558] on button at bounding box center [1156, 564] width 25 height 25
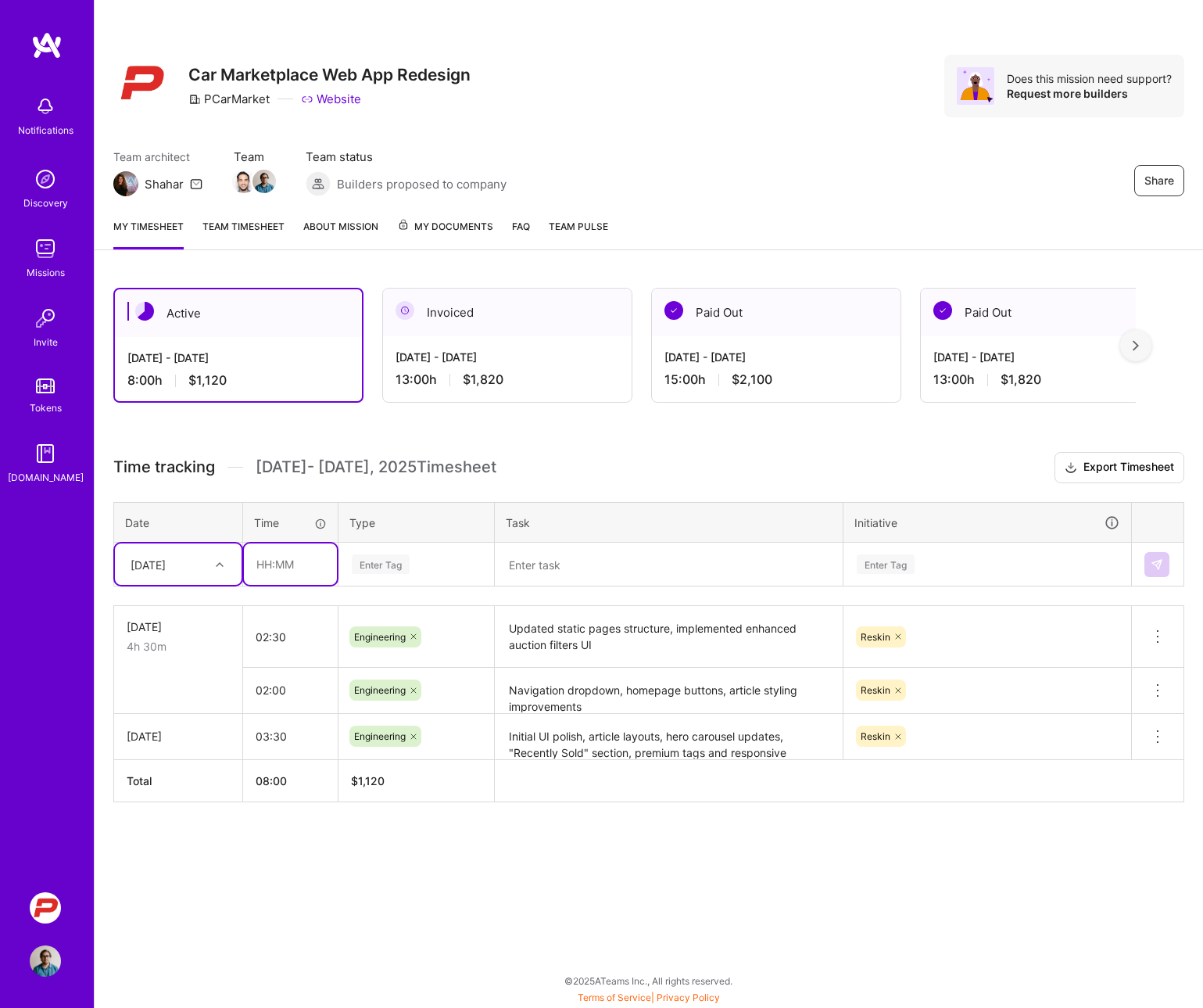
click at [251, 566] on input "text" at bounding box center [290, 563] width 93 height 41
type input "01:30"
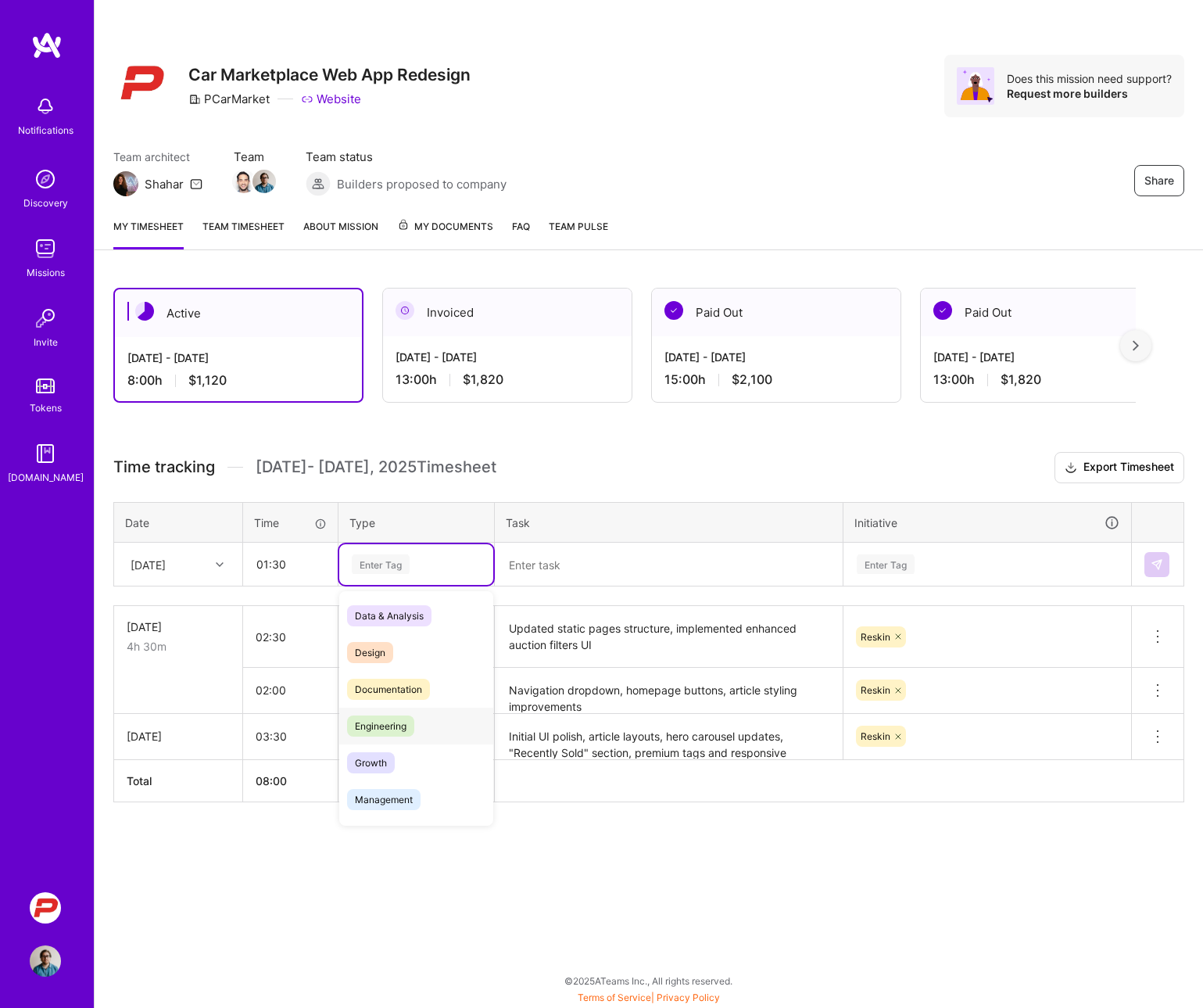
click at [386, 732] on span "Engineering" at bounding box center [380, 726] width 67 height 21
click at [553, 574] on textarea at bounding box center [669, 564] width 345 height 41
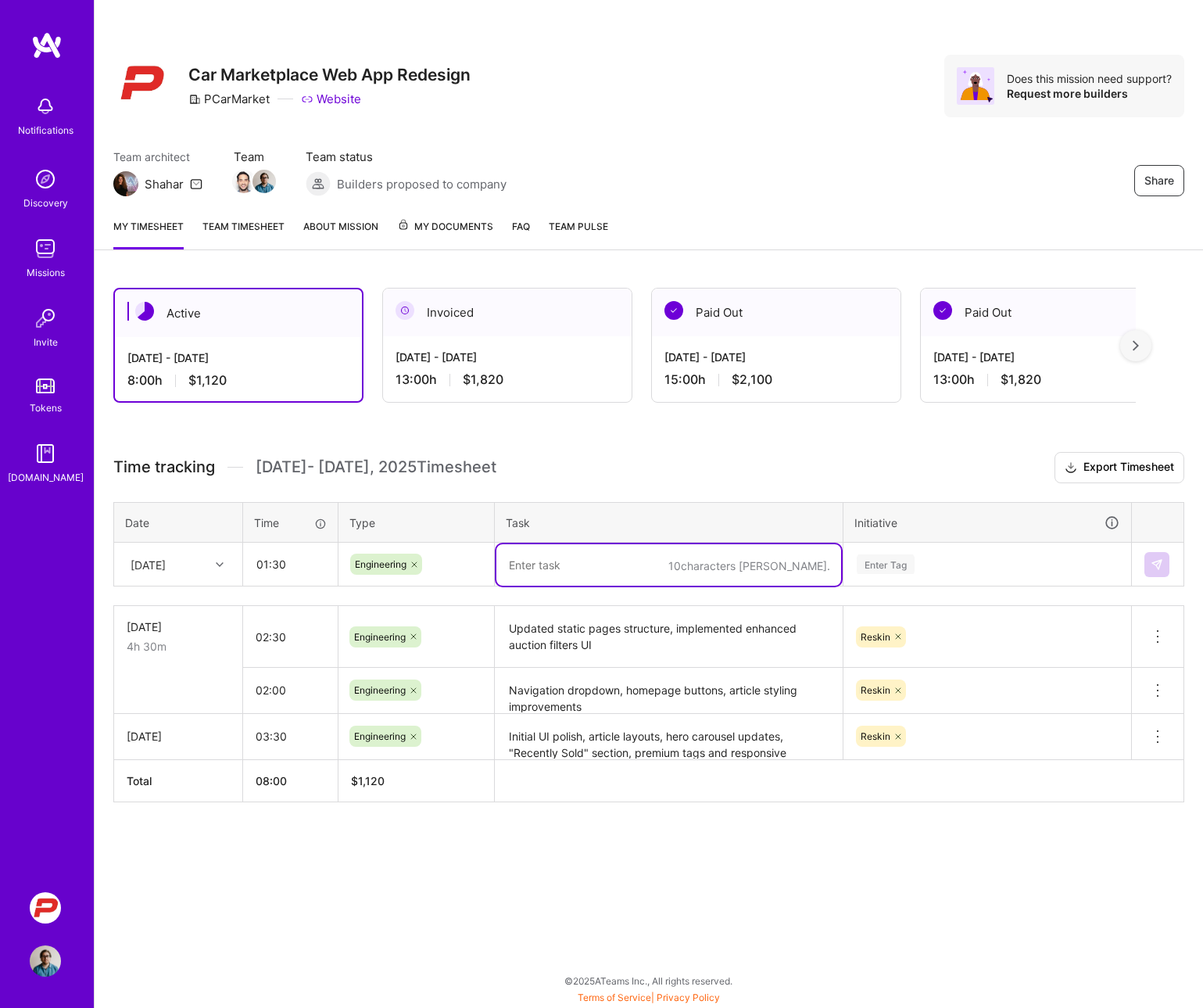
paste textarea "Enhanced sell page with auction process and forms"
type textarea "Enhanced sell page with auction process and forms"
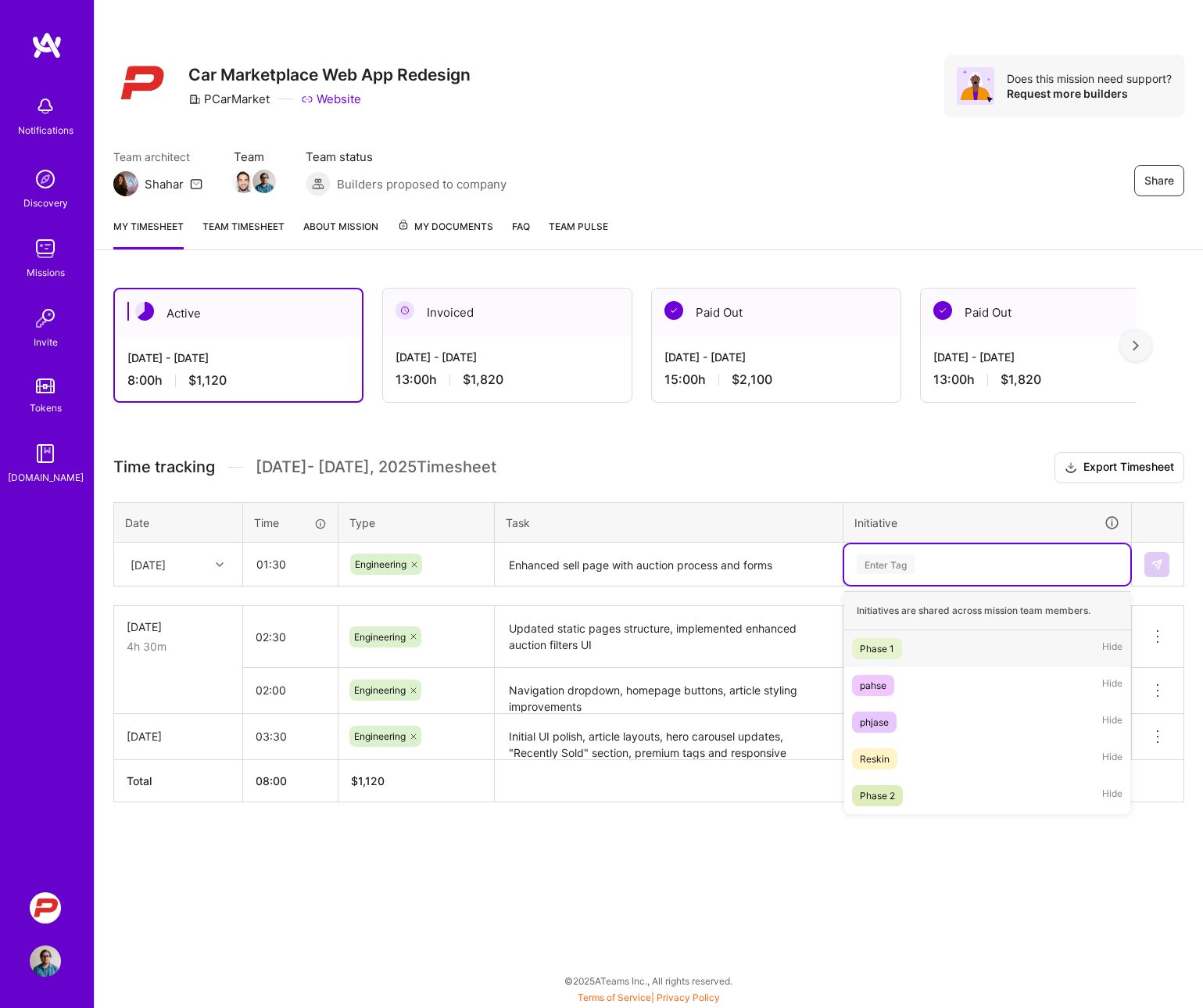
click at [892, 566] on div "Enter Tag" at bounding box center [886, 564] width 58 height 24
click at [869, 754] on div "Reskin" at bounding box center [874, 758] width 30 height 16
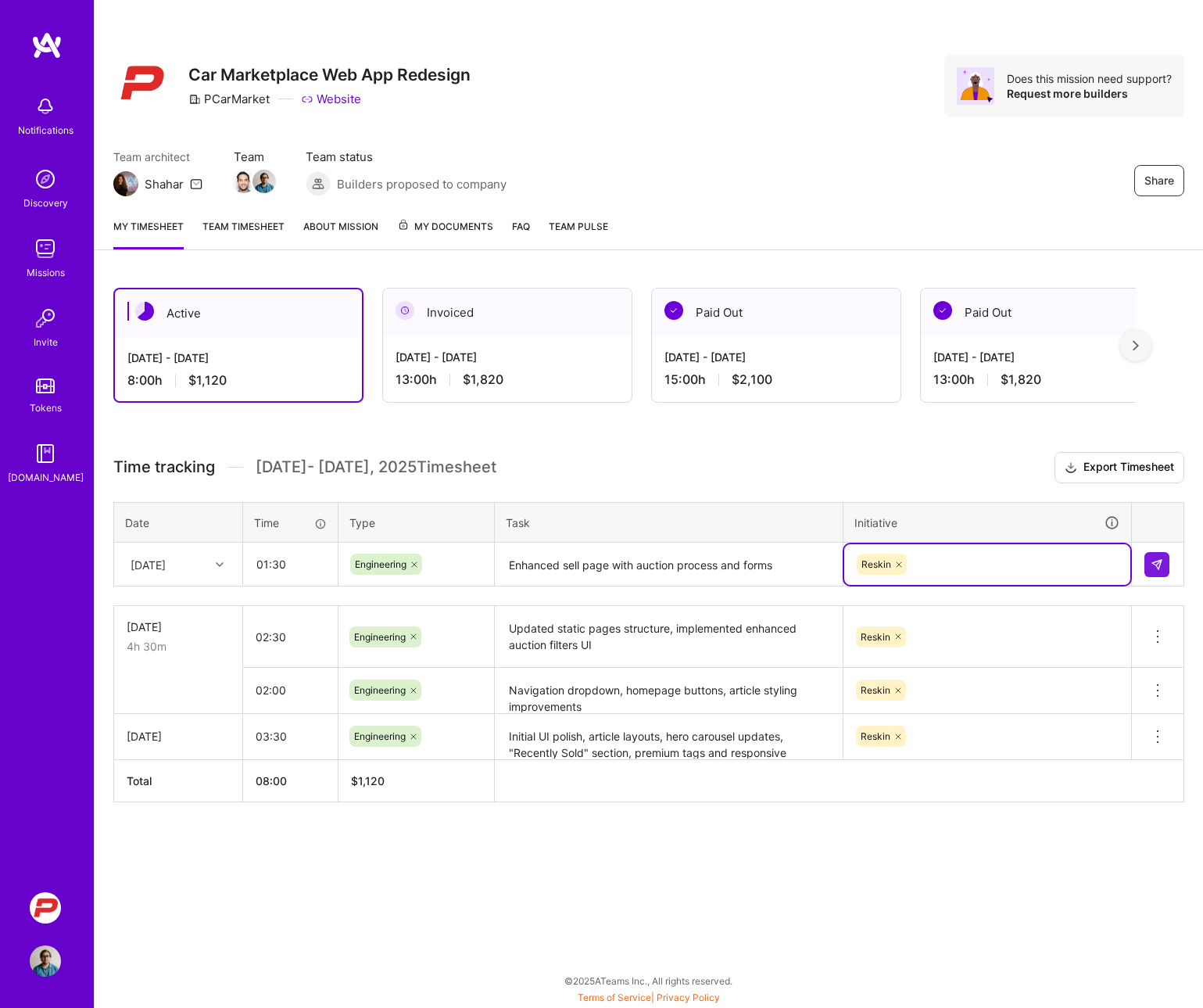
click at [853, 866] on div "Active [DATE] - [DATE] 8:00 h $1,120 Invoiced [DATE] - [DATE] 13:00 h $1,820 Pa…" at bounding box center [649, 574] width 1109 height 610
click at [1000, 570] on button at bounding box center [1156, 564] width 25 height 25
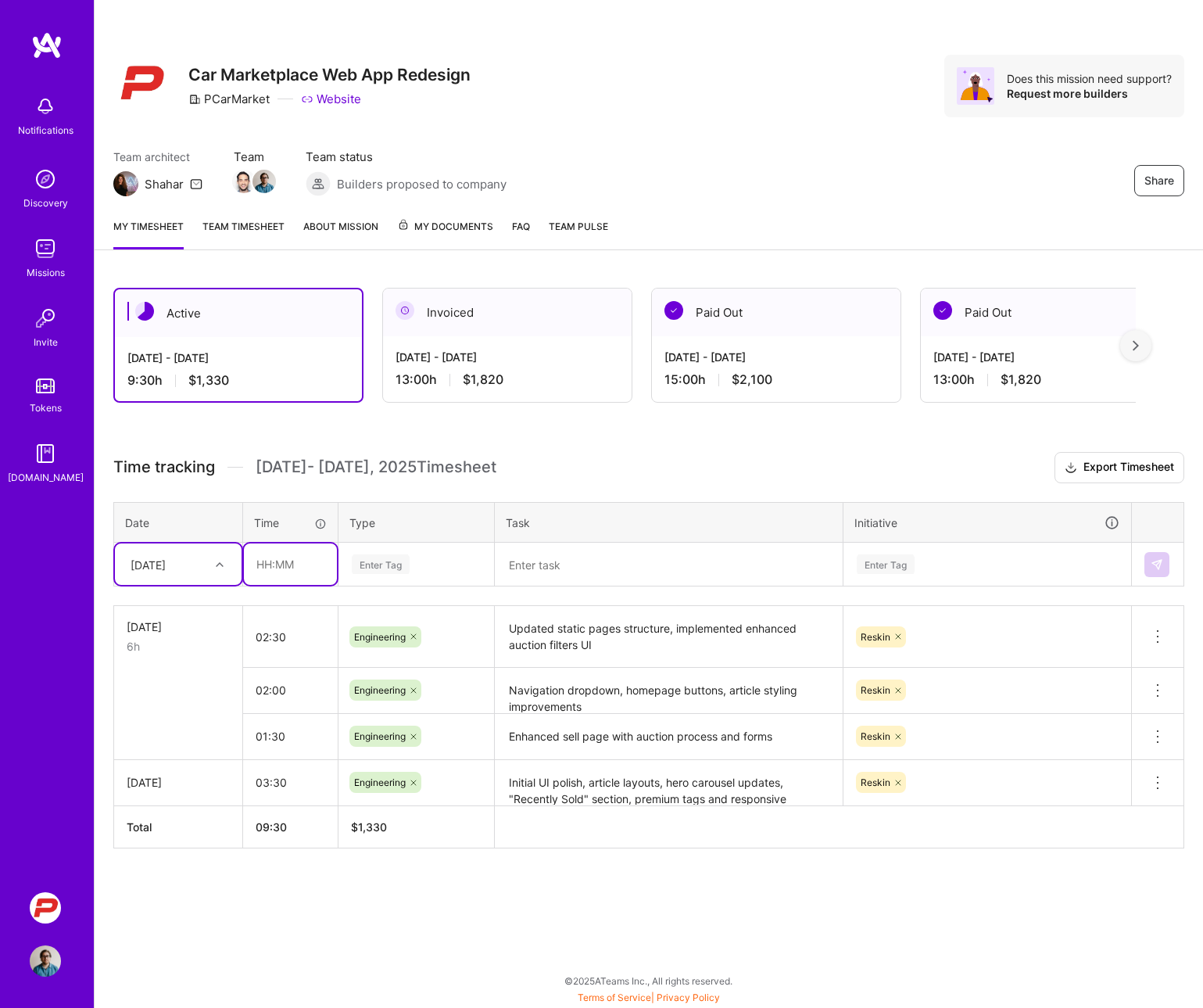
click at [288, 567] on input "text" at bounding box center [290, 563] width 93 height 41
type input "00:30"
click at [376, 568] on div "Enter Tag" at bounding box center [381, 564] width 58 height 24
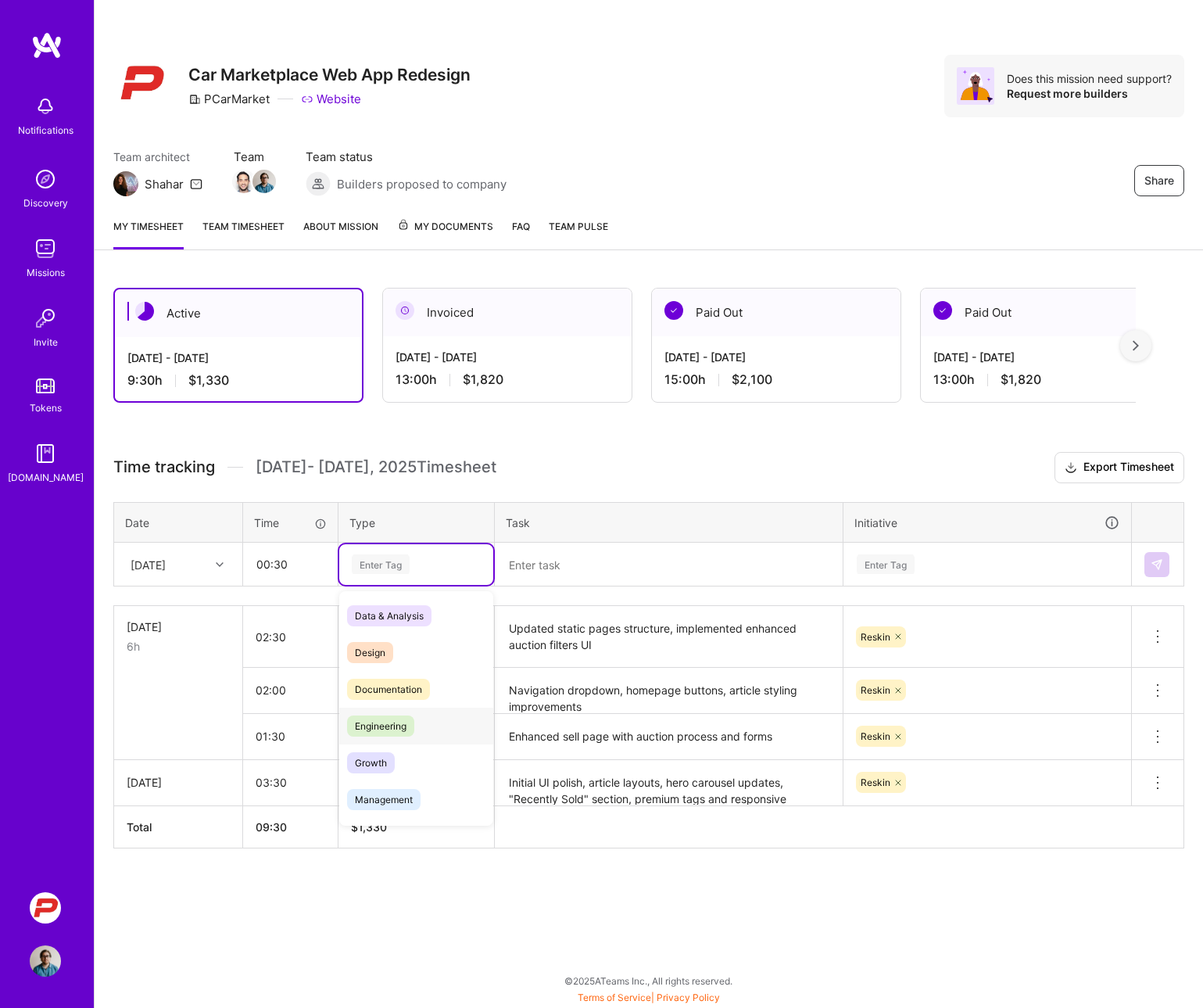
click at [372, 721] on span "Engineering" at bounding box center [380, 726] width 67 height 21
click at [538, 566] on textarea at bounding box center [669, 564] width 345 height 41
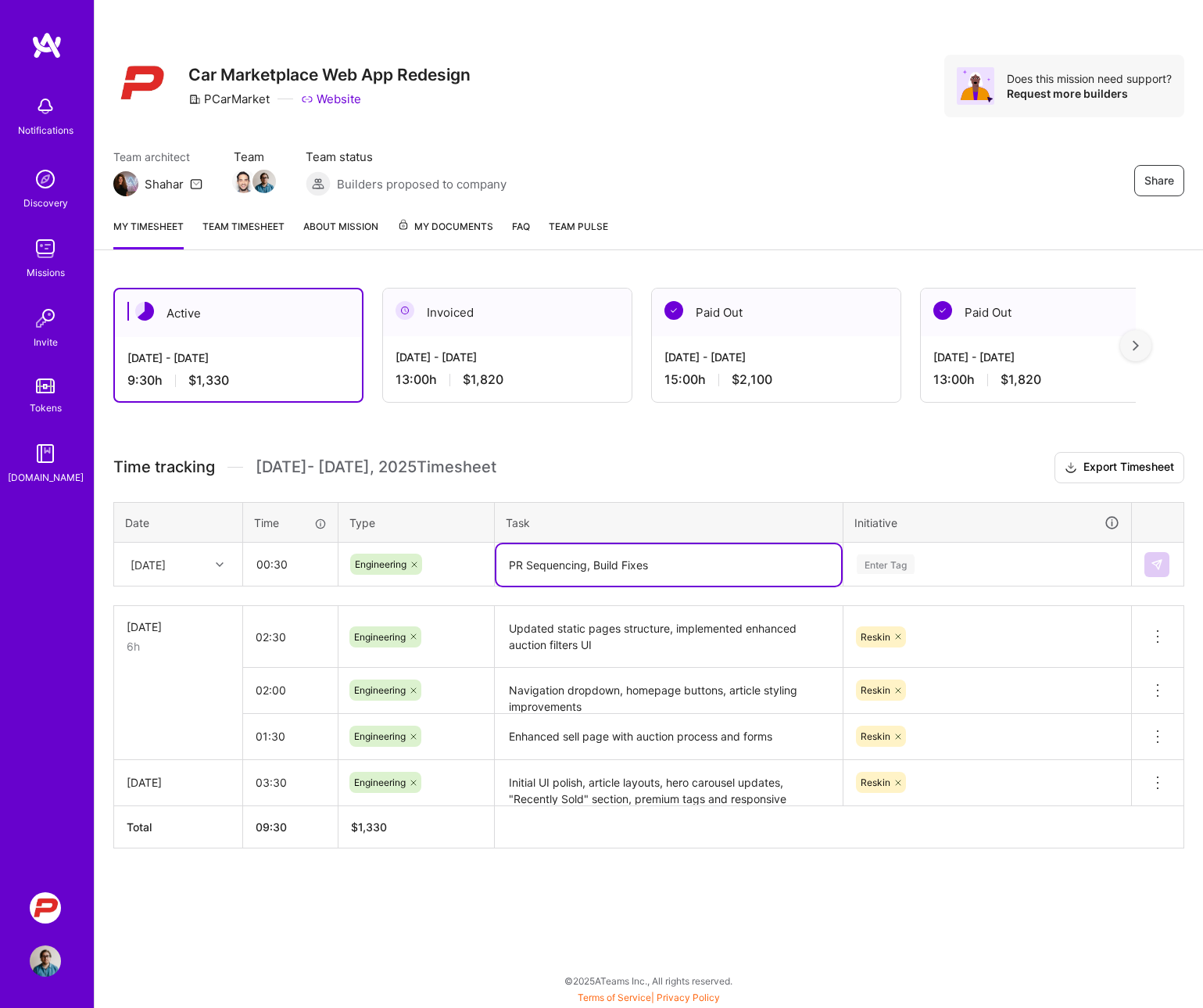
type textarea "PR Sequencing, Build Fixes"
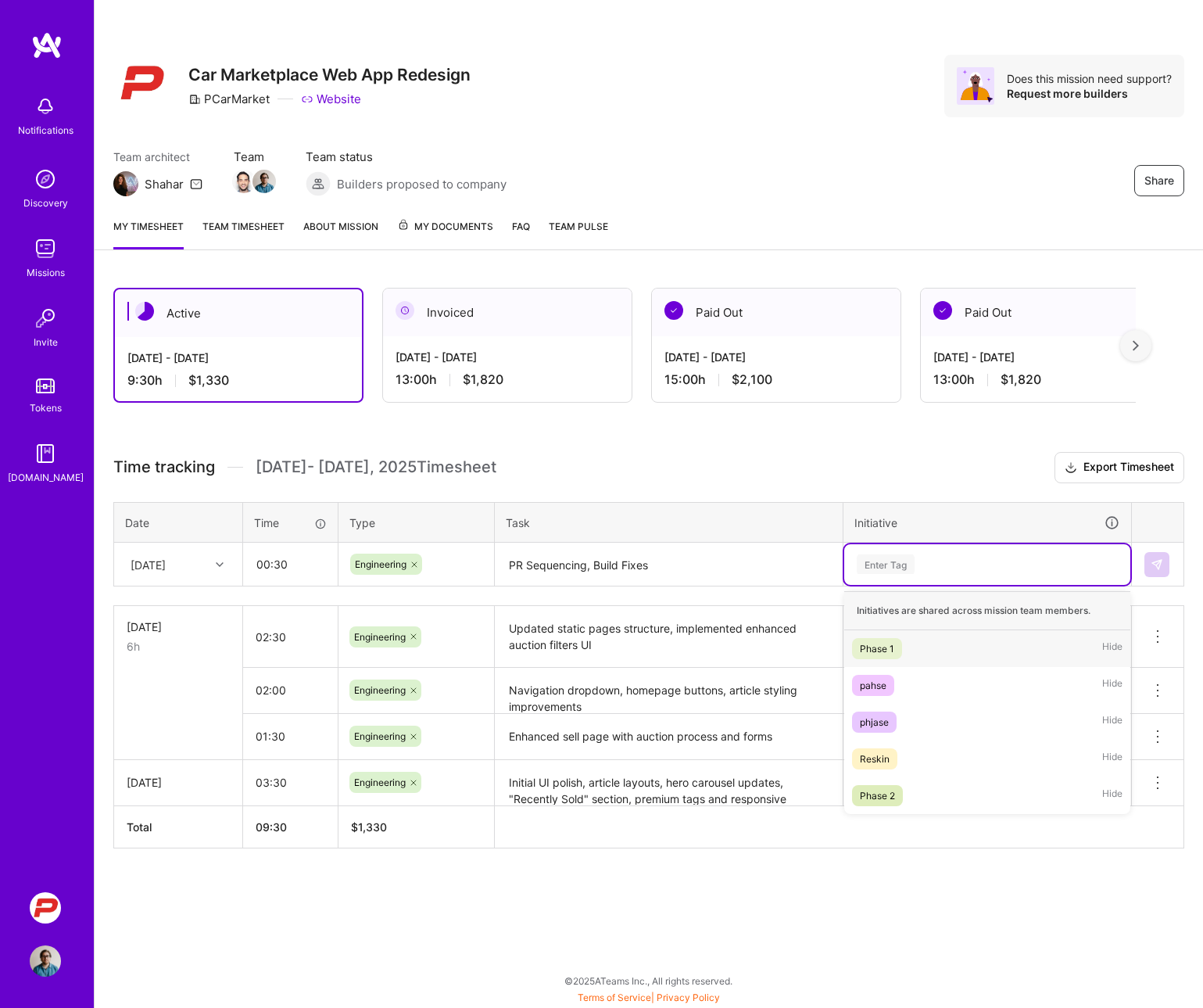
click at [888, 564] on div "Enter Tag" at bounding box center [886, 564] width 58 height 24
type input "re"
click at [871, 650] on div "Reskin" at bounding box center [874, 649] width 30 height 16
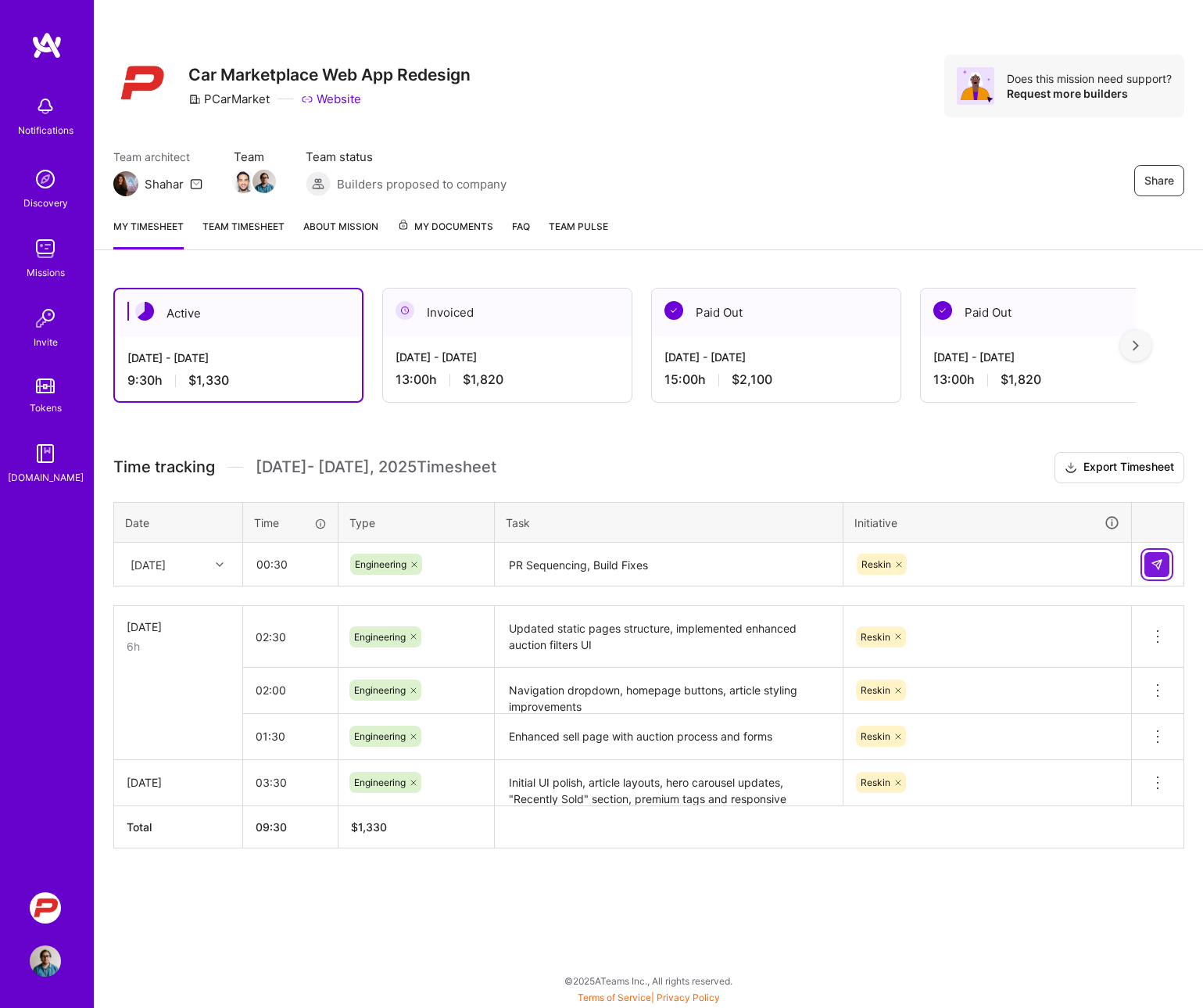
click at [1000, 568] on img at bounding box center [1157, 565] width 13 height 13
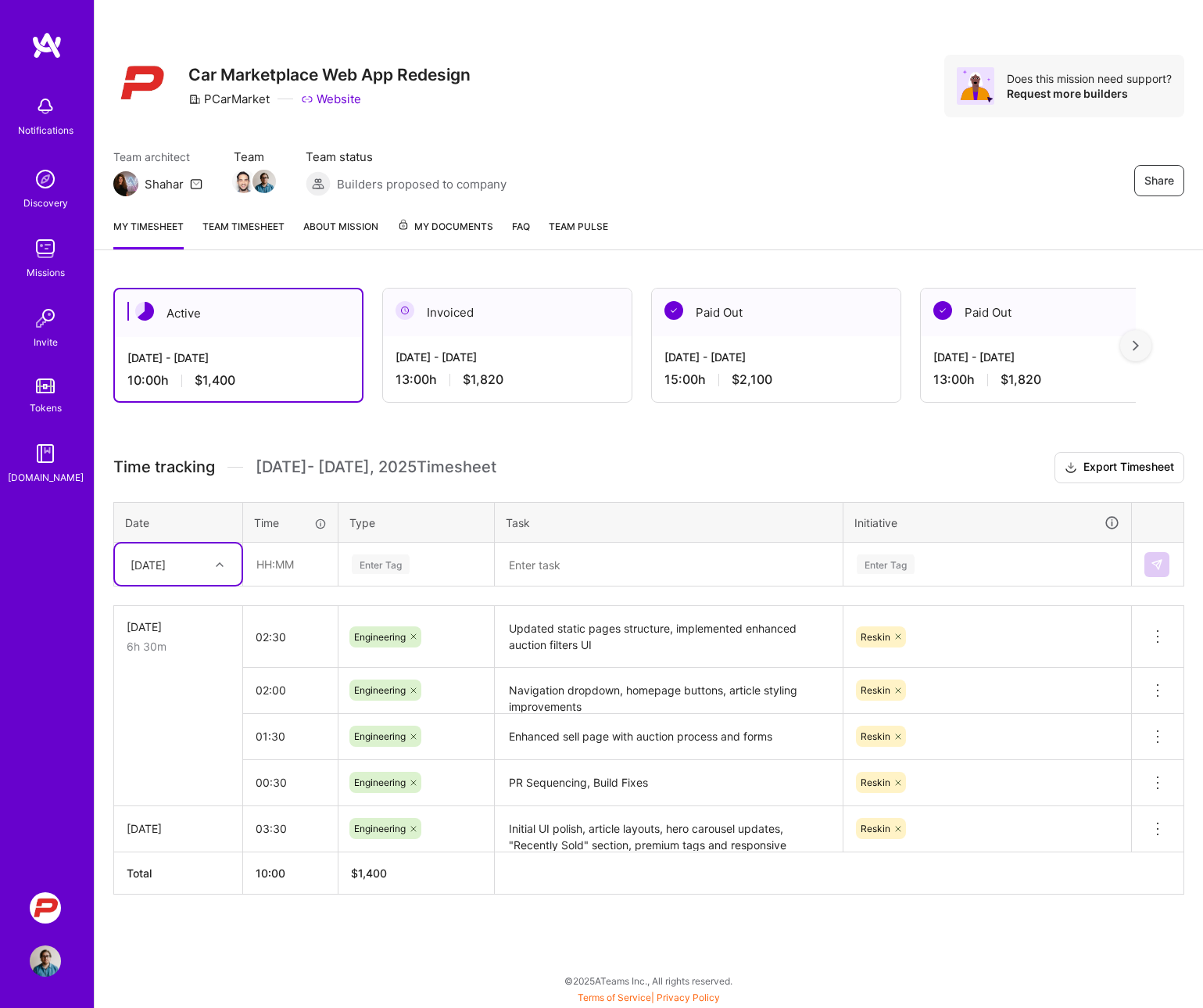
click at [226, 566] on div at bounding box center [222, 564] width 24 height 20
click at [171, 722] on div "[DATE]" at bounding box center [178, 721] width 127 height 29
click at [278, 565] on input "text" at bounding box center [290, 563] width 93 height 41
type input "02:30"
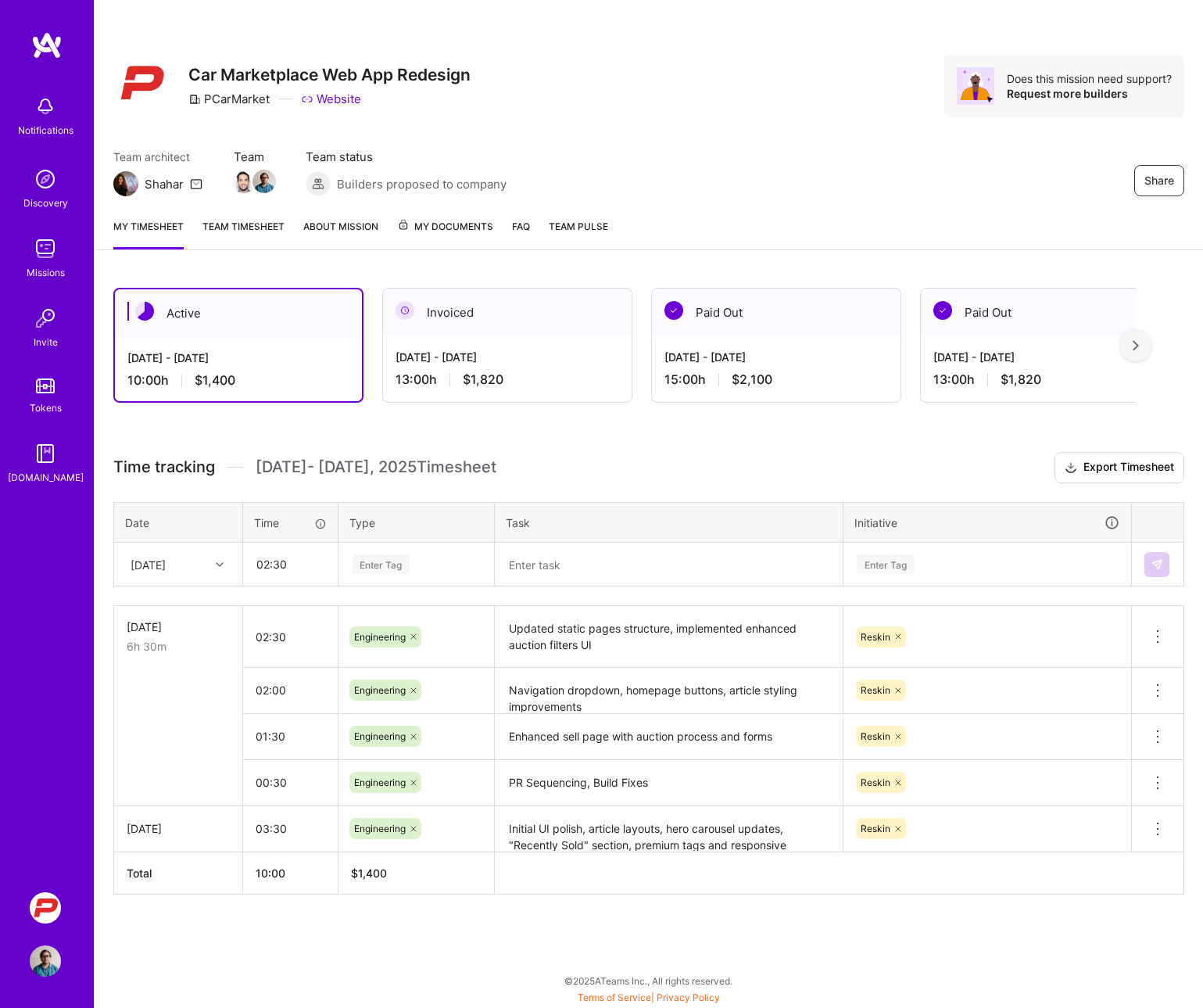
click at [378, 555] on div "Enter Tag" at bounding box center [381, 564] width 58 height 24
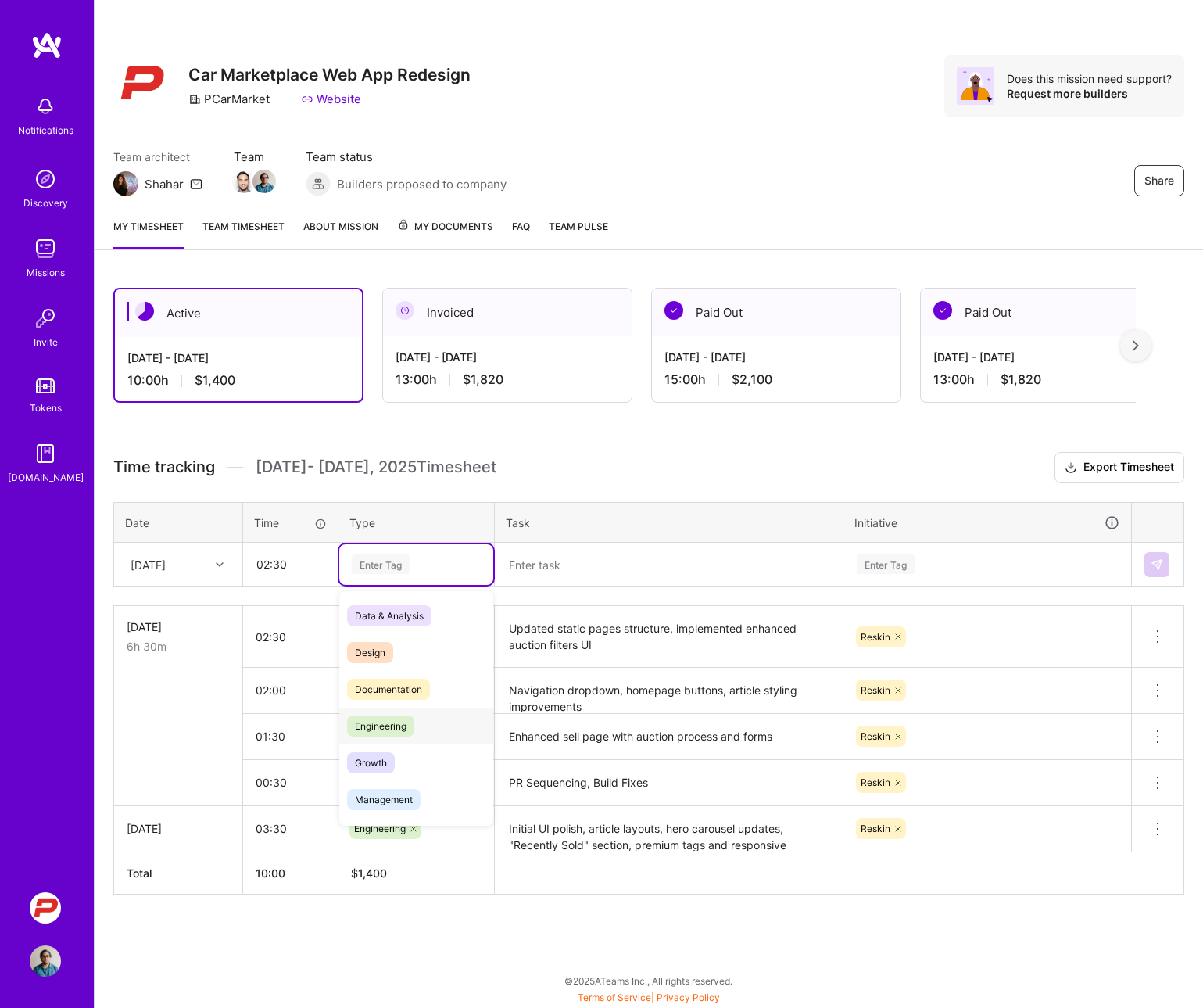
click at [371, 733] on span "Engineering" at bounding box center [380, 726] width 67 height 21
click at [575, 562] on textarea at bounding box center [669, 564] width 345 height 41
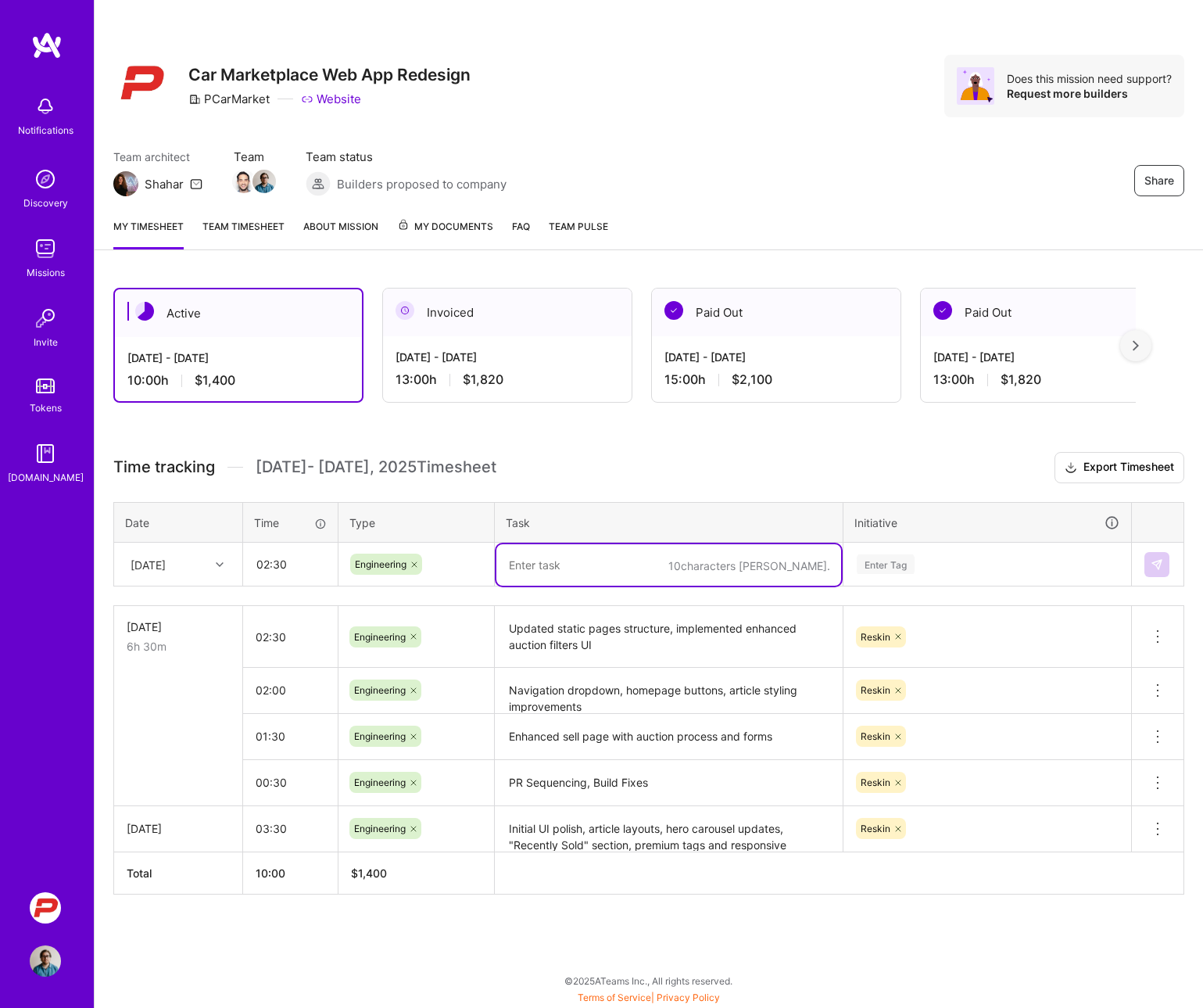
click at [564, 559] on textarea at bounding box center [669, 564] width 345 height 41
click at [539, 568] on textarea at bounding box center [669, 564] width 345 height 41
click at [545, 566] on textarea at bounding box center [669, 564] width 345 height 41
click at [543, 565] on textarea at bounding box center [669, 564] width 345 height 41
paste textarea "Auth pages, footer positioning, View All button, filter layout fixes"
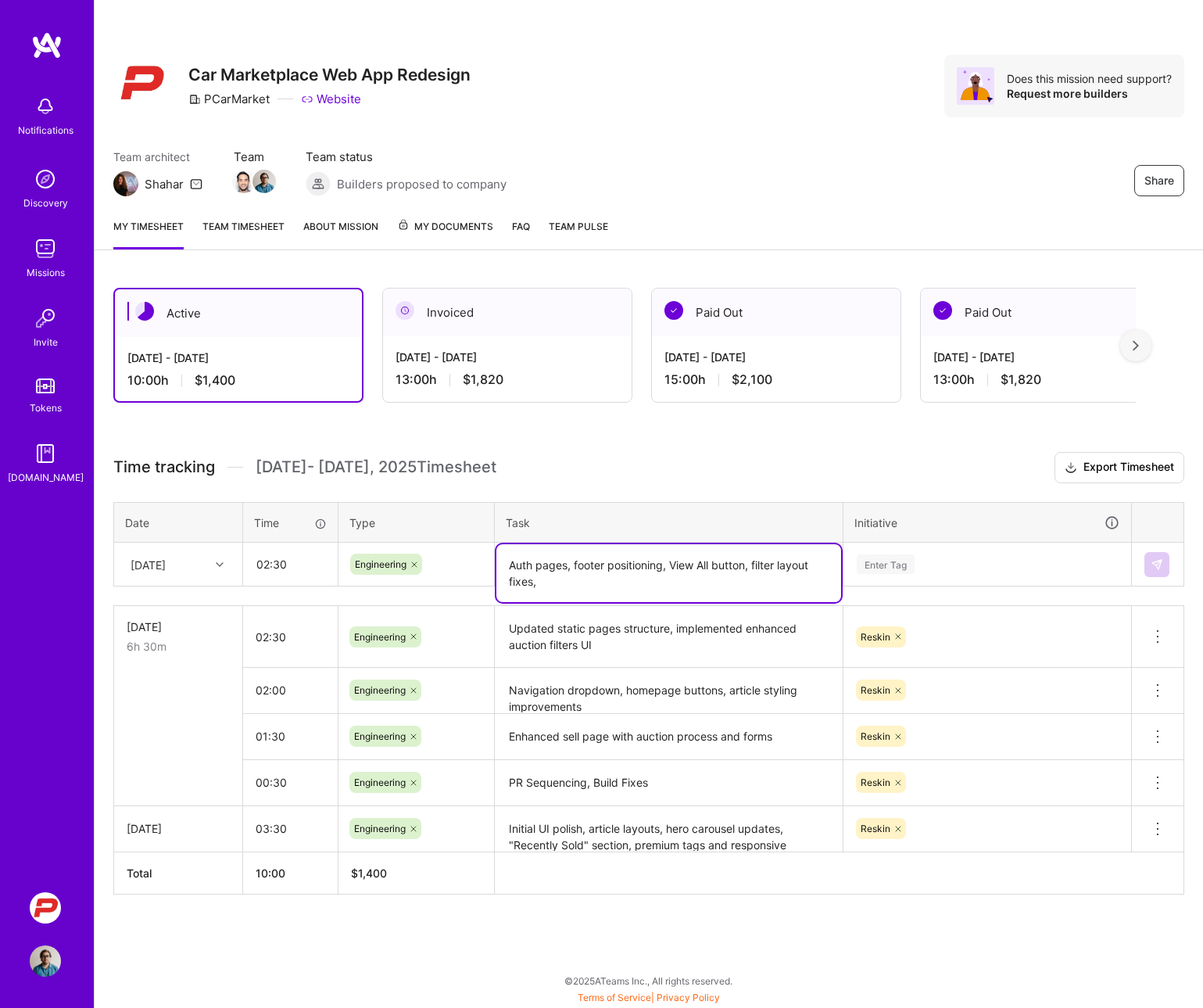
type textarea "Auth pages, footer positioning, View All button, filter layout fixes,"
click at [332, 580] on input "02:30" at bounding box center [290, 563] width 93 height 41
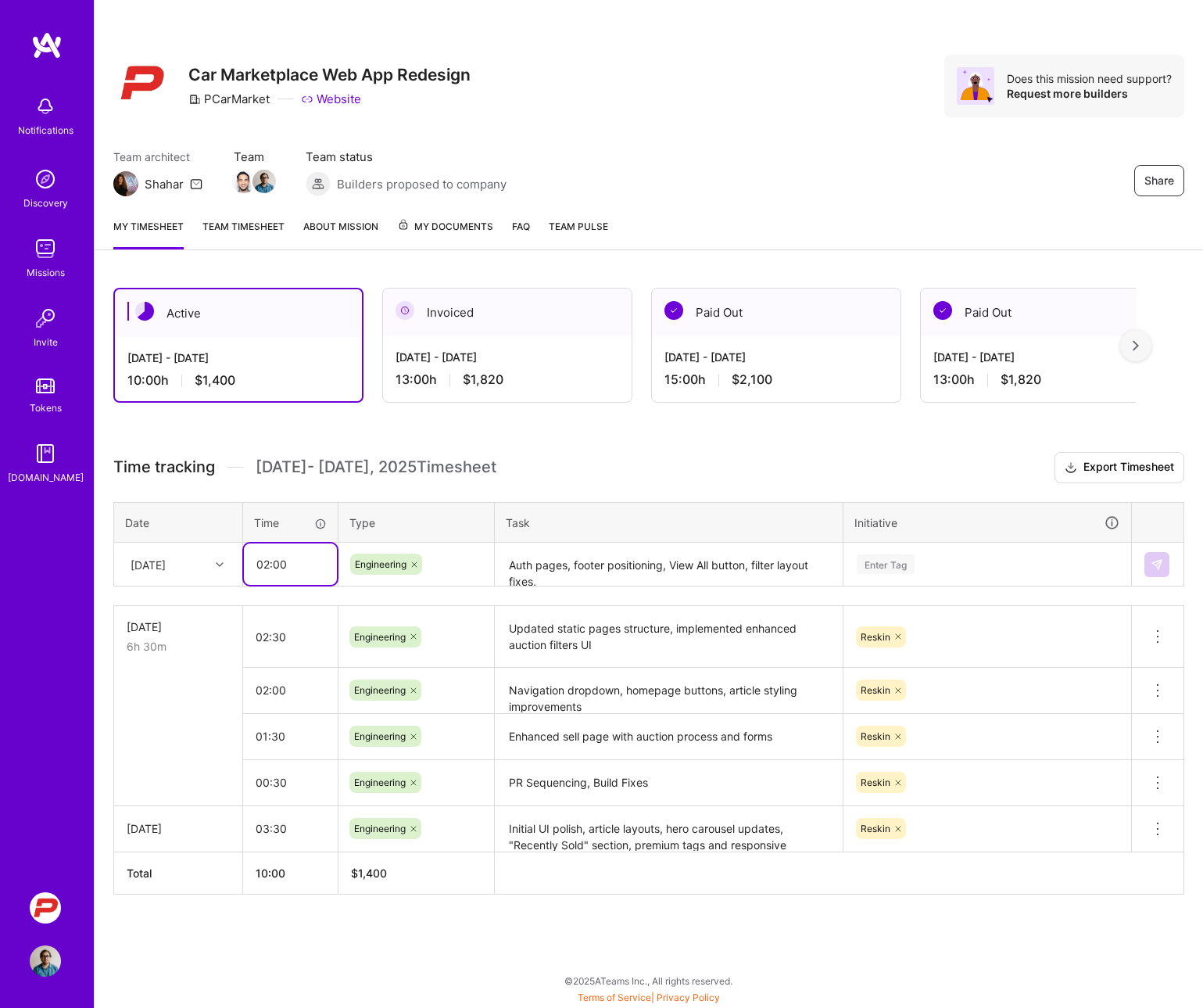
type input "02:00"
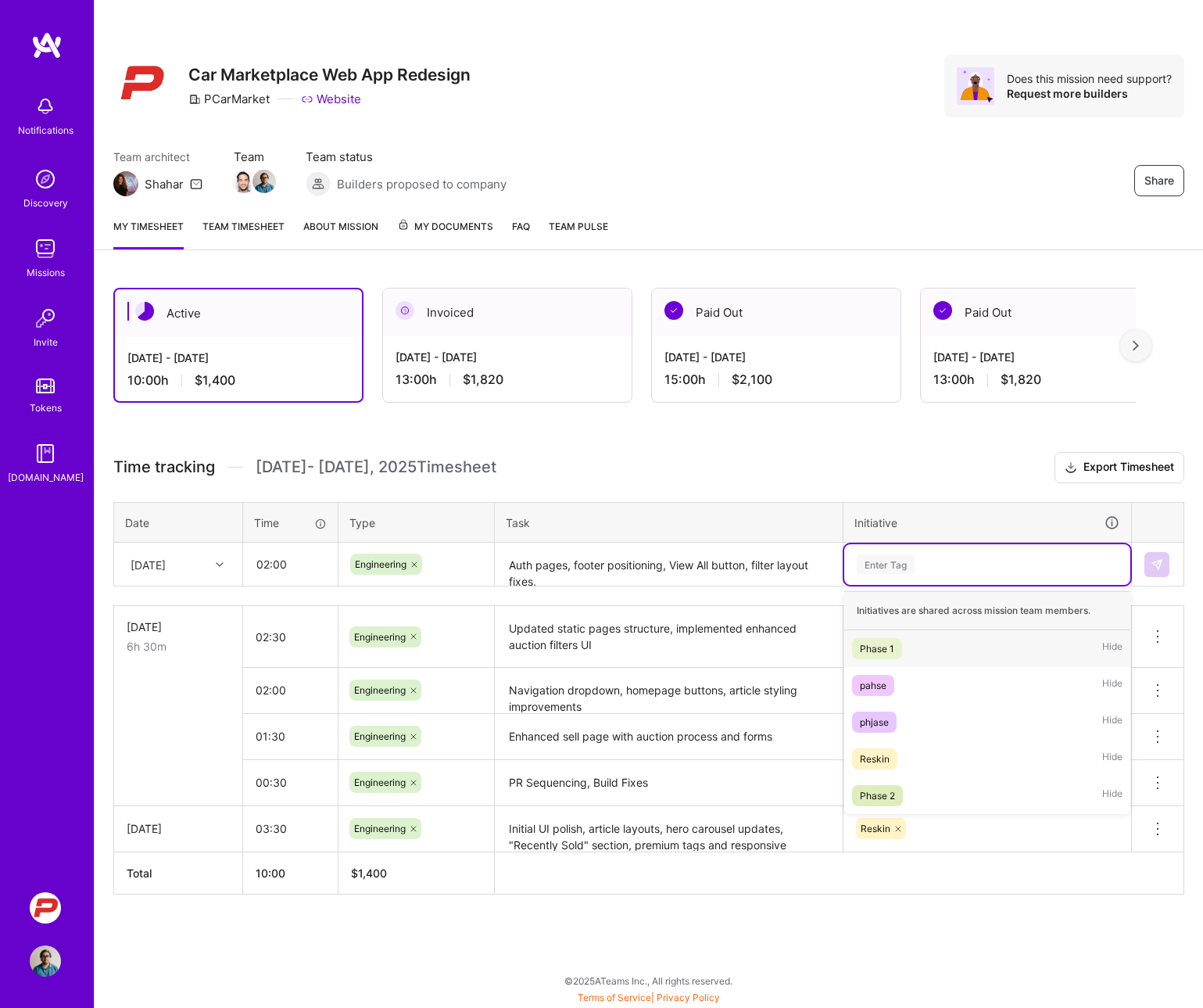
click at [877, 559] on div "Enter Tag" at bounding box center [886, 564] width 58 height 24
click at [867, 751] on div "Reskin" at bounding box center [874, 758] width 30 height 16
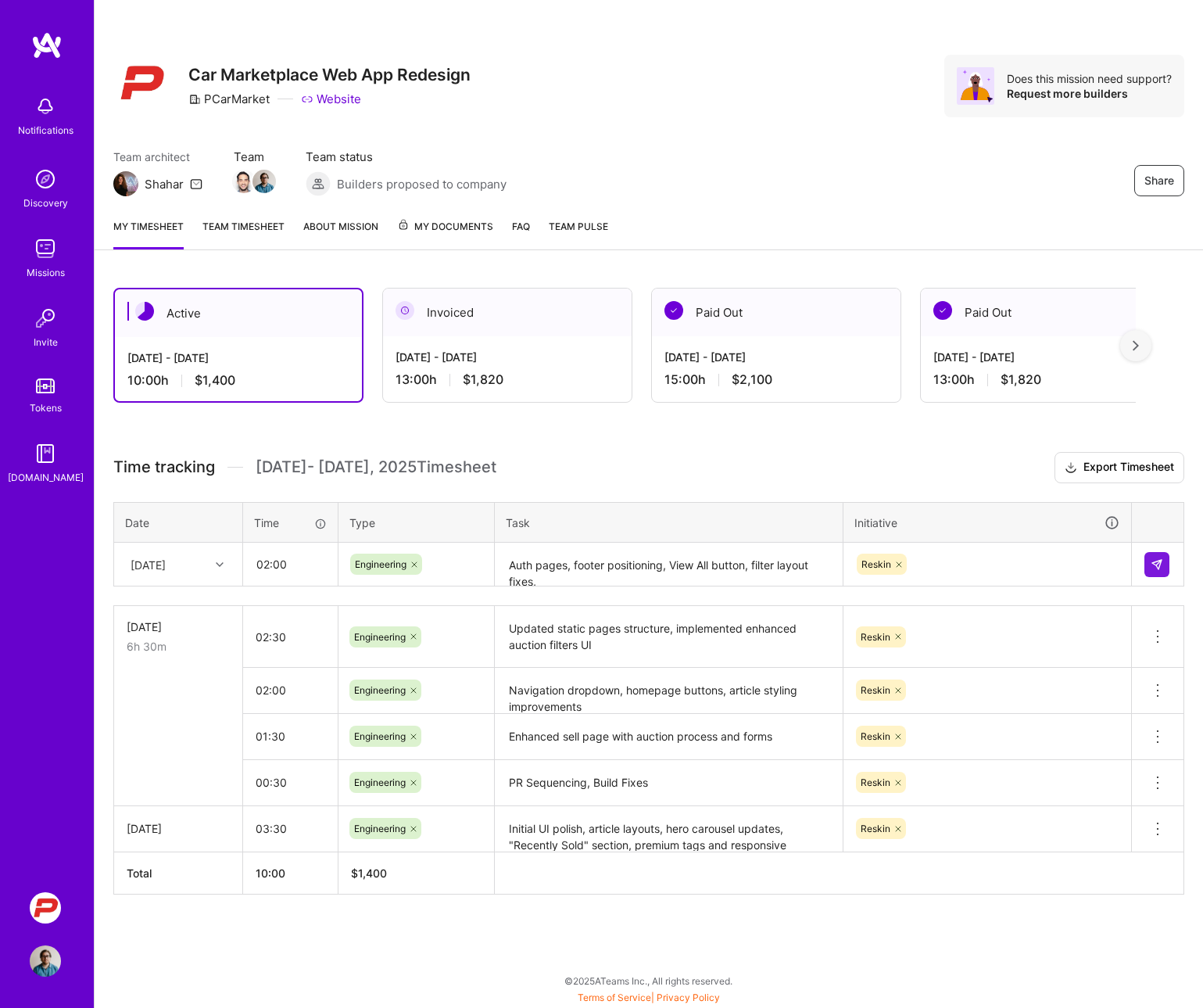
click at [1000, 521] on div "Initiative" at bounding box center [987, 522] width 266 height 18
click at [1000, 565] on img at bounding box center [1157, 565] width 13 height 13
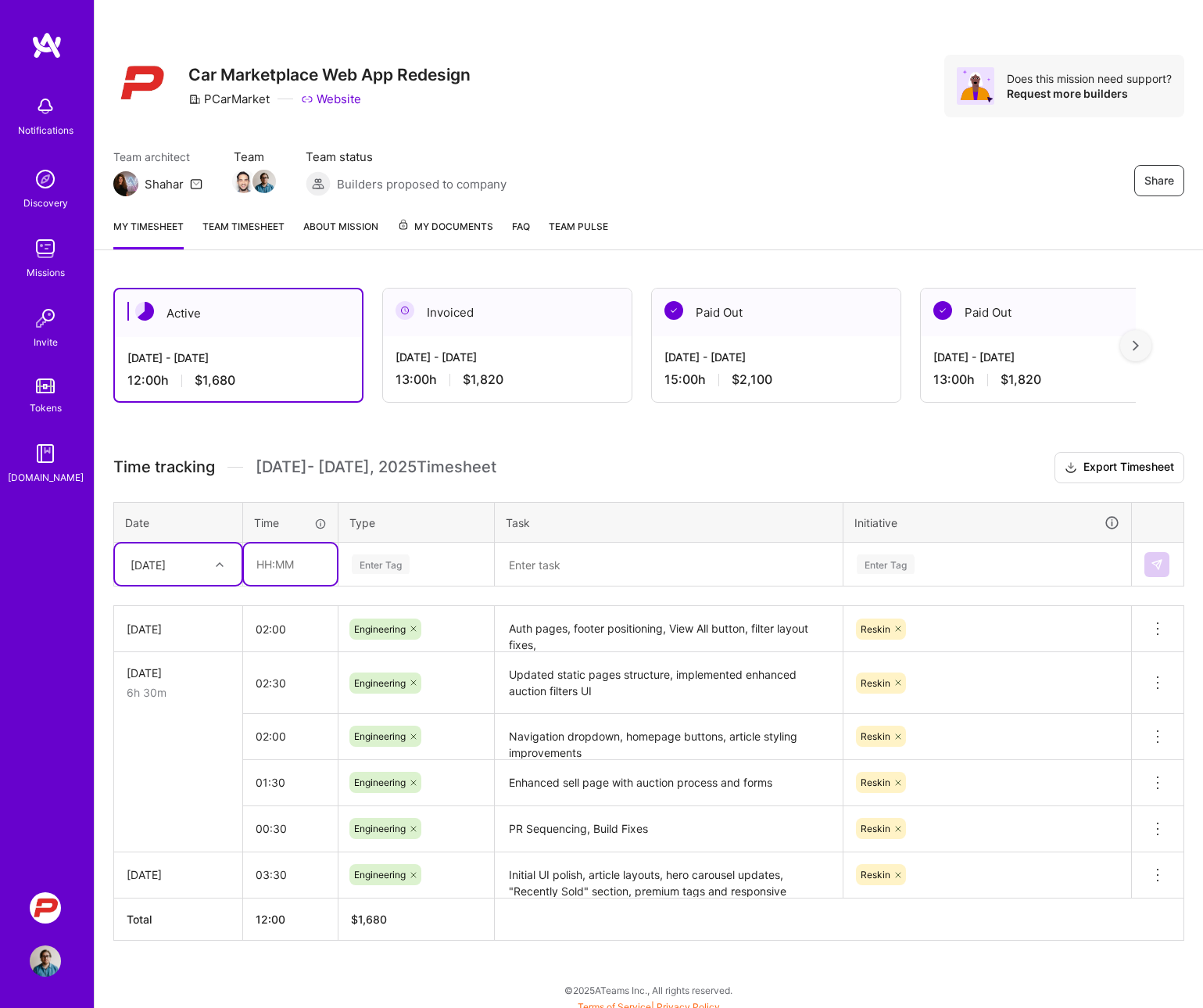
click at [283, 573] on input "text" at bounding box center [290, 563] width 93 height 41
type input "2"
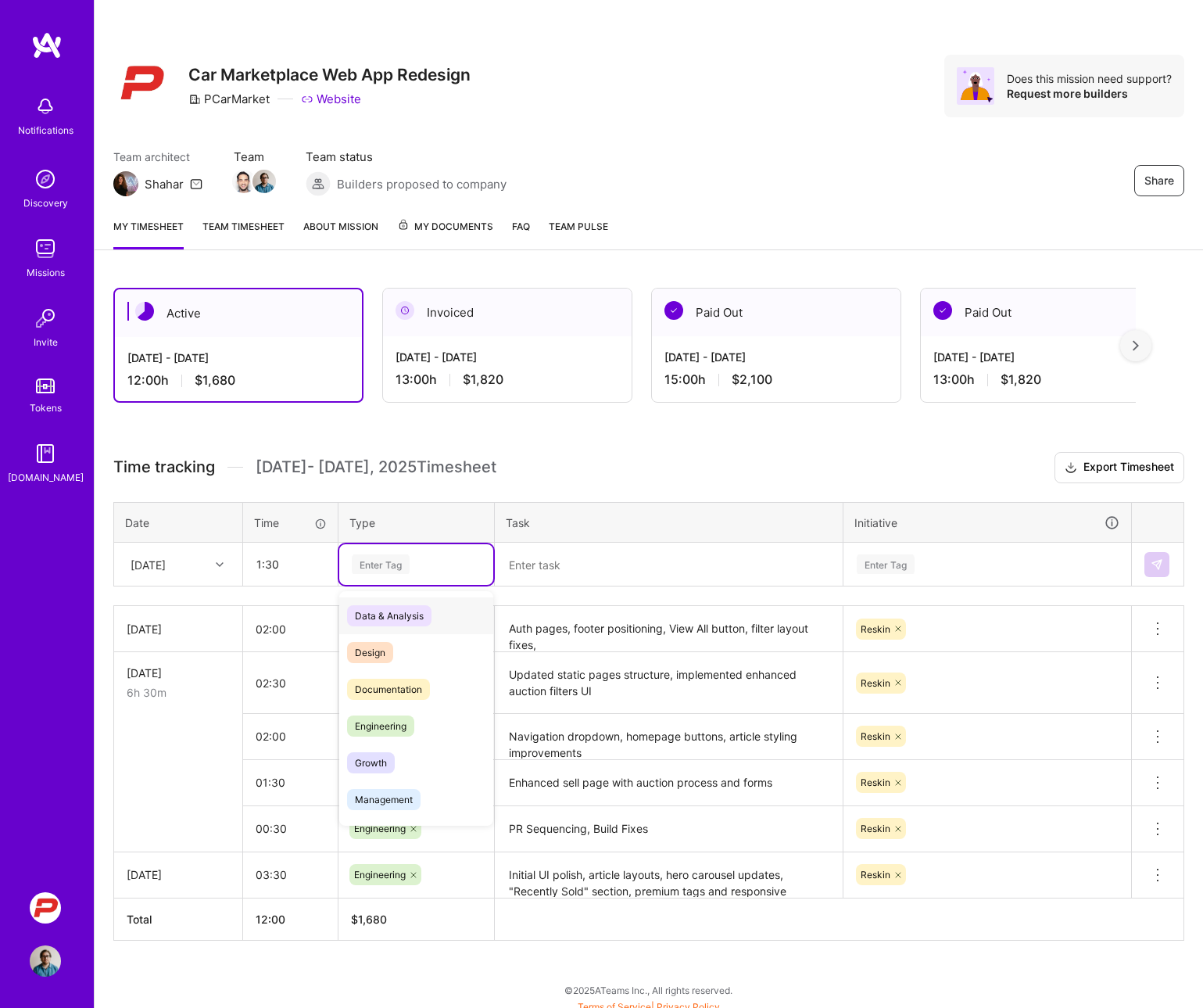
type input "01:30"
click at [365, 724] on span "Engineering" at bounding box center [380, 726] width 67 height 21
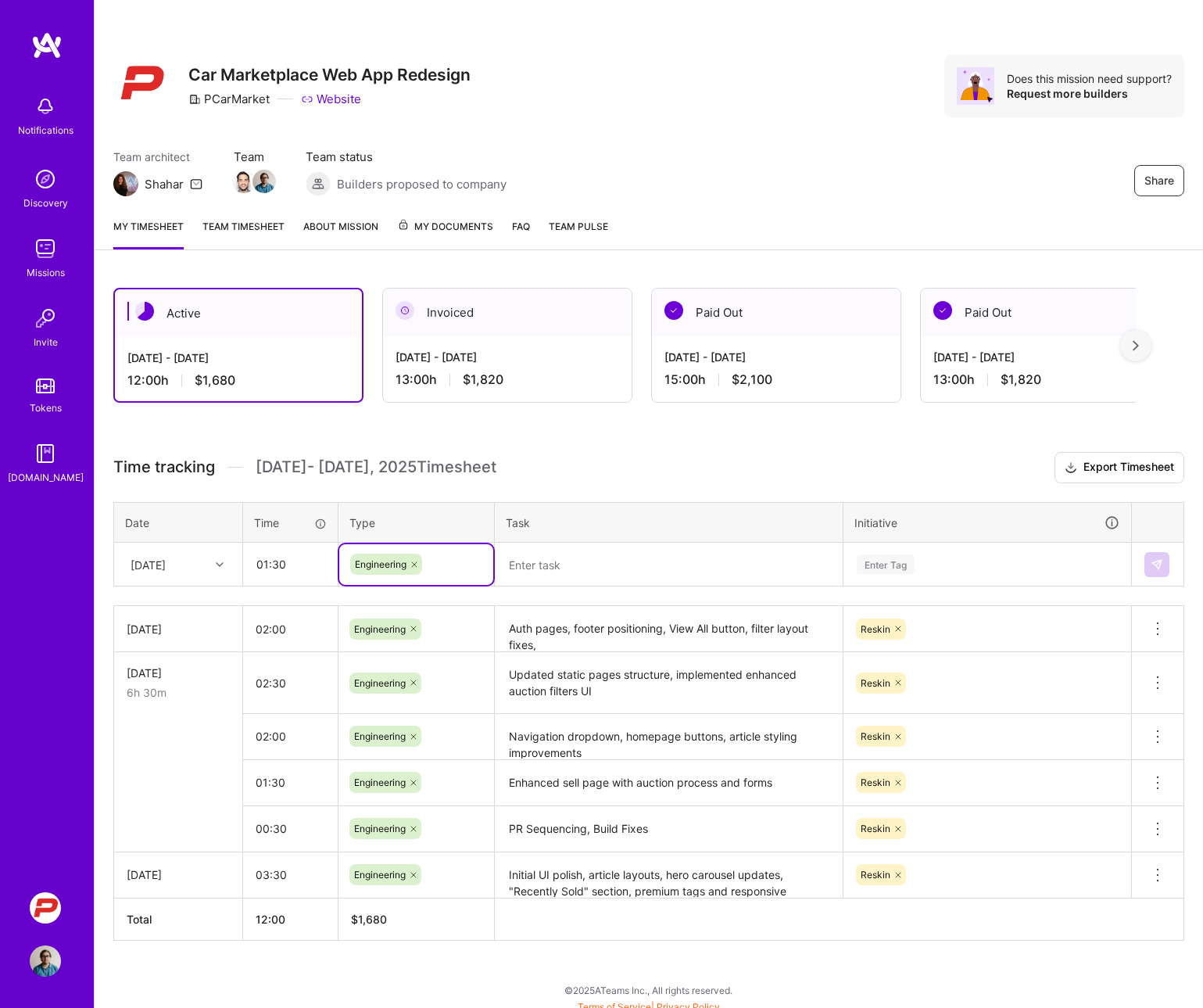
click at [570, 561] on textarea at bounding box center [669, 564] width 345 height 41
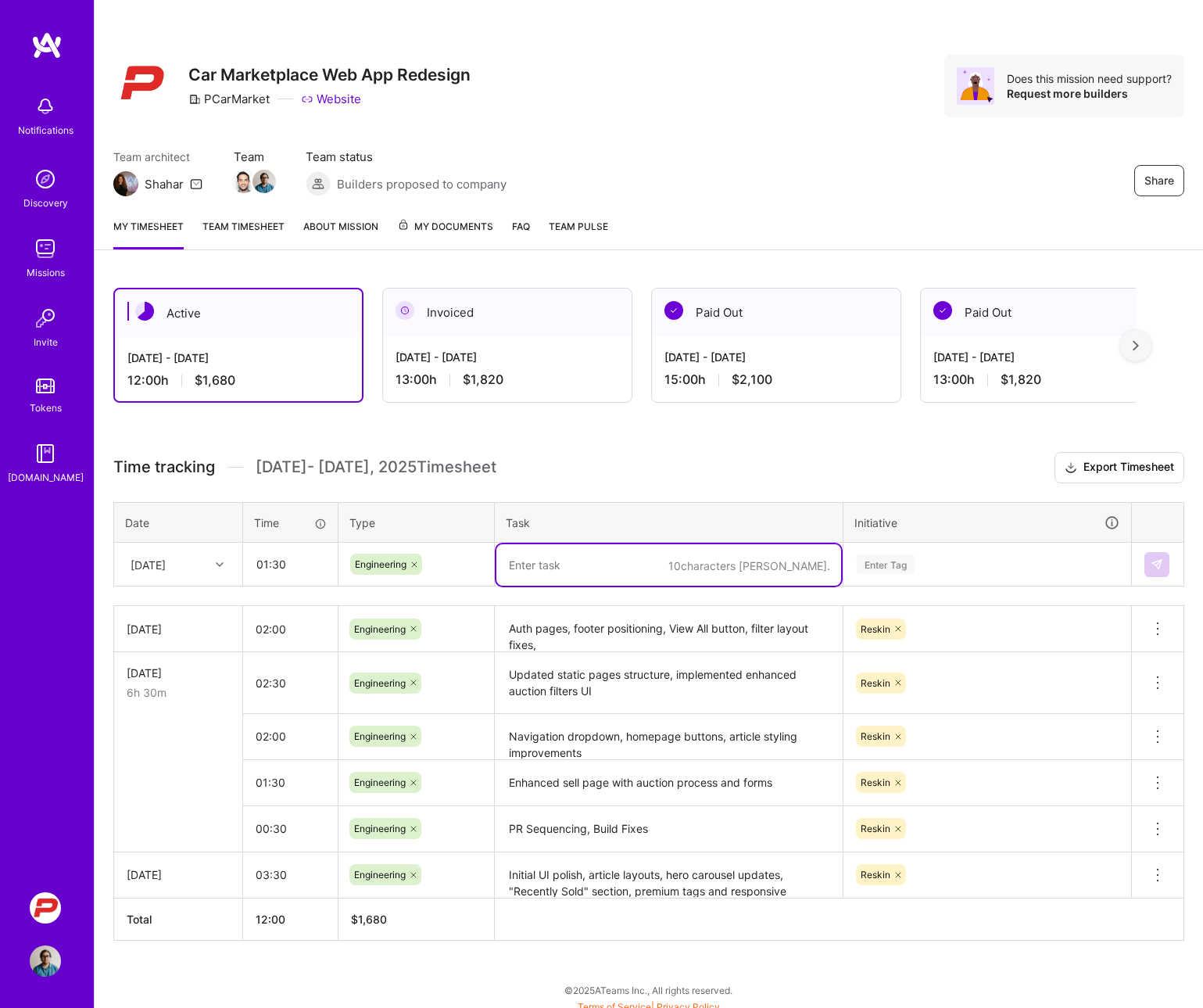
paste textarea "Year range picker with dual slider implementation"
type textarea "Year range picker with dual slider implementation"
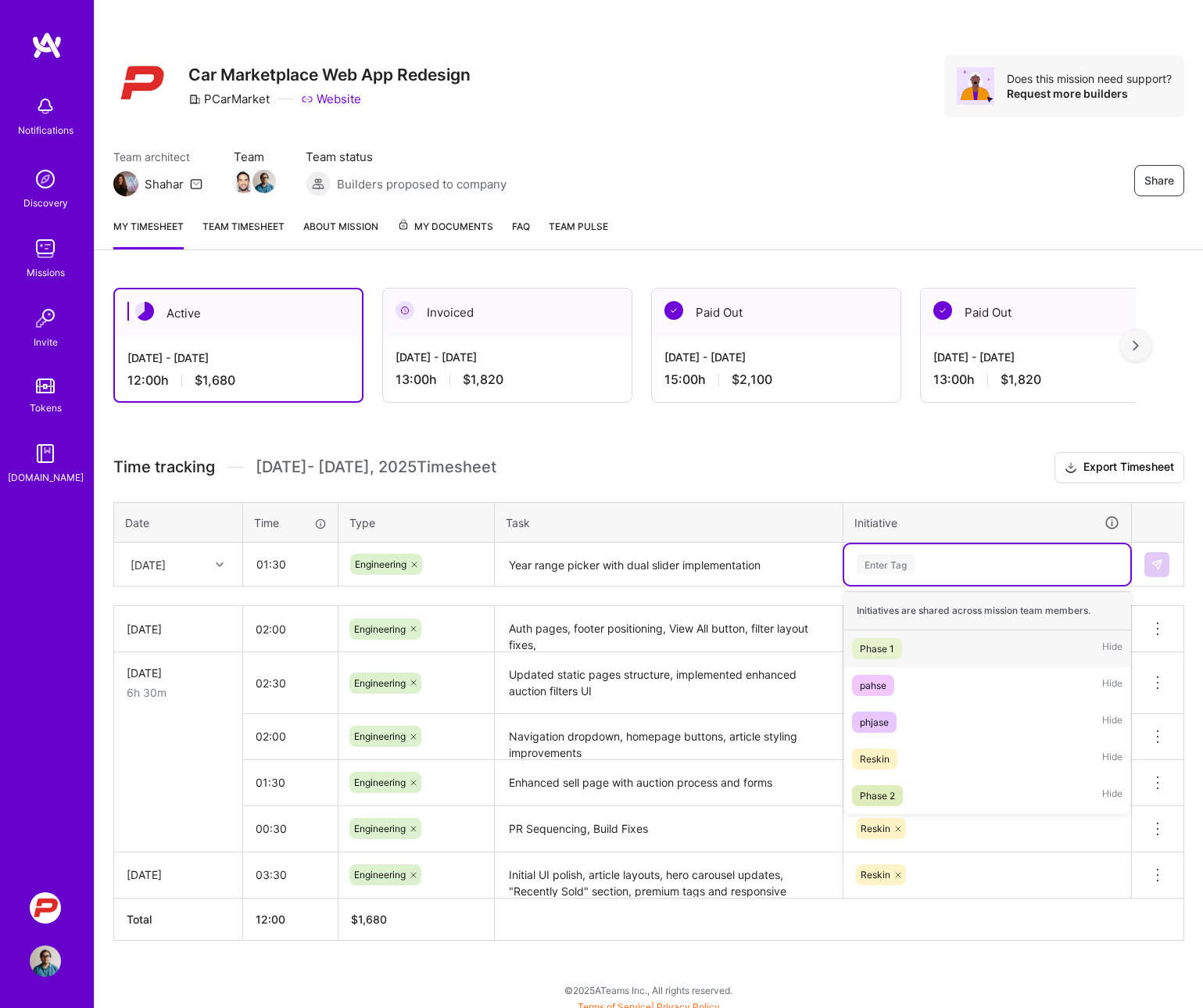
click at [861, 566] on div "Enter Tag" at bounding box center [886, 564] width 58 height 24
click at [875, 717] on div "phjase" at bounding box center [874, 722] width 29 height 16
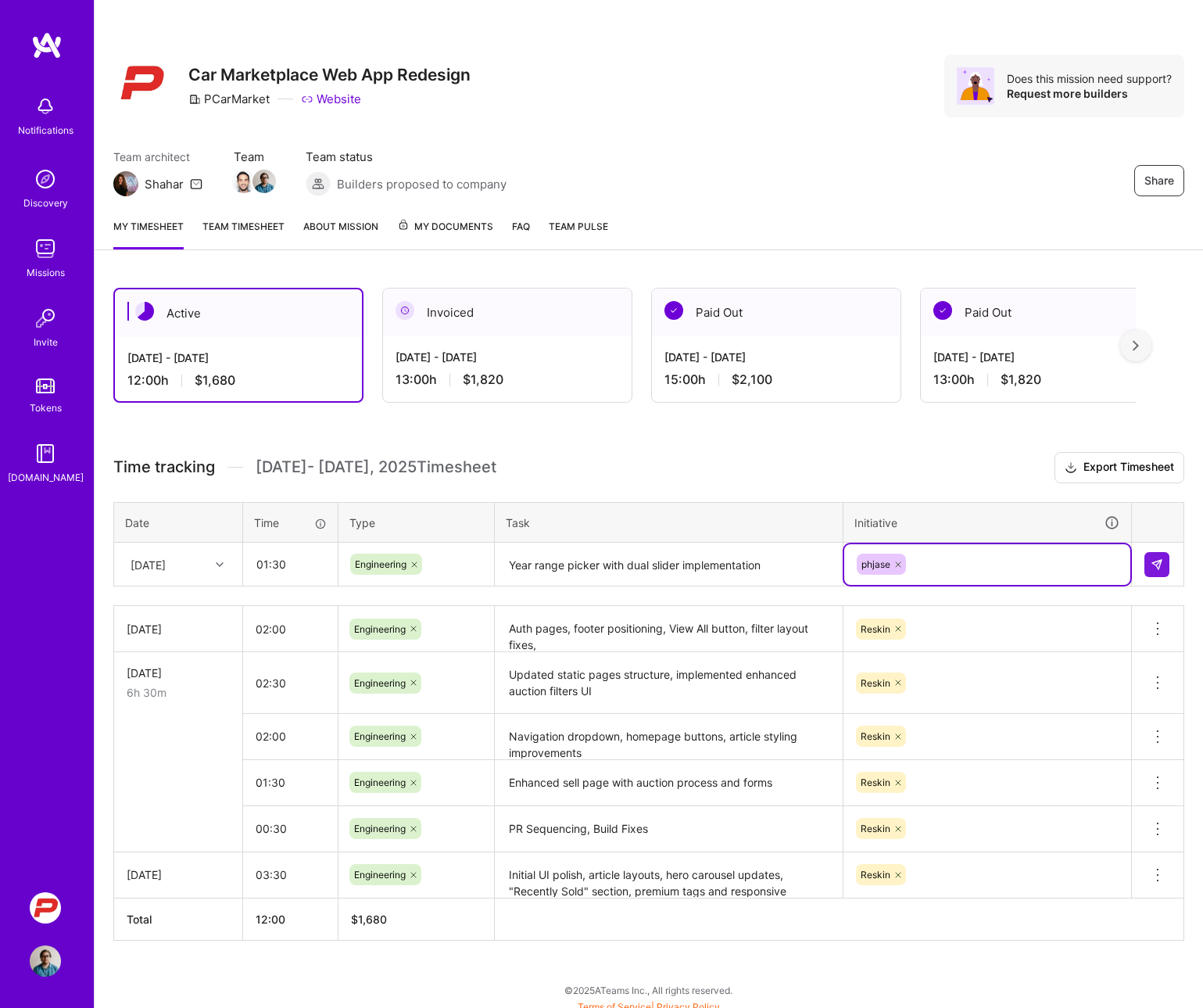
click at [899, 562] on icon at bounding box center [898, 565] width 10 height 10
click at [895, 566] on div "Enter Tag" at bounding box center [886, 564] width 58 height 24
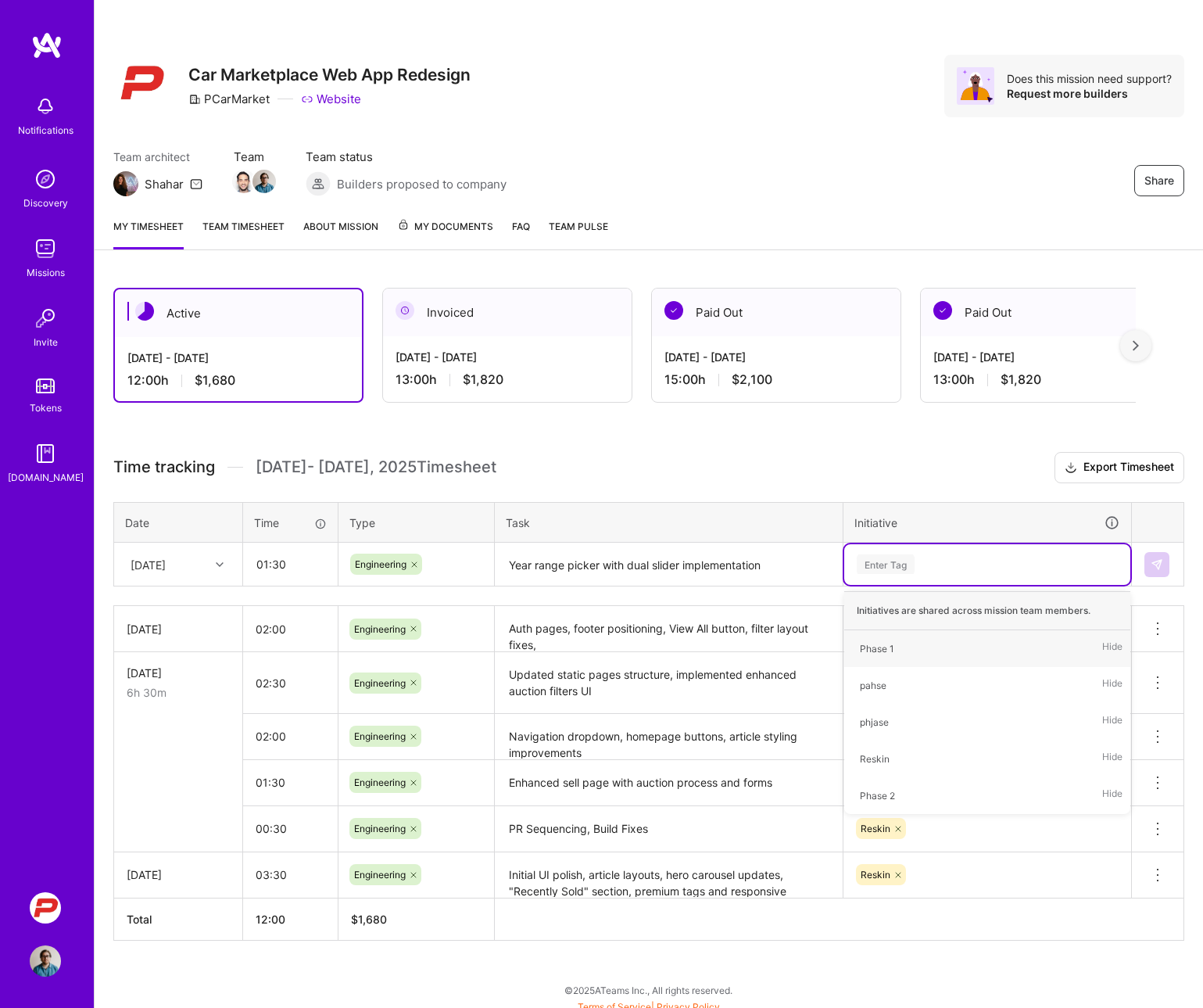
type input "r"
click at [886, 651] on div "Reskin" at bounding box center [874, 649] width 30 height 16
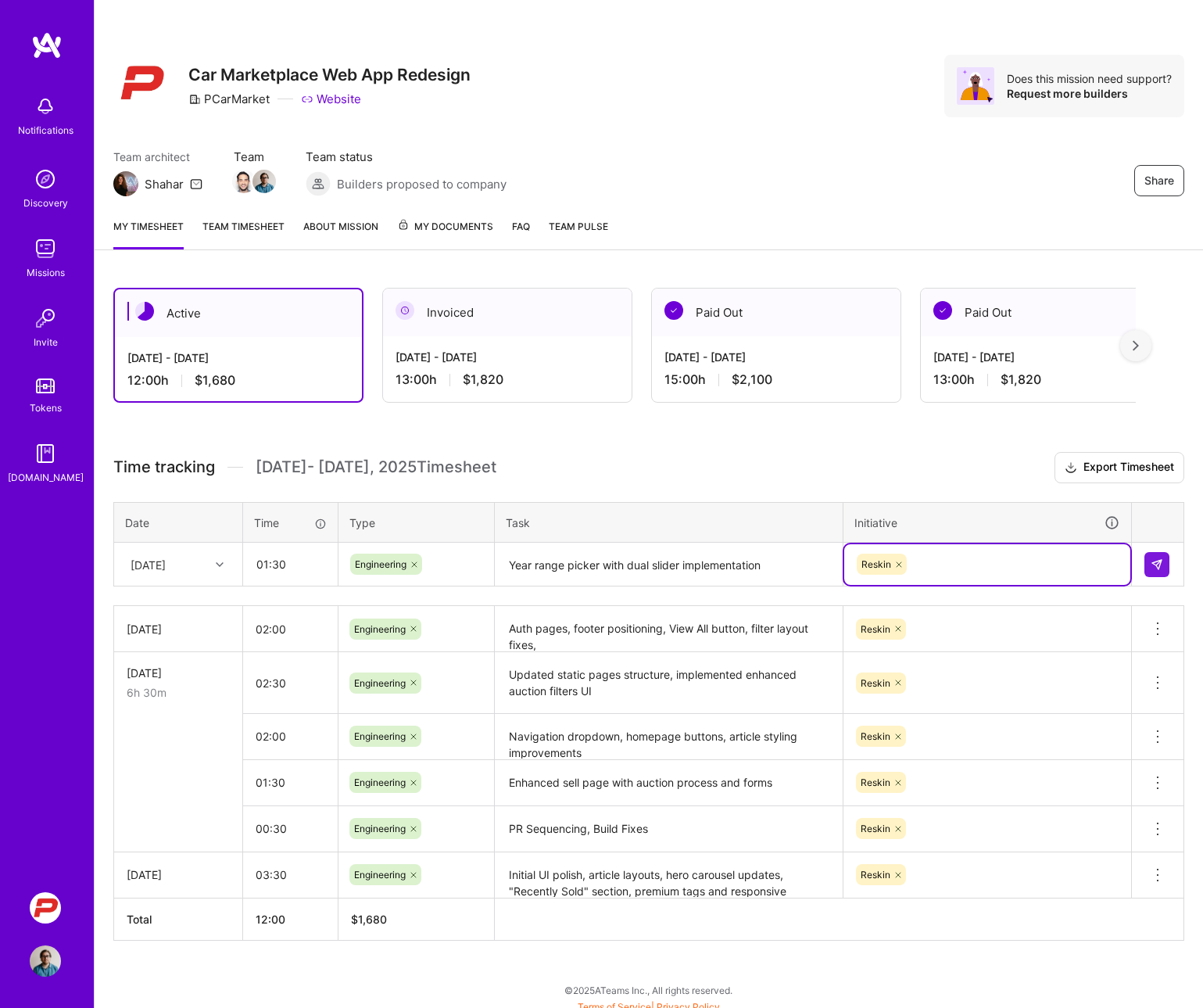
click at [750, 537] on th "Task" at bounding box center [669, 522] width 349 height 40
click at [1000, 567] on img at bounding box center [1157, 565] width 13 height 13
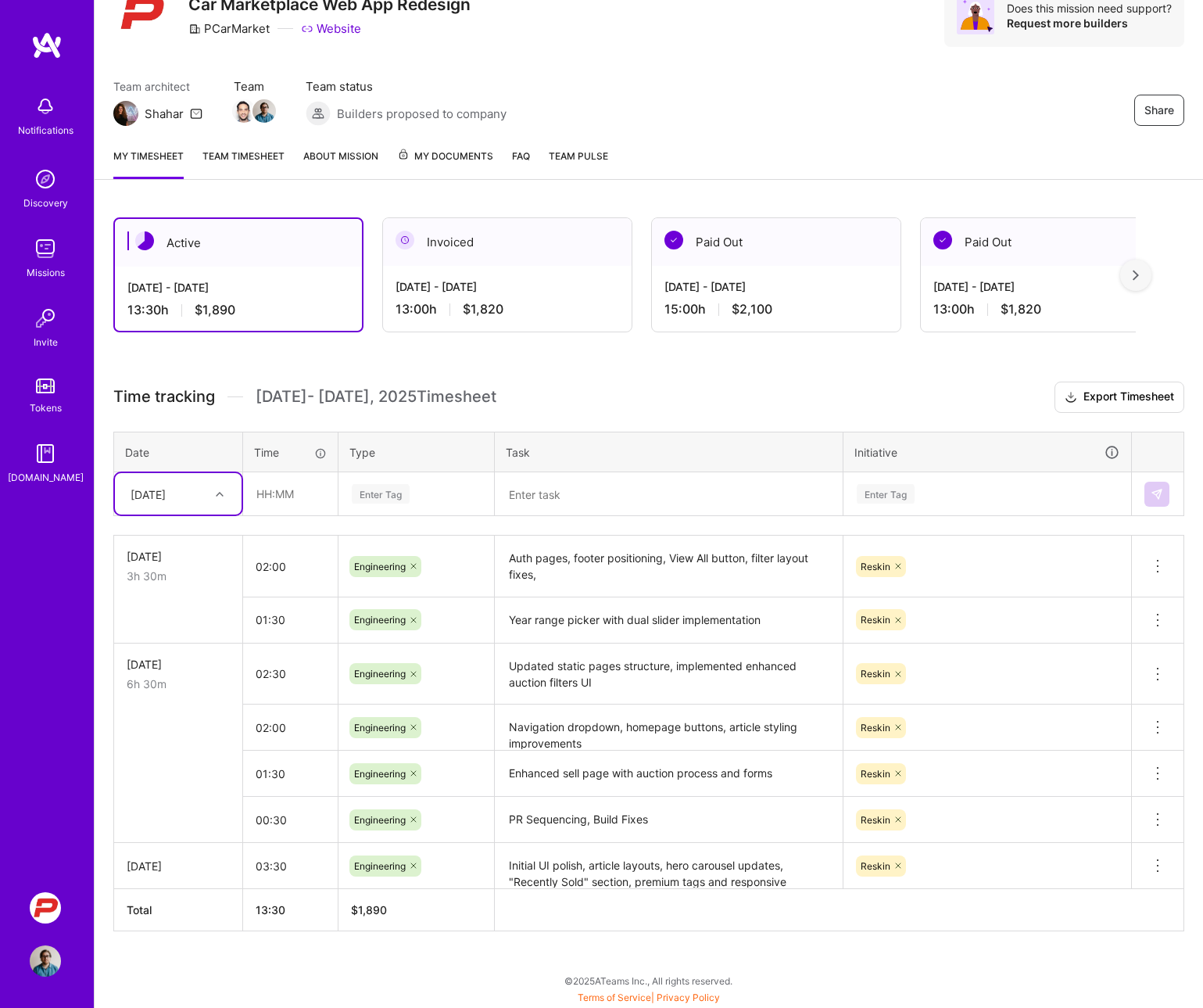
scroll to position [70, 0]
click at [66, 597] on div "Notifications Discovery Missions Invite Tokens [DOMAIN_NAME]" at bounding box center [47, 450] width 93 height 839
